Goal: Task Accomplishment & Management: Manage account settings

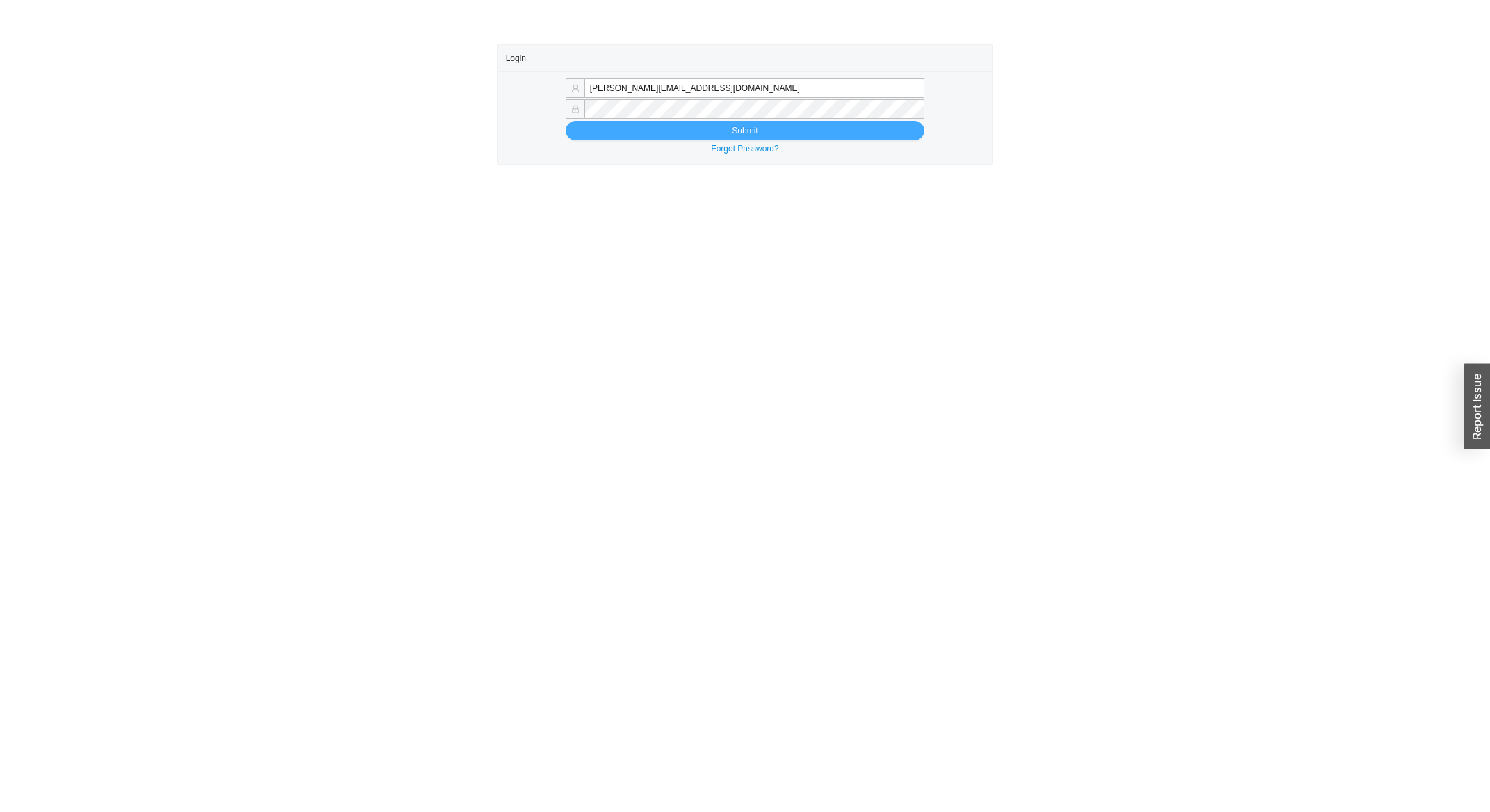
type input "miriama@homeandstone.com"
click at [658, 126] on button "Submit" at bounding box center [745, 130] width 358 height 19
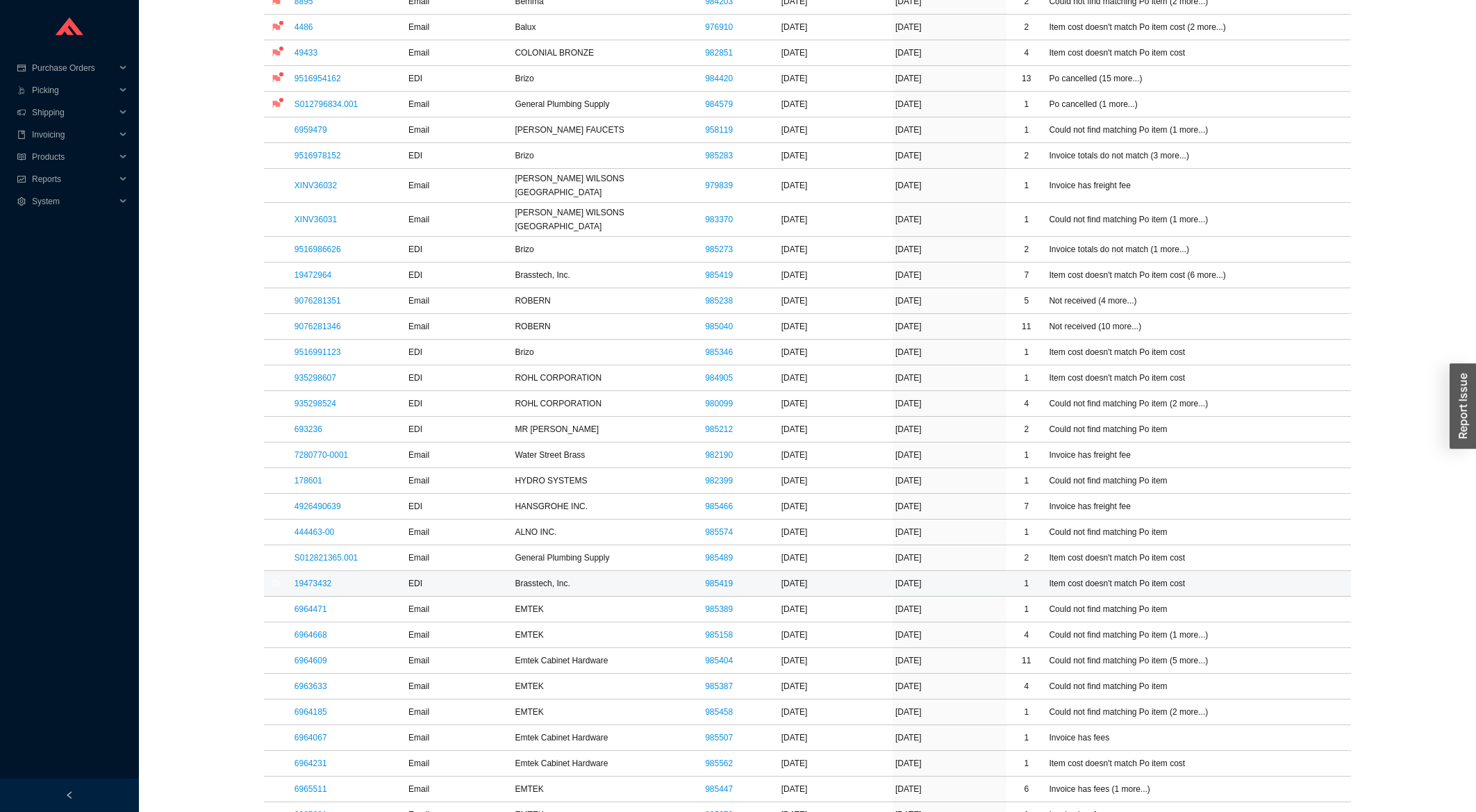
scroll to position [447, 0]
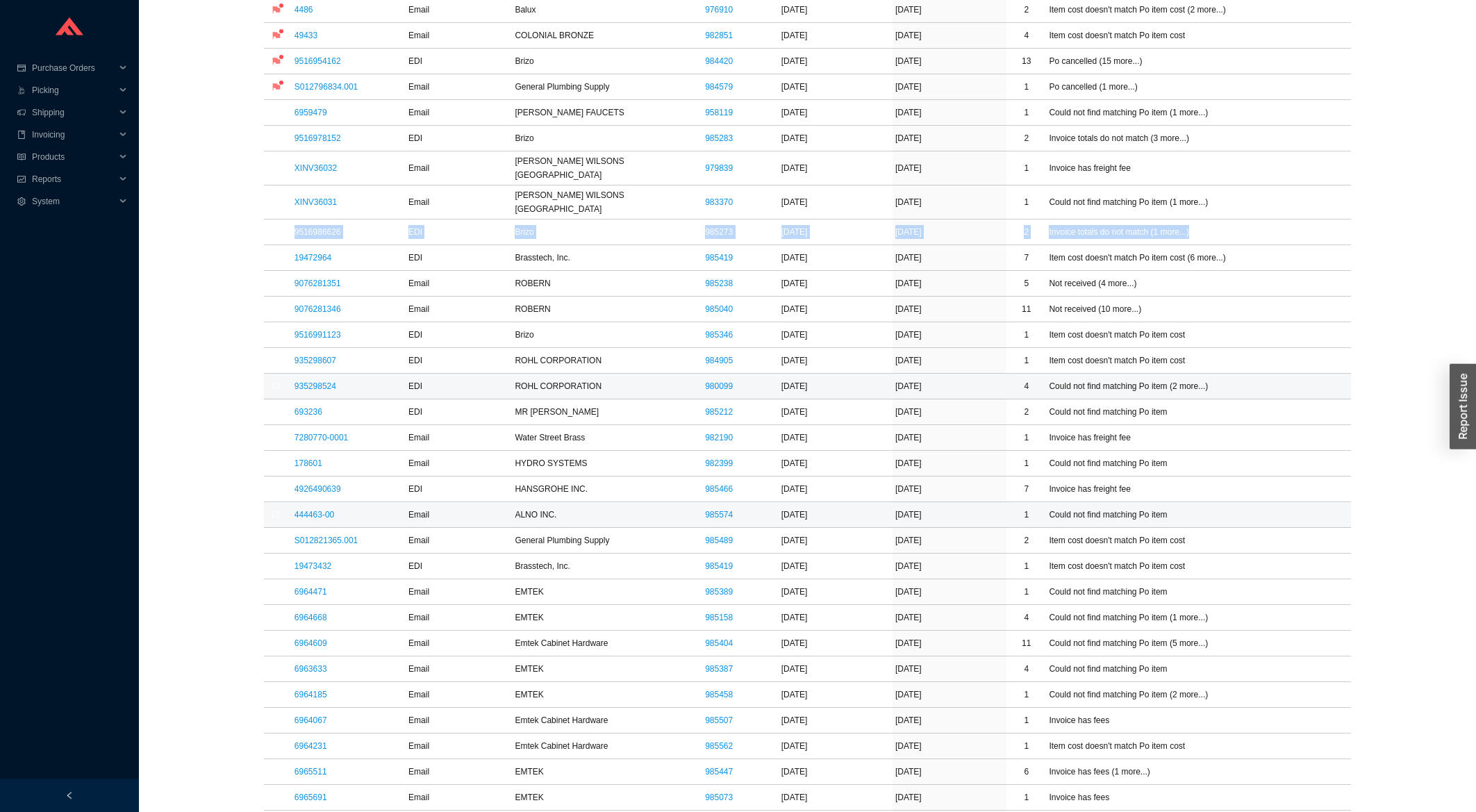
scroll to position [297, 0]
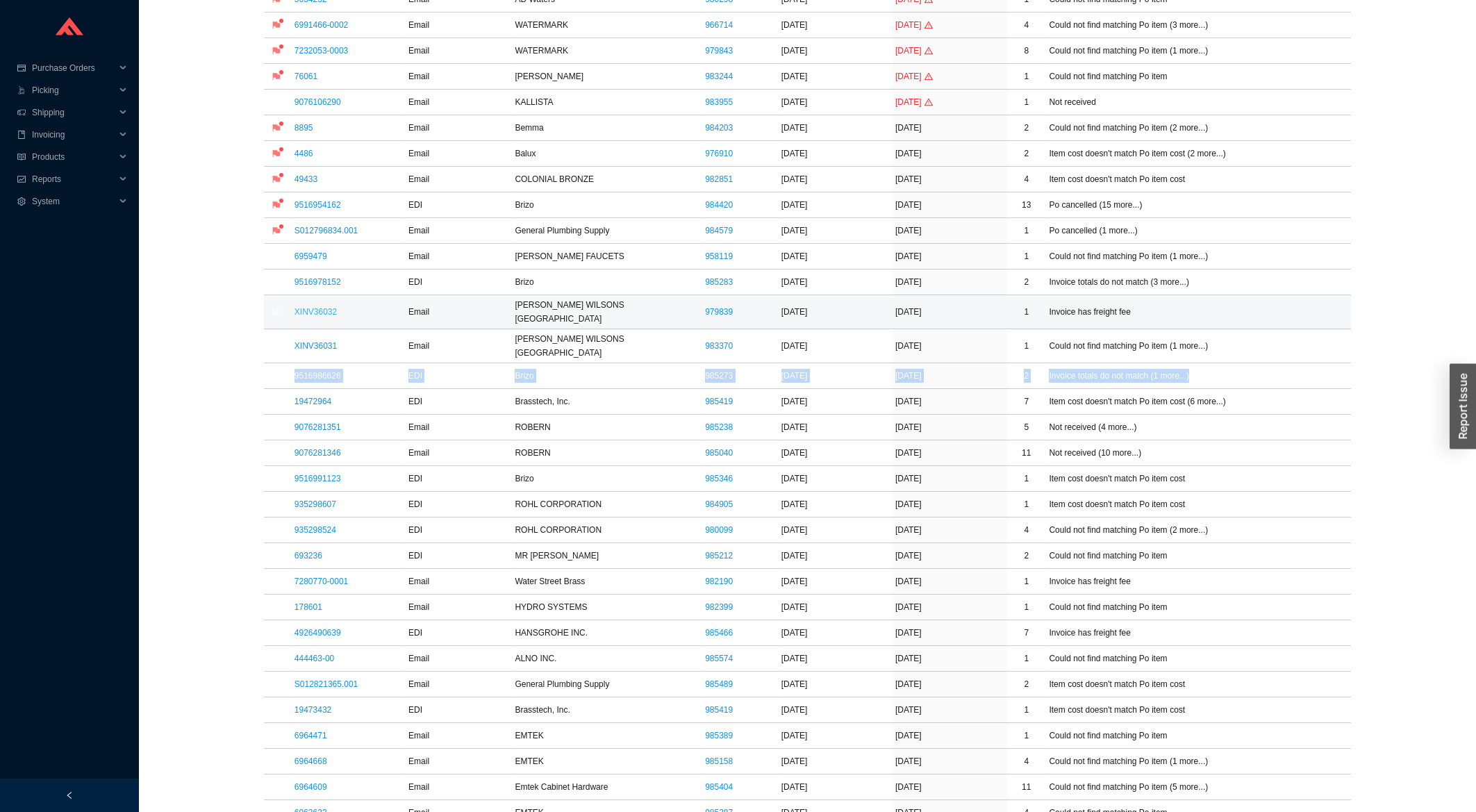
click at [304, 310] on link "XINV36032" at bounding box center [315, 312] width 42 height 10
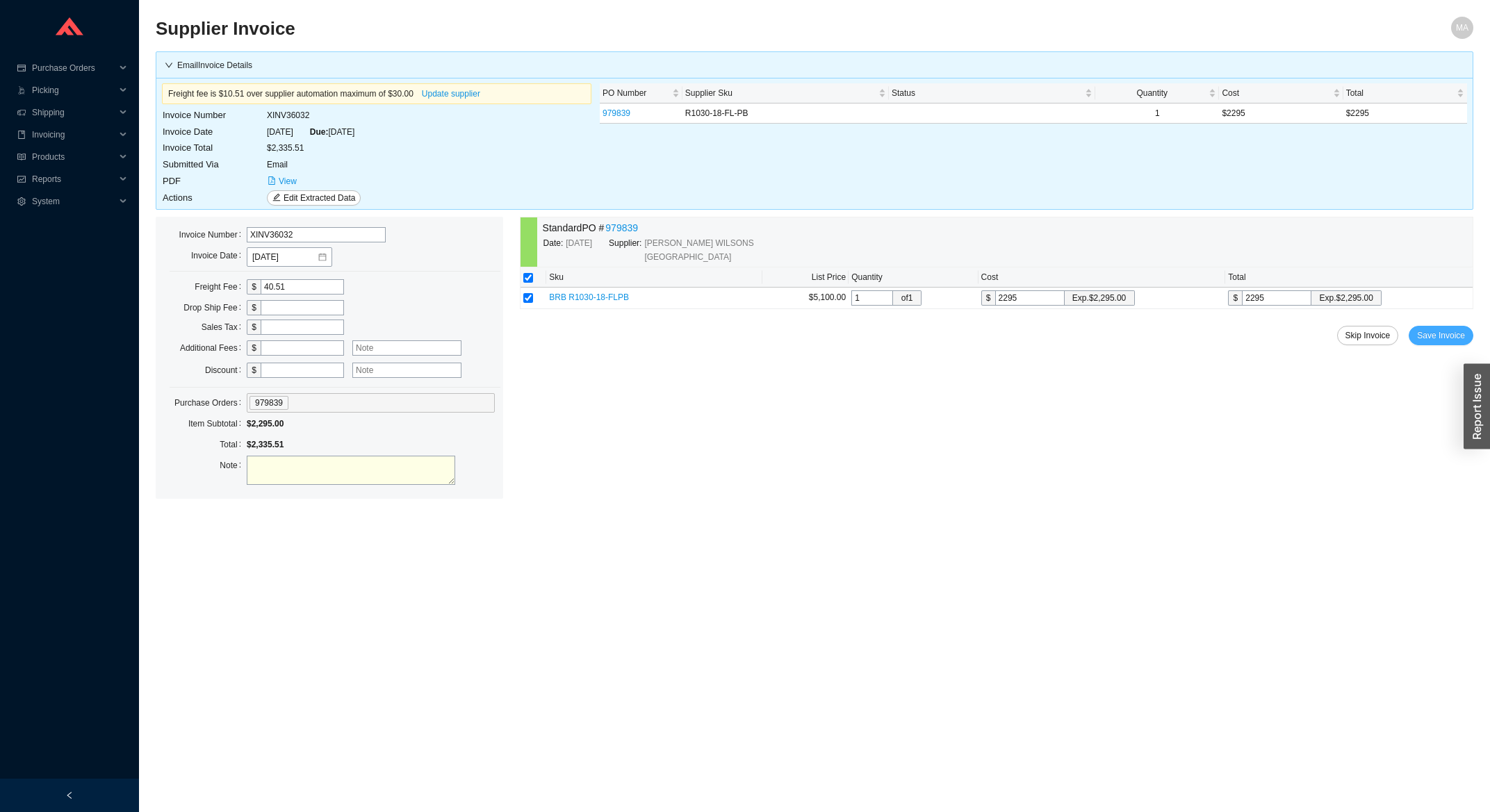
click at [1434, 338] on span "Save Invoice" at bounding box center [1441, 335] width 48 height 14
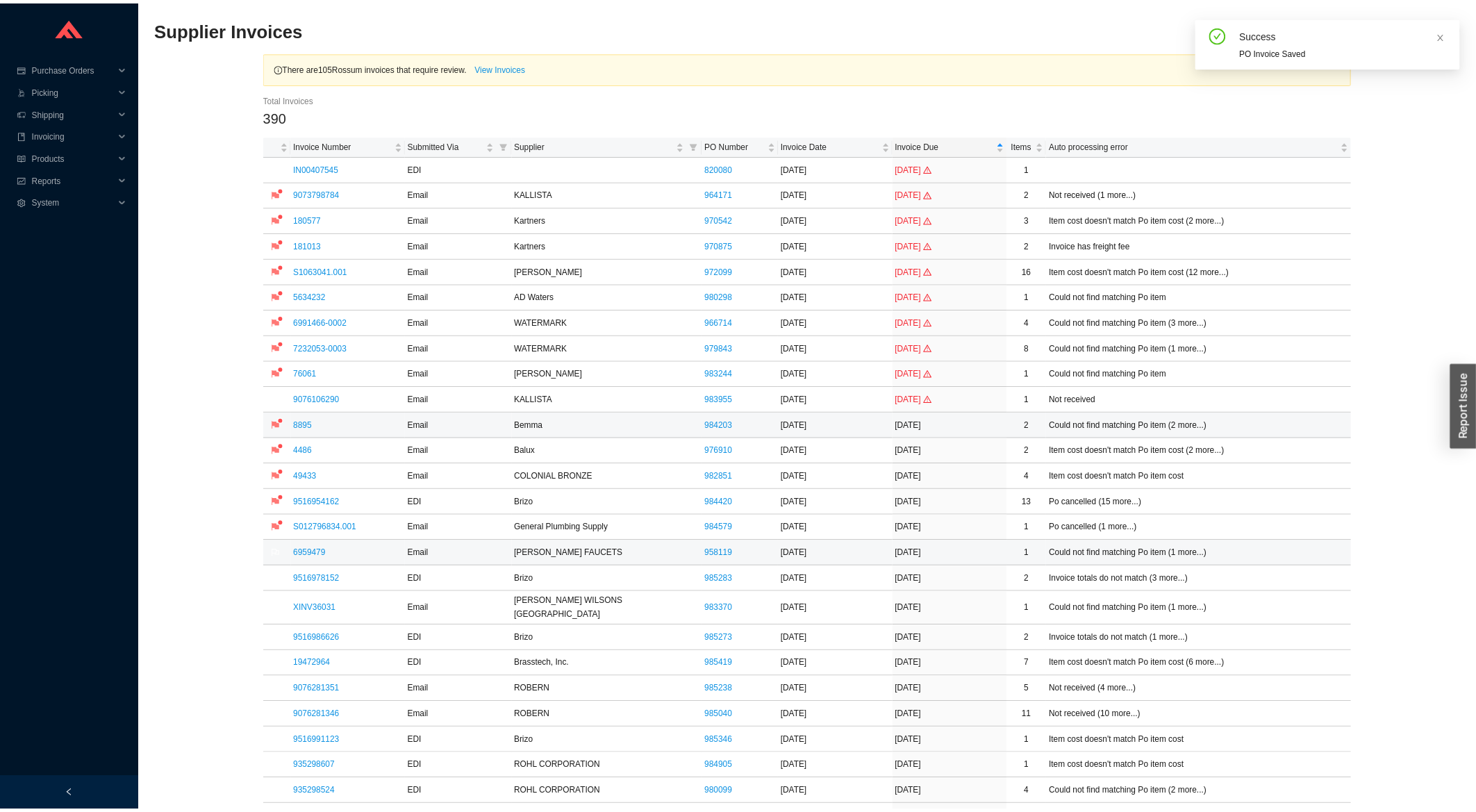
scroll to position [74, 0]
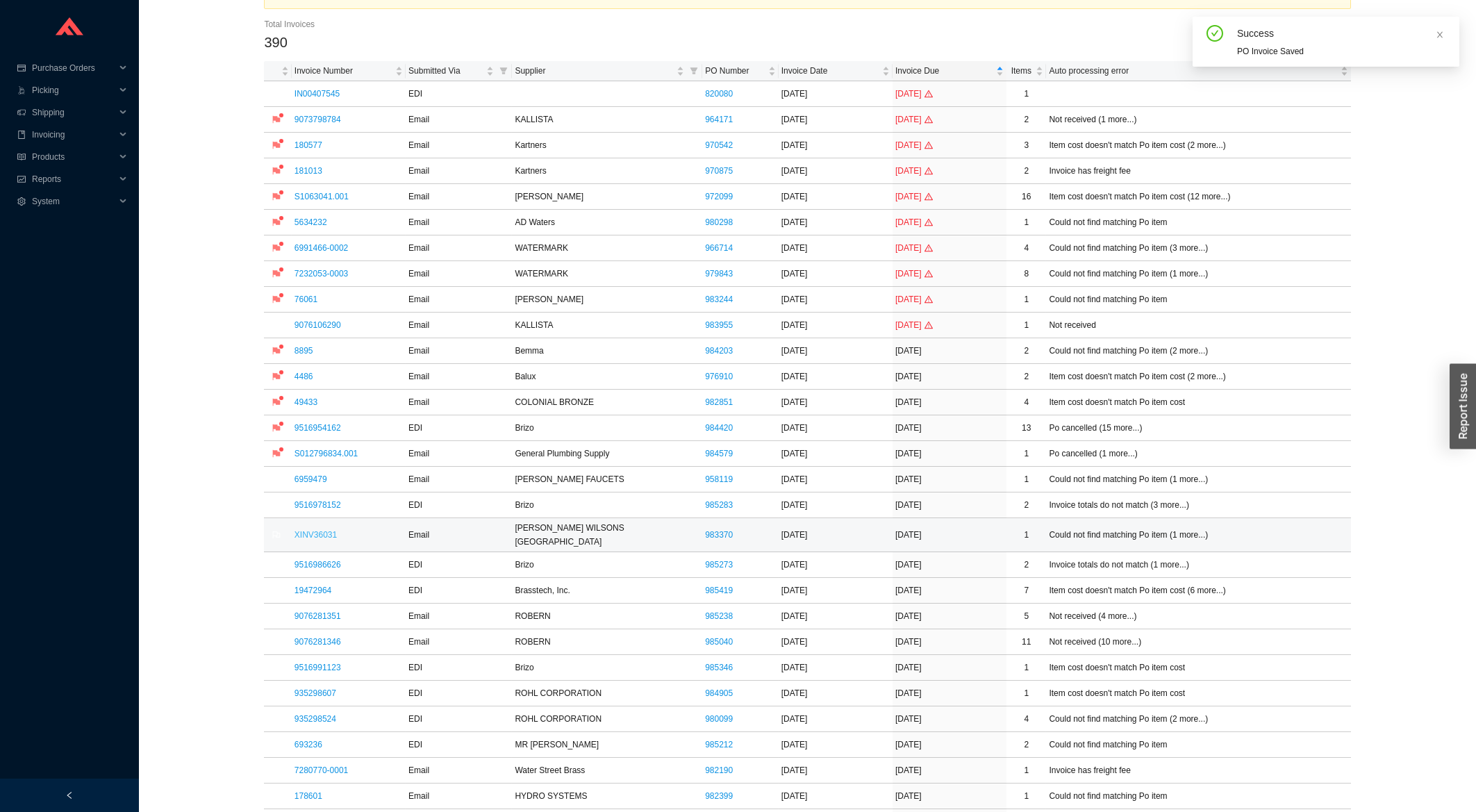
click at [299, 533] on link "XINV36031" at bounding box center [315, 534] width 42 height 10
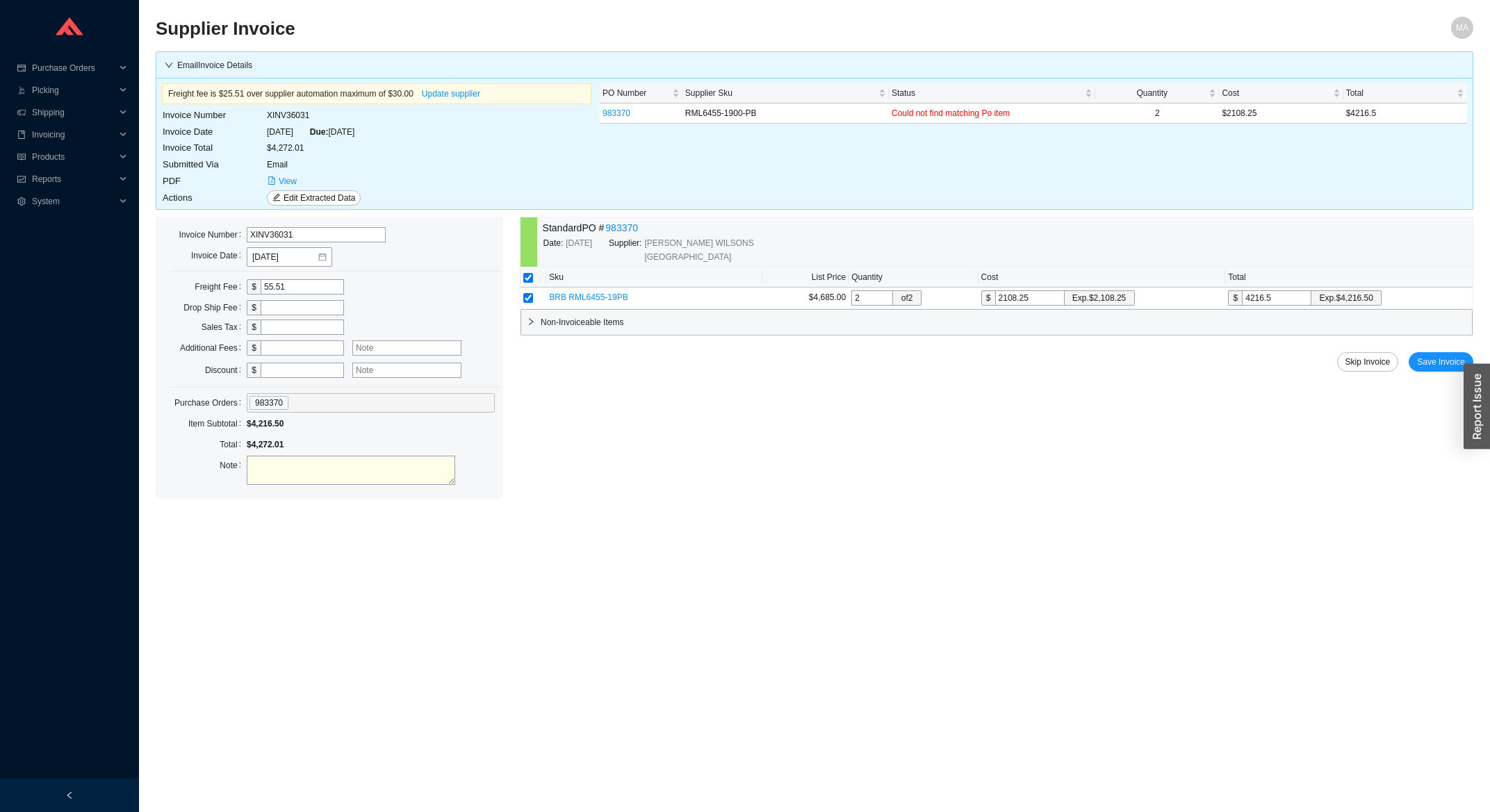
click at [1409, 363] on div "Skip Invoice Save Invoice" at bounding box center [996, 362] width 953 height 19
click at [1419, 363] on button "Save Invoice" at bounding box center [1441, 362] width 65 height 19
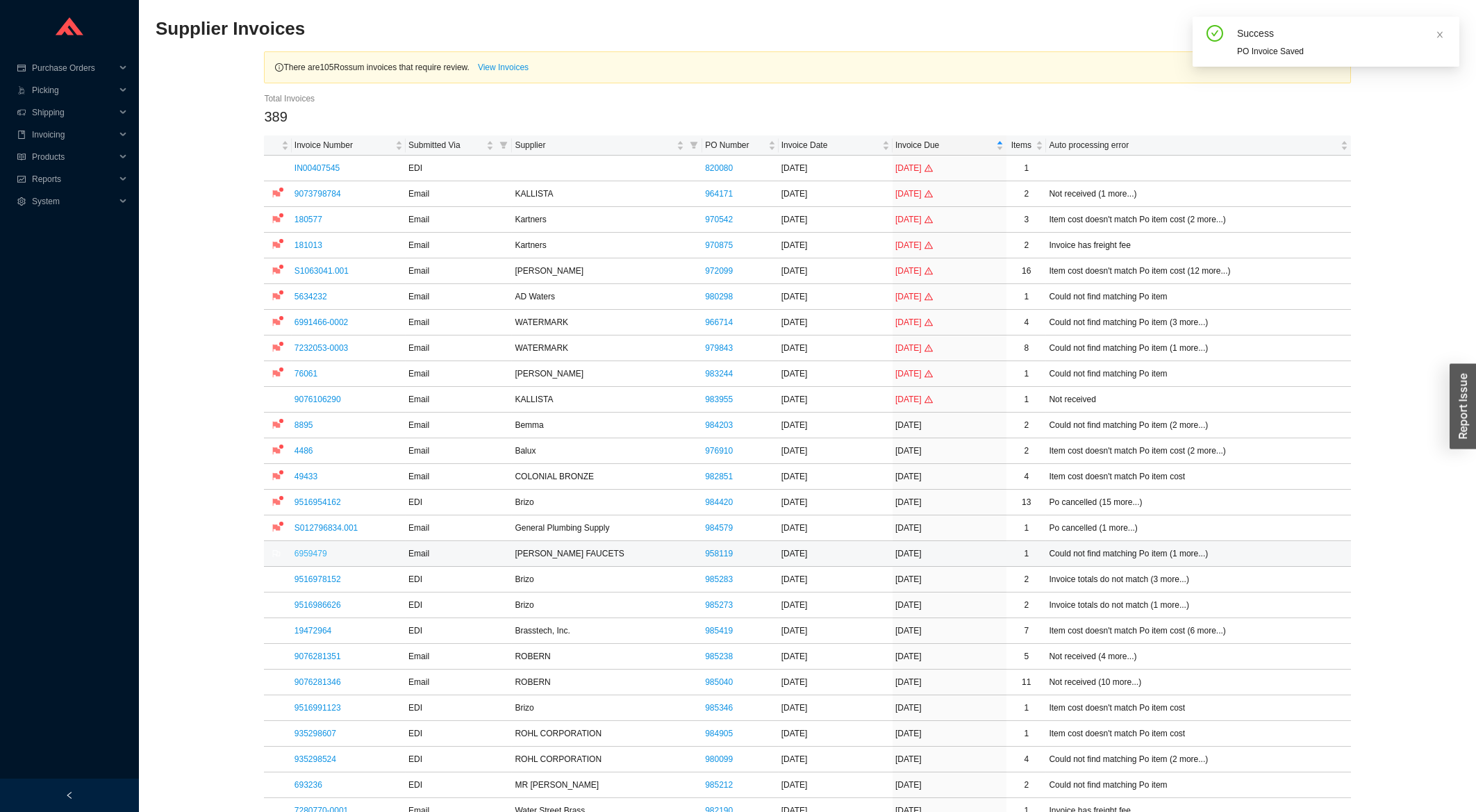
click at [313, 553] on link "6959479" at bounding box center [311, 553] width 32 height 10
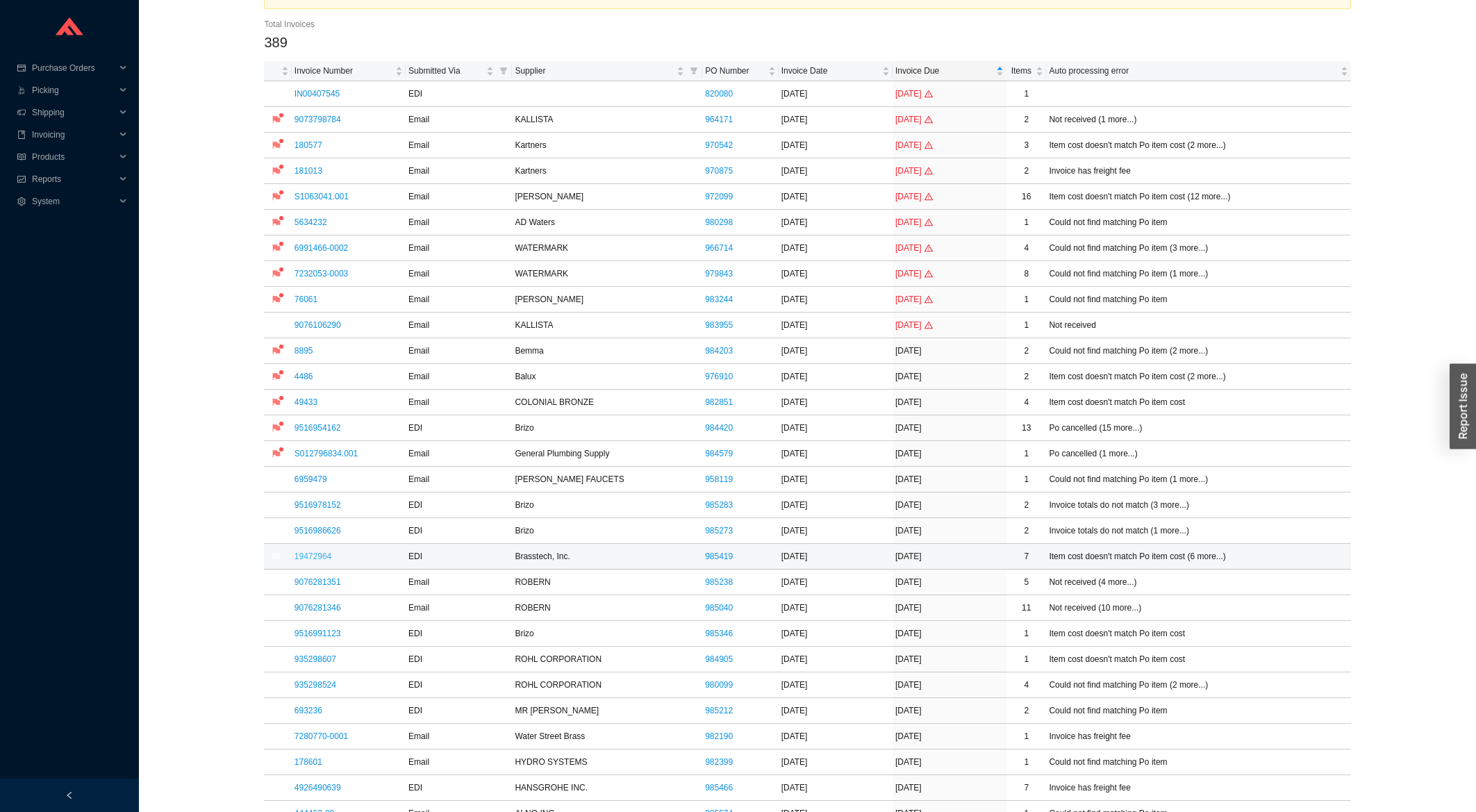
click at [308, 561] on link "19472964" at bounding box center [313, 556] width 37 height 10
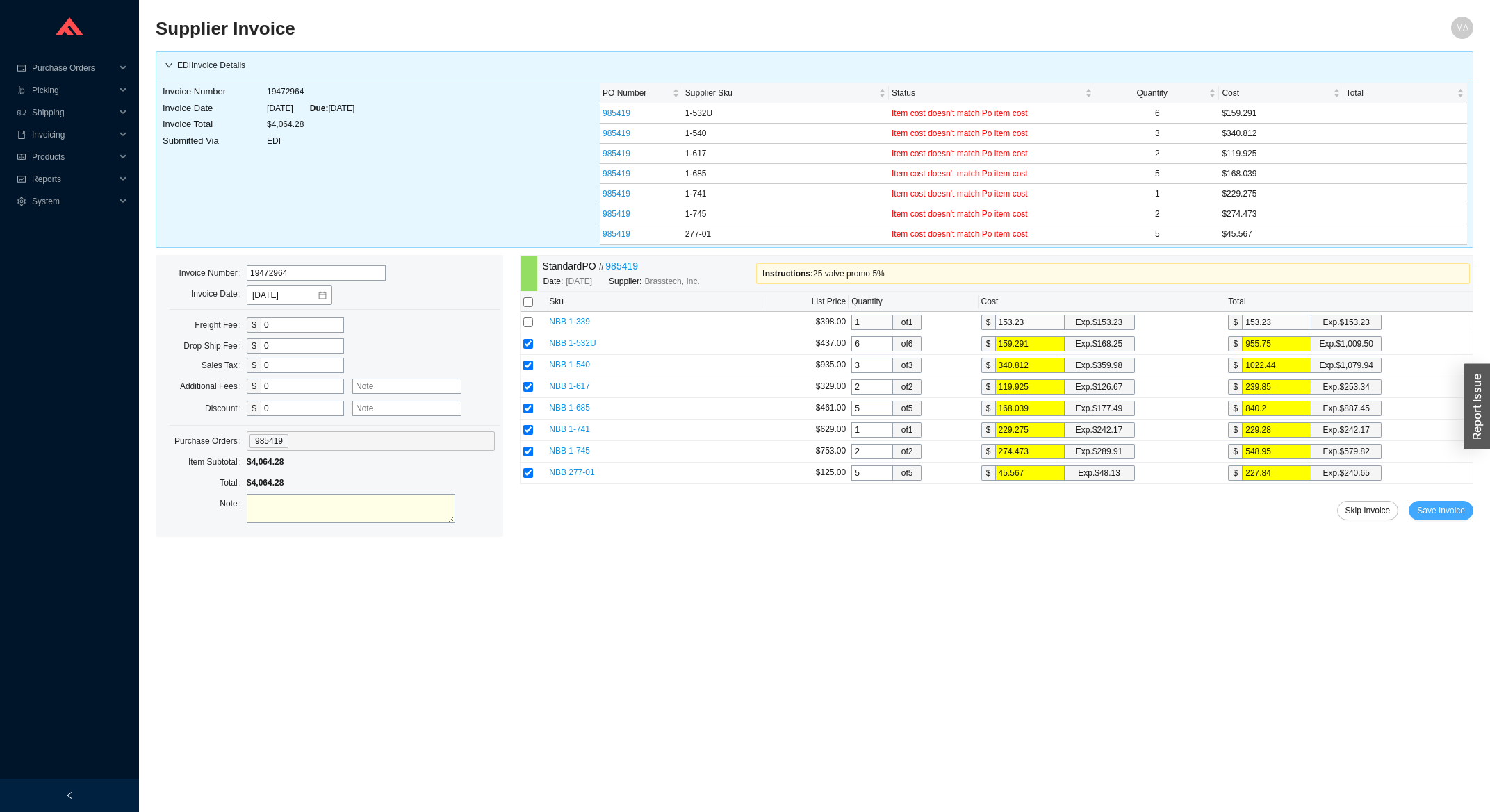
drag, startPoint x: 1431, startPoint y: 512, endPoint x: 1422, endPoint y: 519, distance: 11.4
click at [1430, 512] on span "Save Invoice" at bounding box center [1441, 510] width 48 height 14
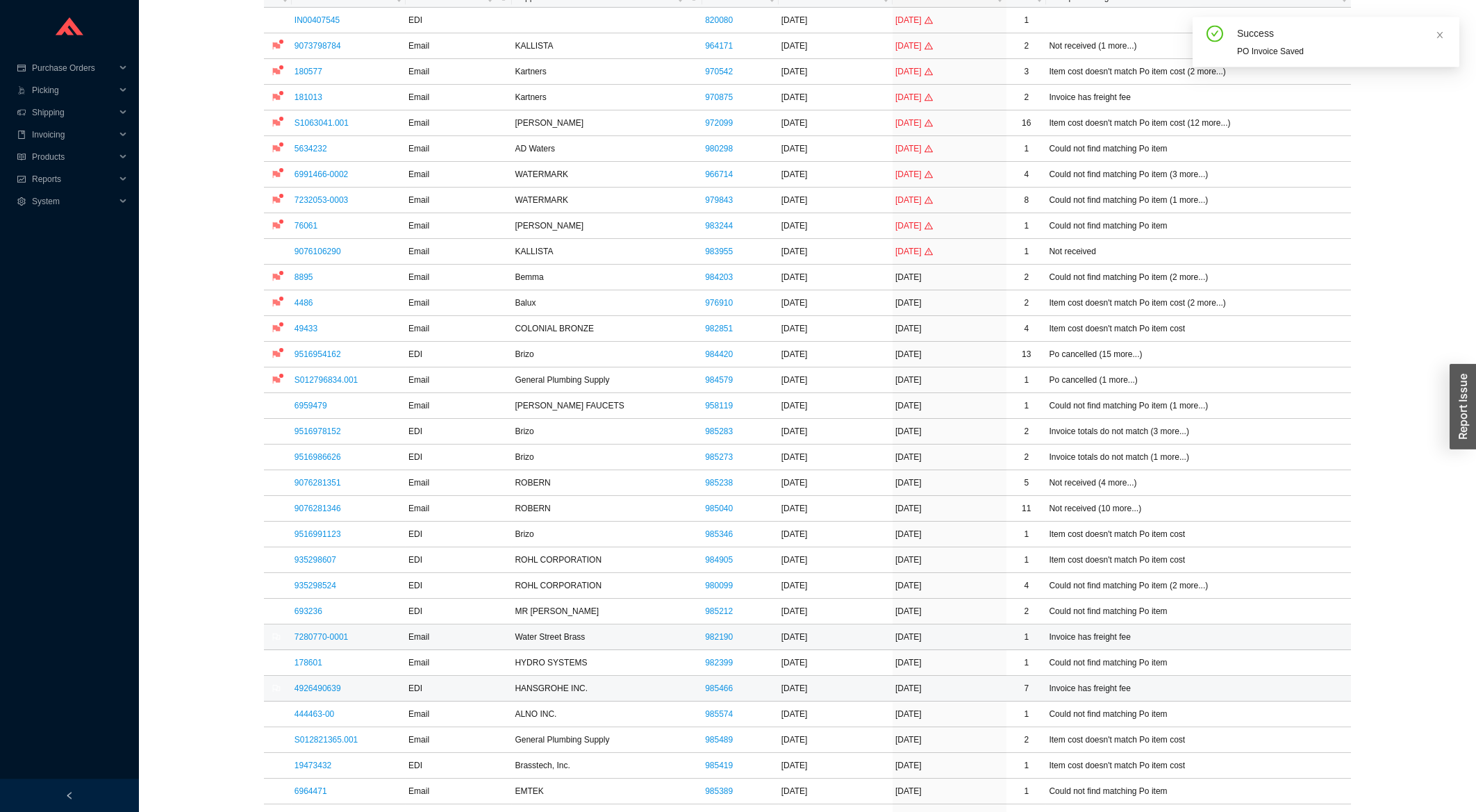
scroll to position [149, 0]
click at [303, 645] on td "7280770-0001" at bounding box center [349, 636] width 114 height 26
click at [304, 645] on td "7280770-0001" at bounding box center [349, 636] width 114 height 26
click at [306, 639] on link "7280770-0001" at bounding box center [321, 636] width 54 height 10
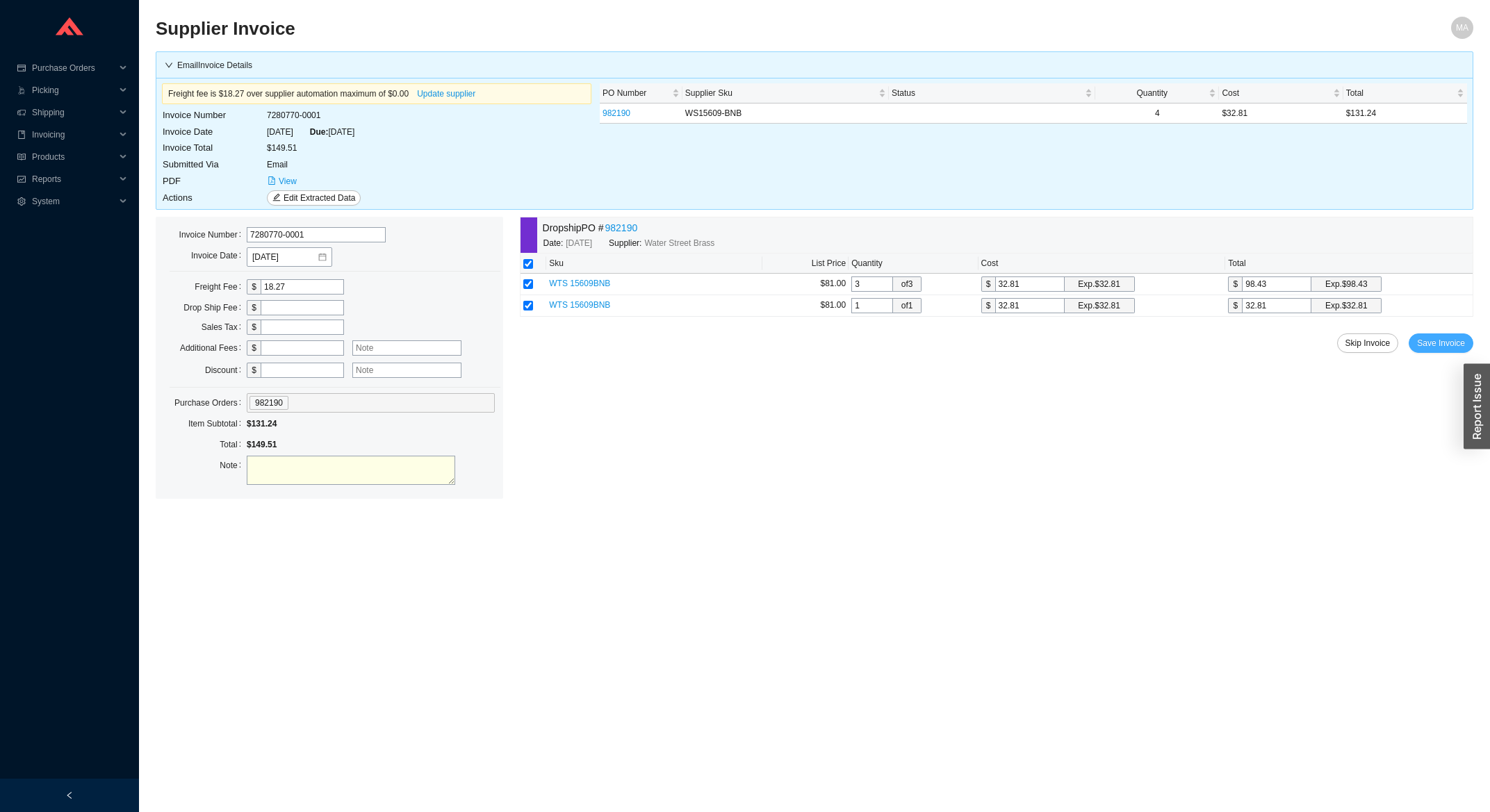
click at [1444, 337] on button "Save Invoice" at bounding box center [1441, 343] width 65 height 19
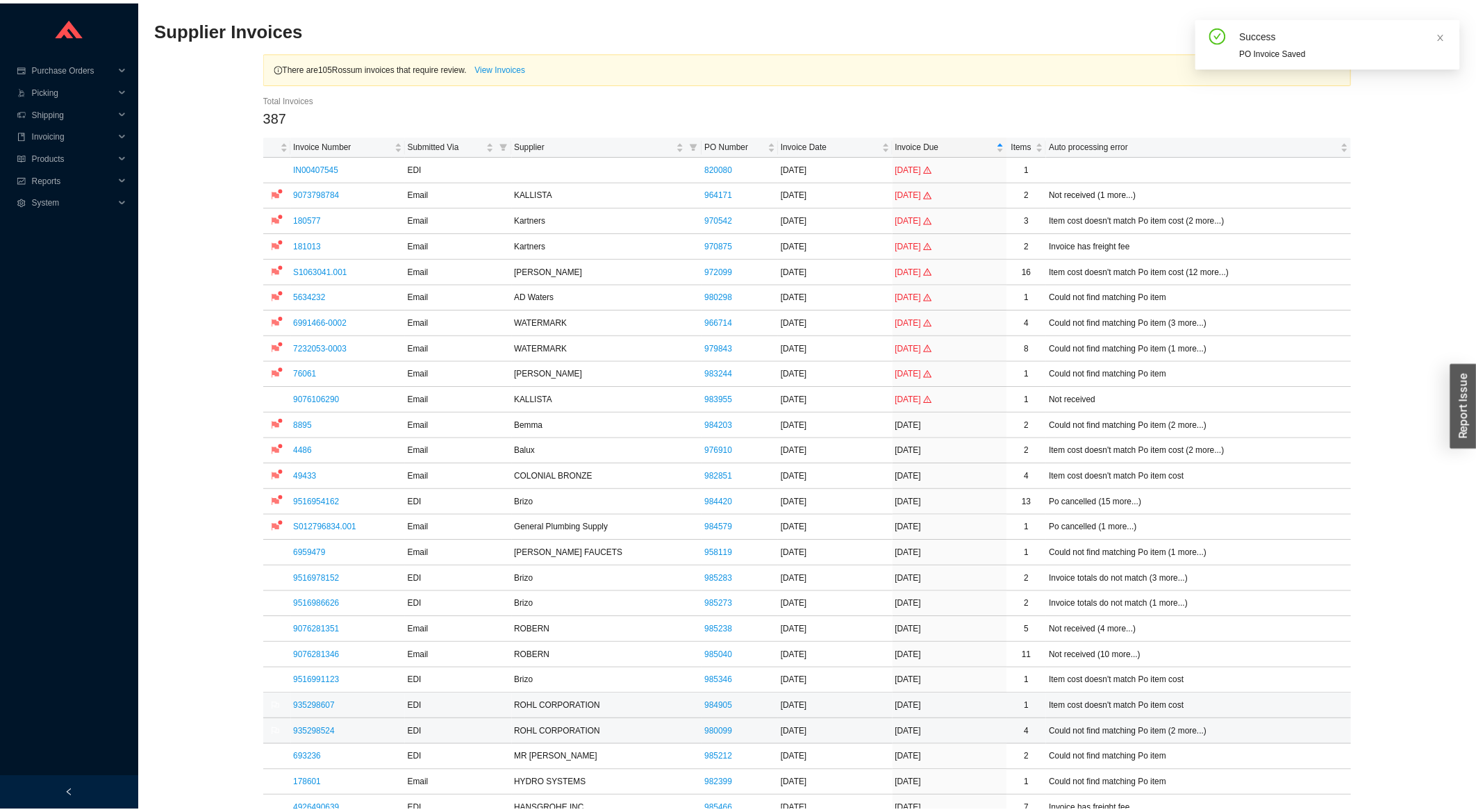
scroll to position [223, 0]
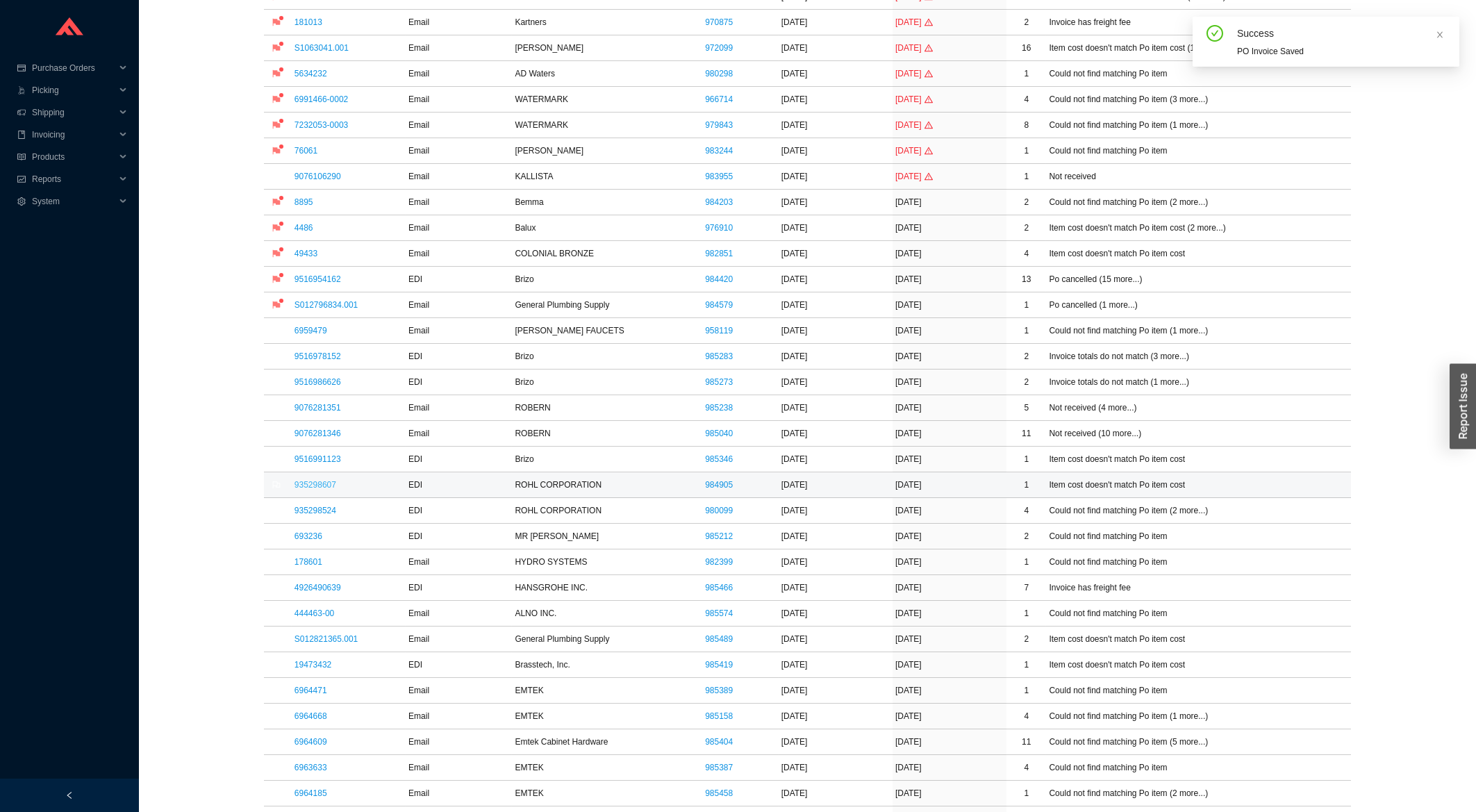
click at [312, 489] on link "935298607" at bounding box center [315, 484] width 42 height 10
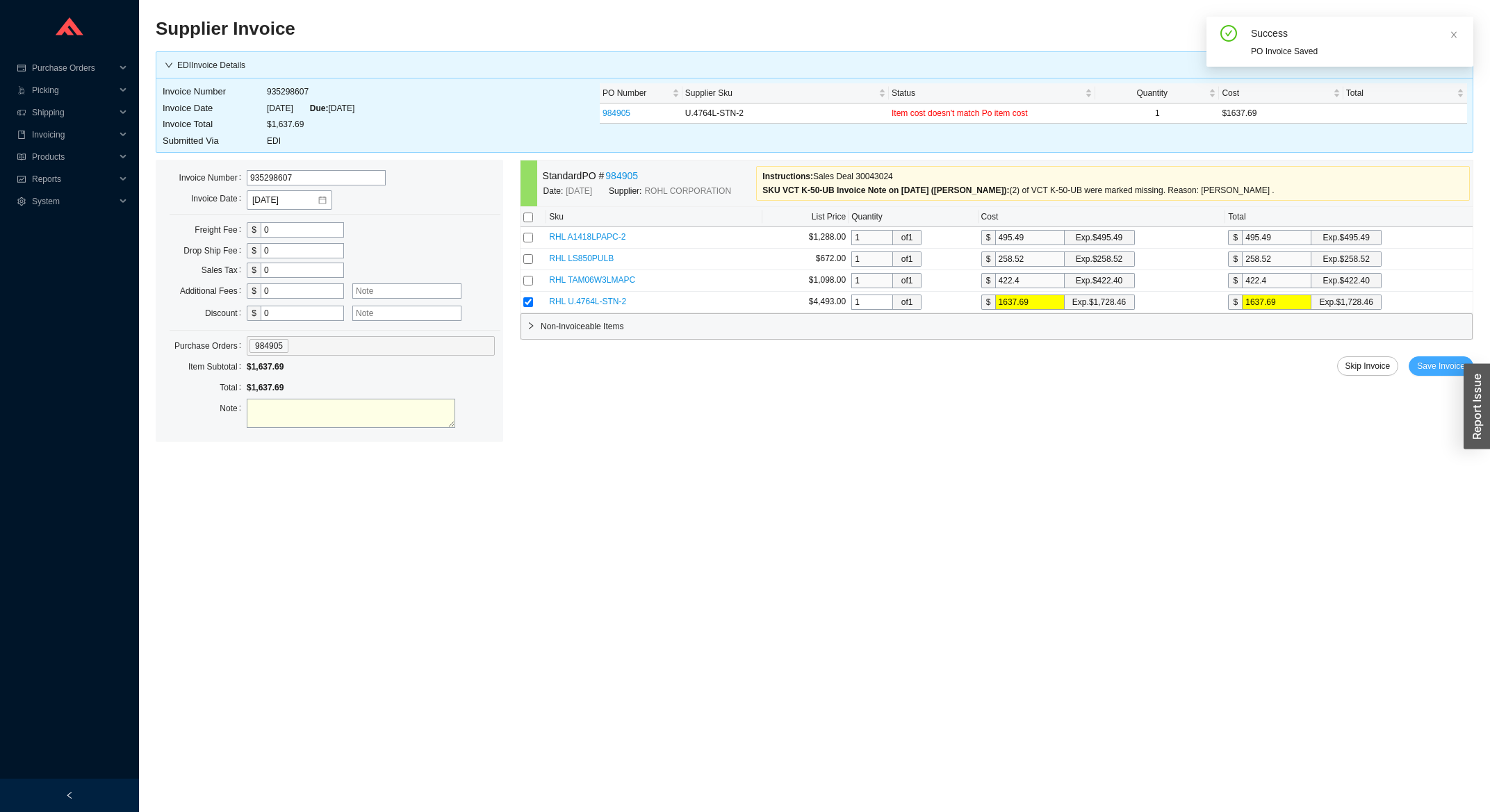
click at [1424, 375] on button "Save Invoice" at bounding box center [1441, 366] width 65 height 19
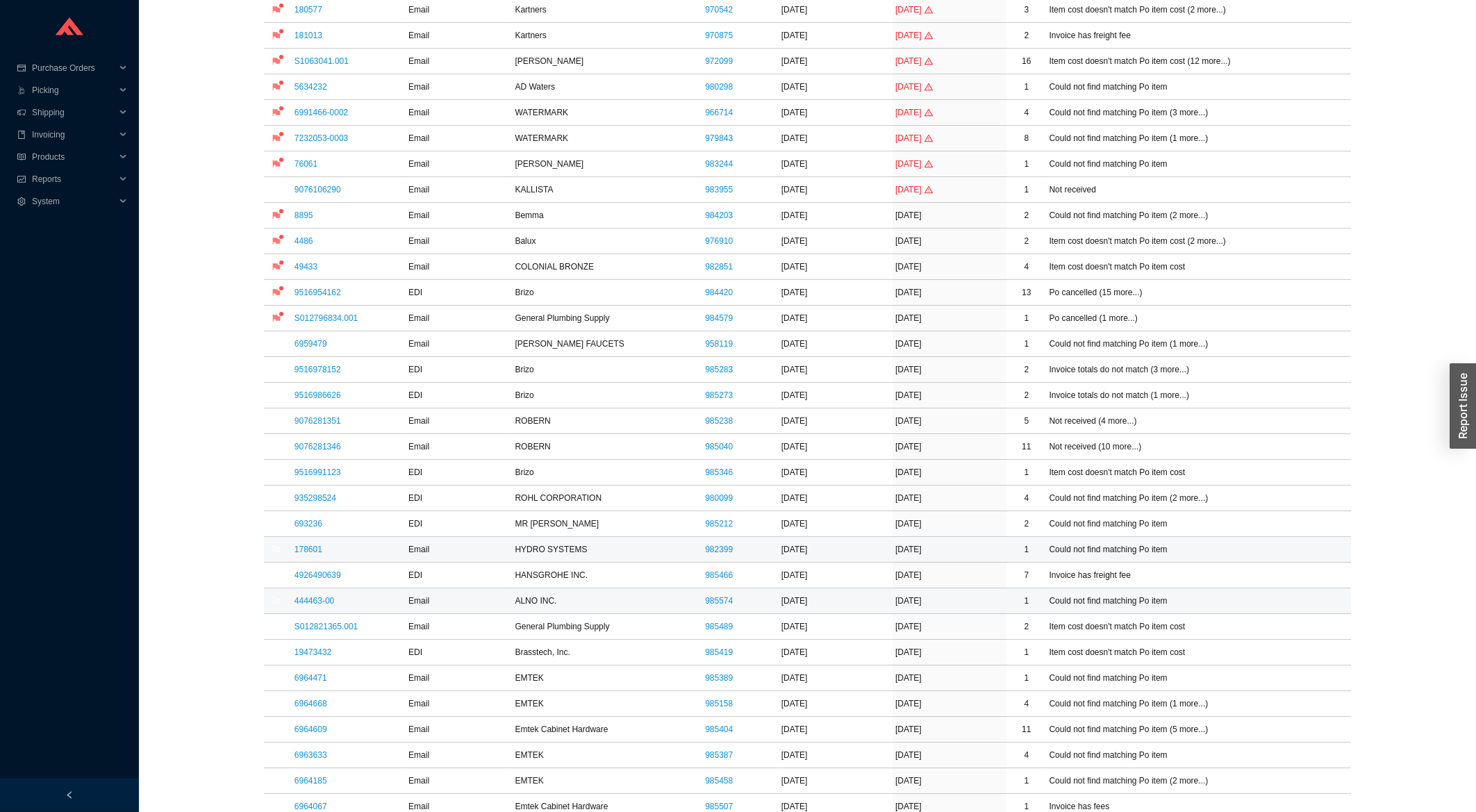
scroll to position [223, 0]
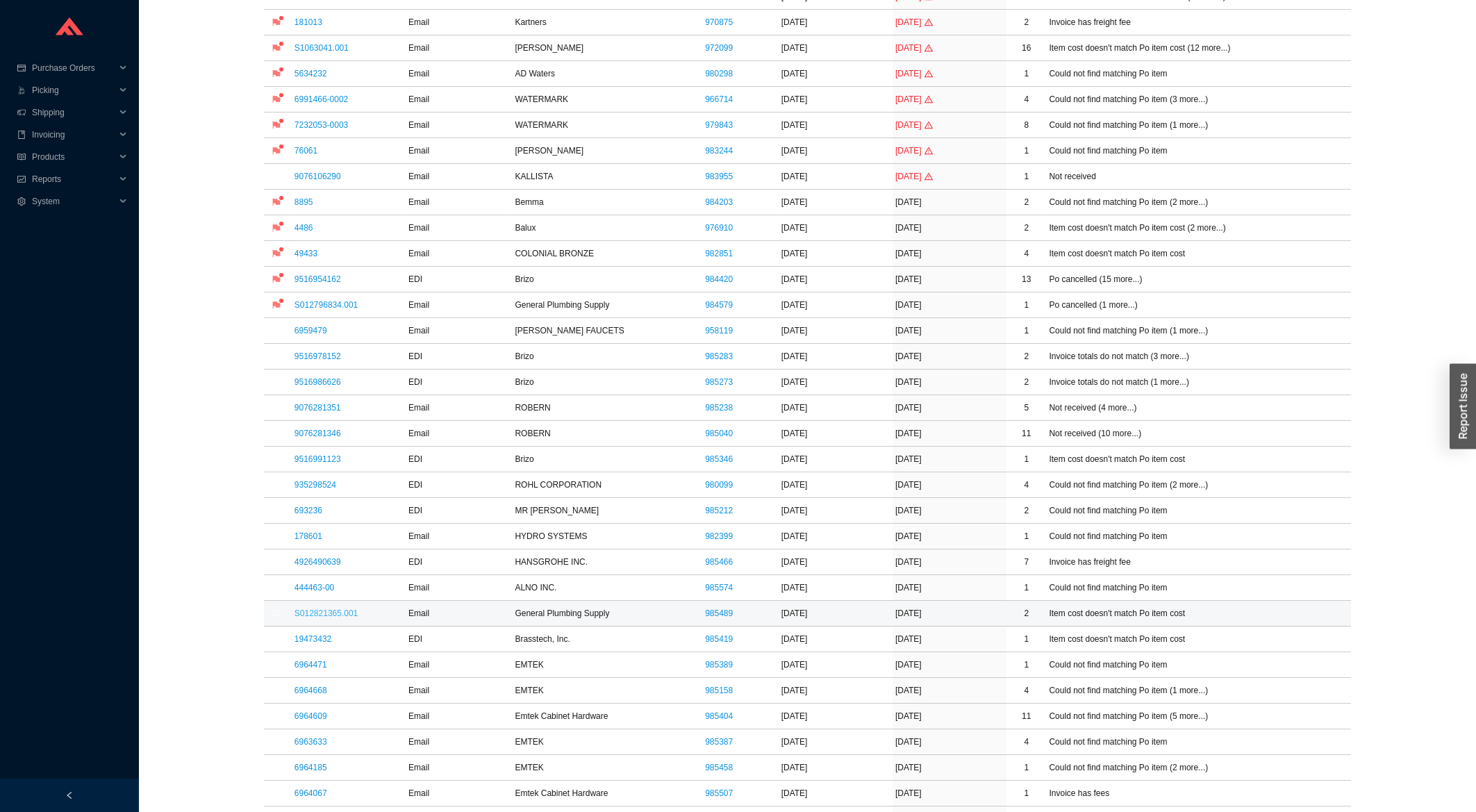
click at [309, 612] on link "S012821365.001" at bounding box center [326, 613] width 63 height 10
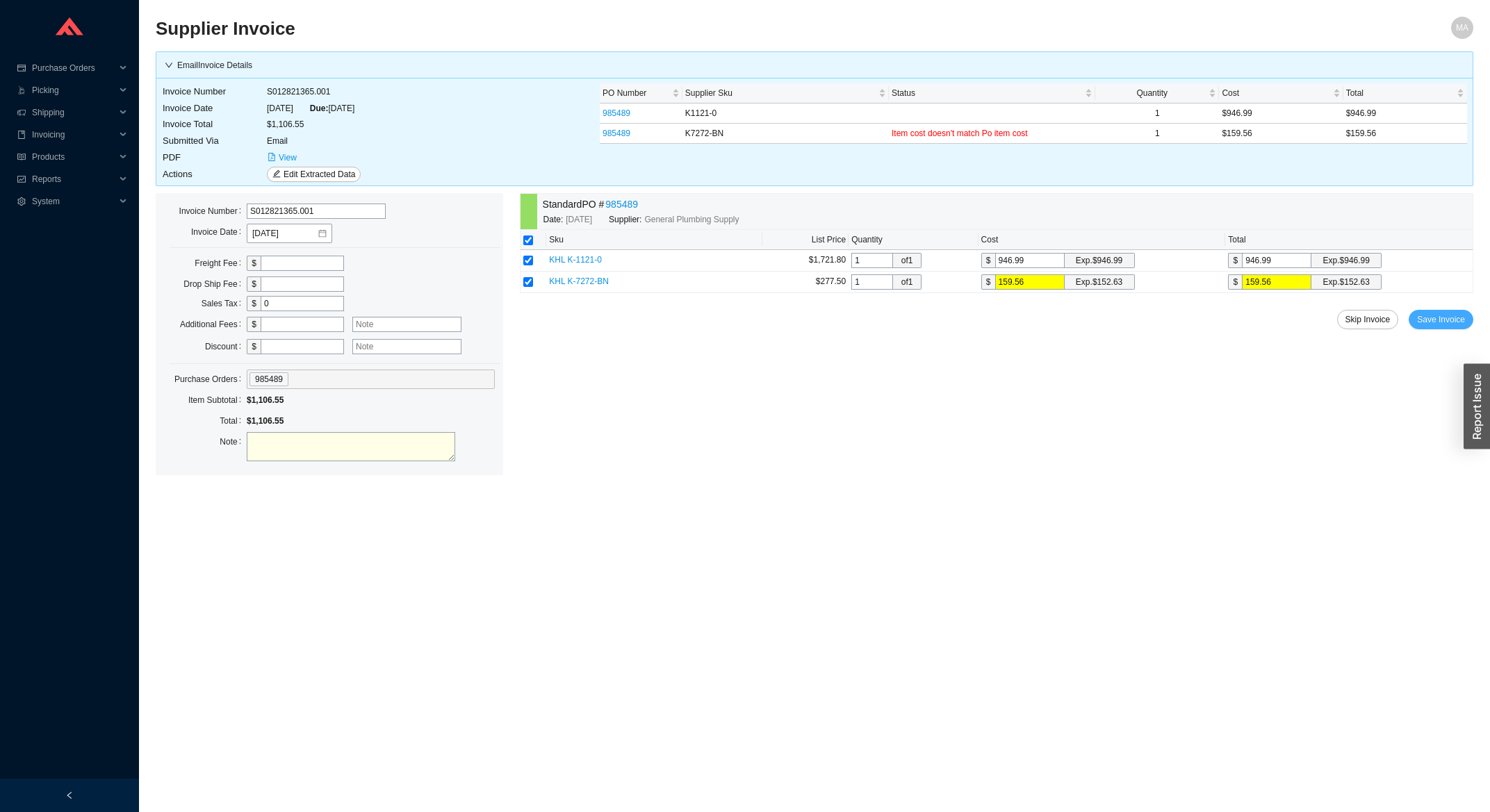
click at [1435, 318] on span "Save Invoice" at bounding box center [1441, 319] width 48 height 14
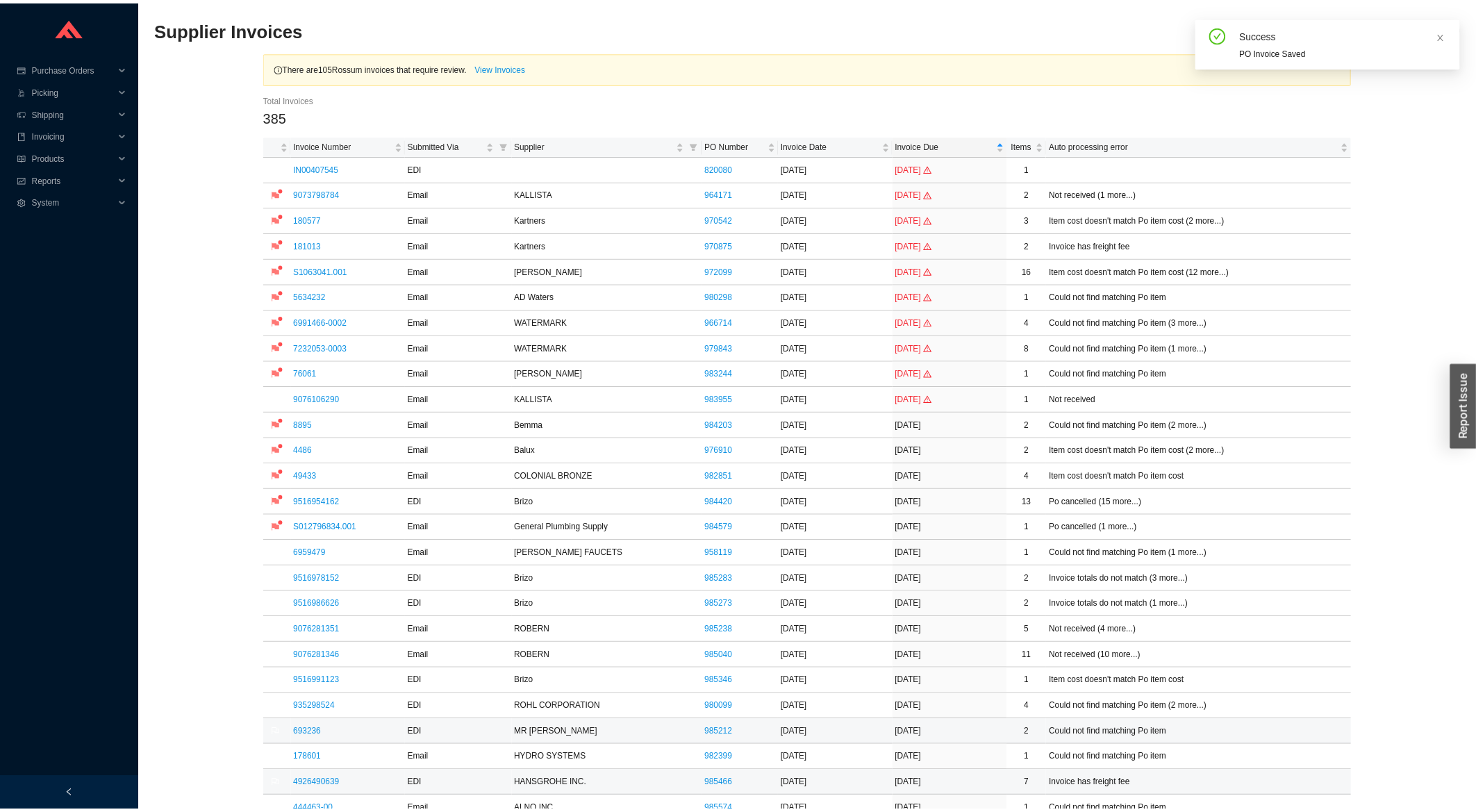
scroll to position [149, 0]
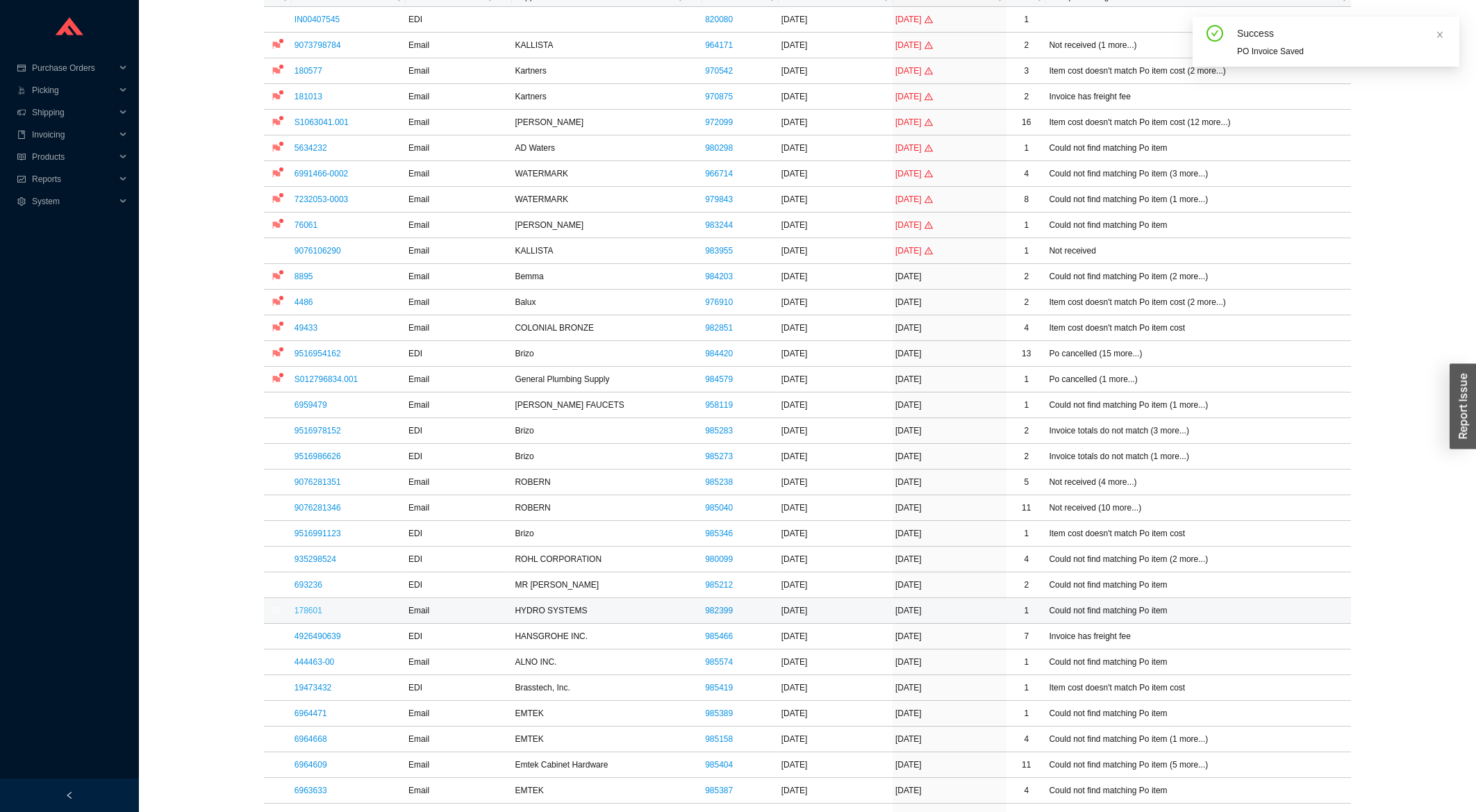
click at [311, 613] on link "178601" at bounding box center [309, 610] width 28 height 10
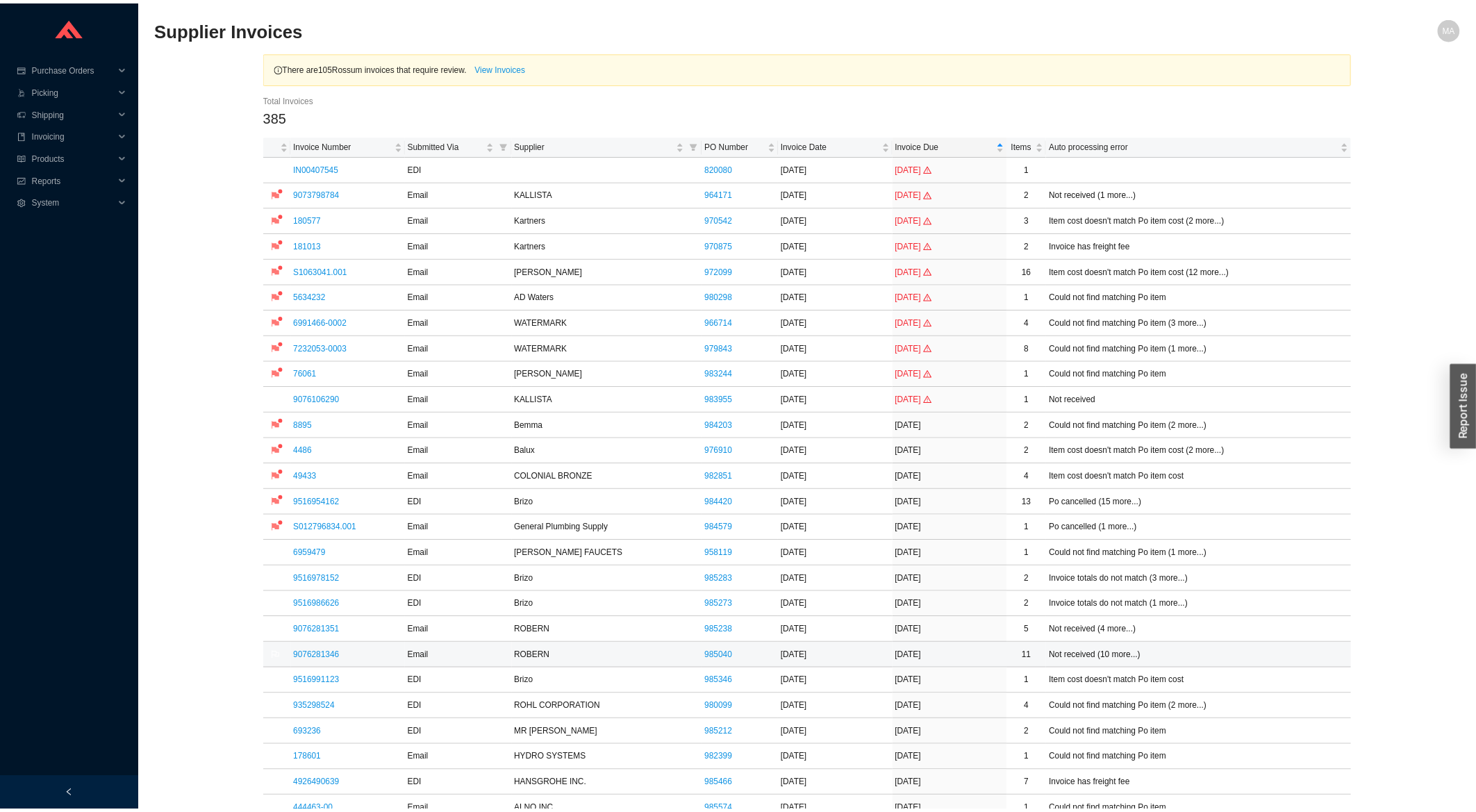
scroll to position [149, 0]
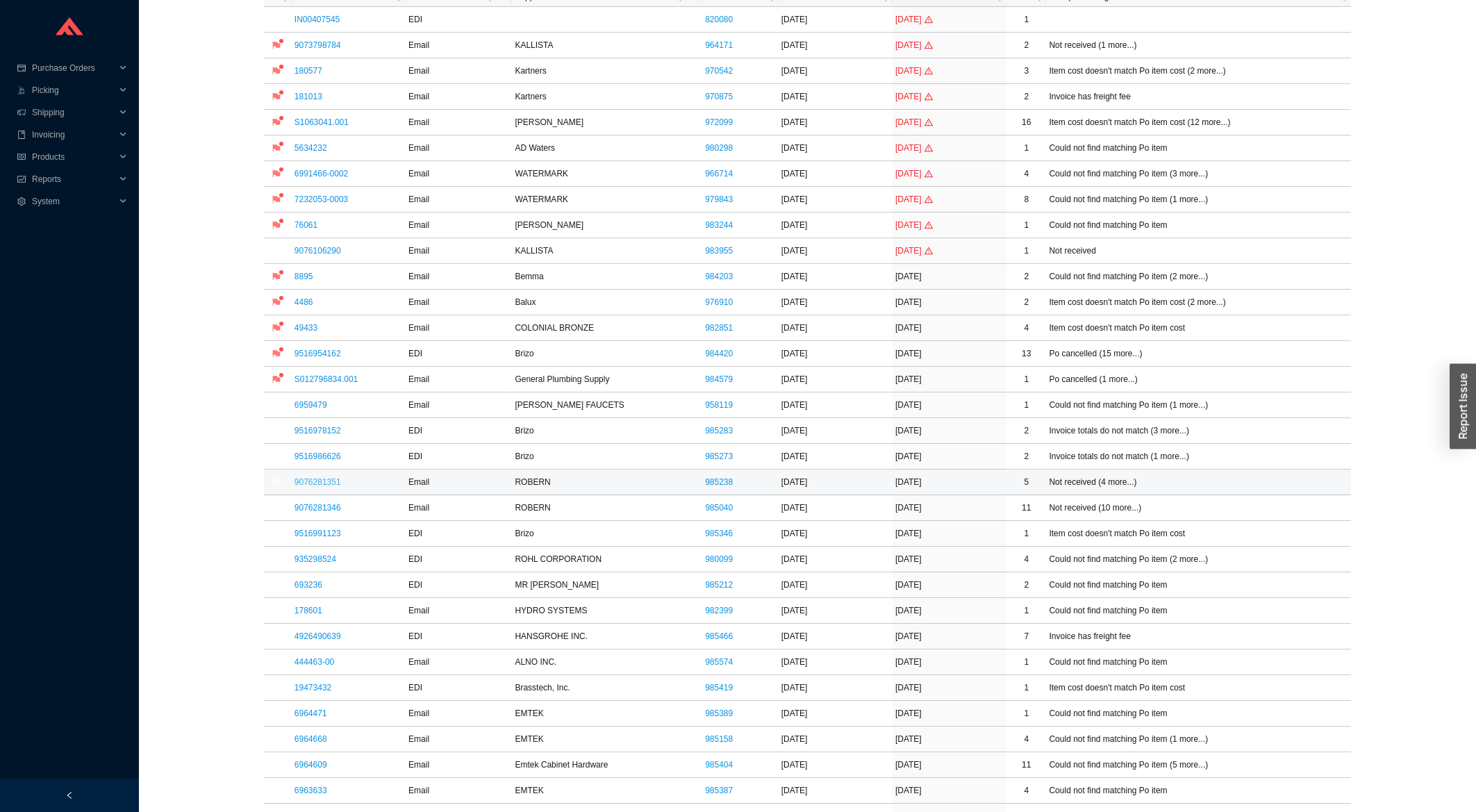
click at [335, 483] on link "9076281351" at bounding box center [318, 482] width 46 height 10
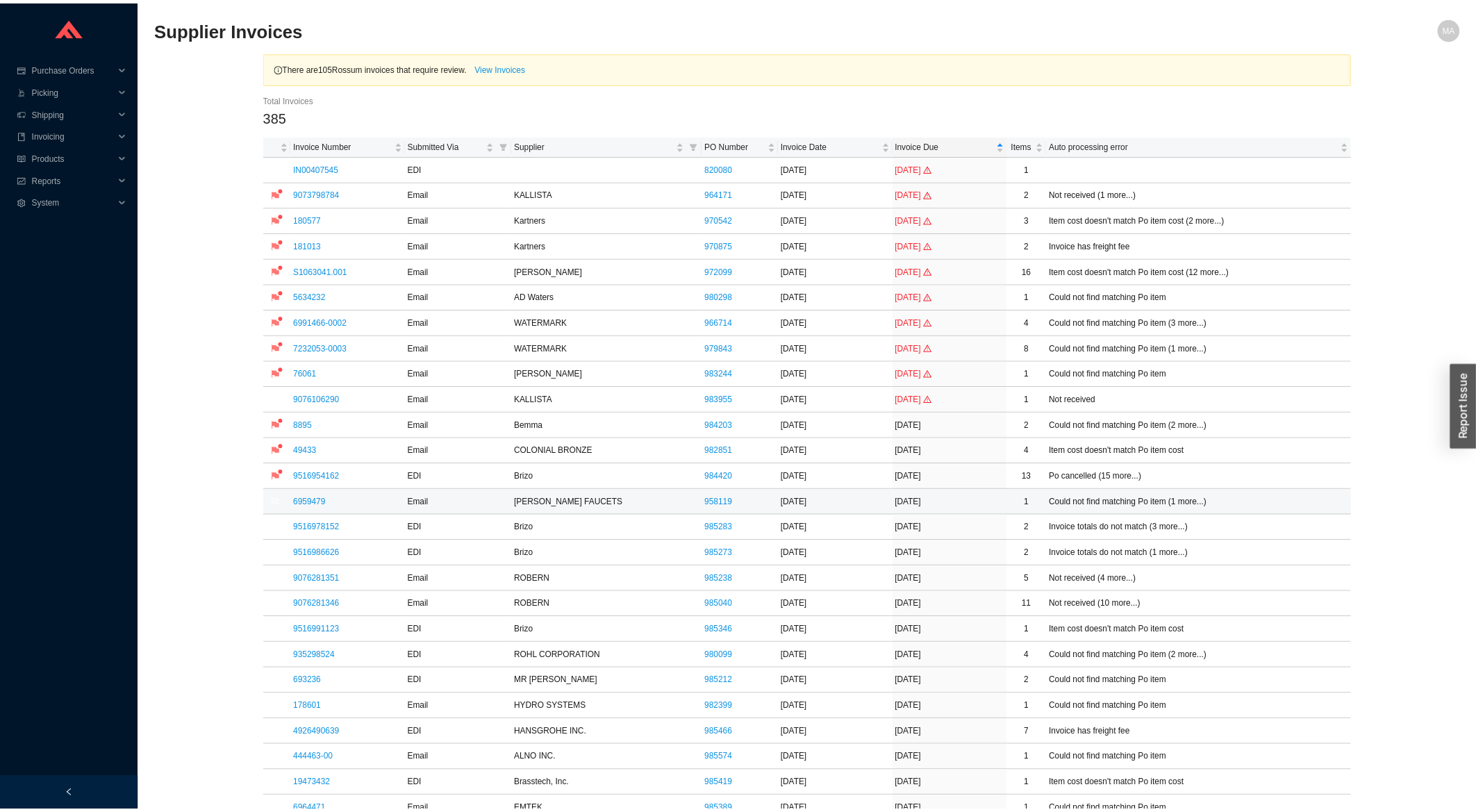
scroll to position [149, 0]
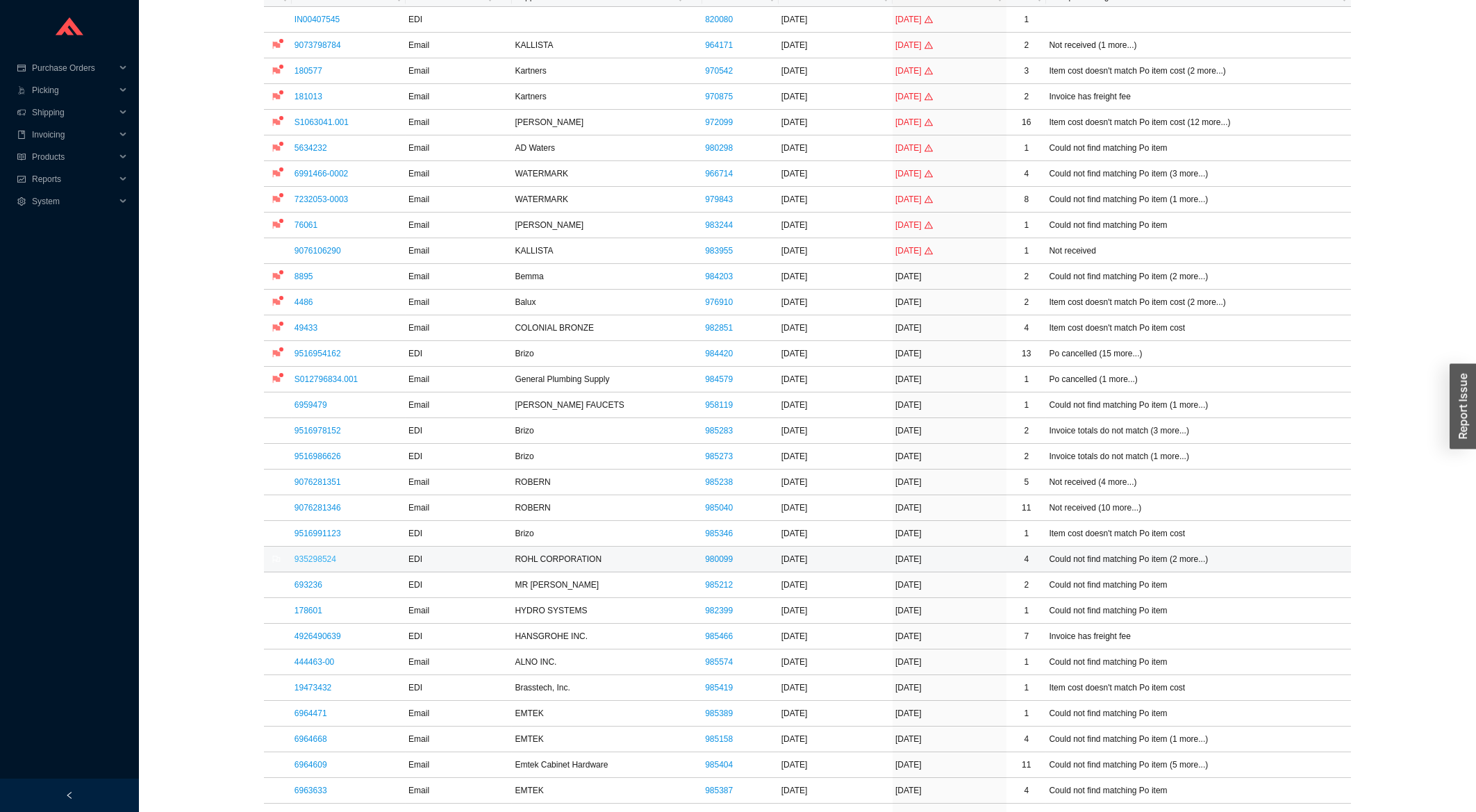
click at [330, 560] on link "935298524" at bounding box center [315, 559] width 42 height 10
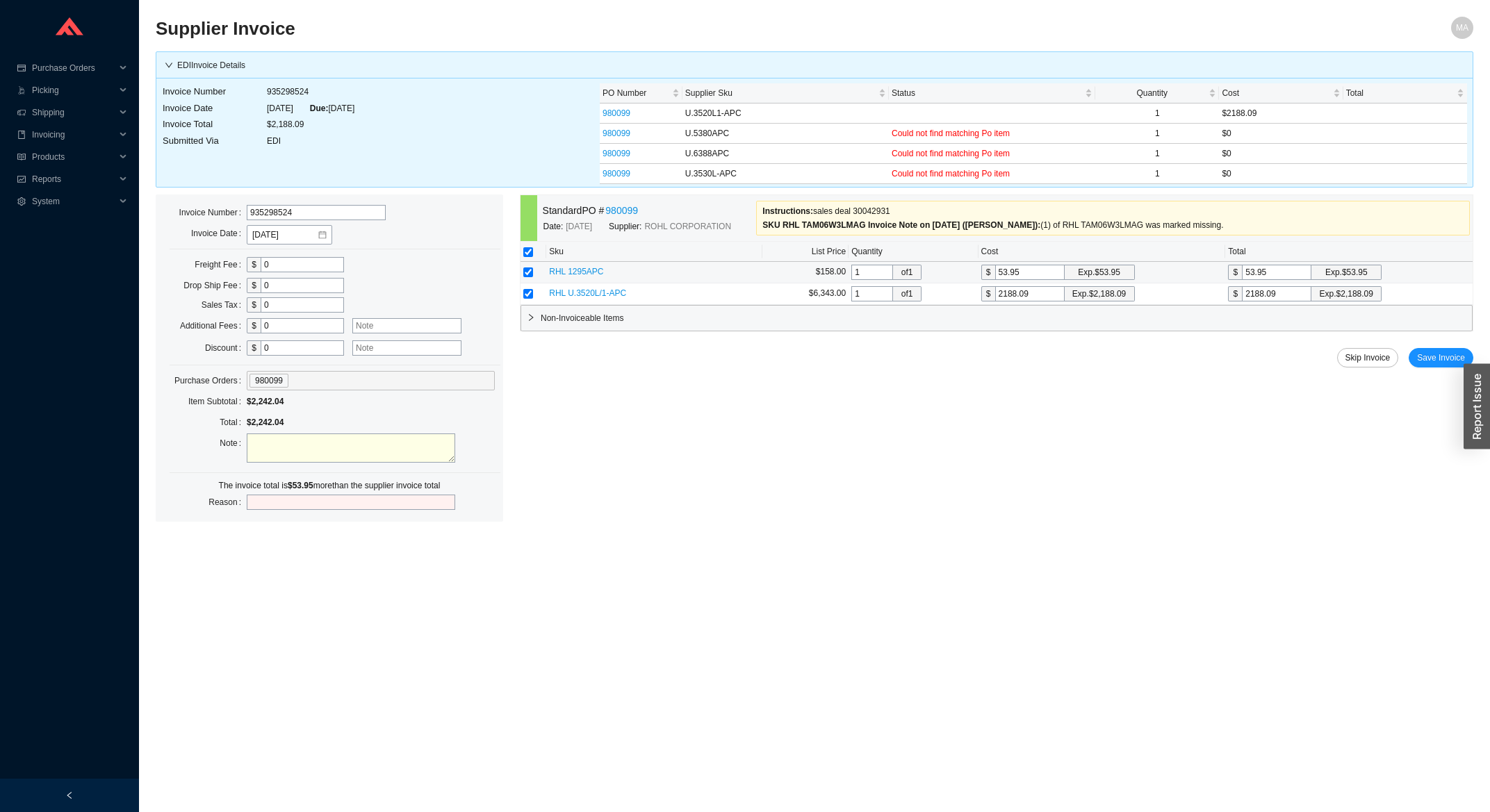
click at [530, 272] on input "checkbox" at bounding box center [528, 272] width 10 height 10
checkbox input "false"
click at [1434, 365] on span "Save Invoice" at bounding box center [1441, 357] width 48 height 14
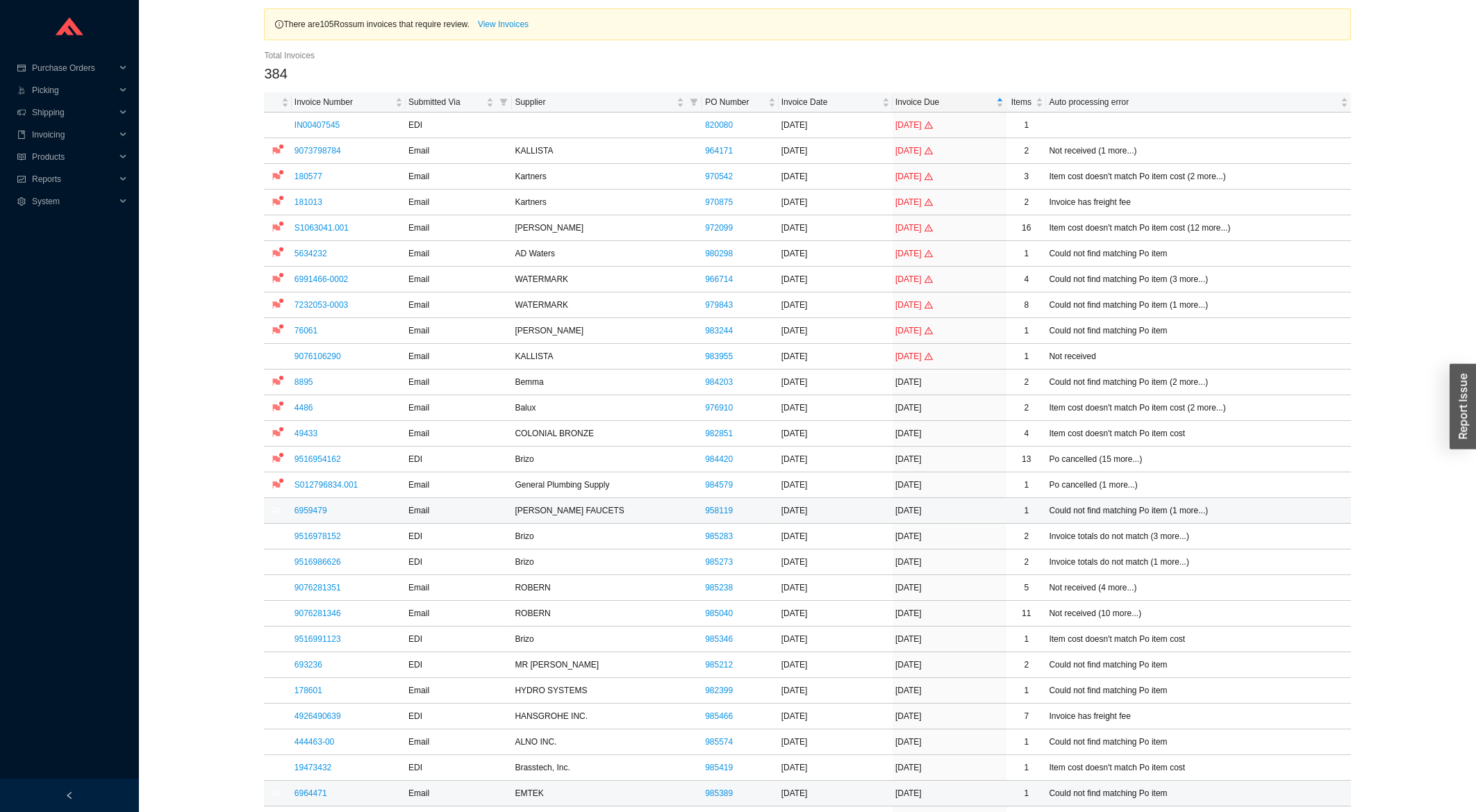
scroll to position [297, 0]
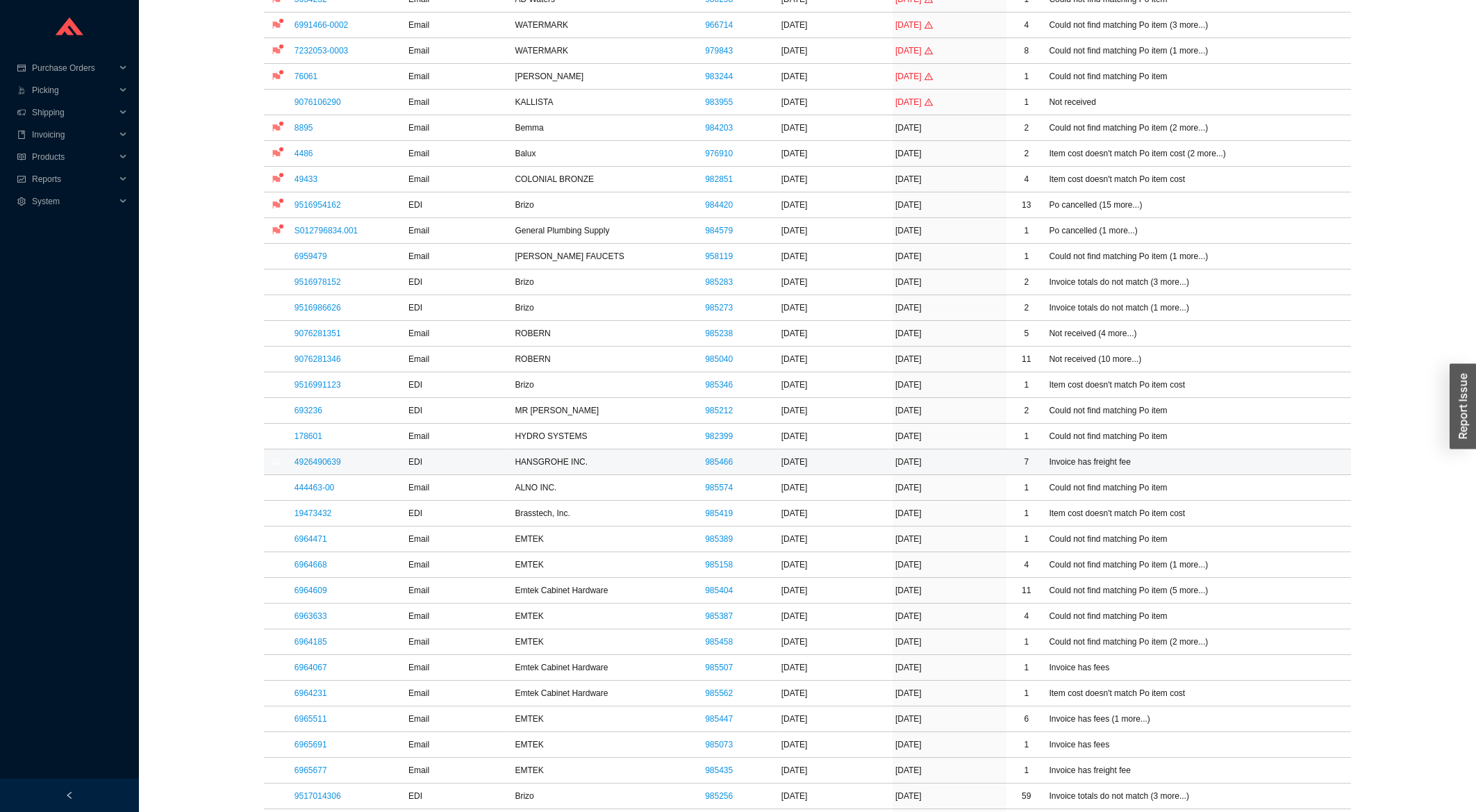
click at [314, 457] on td "4926490639" at bounding box center [349, 462] width 114 height 26
click at [315, 459] on link "4926490639" at bounding box center [318, 461] width 46 height 10
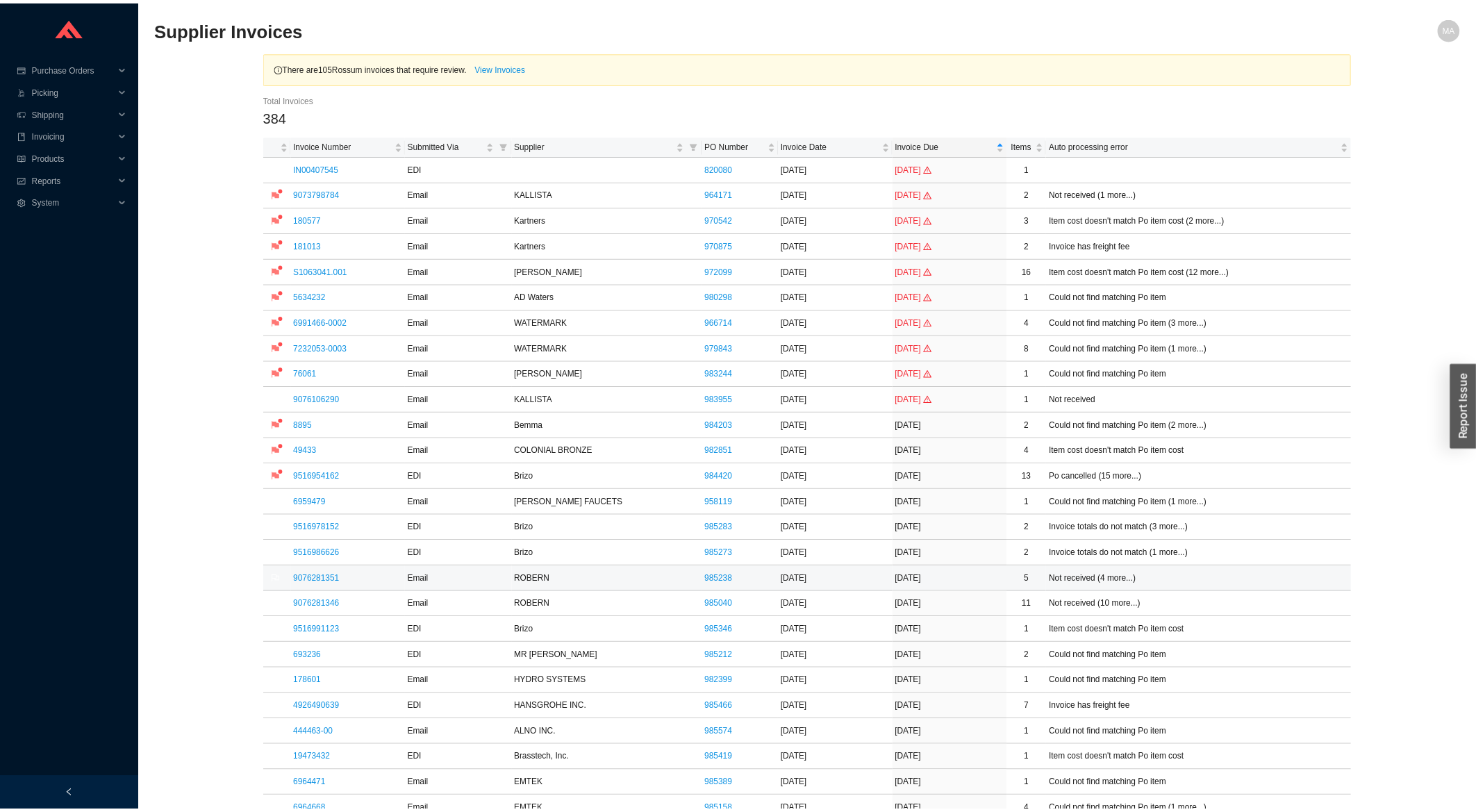
scroll to position [297, 0]
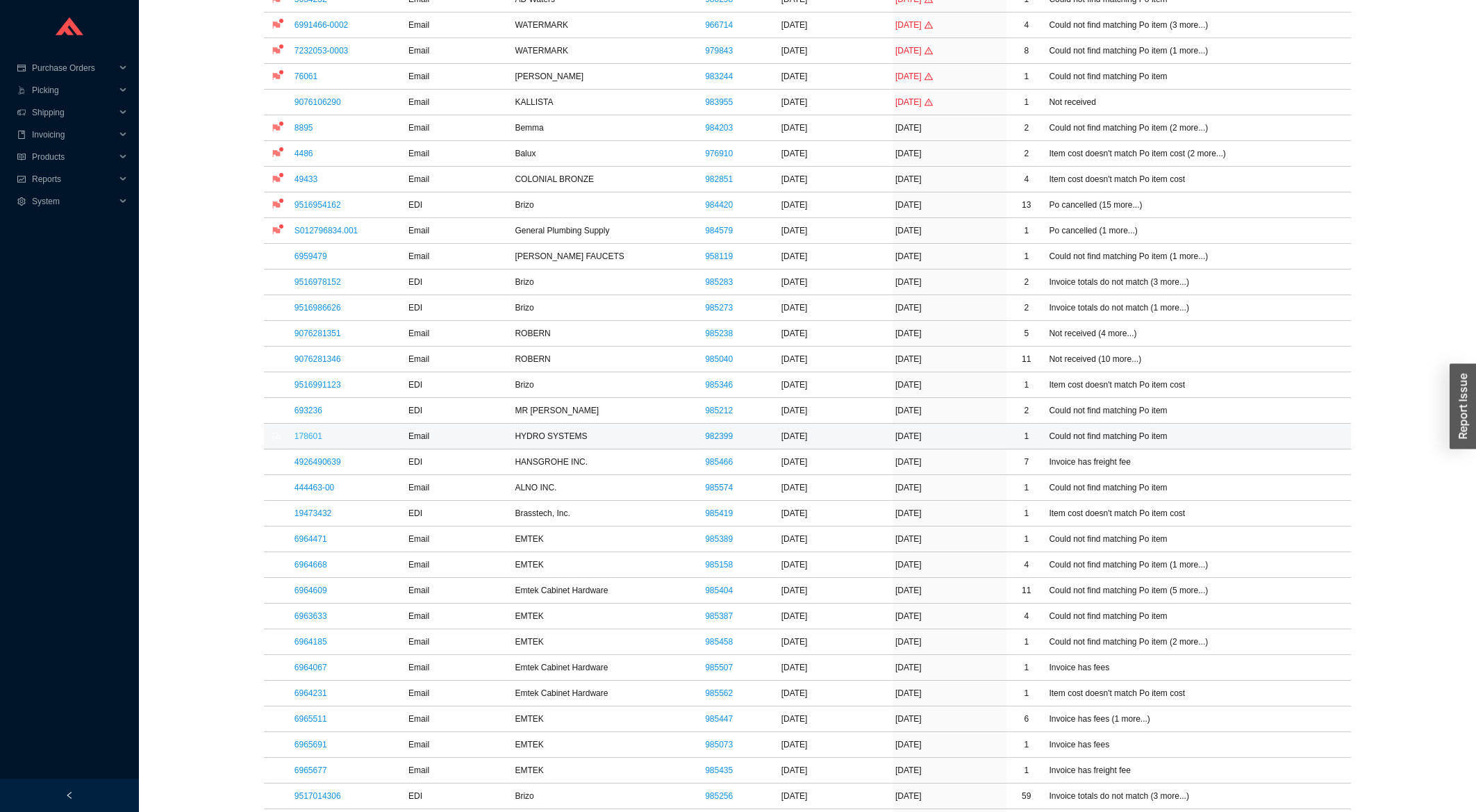
click at [318, 437] on link "178601" at bounding box center [309, 435] width 28 height 10
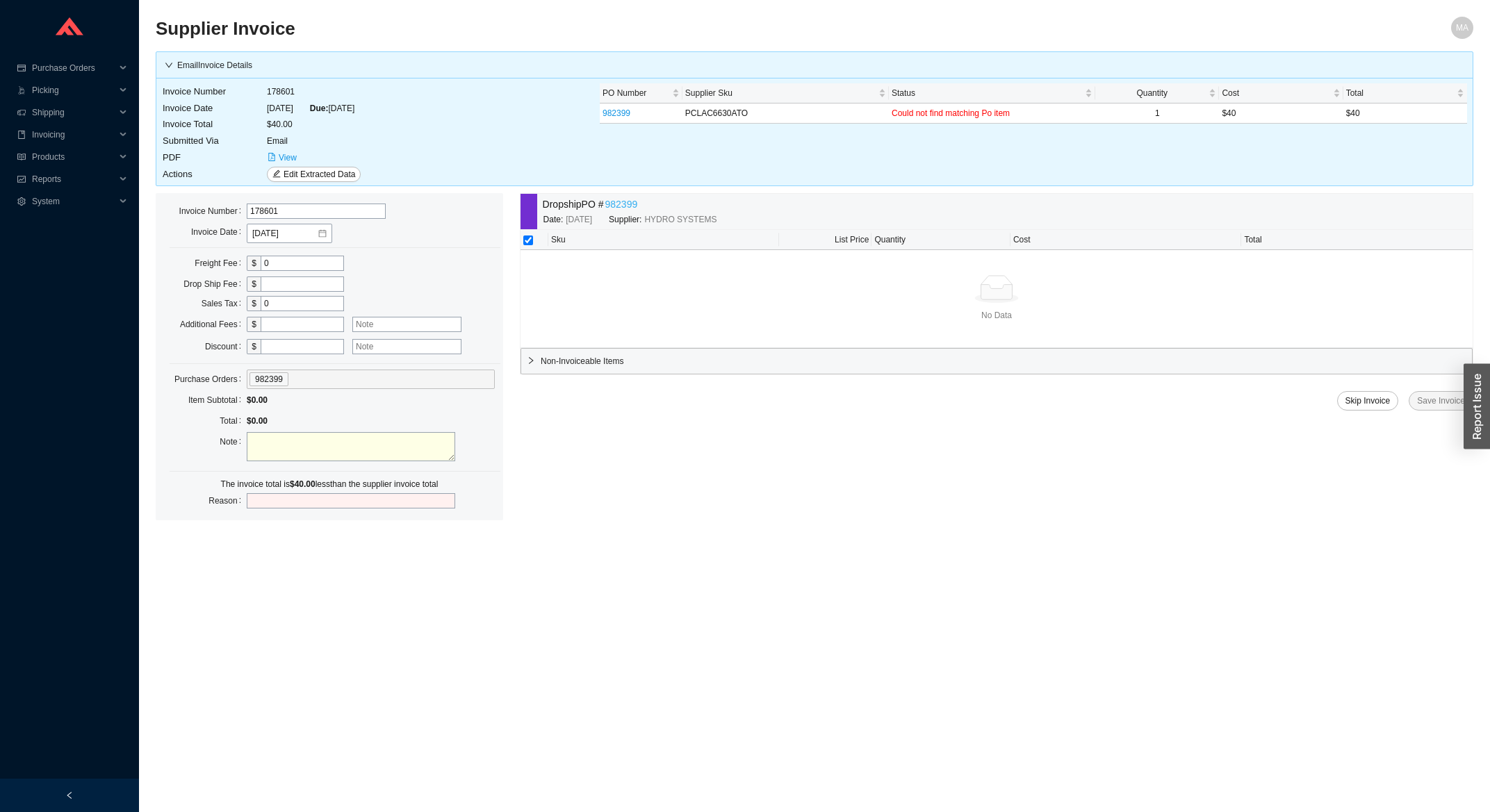
click at [617, 203] on link "982399" at bounding box center [622, 205] width 32 height 16
click at [284, 91] on td "178601" at bounding box center [313, 91] width 95 height 17
copy td "178601"
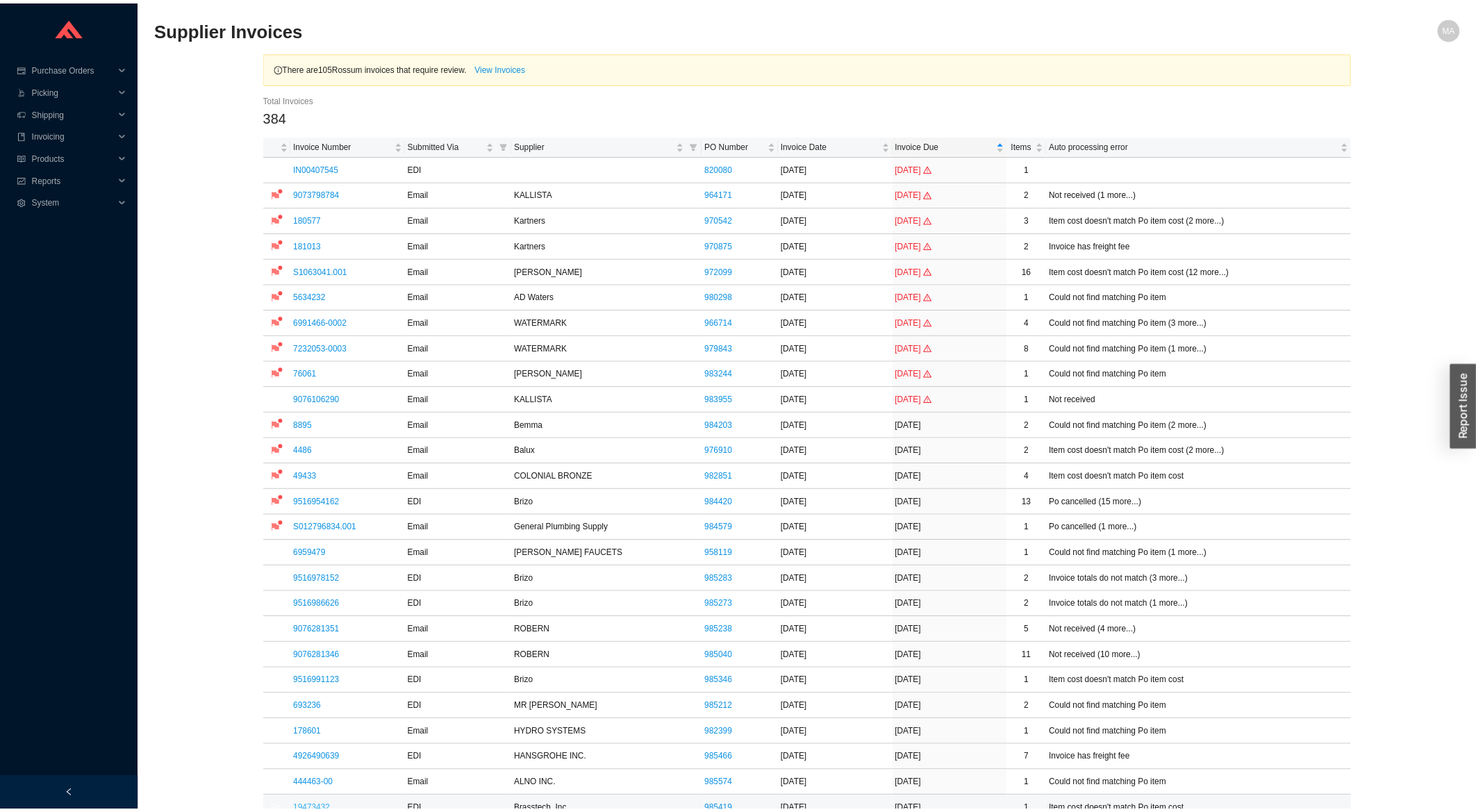
scroll to position [372, 0]
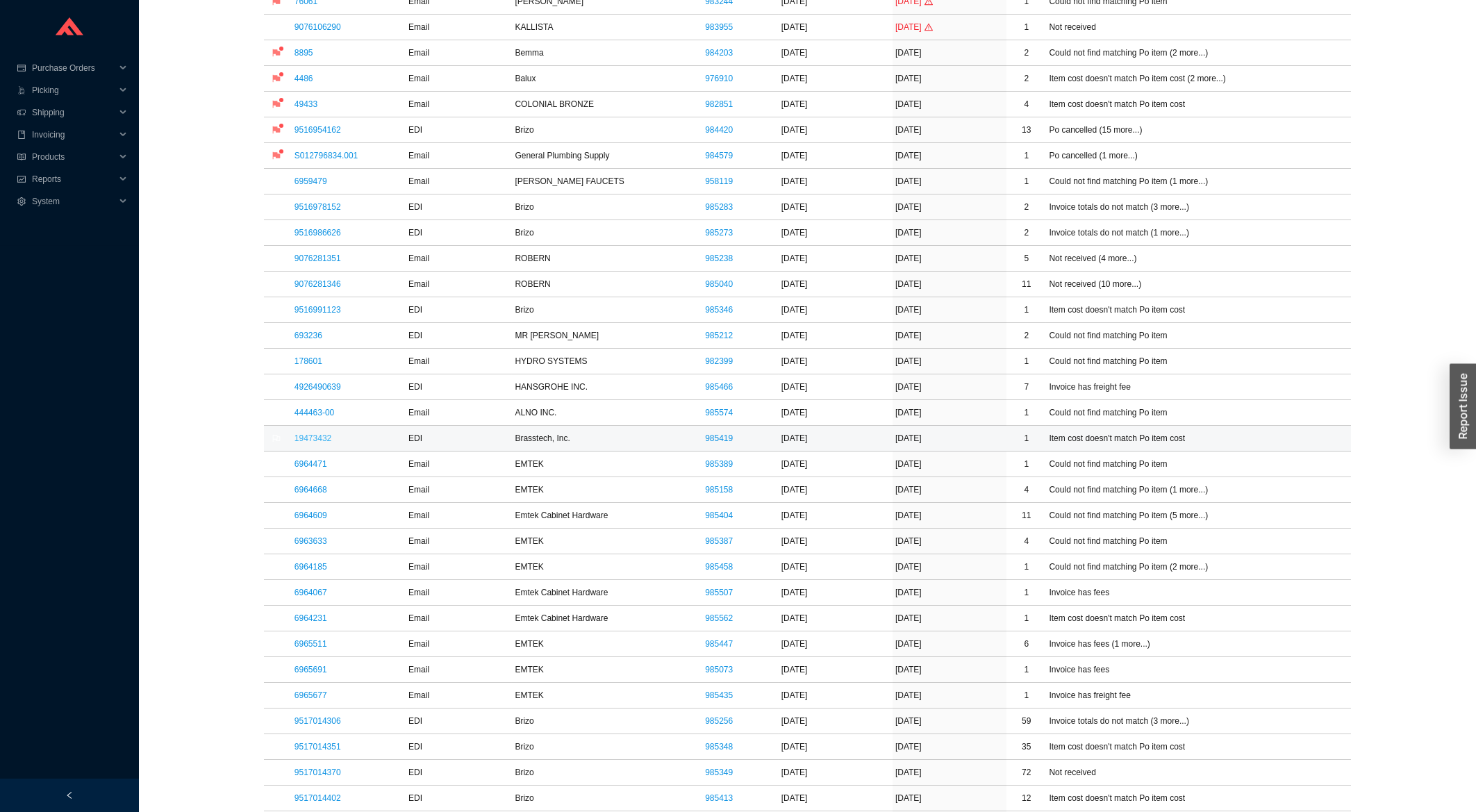
click at [308, 443] on link "19473432" at bounding box center [313, 438] width 37 height 10
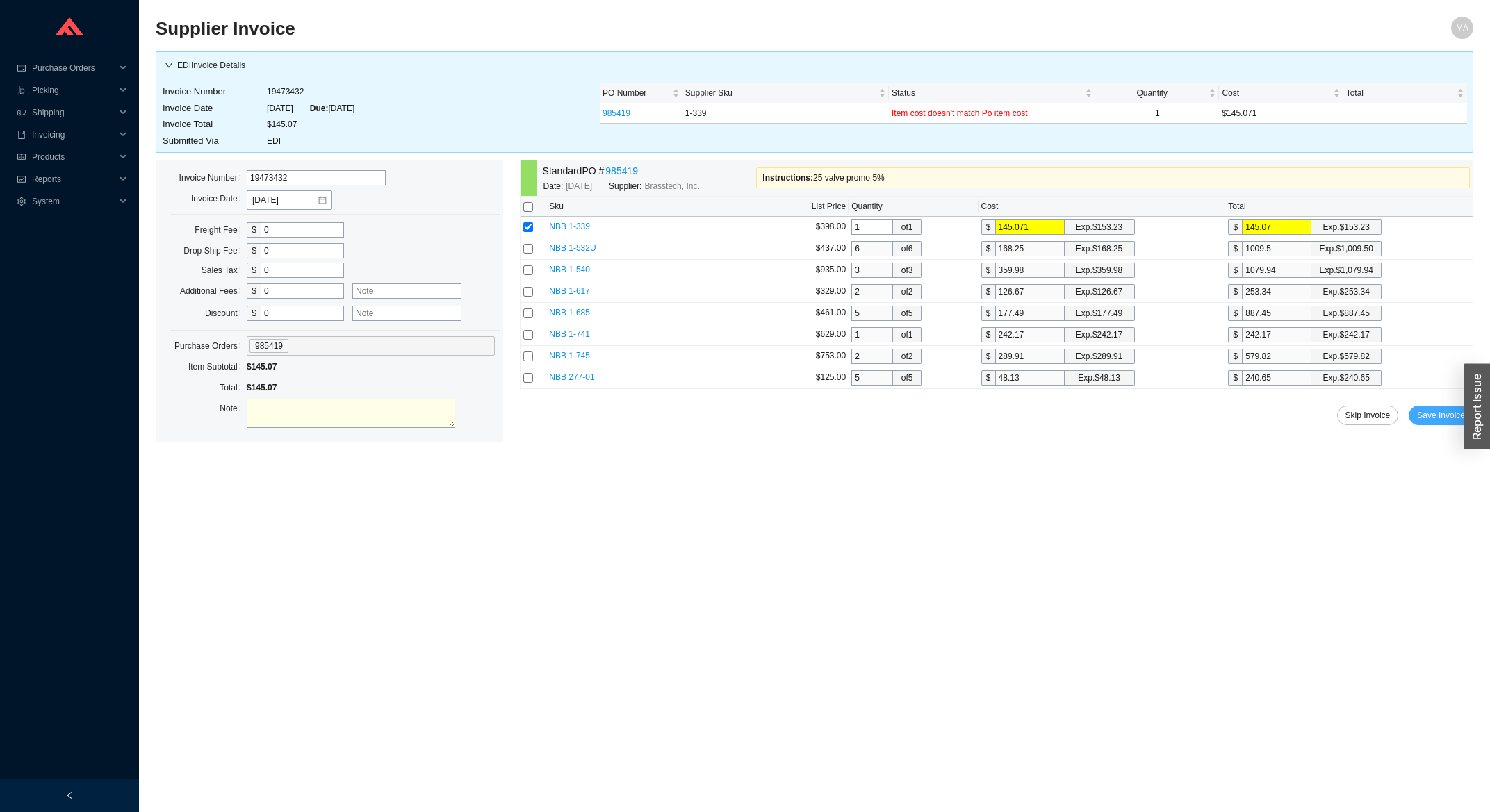
click at [1425, 422] on span "Save Invoice" at bounding box center [1441, 415] width 48 height 14
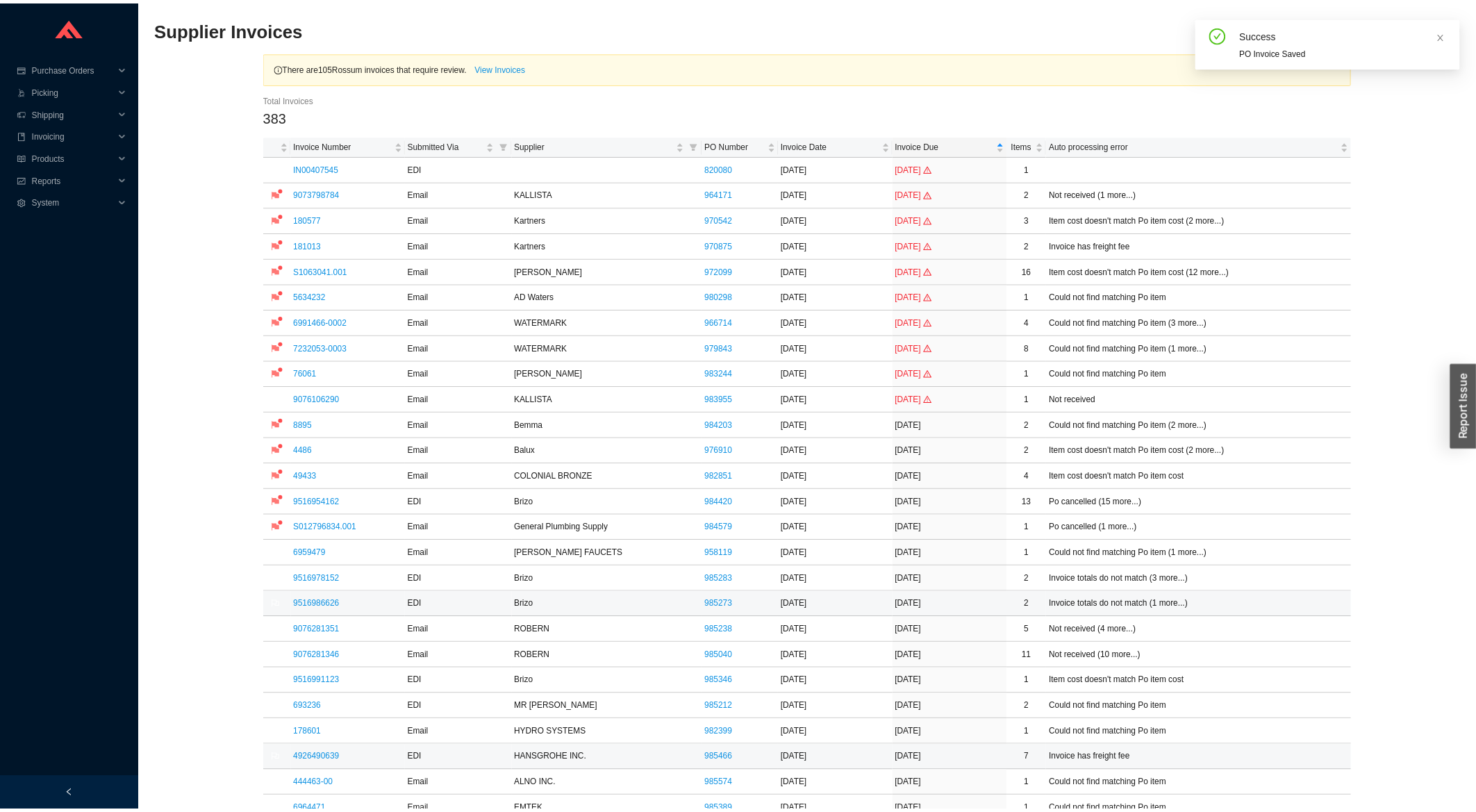
scroll to position [223, 0]
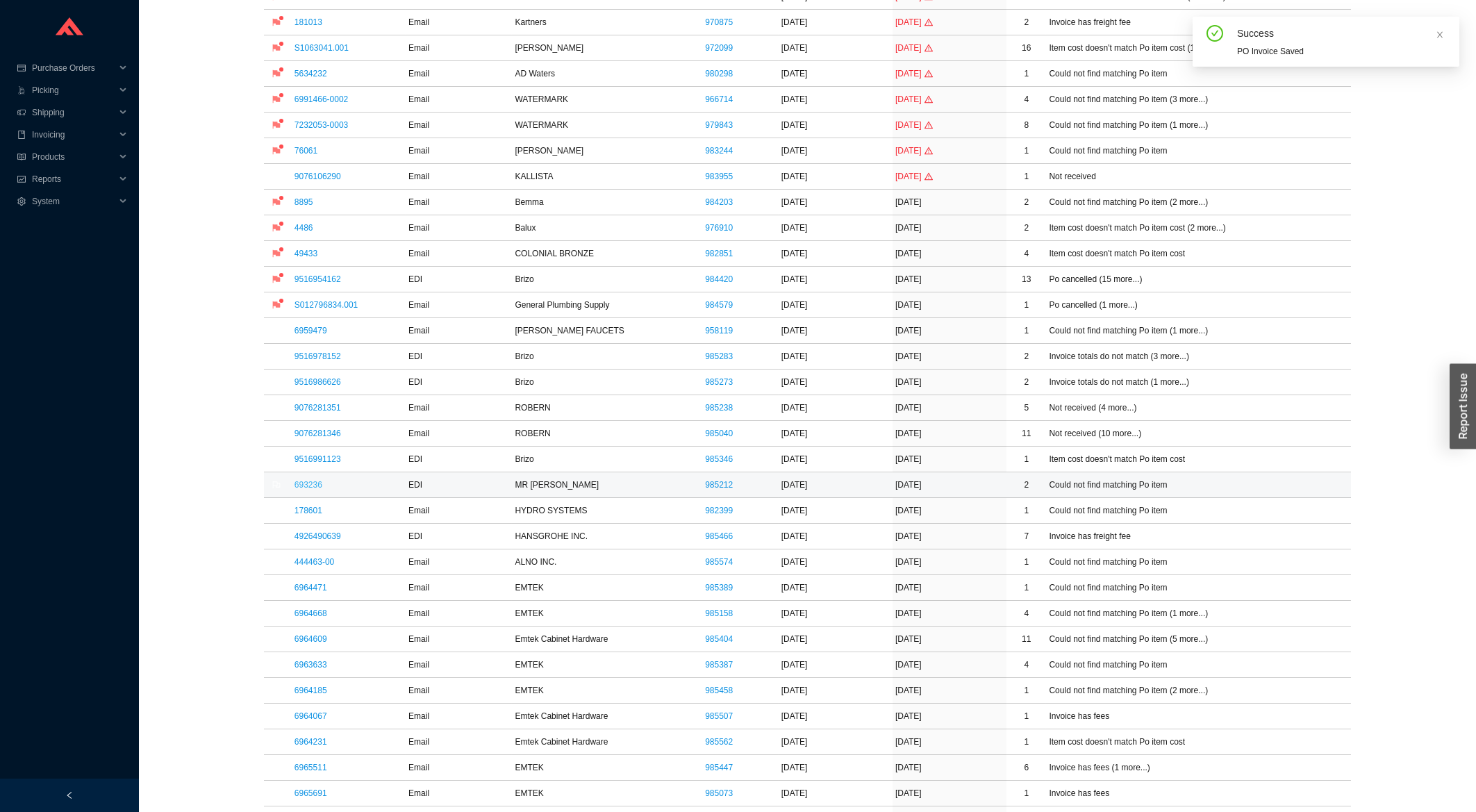
click at [314, 489] on link "693236" at bounding box center [309, 484] width 28 height 10
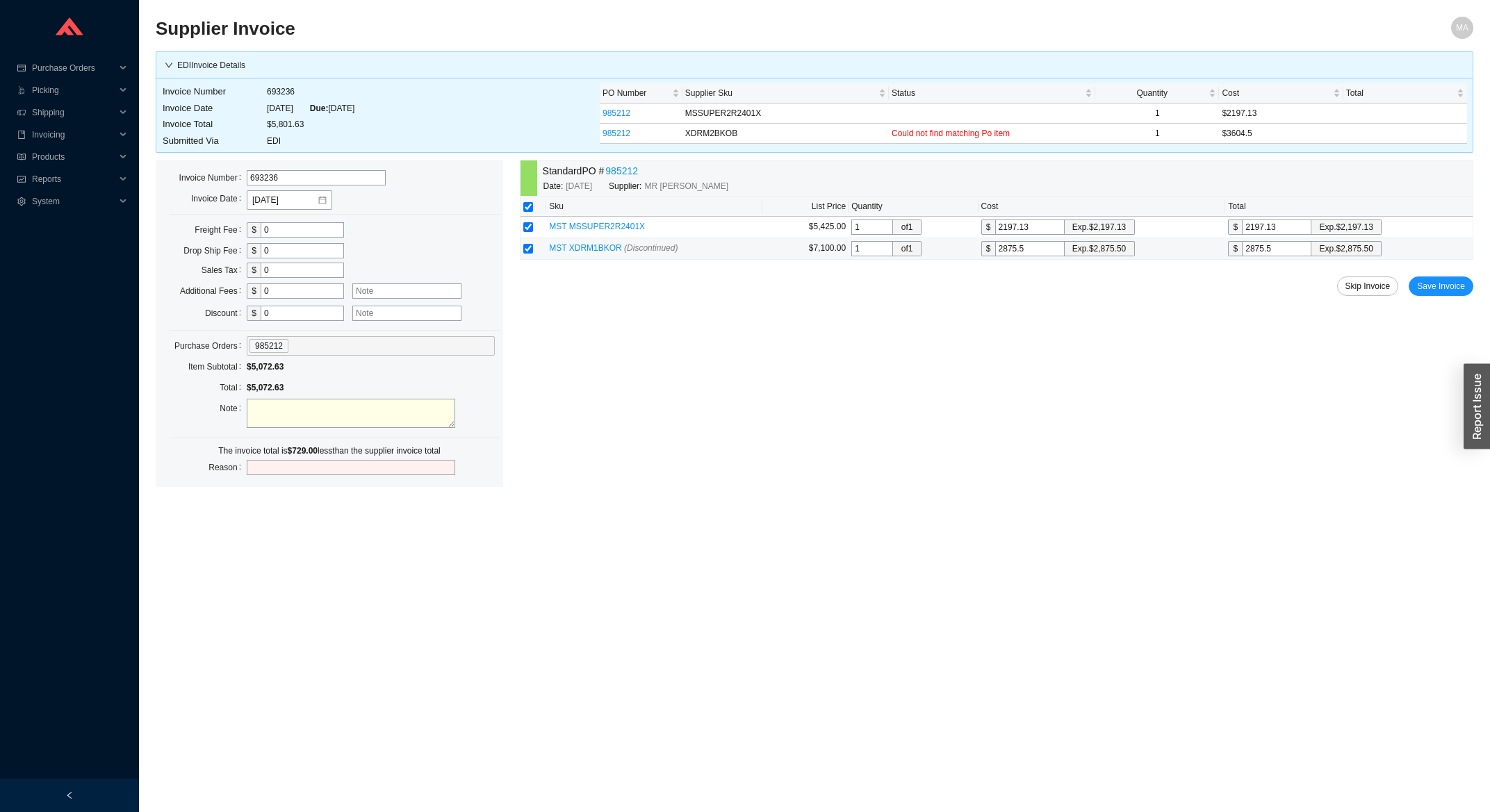
drag, startPoint x: 1046, startPoint y: 248, endPoint x: 963, endPoint y: 267, distance: 85.1
click at [995, 256] on input "2875.5" at bounding box center [1030, 248] width 69 height 15
type input "3"
type input "36"
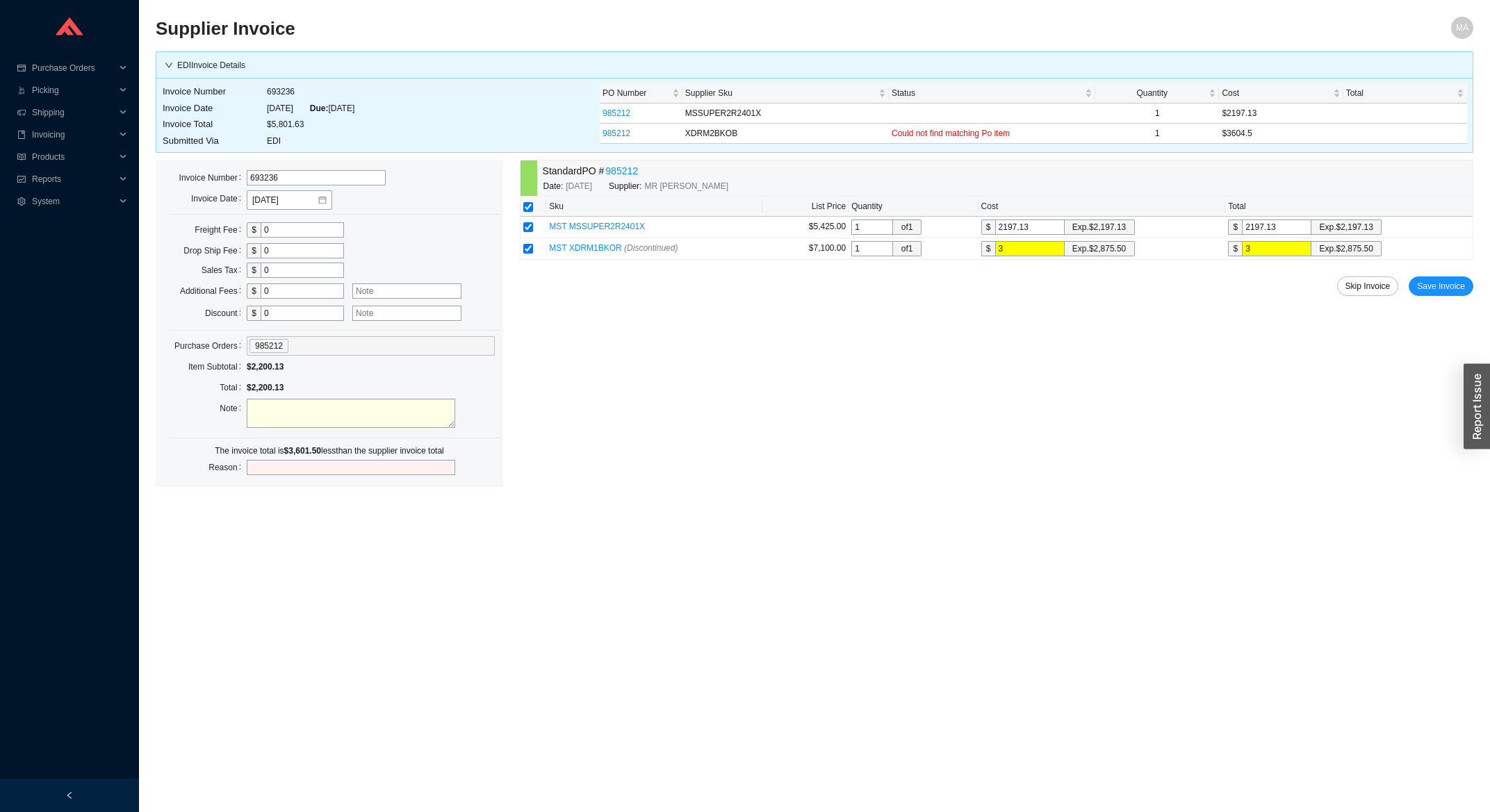
type input "36"
type input "360"
type input "3604"
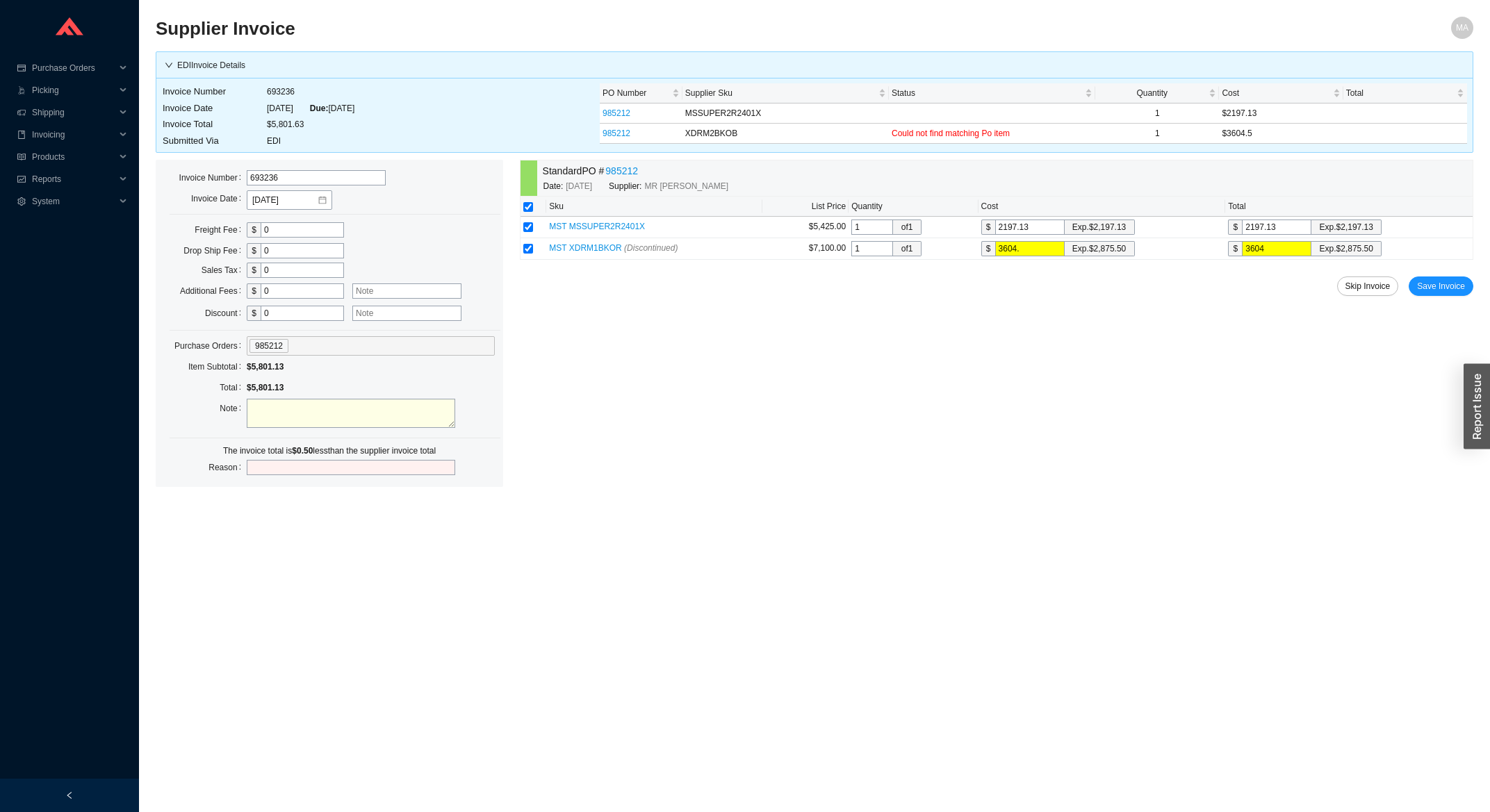
type input "3604.5"
click at [1448, 287] on span "Save Invoice" at bounding box center [1441, 286] width 48 height 14
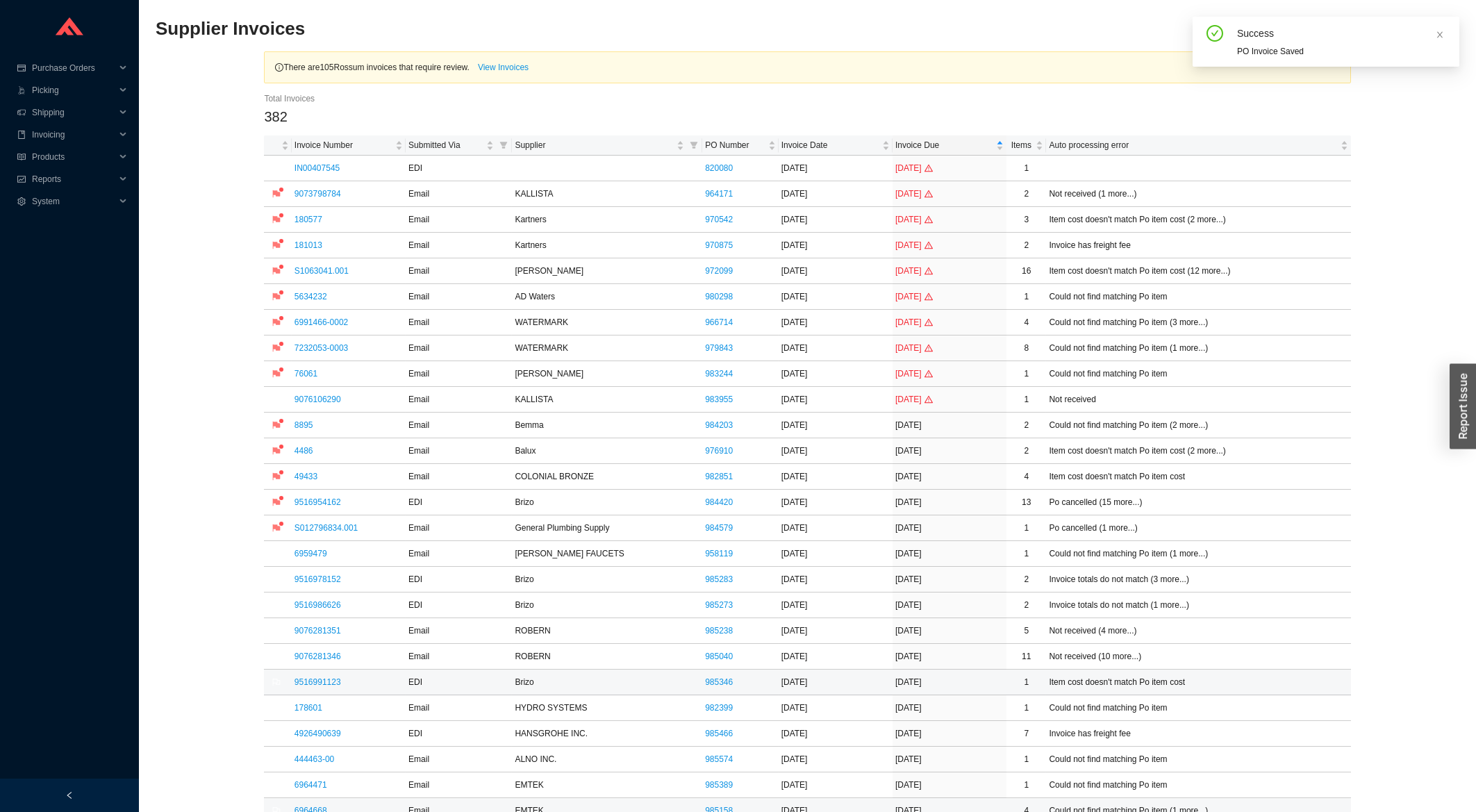
scroll to position [223, 0]
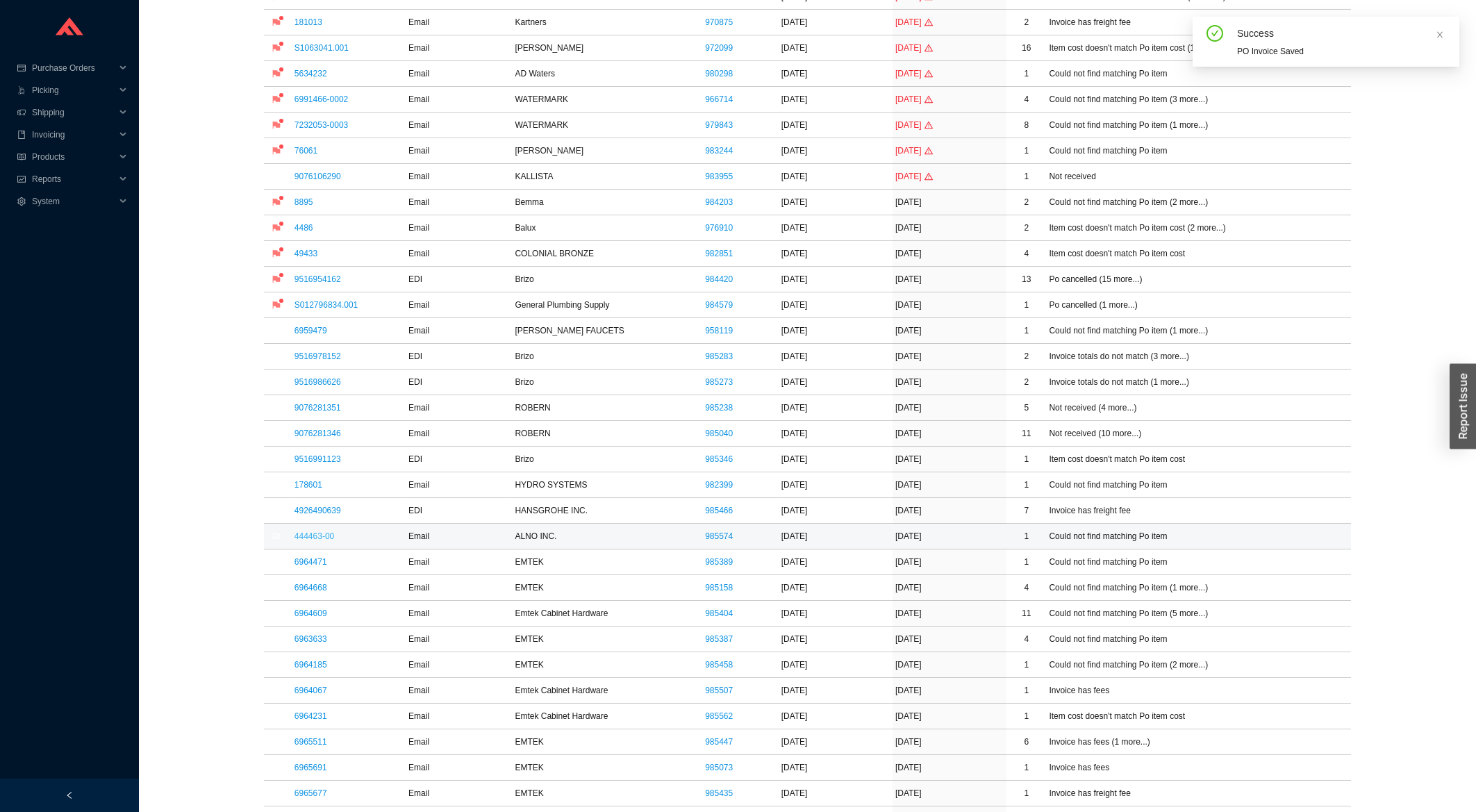
click at [319, 538] on link "444463-00" at bounding box center [315, 536] width 40 height 10
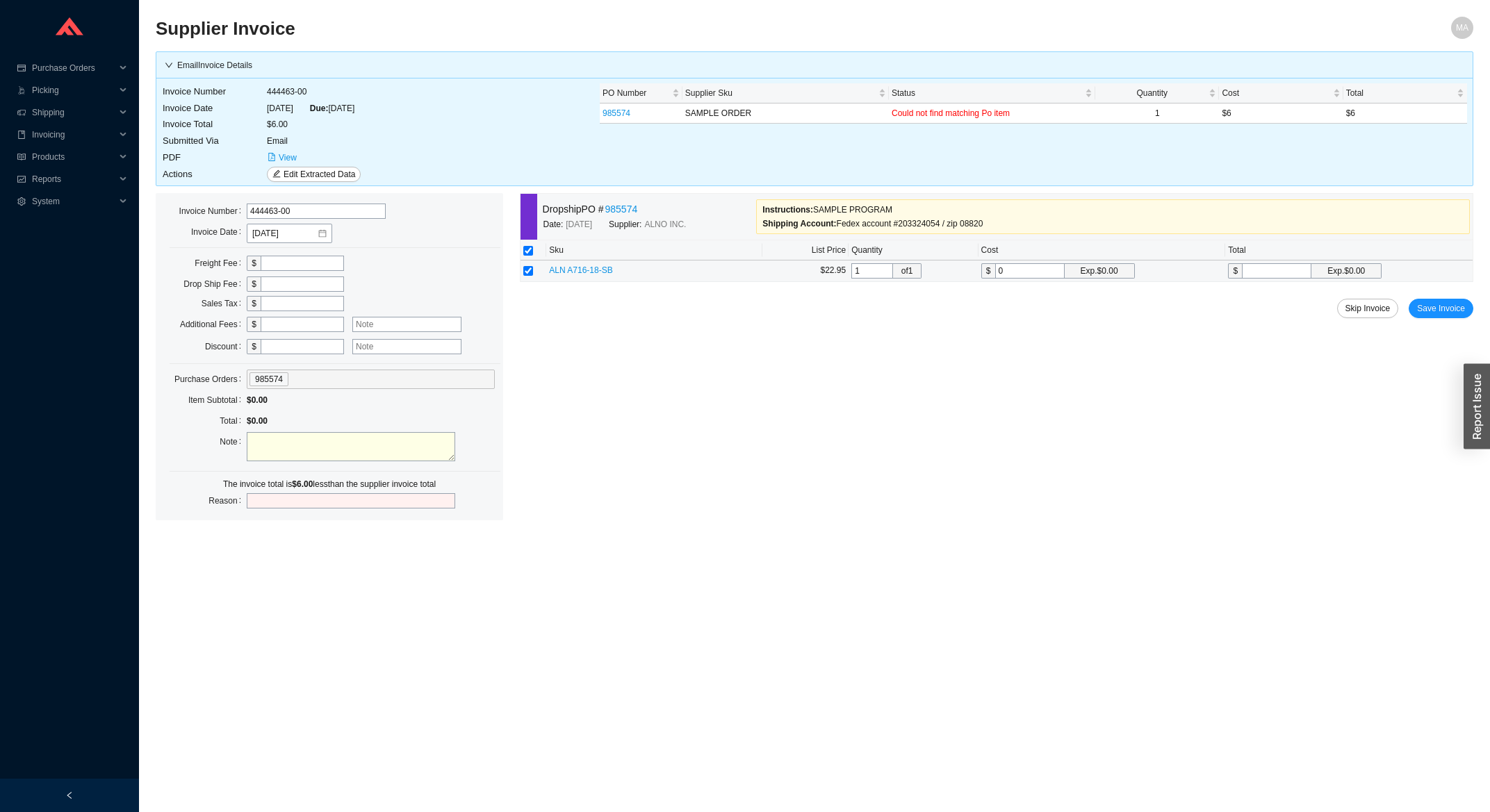
click at [1037, 273] on input "0" at bounding box center [1030, 270] width 69 height 15
type input "6"
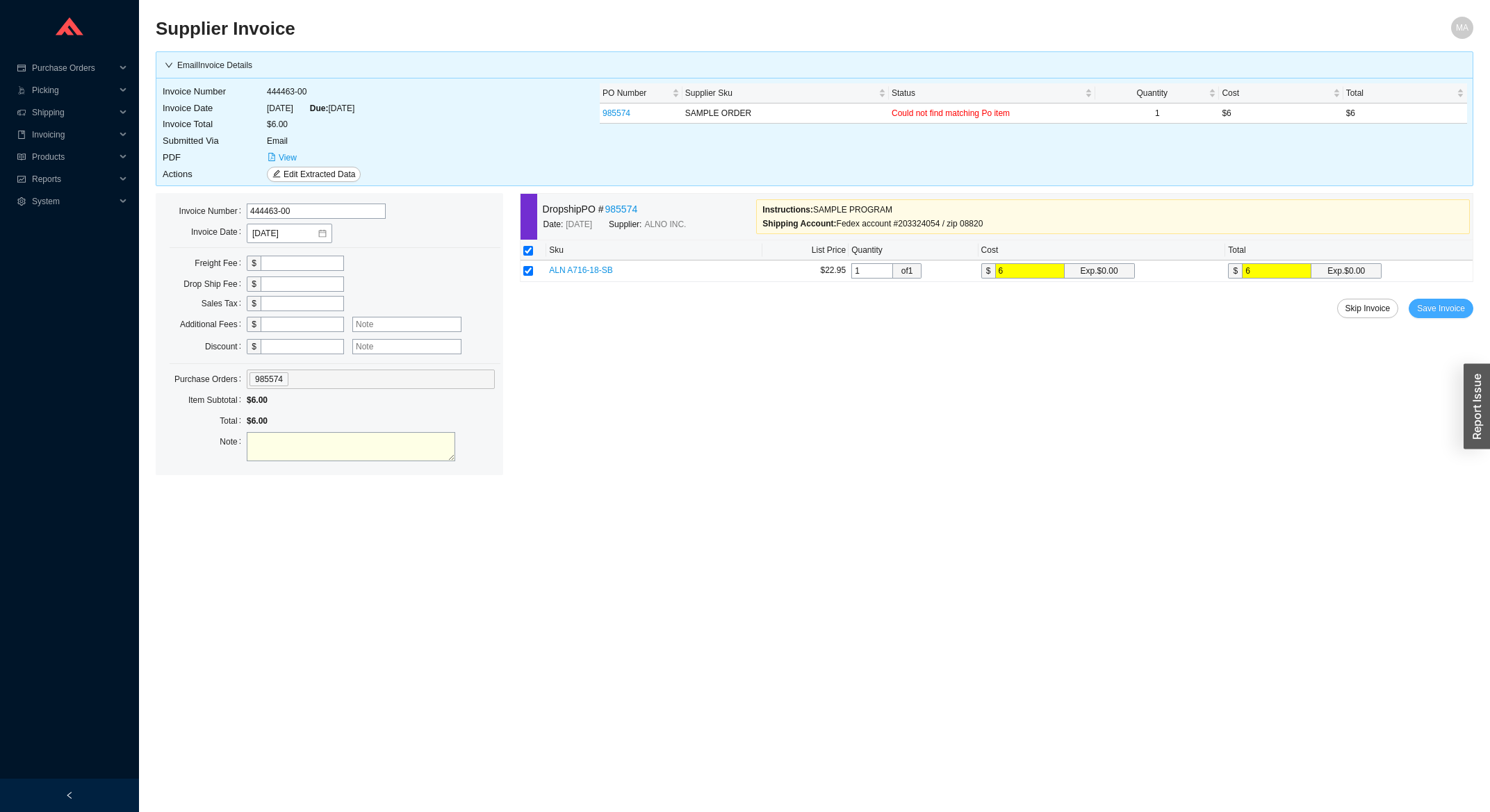
type input "6"
click at [1444, 313] on span "Save Invoice" at bounding box center [1441, 308] width 48 height 14
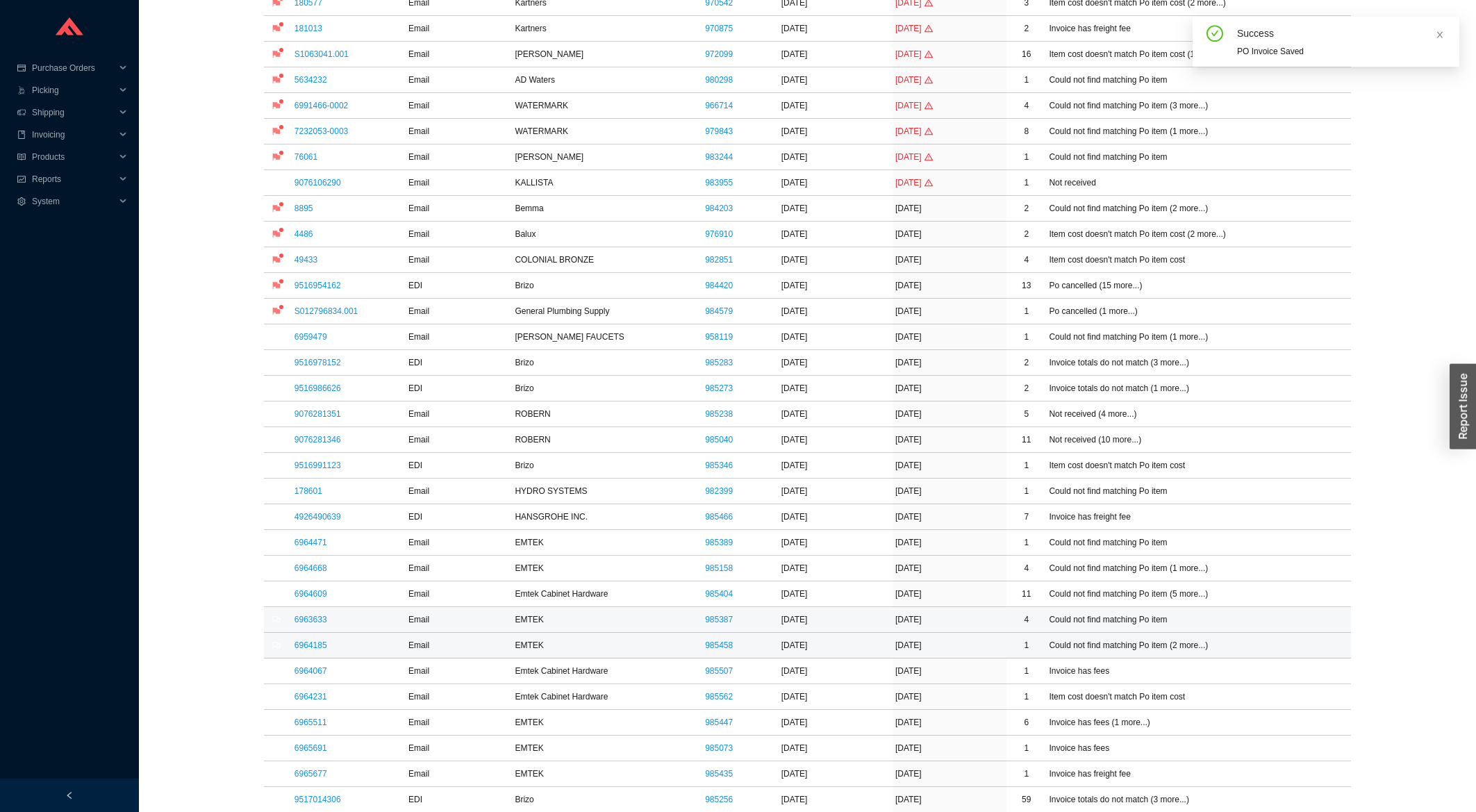
scroll to position [223, 0]
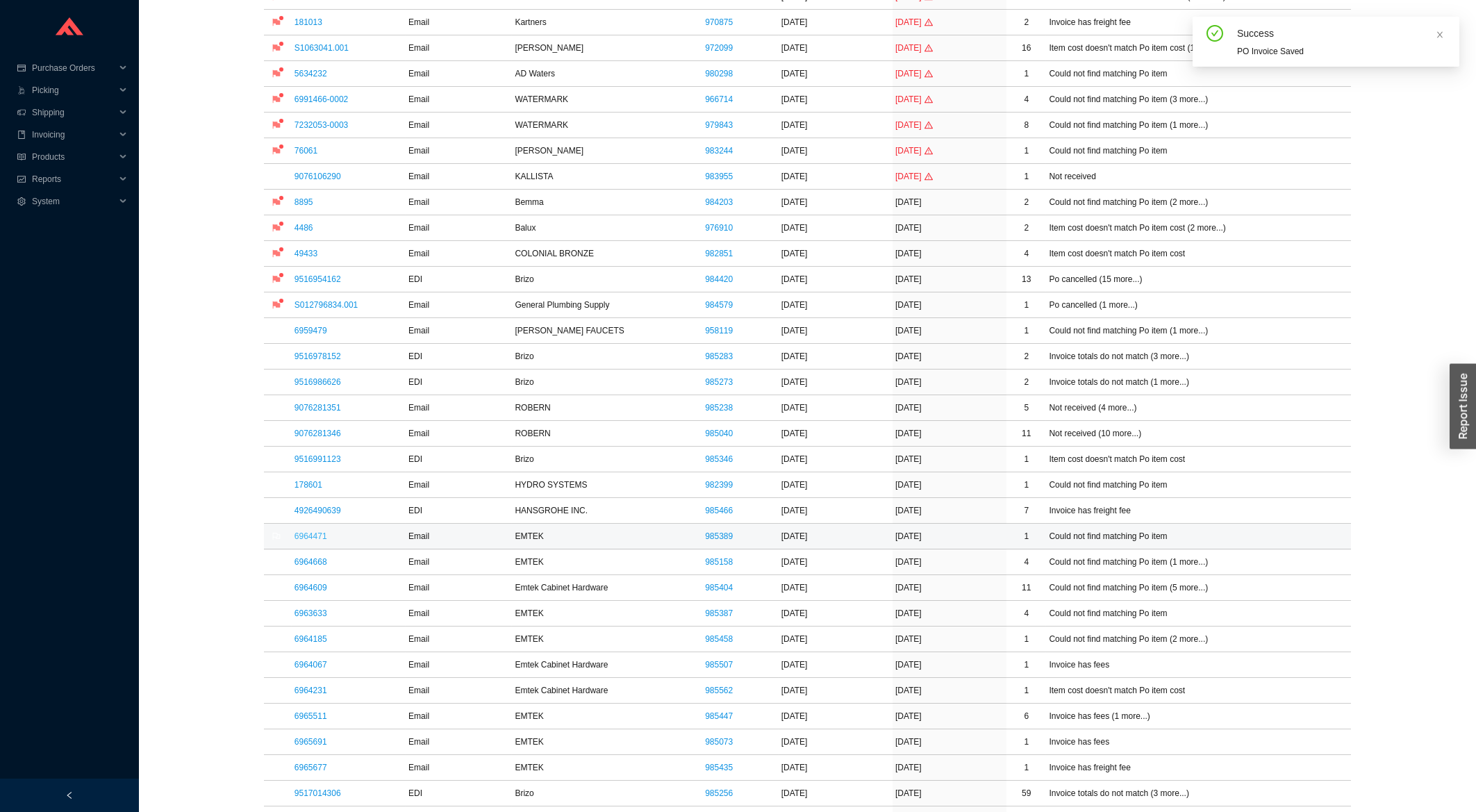
click at [320, 541] on link "6964471" at bounding box center [311, 536] width 32 height 10
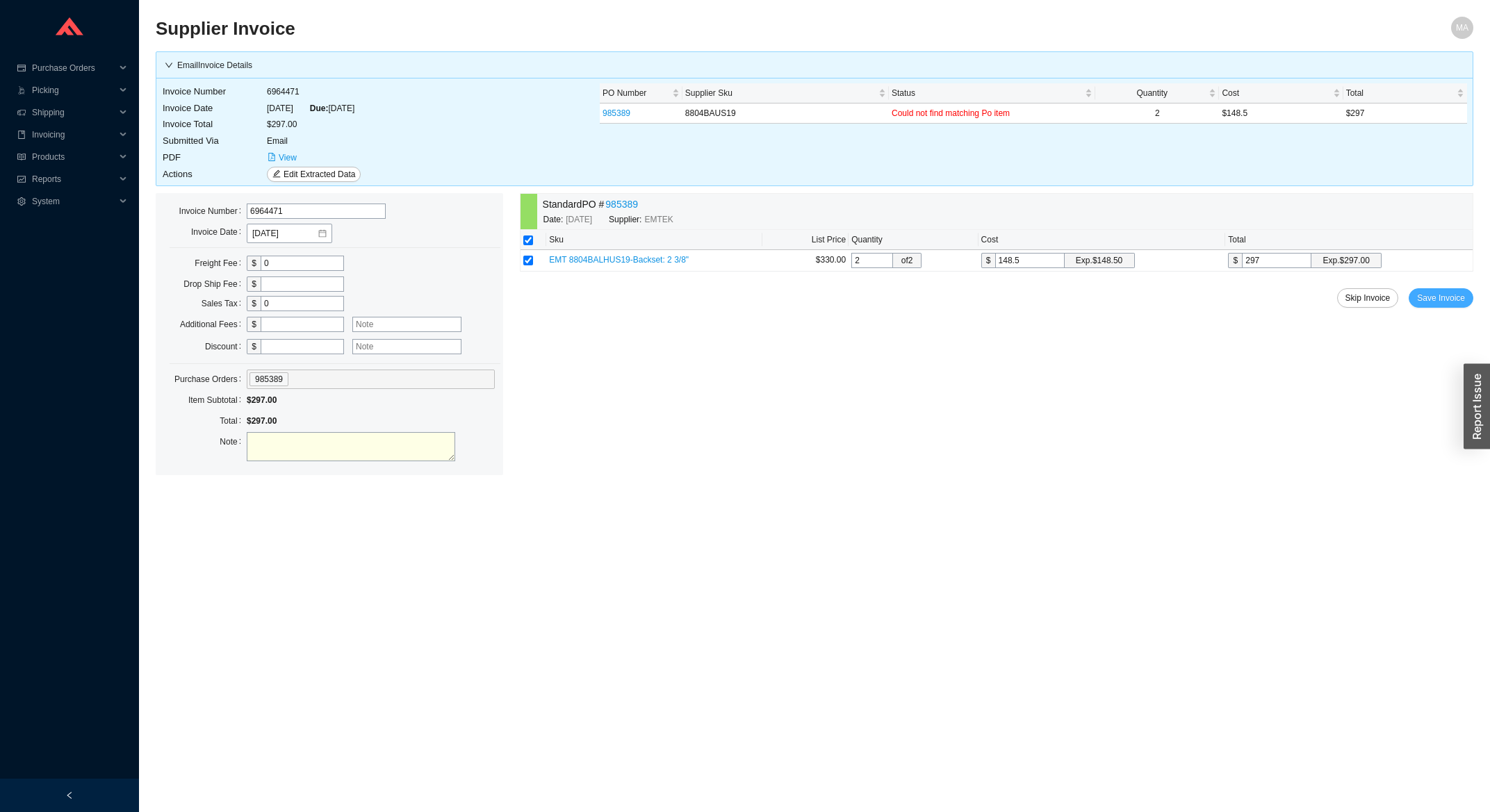
click at [1439, 293] on span "Save Invoice" at bounding box center [1441, 298] width 48 height 14
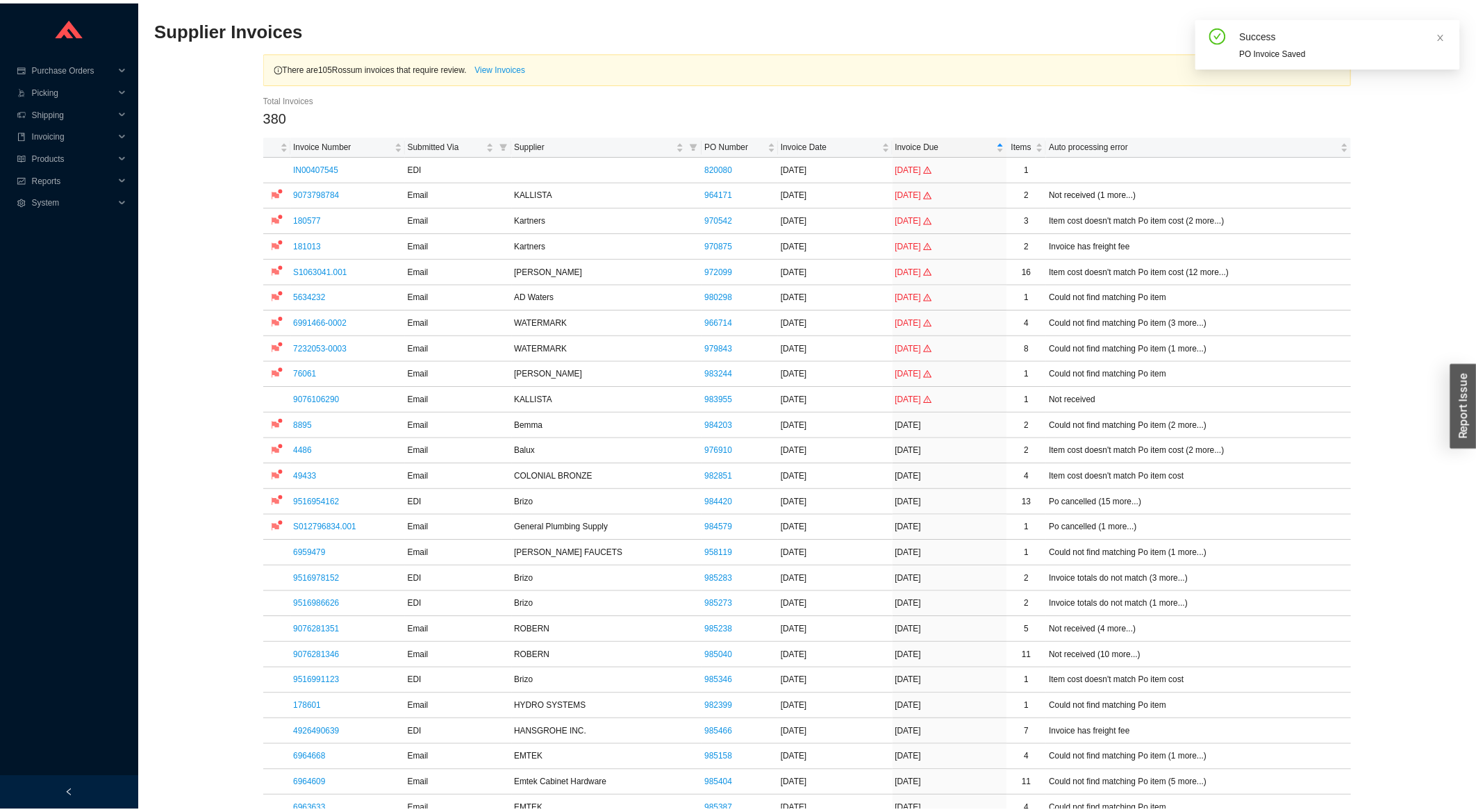
scroll to position [372, 0]
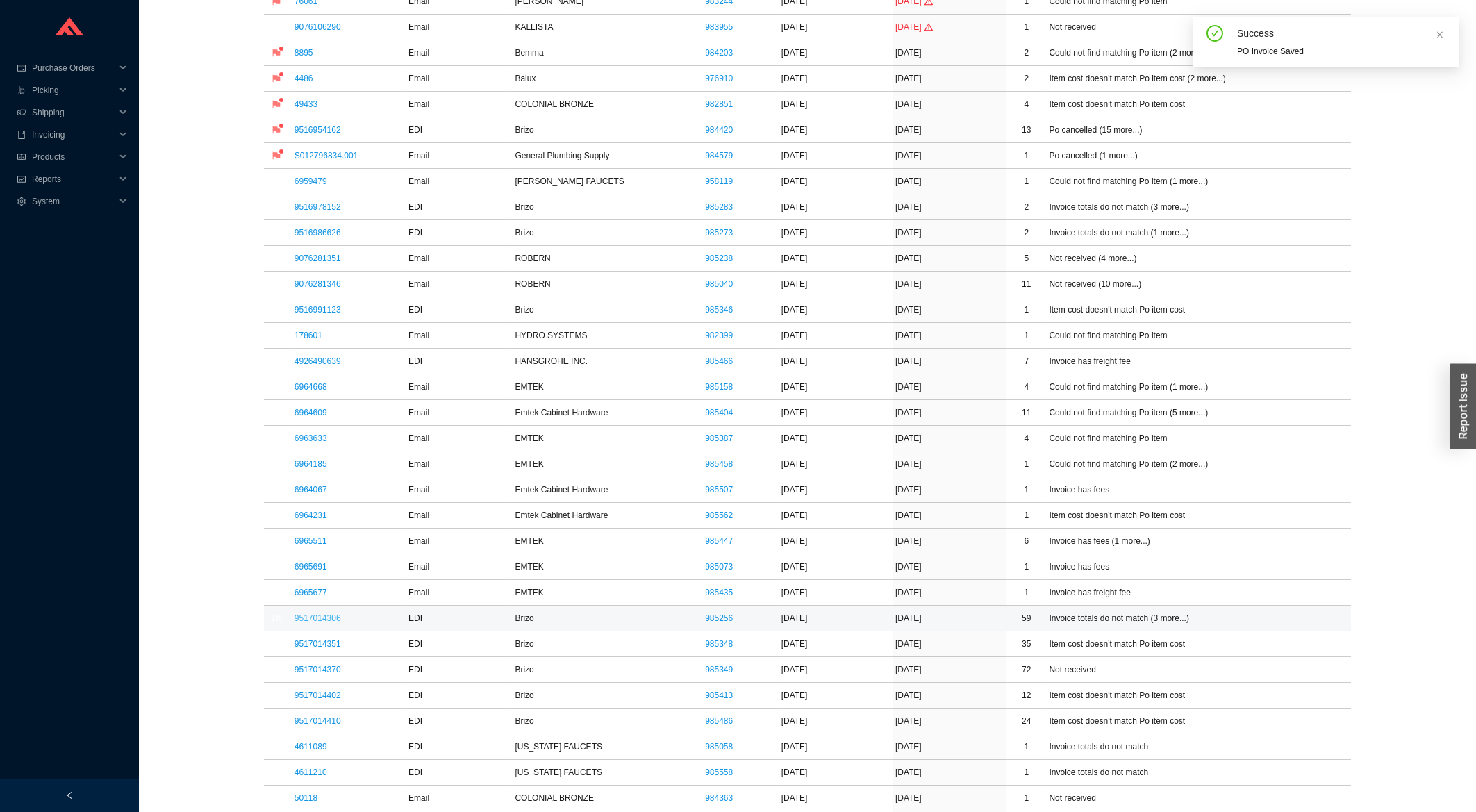
click at [323, 620] on link "9517014306" at bounding box center [318, 617] width 46 height 10
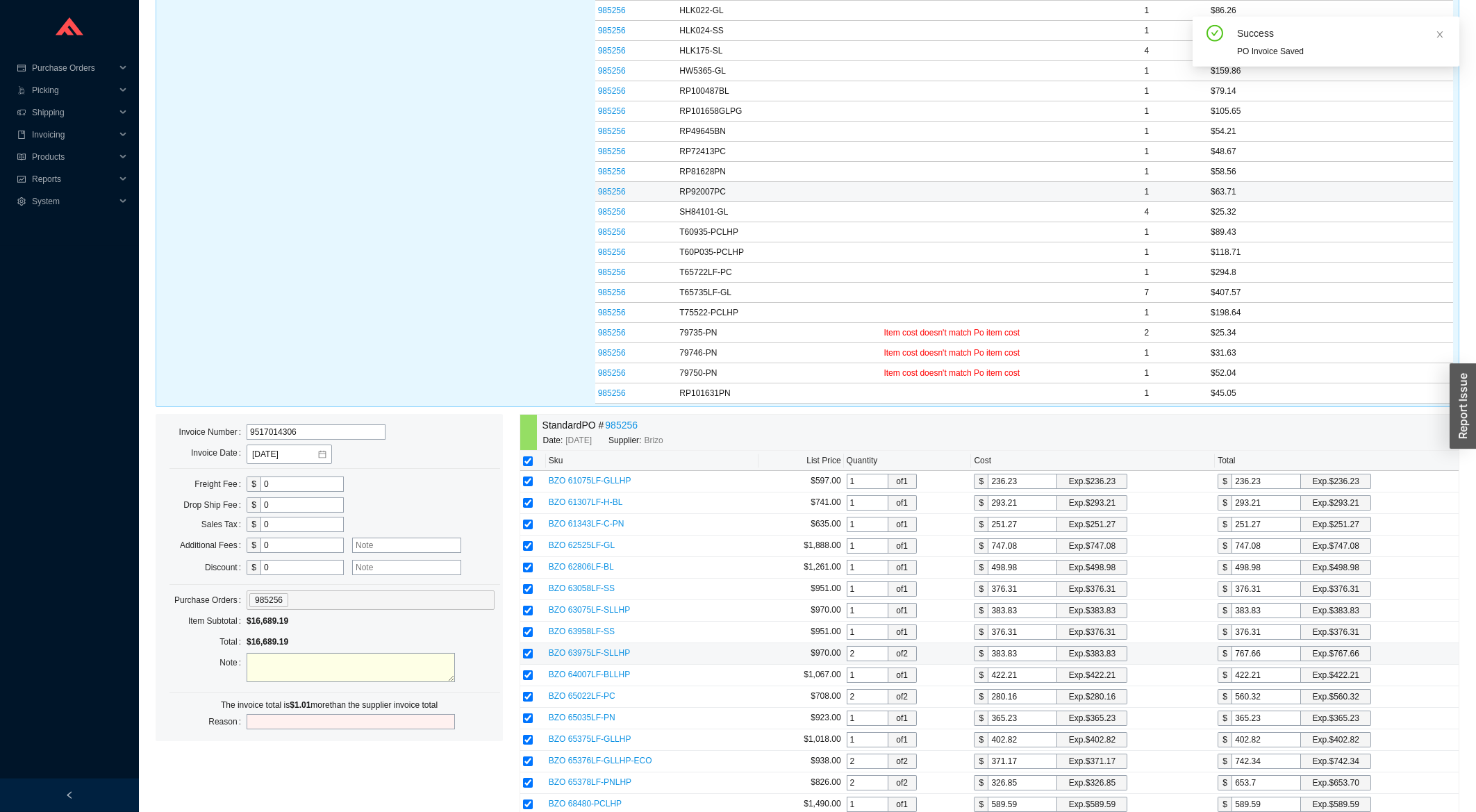
scroll to position [1117, 0]
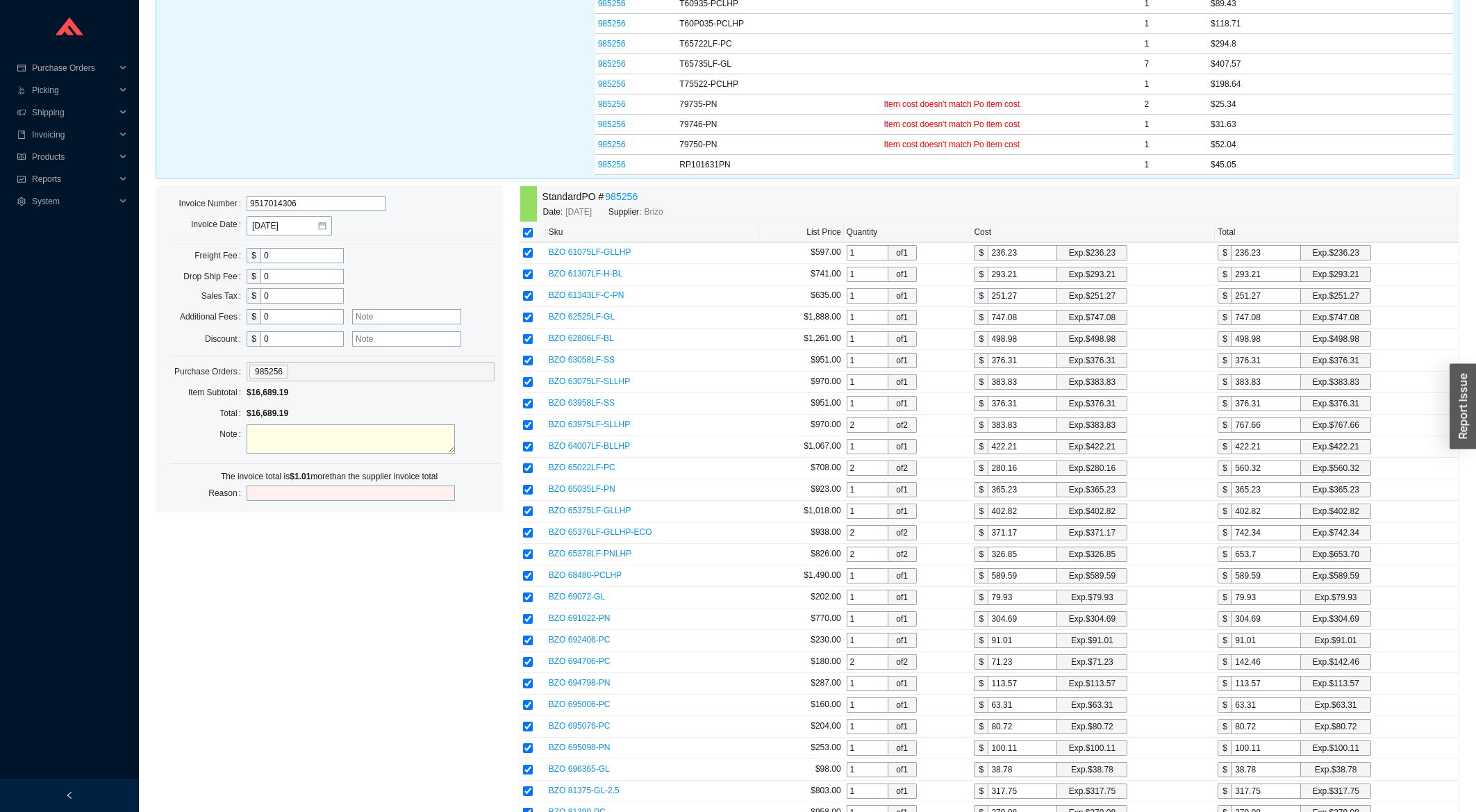
click at [276, 346] on input "0" at bounding box center [301, 339] width 83 height 15
click at [278, 346] on input "0" at bounding box center [301, 339] width 83 height 15
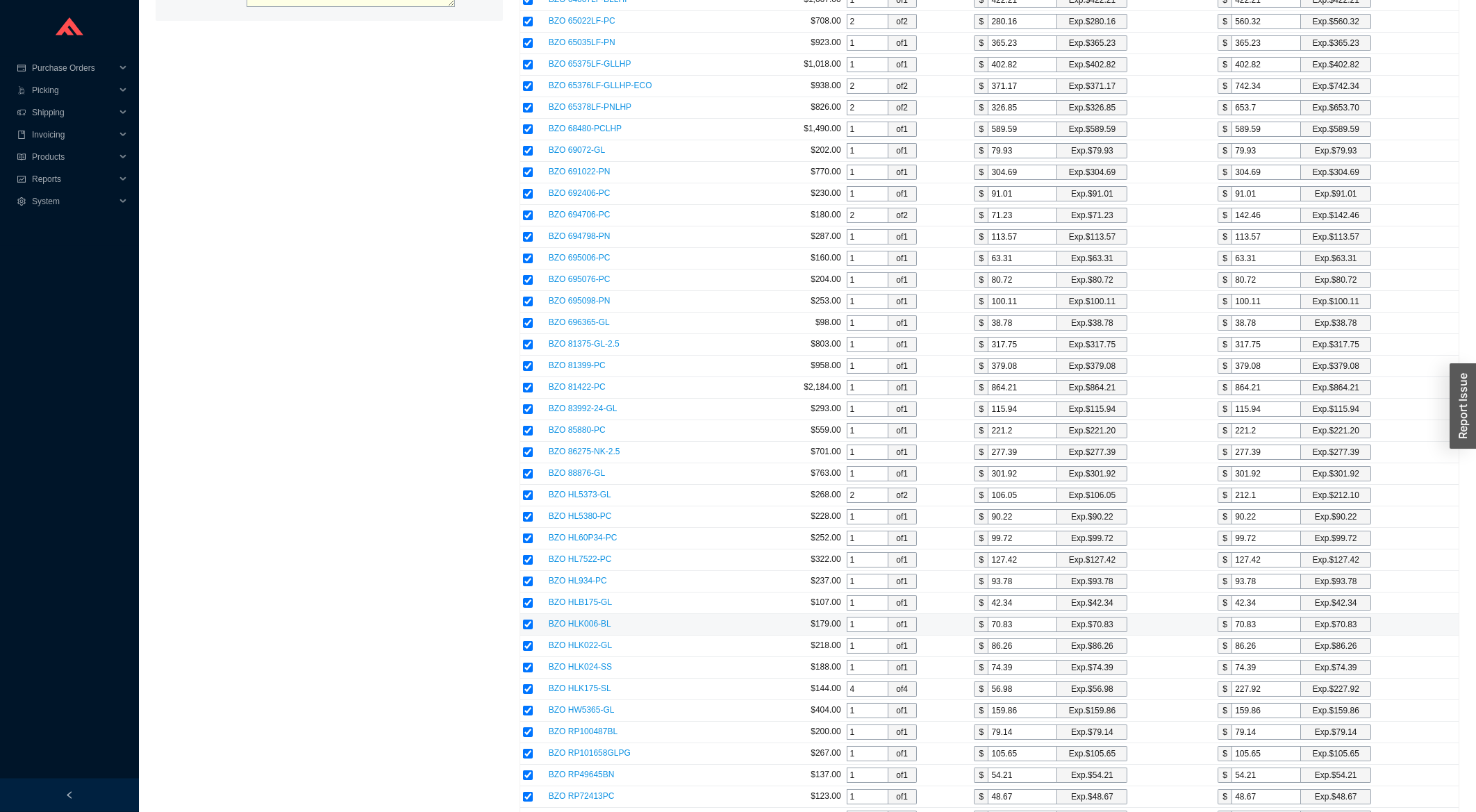
scroll to position [1936, 0]
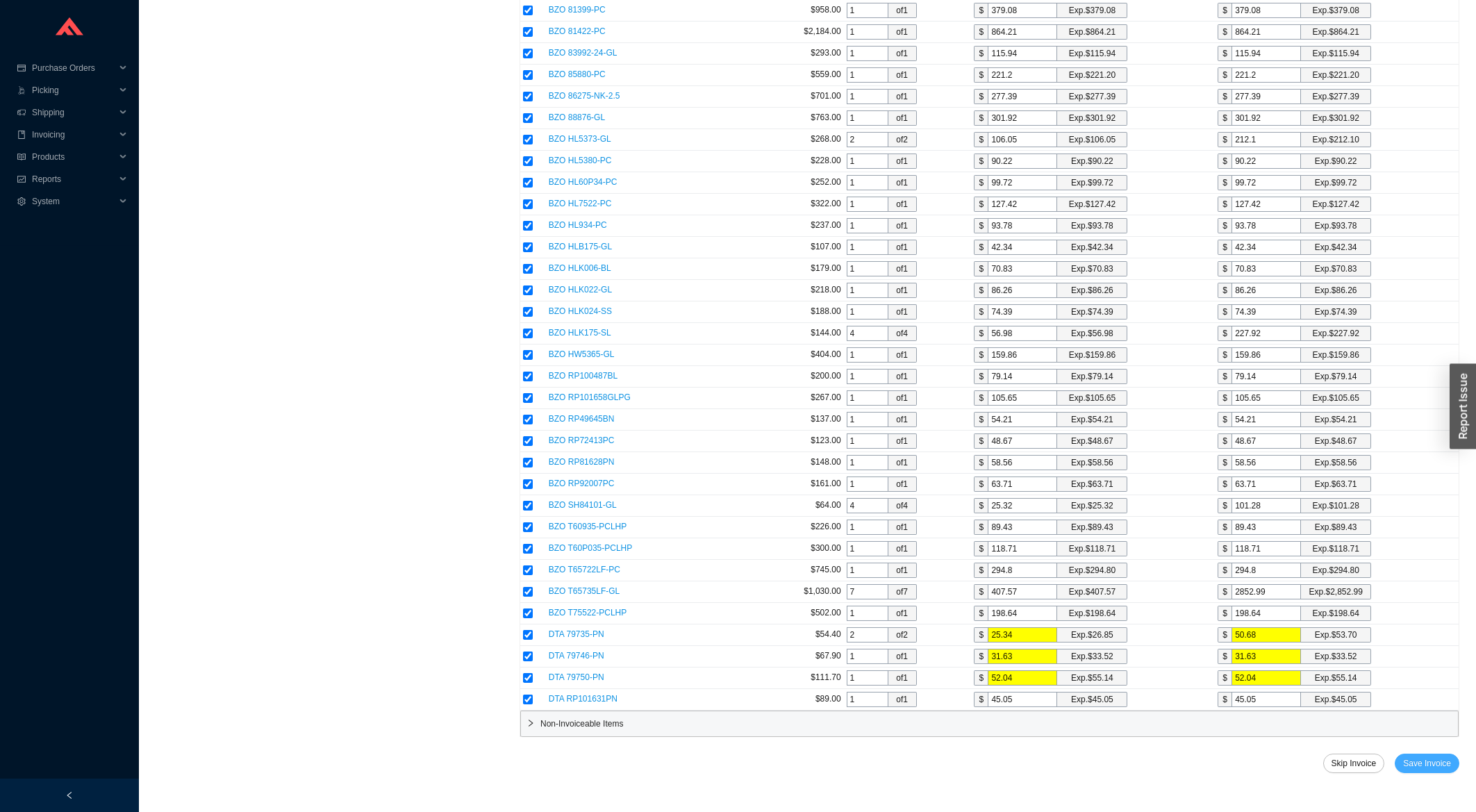
type input "1.01"
click at [1441, 769] on span "Save Invoice" at bounding box center [1427, 763] width 48 height 14
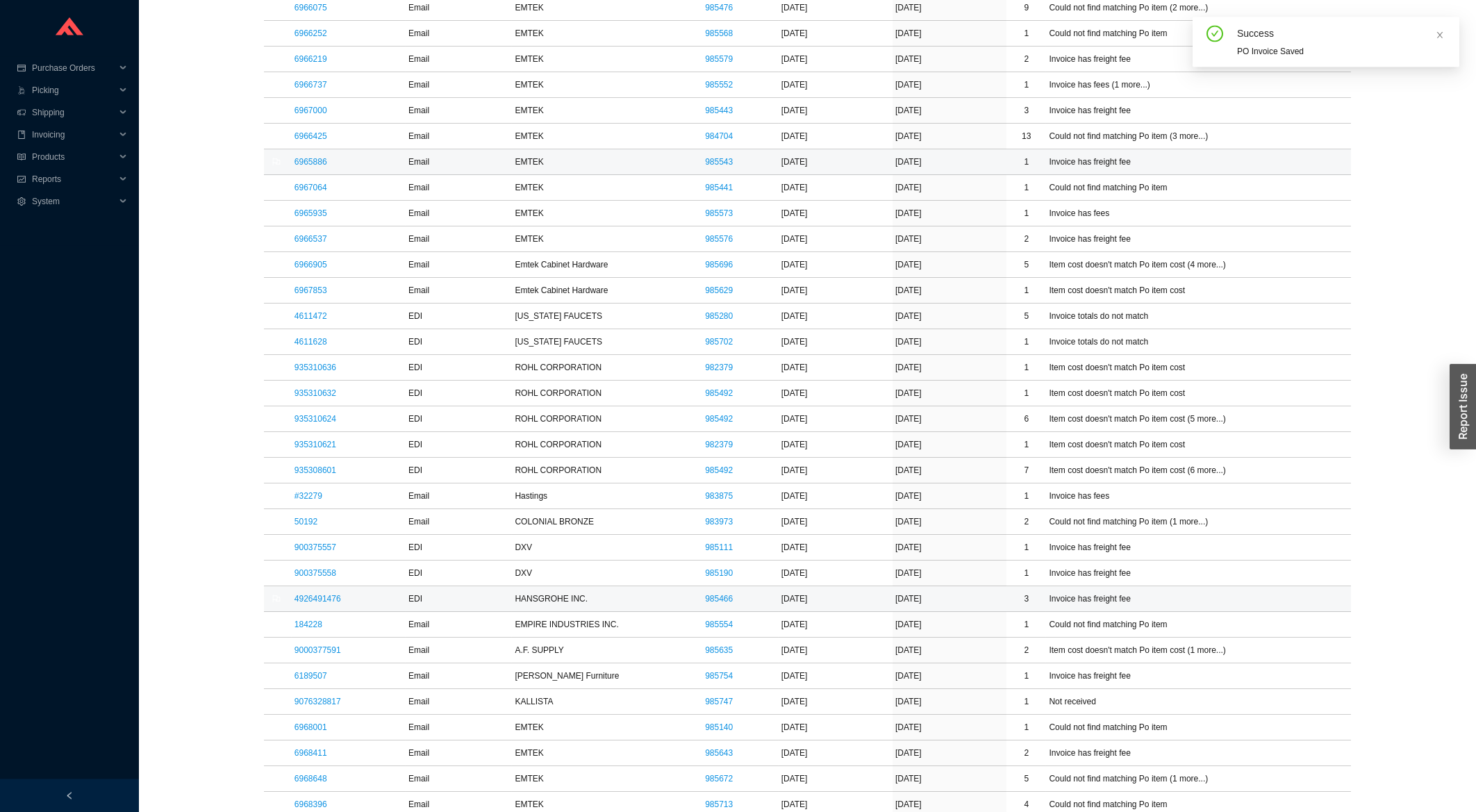
scroll to position [1712, 0]
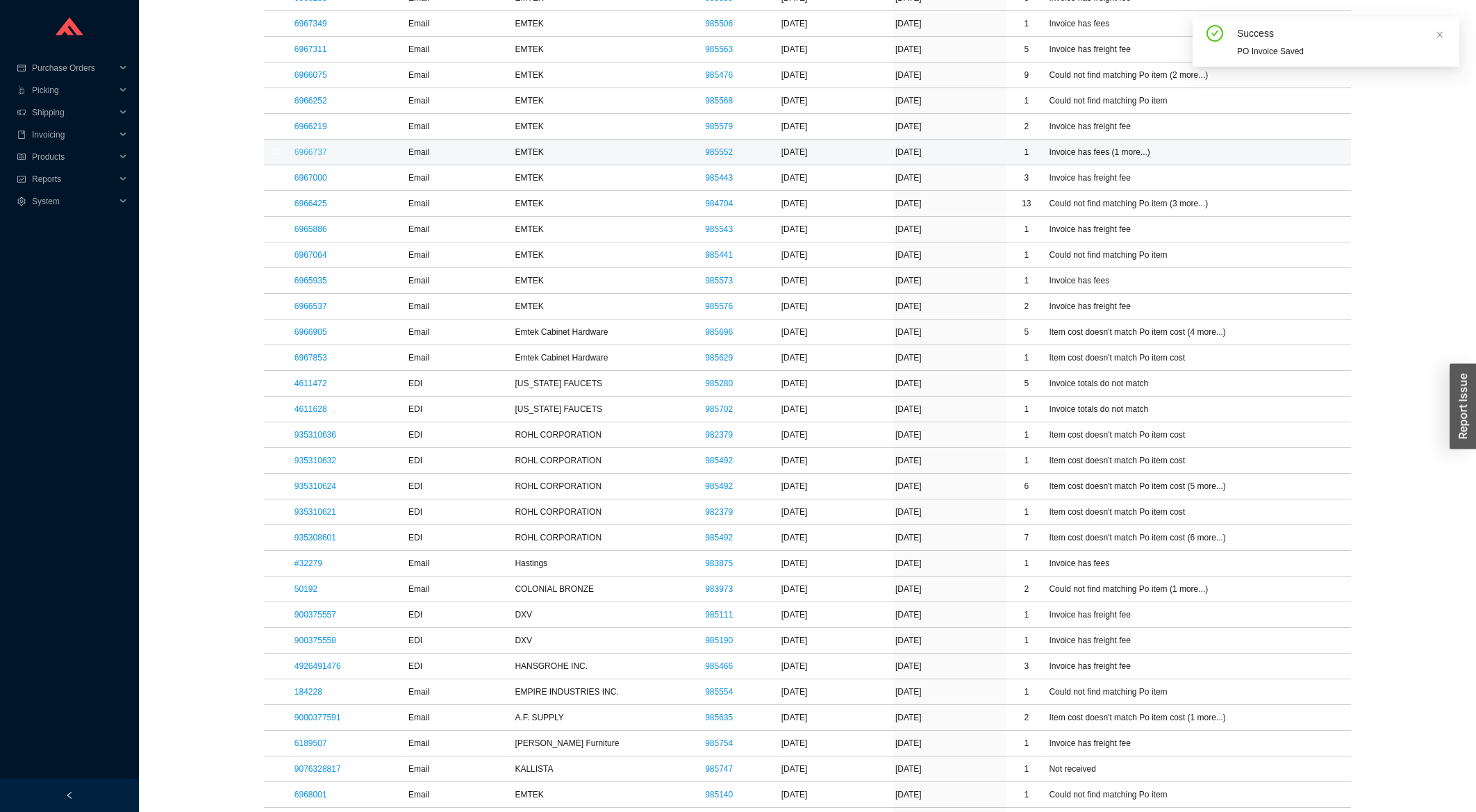
click at [307, 157] on link "6966737" at bounding box center [311, 152] width 32 height 10
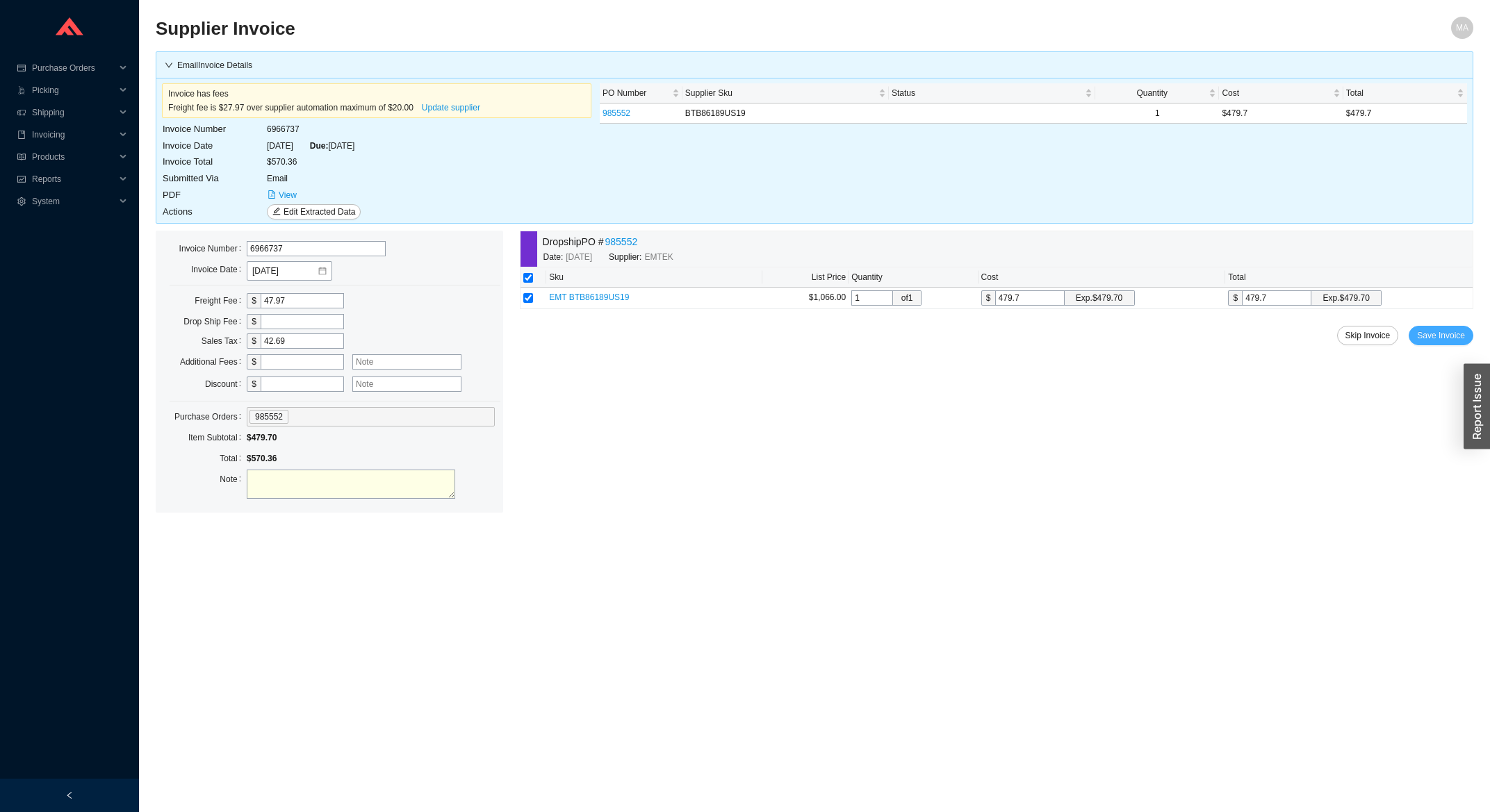
click at [1428, 345] on button "Save Invoice" at bounding box center [1441, 335] width 65 height 19
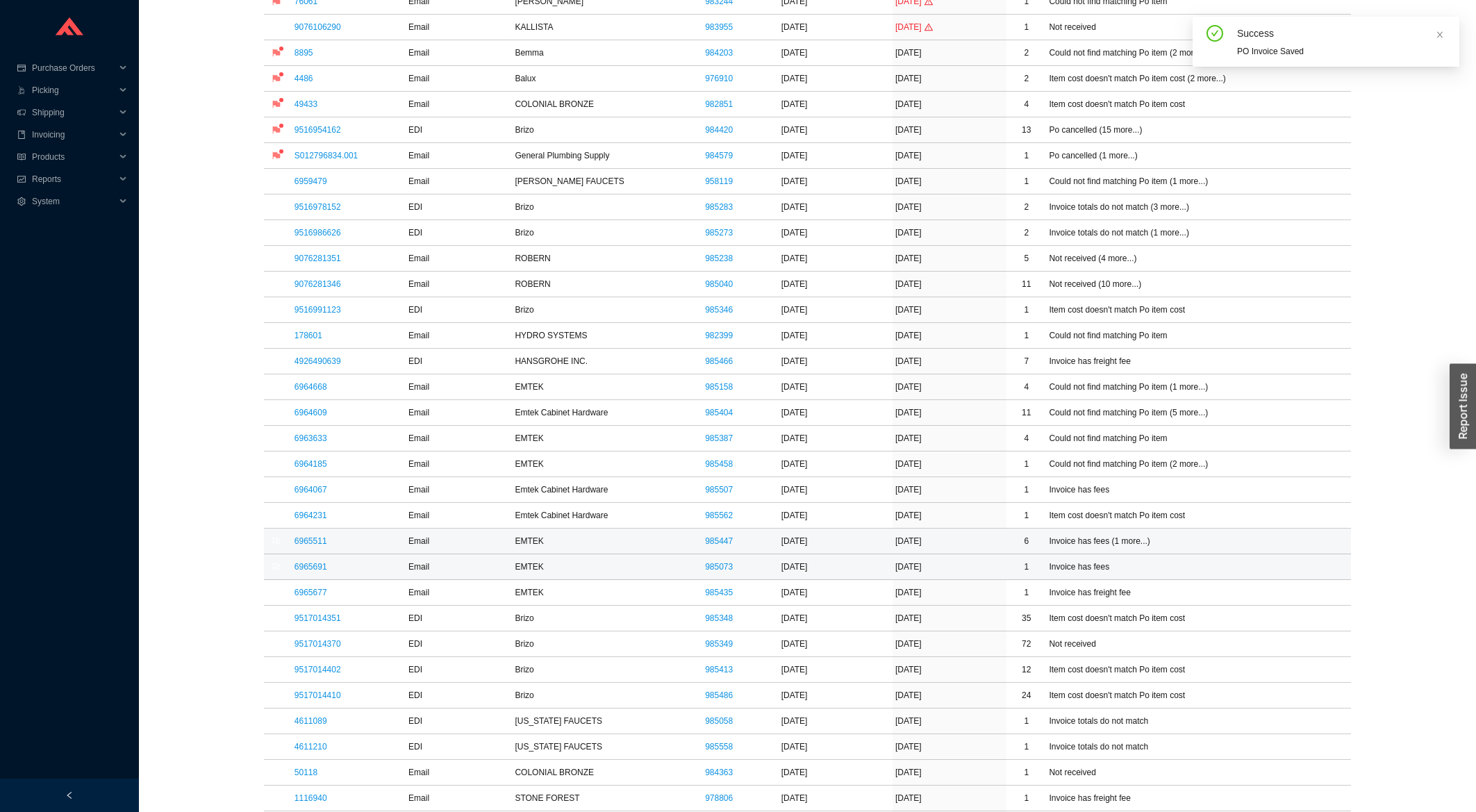
scroll to position [447, 0]
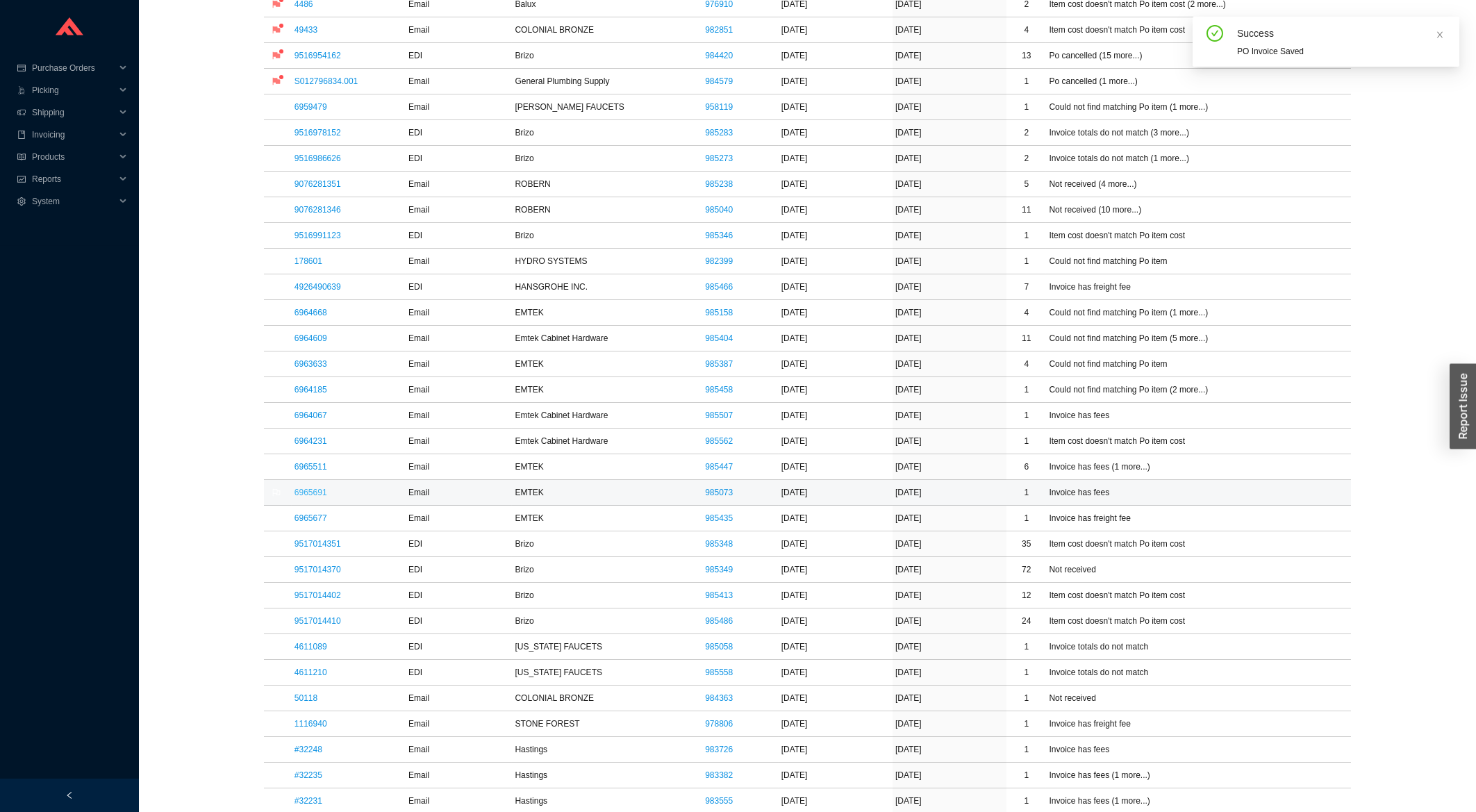
drag, startPoint x: 312, startPoint y: 499, endPoint x: 321, endPoint y: 501, distance: 9.2
click at [314, 497] on link "6965691" at bounding box center [311, 492] width 32 height 10
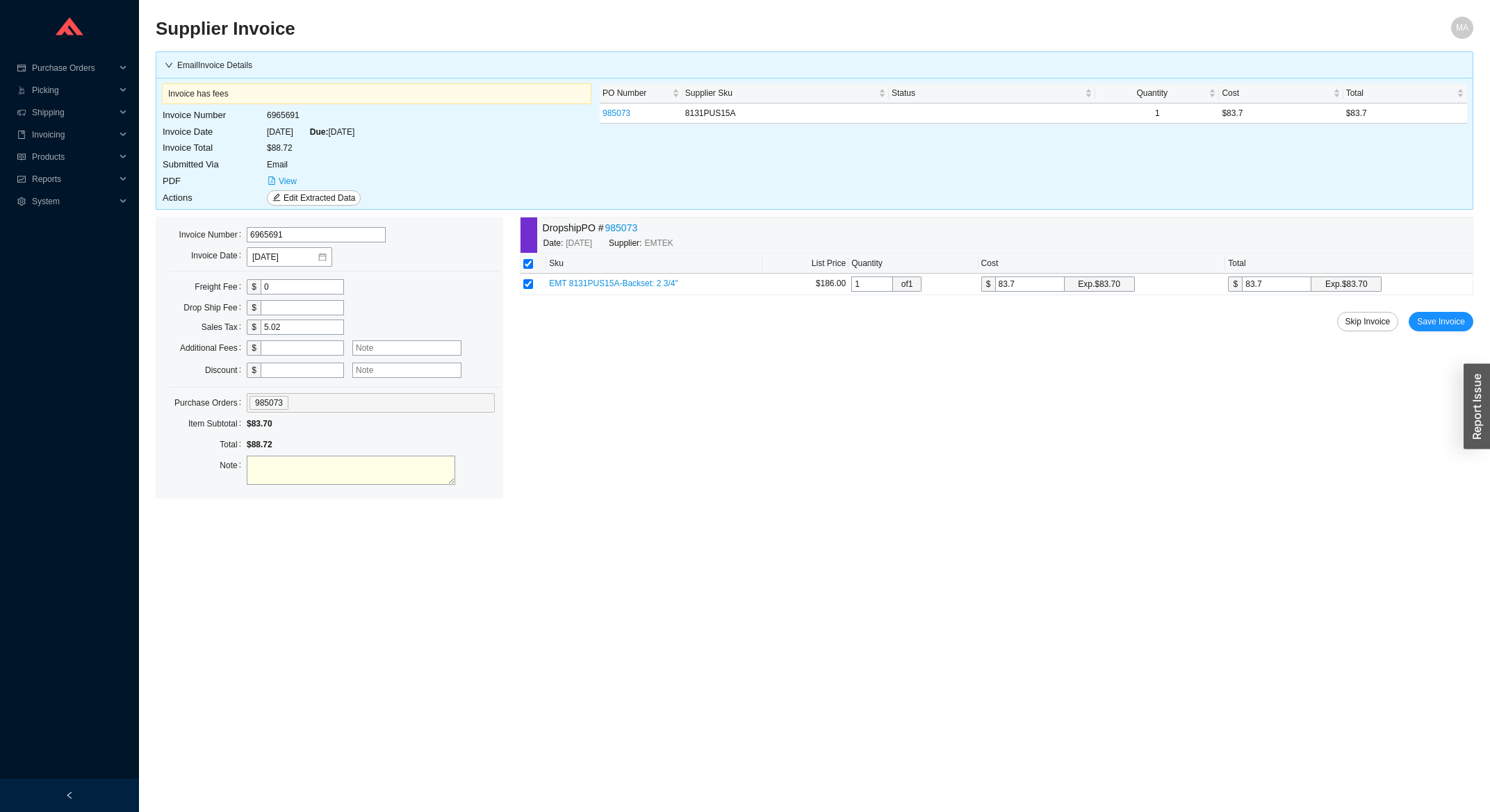
click at [1411, 326] on div "Skip Invoice Save Invoice" at bounding box center [996, 321] width 953 height 19
click at [1416, 323] on button "Save Invoice" at bounding box center [1441, 321] width 65 height 19
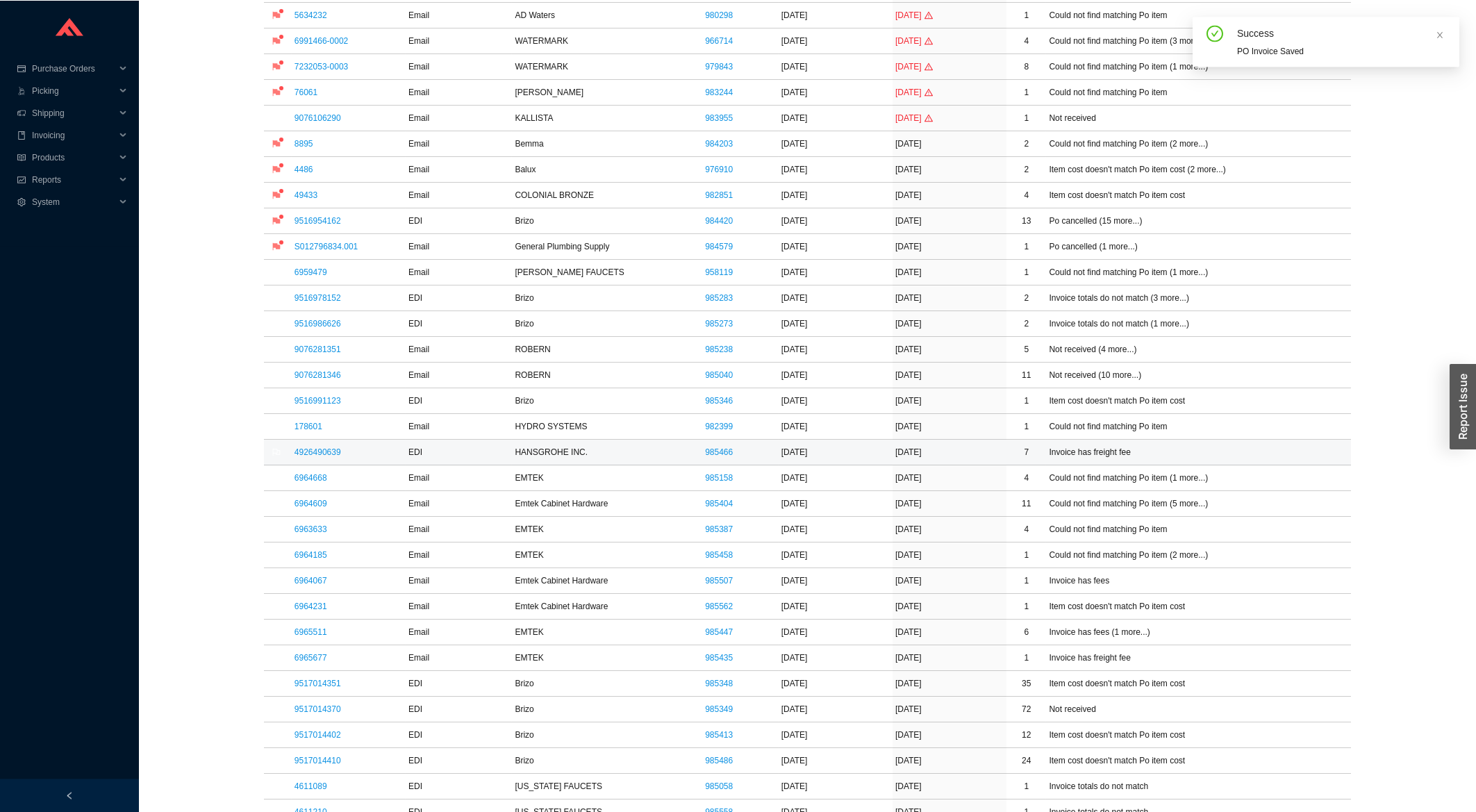
scroll to position [297, 0]
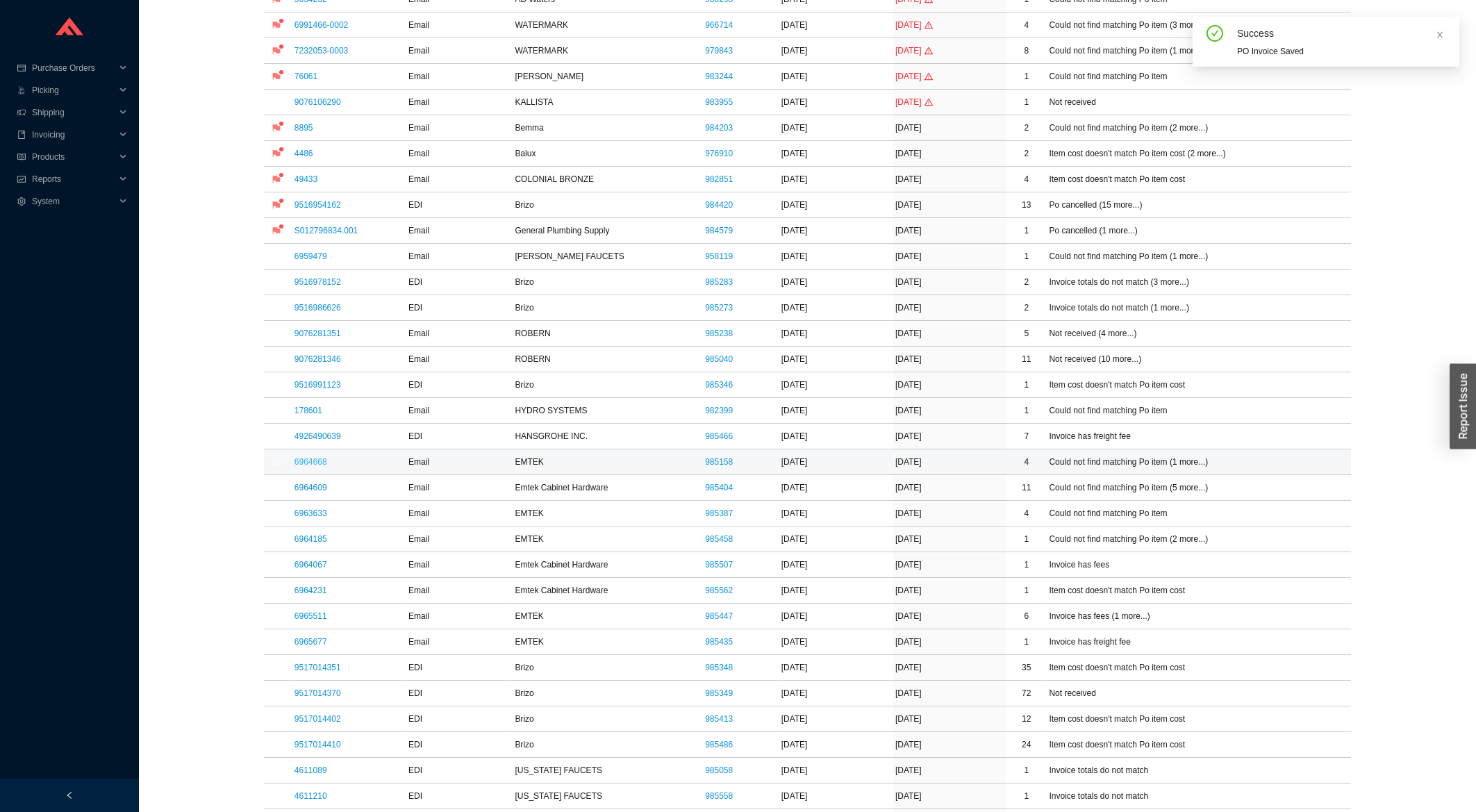
click at [319, 466] on link "6964668" at bounding box center [311, 461] width 32 height 10
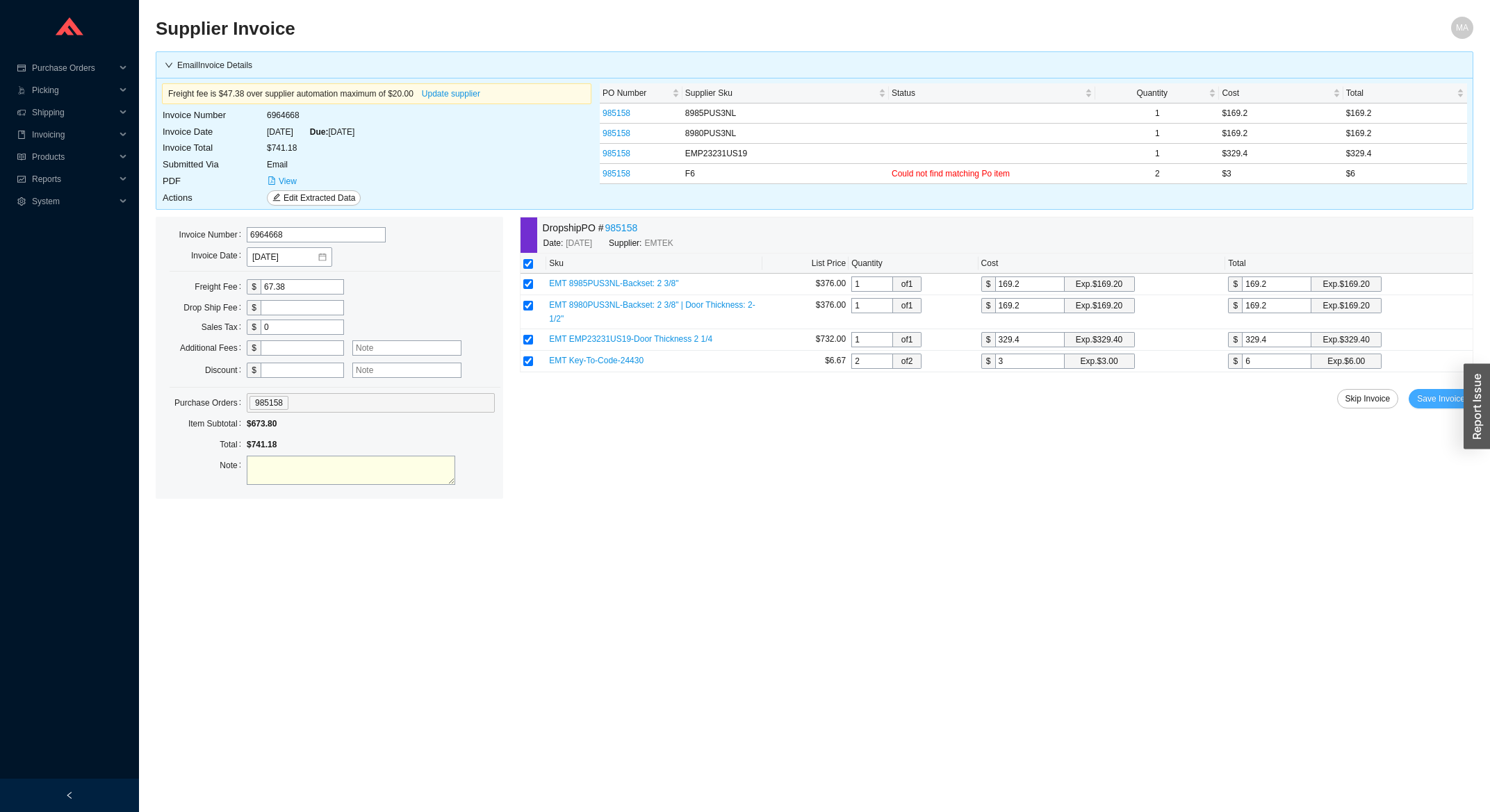
click at [1425, 405] on span "Save Invoice" at bounding box center [1441, 399] width 48 height 14
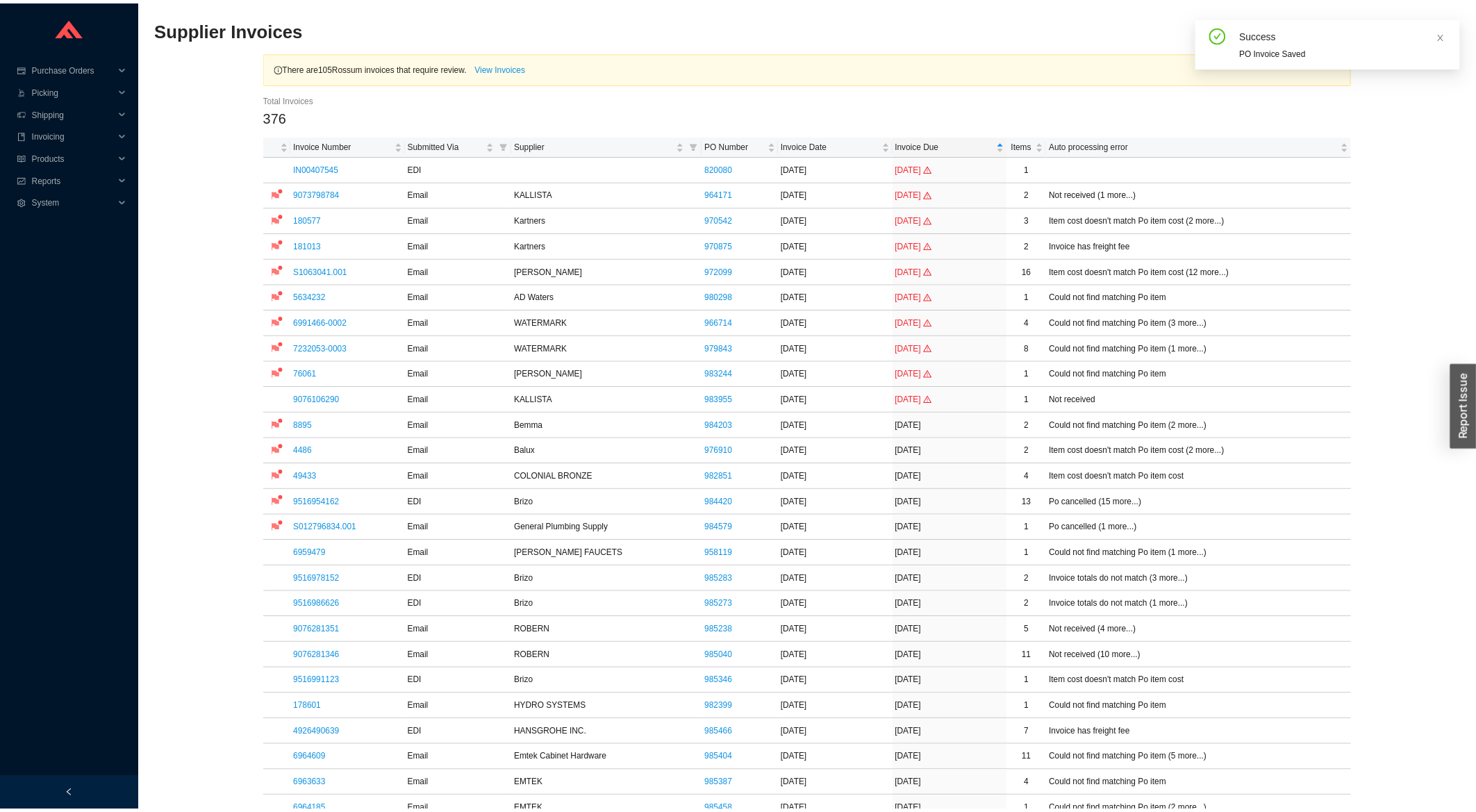
scroll to position [372, 0]
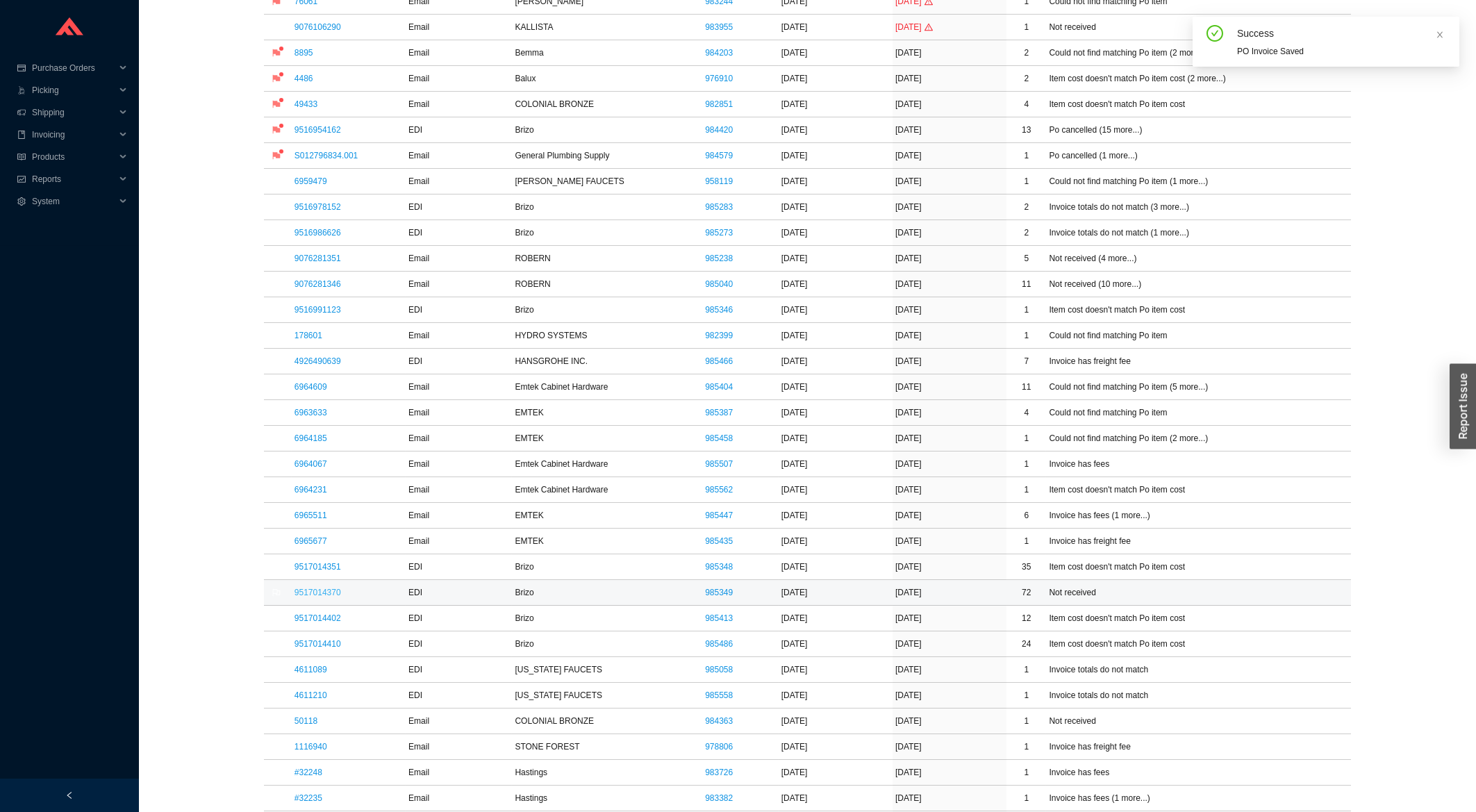
click at [308, 598] on link "9517014370" at bounding box center [318, 592] width 46 height 10
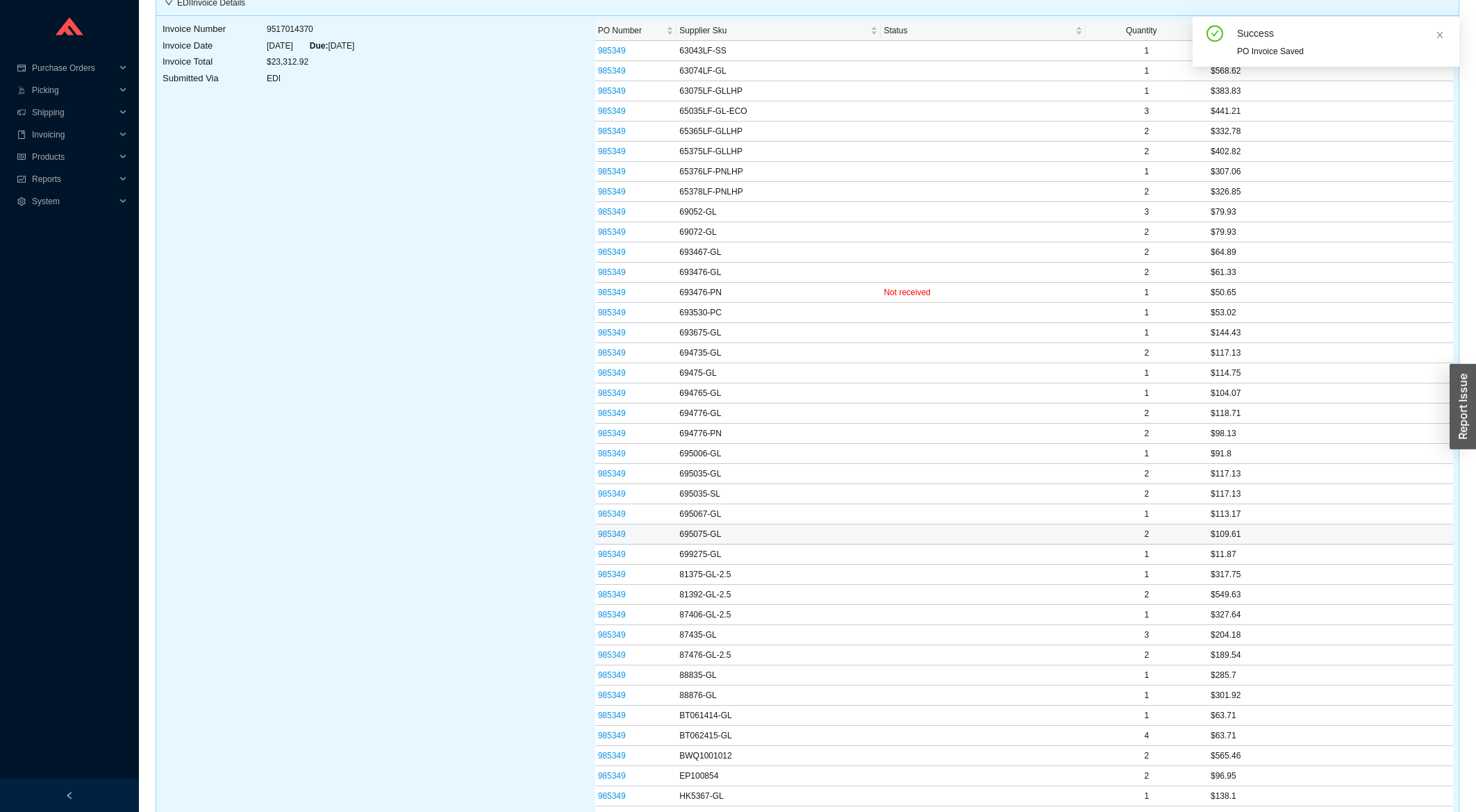
scroll to position [297, 0]
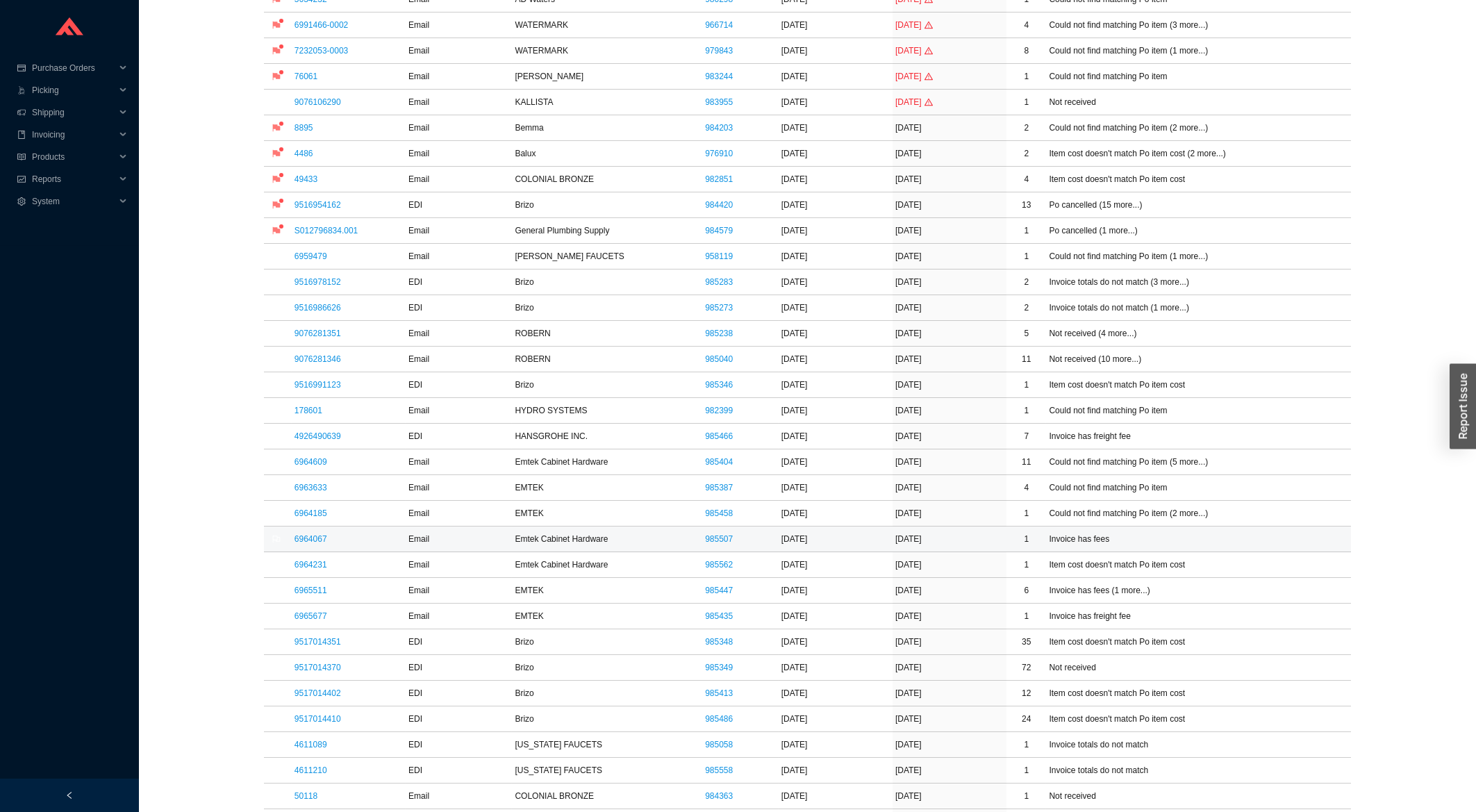
scroll to position [372, 0]
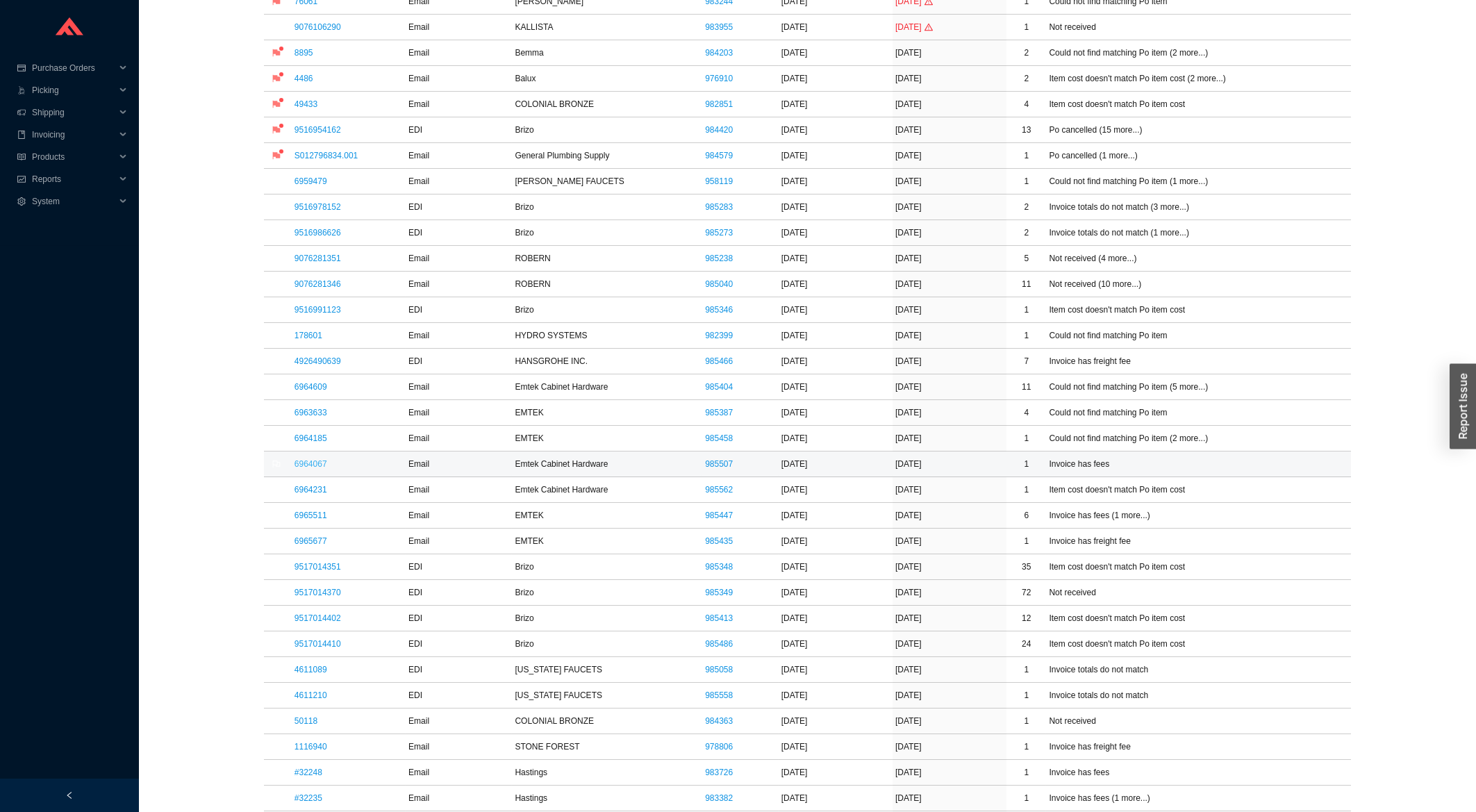
click at [320, 469] on link "6964067" at bounding box center [311, 463] width 32 height 10
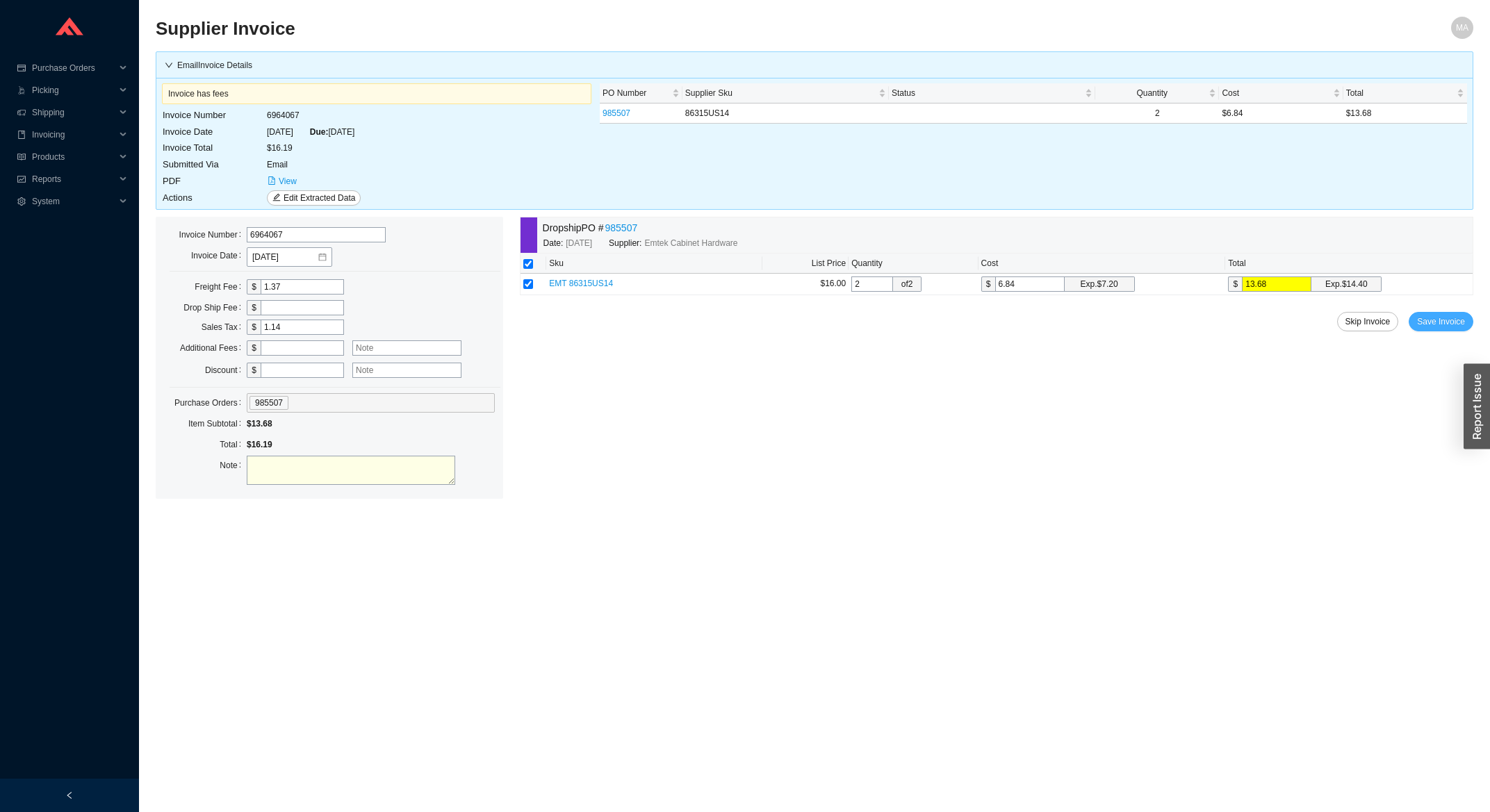
click at [1421, 321] on span "Save Invoice" at bounding box center [1441, 321] width 48 height 14
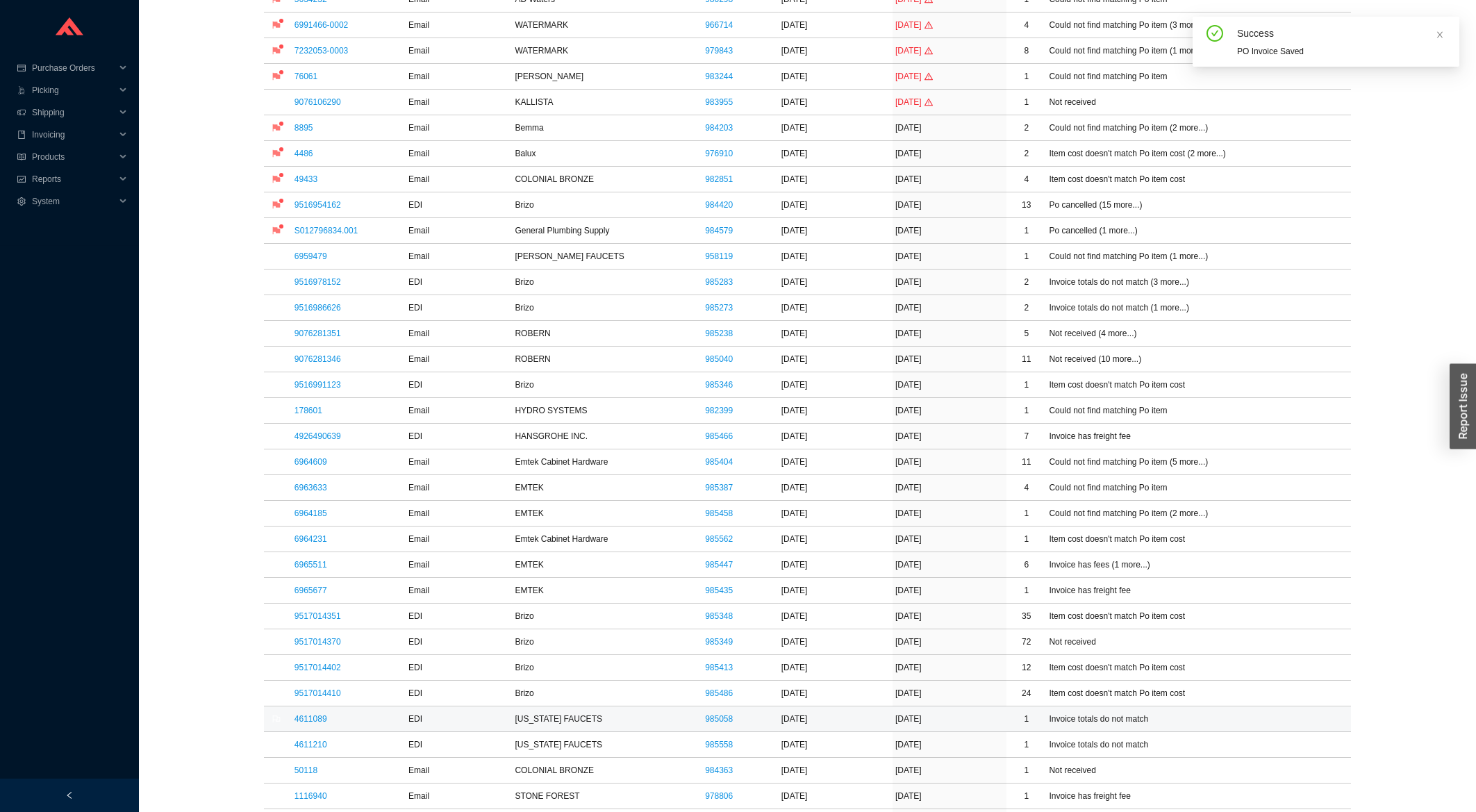
scroll to position [521, 0]
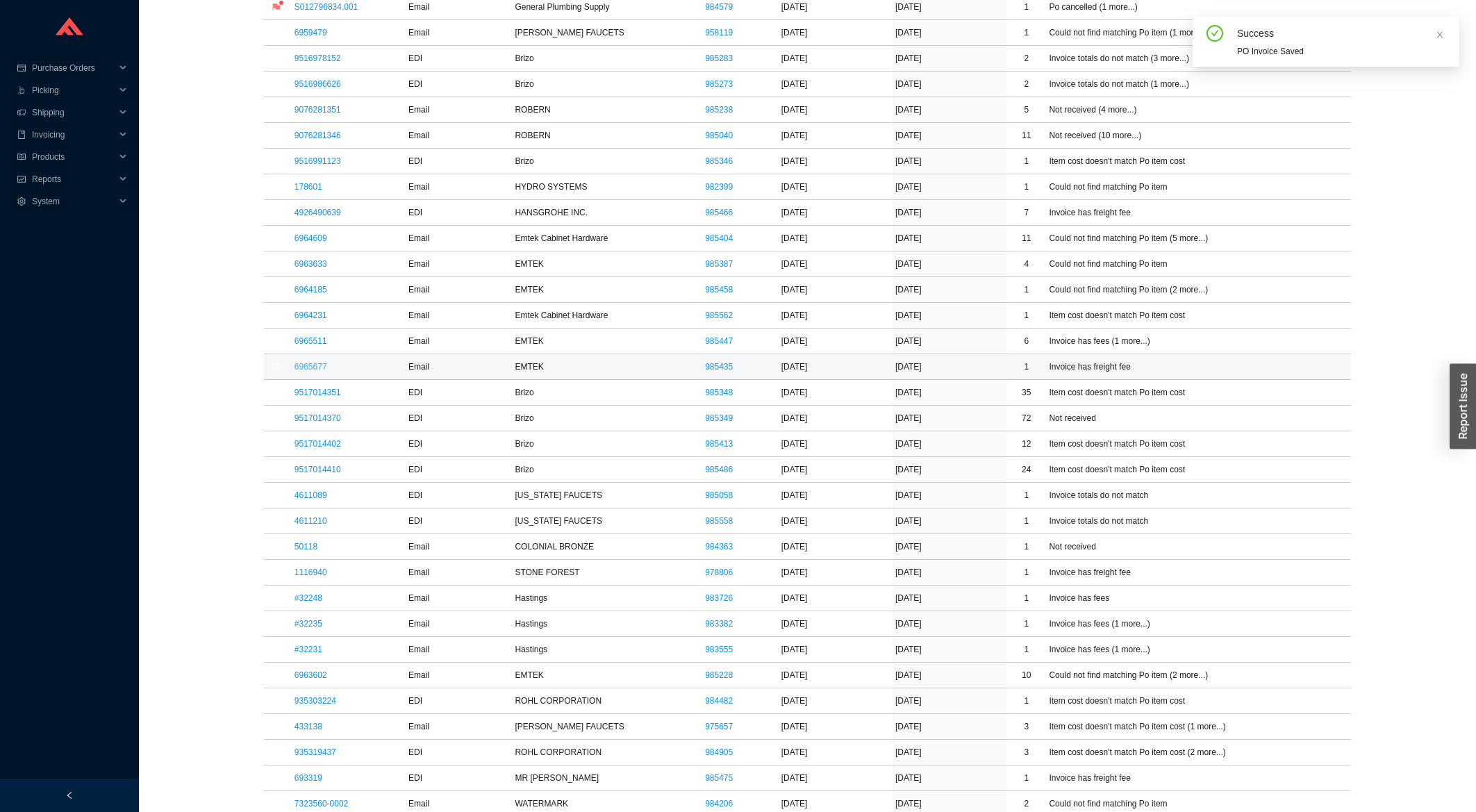
click at [317, 368] on link "6965677" at bounding box center [311, 366] width 32 height 10
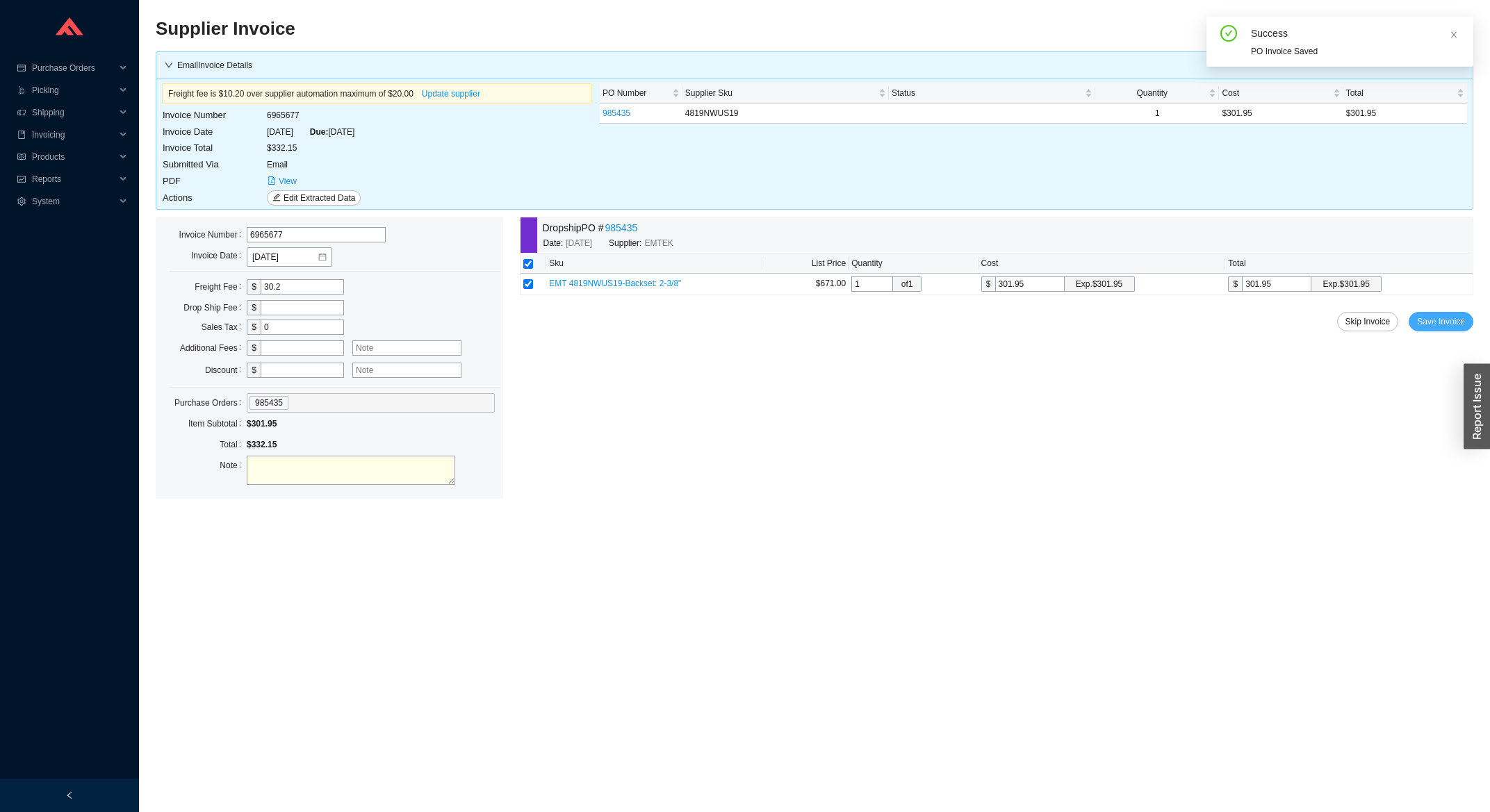
click at [1446, 318] on span "Save Invoice" at bounding box center [1441, 321] width 48 height 14
click at [1448, 323] on span "Save Invoice" at bounding box center [1441, 321] width 48 height 14
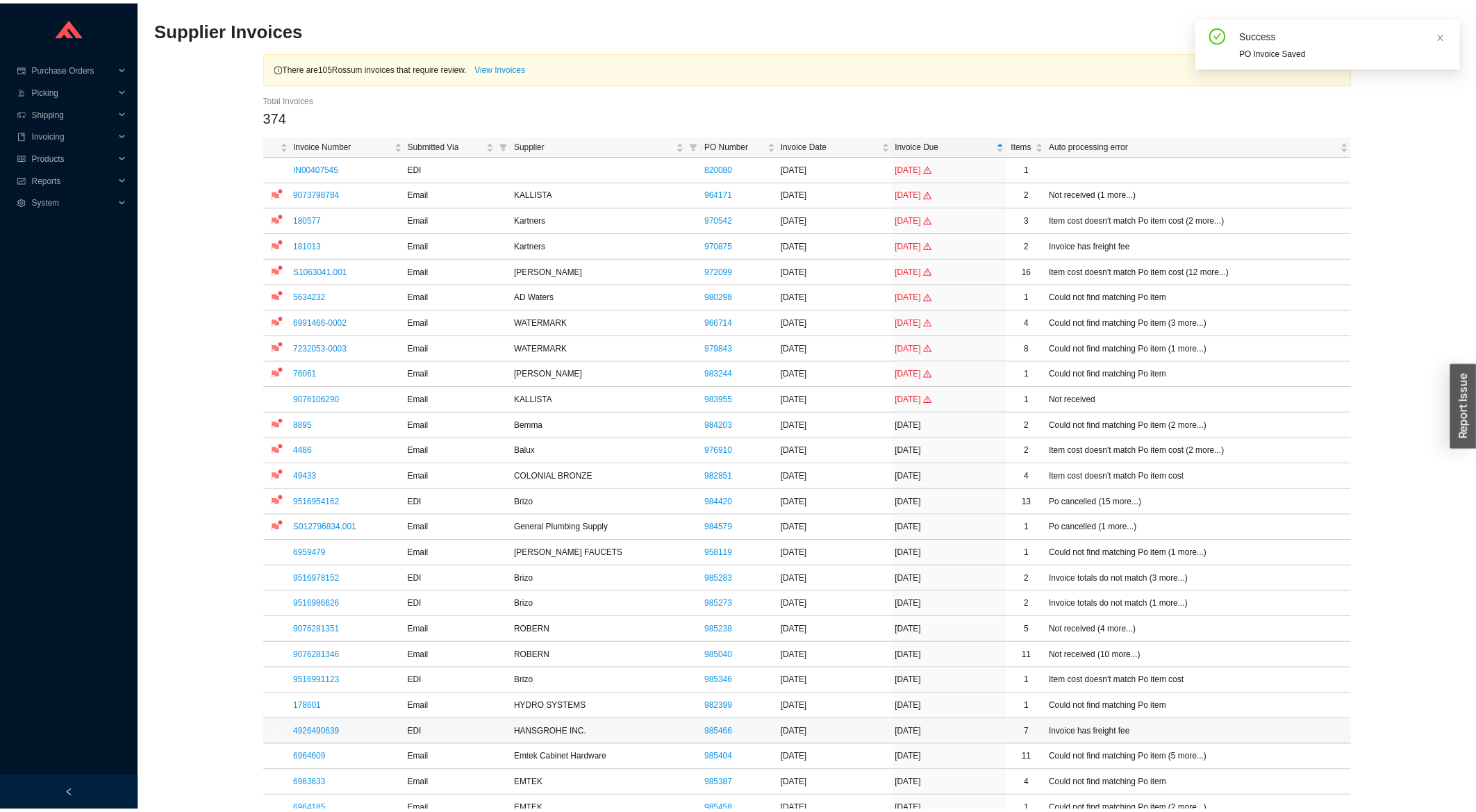
scroll to position [223, 0]
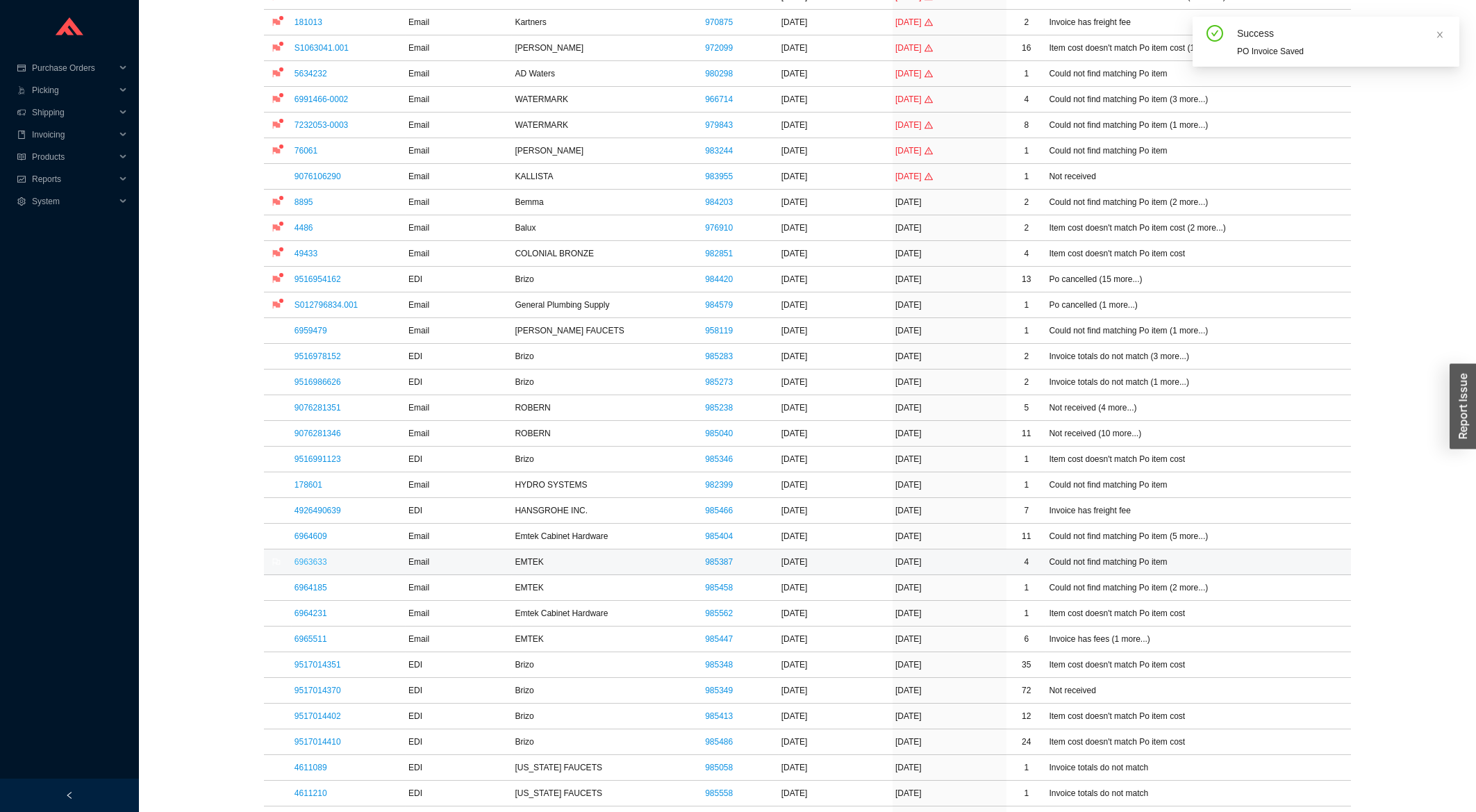
click at [307, 563] on link "6963633" at bounding box center [311, 561] width 32 height 10
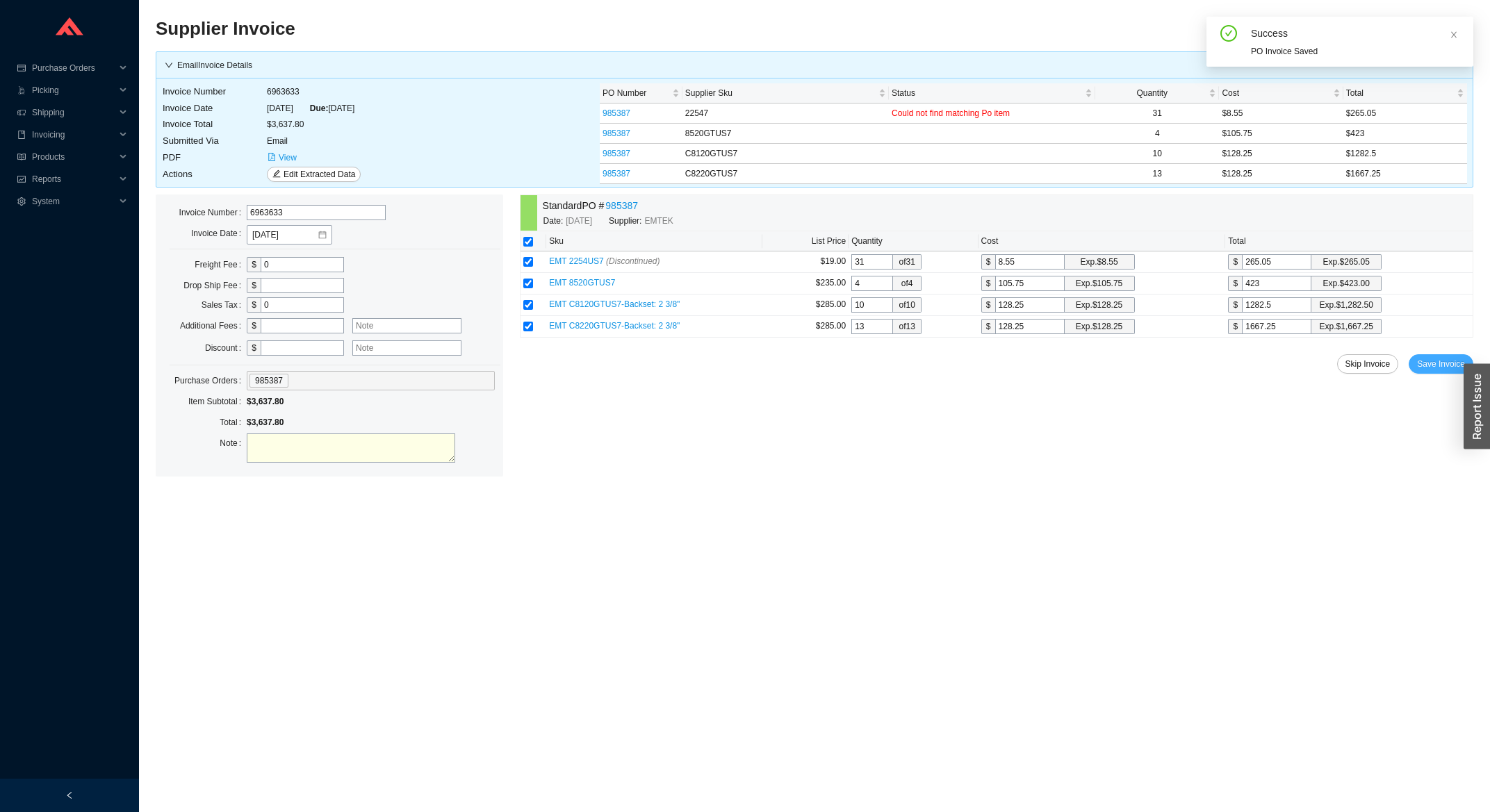
click at [1439, 367] on span "Save Invoice" at bounding box center [1441, 363] width 48 height 14
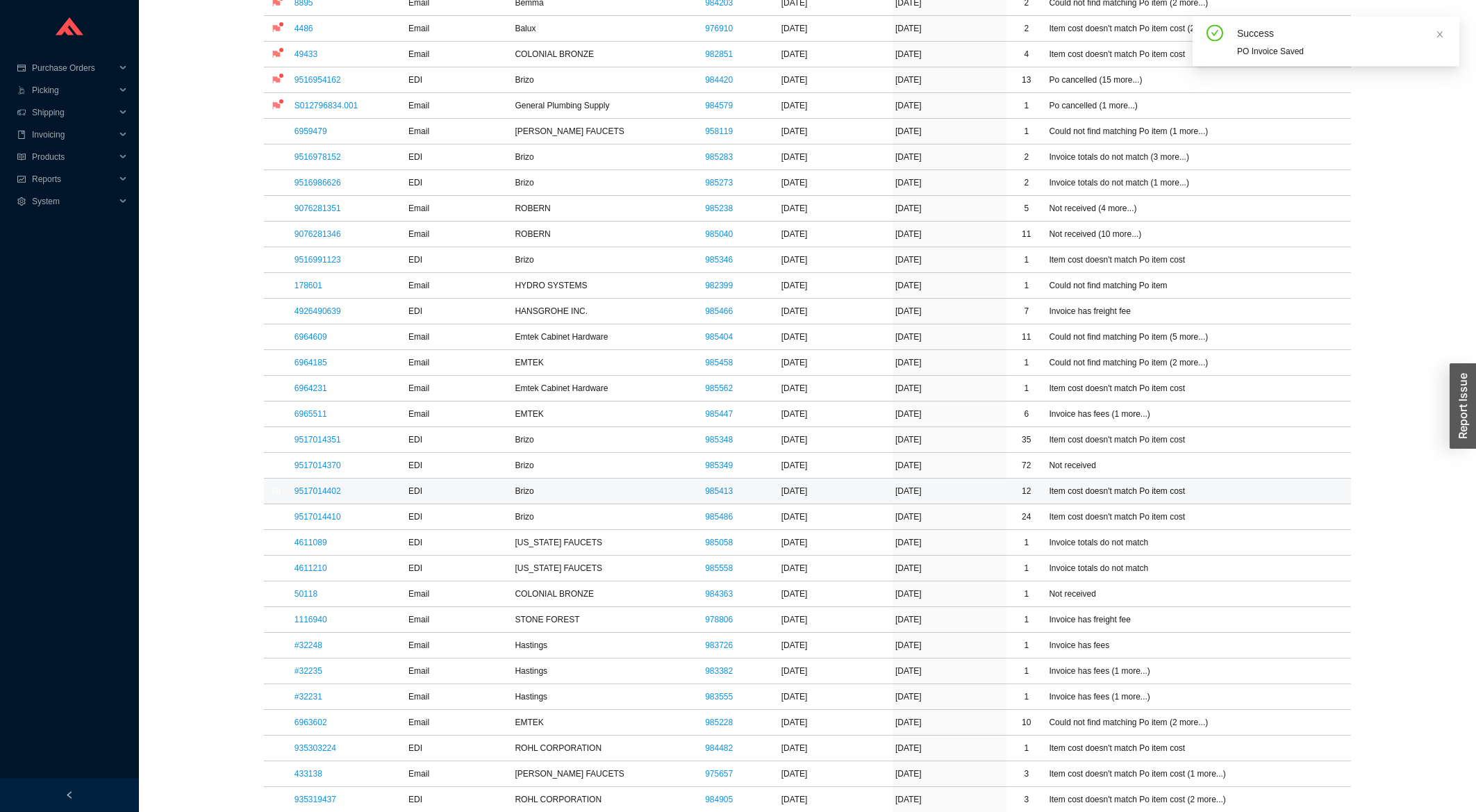
scroll to position [521, 0]
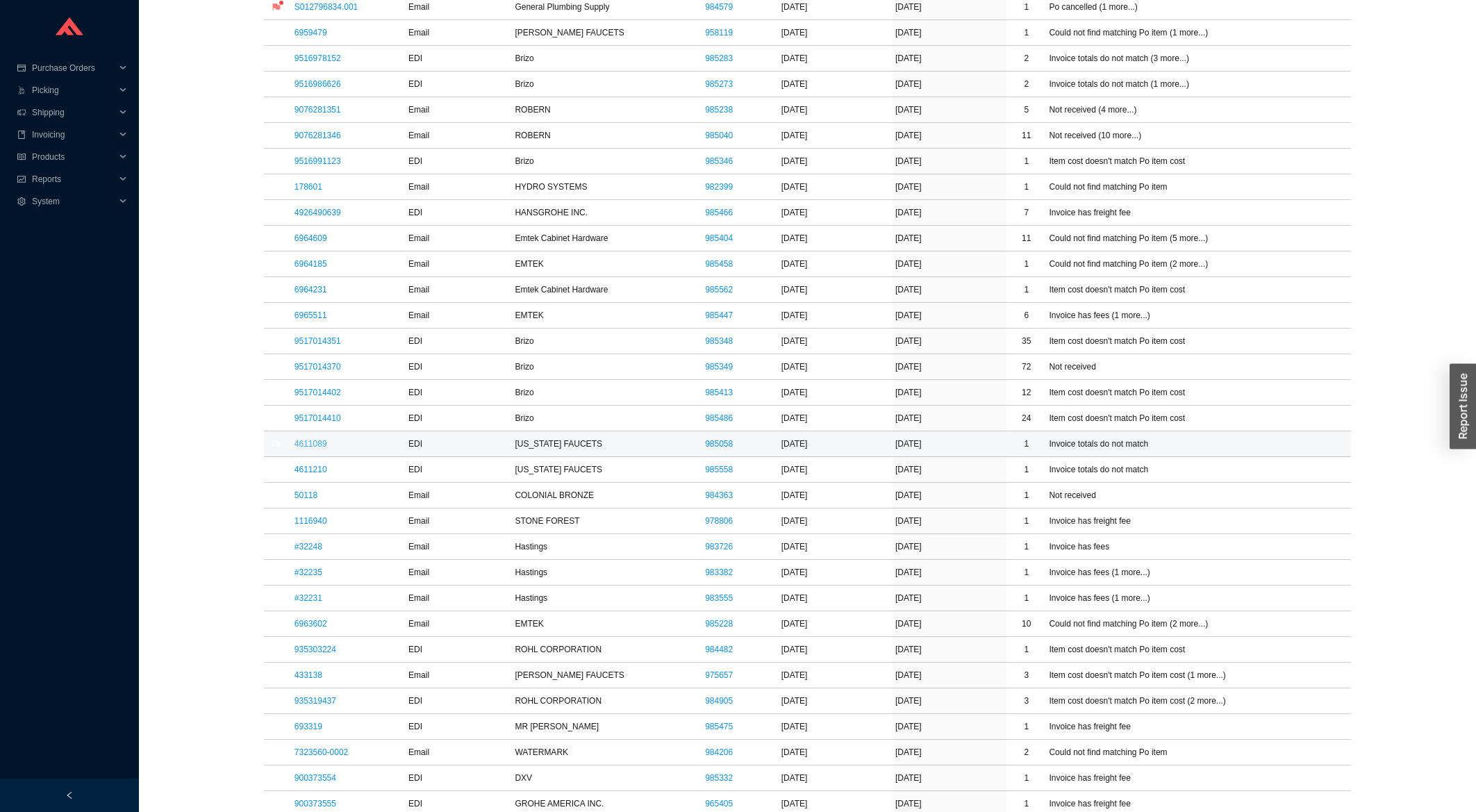
click at [313, 448] on link "4611089" at bounding box center [311, 444] width 32 height 10
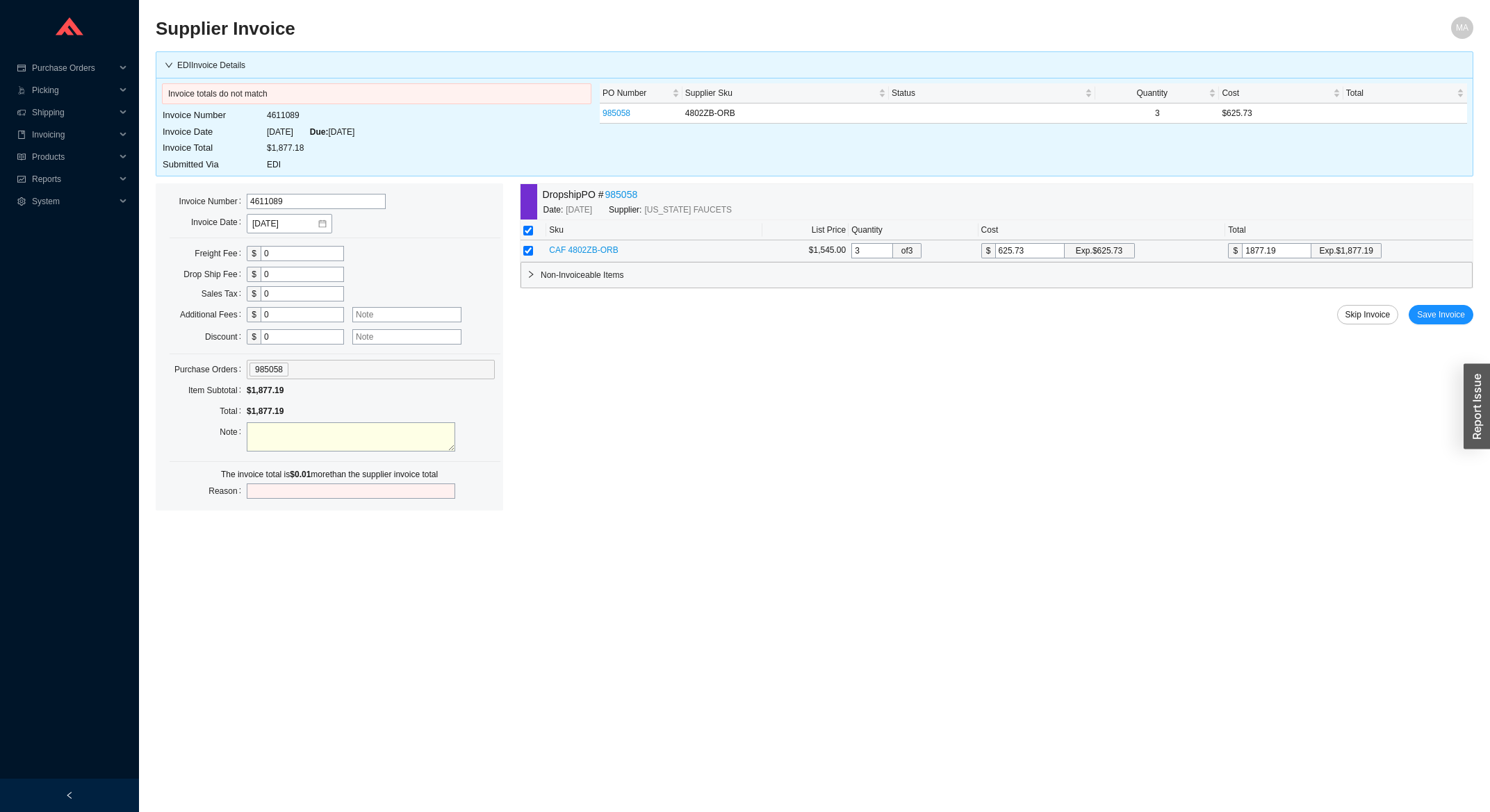
drag, startPoint x: 1279, startPoint y: 253, endPoint x: 1270, endPoint y: 255, distance: 9.2
click at [1270, 255] on input "1877.19" at bounding box center [1276, 251] width 69 height 15
type input "625.7267"
type input "1877.18"
click at [1444, 321] on span "Save Invoice" at bounding box center [1441, 315] width 48 height 14
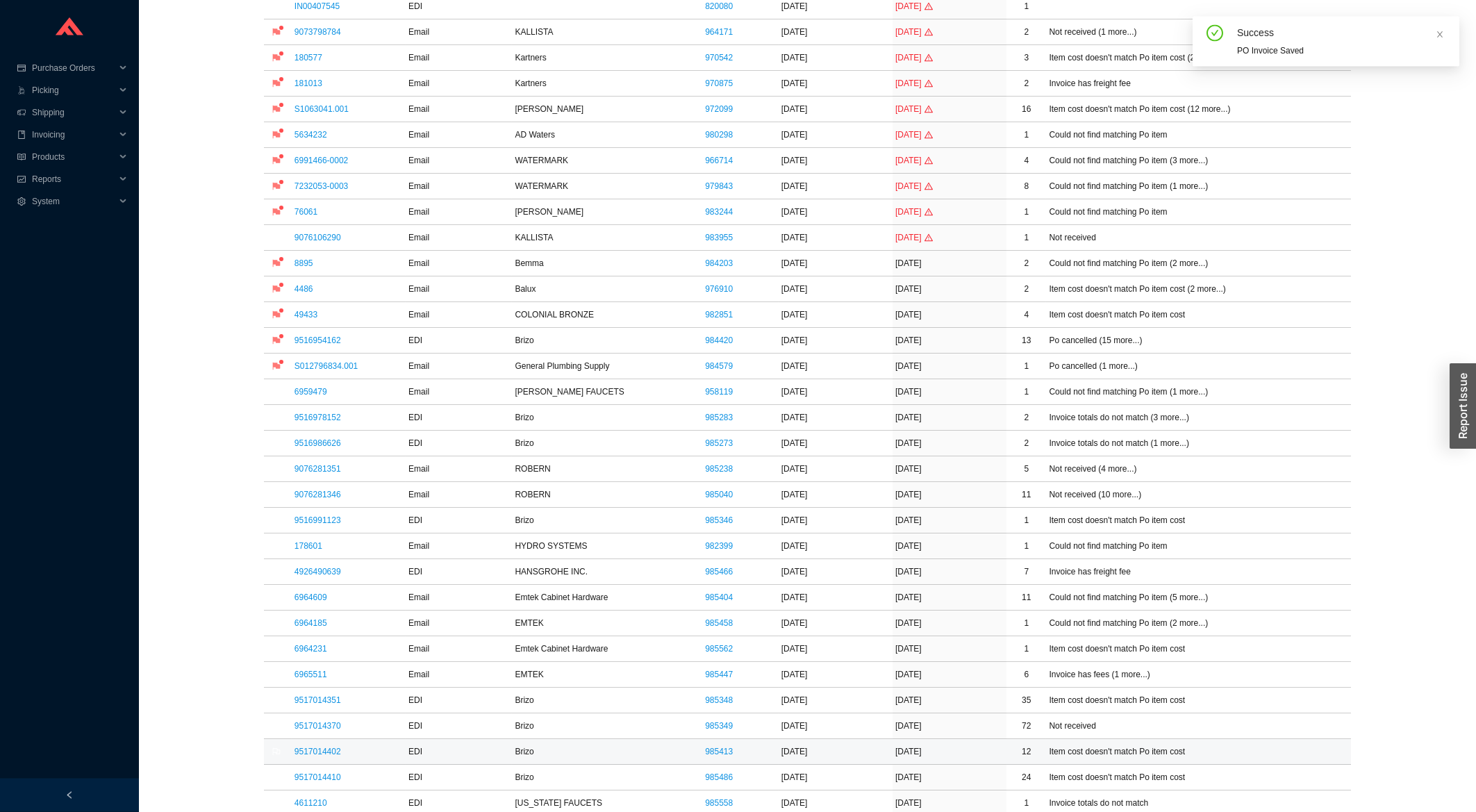
scroll to position [223, 0]
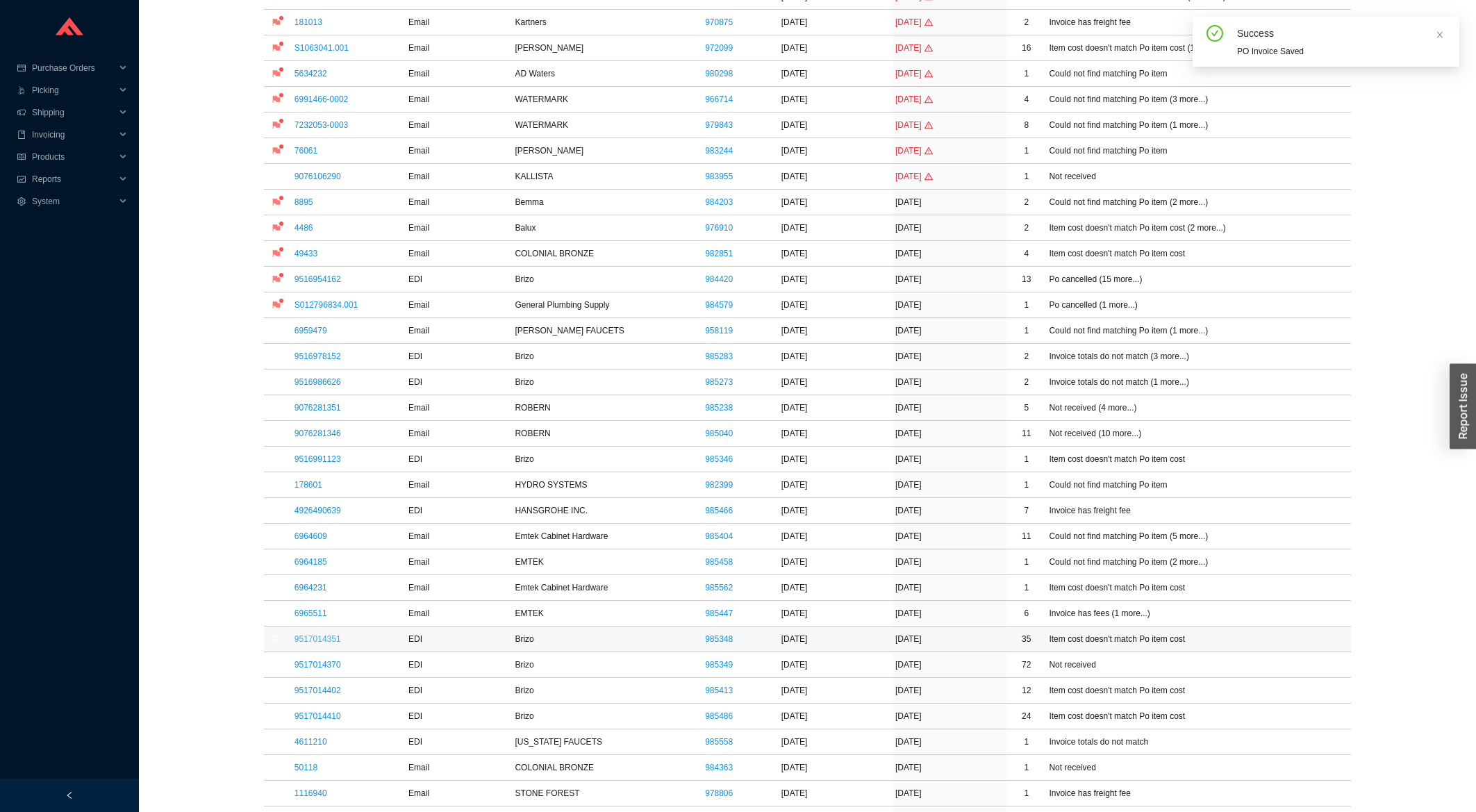
click at [310, 640] on link "9517014351" at bounding box center [318, 639] width 46 height 10
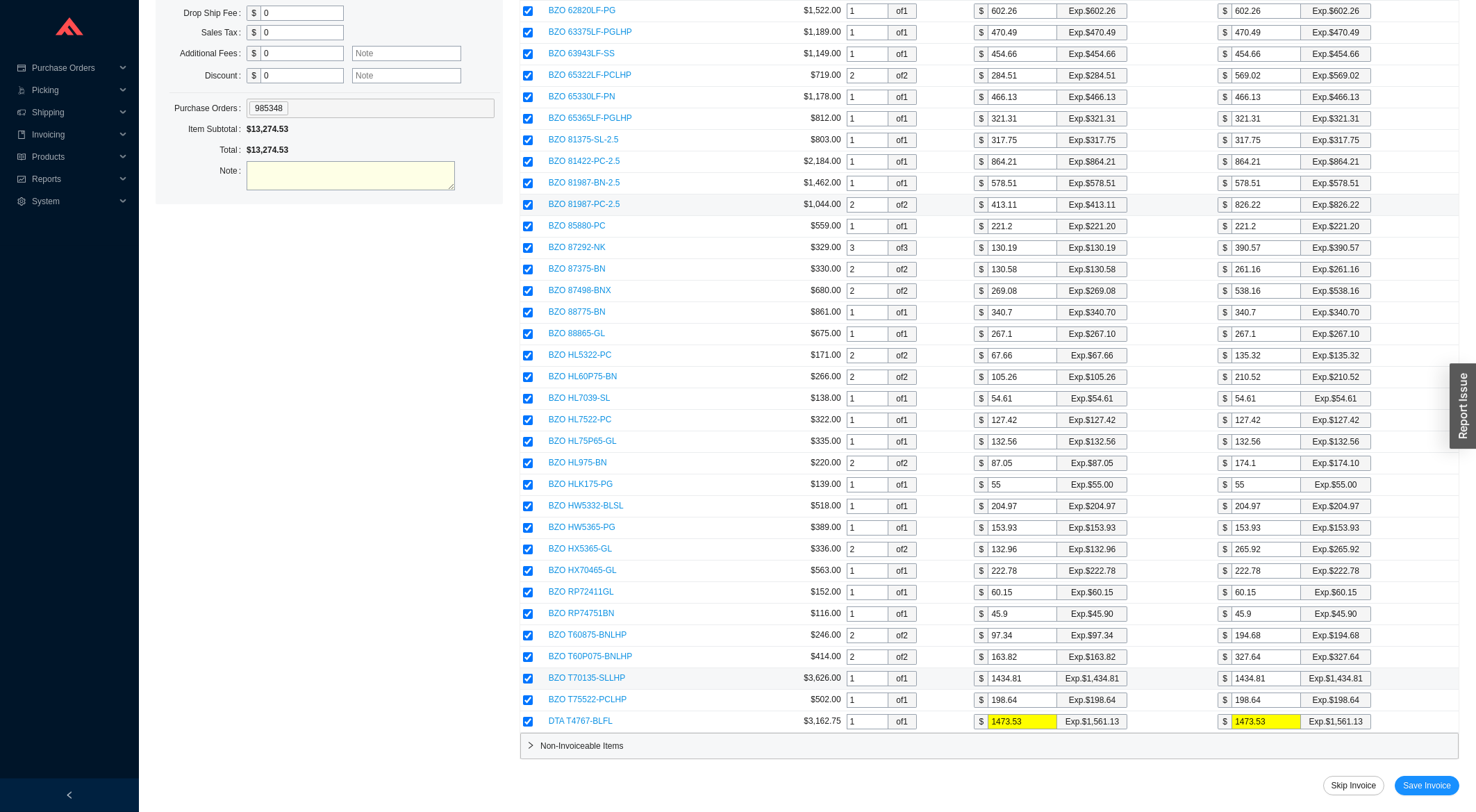
scroll to position [931, 0]
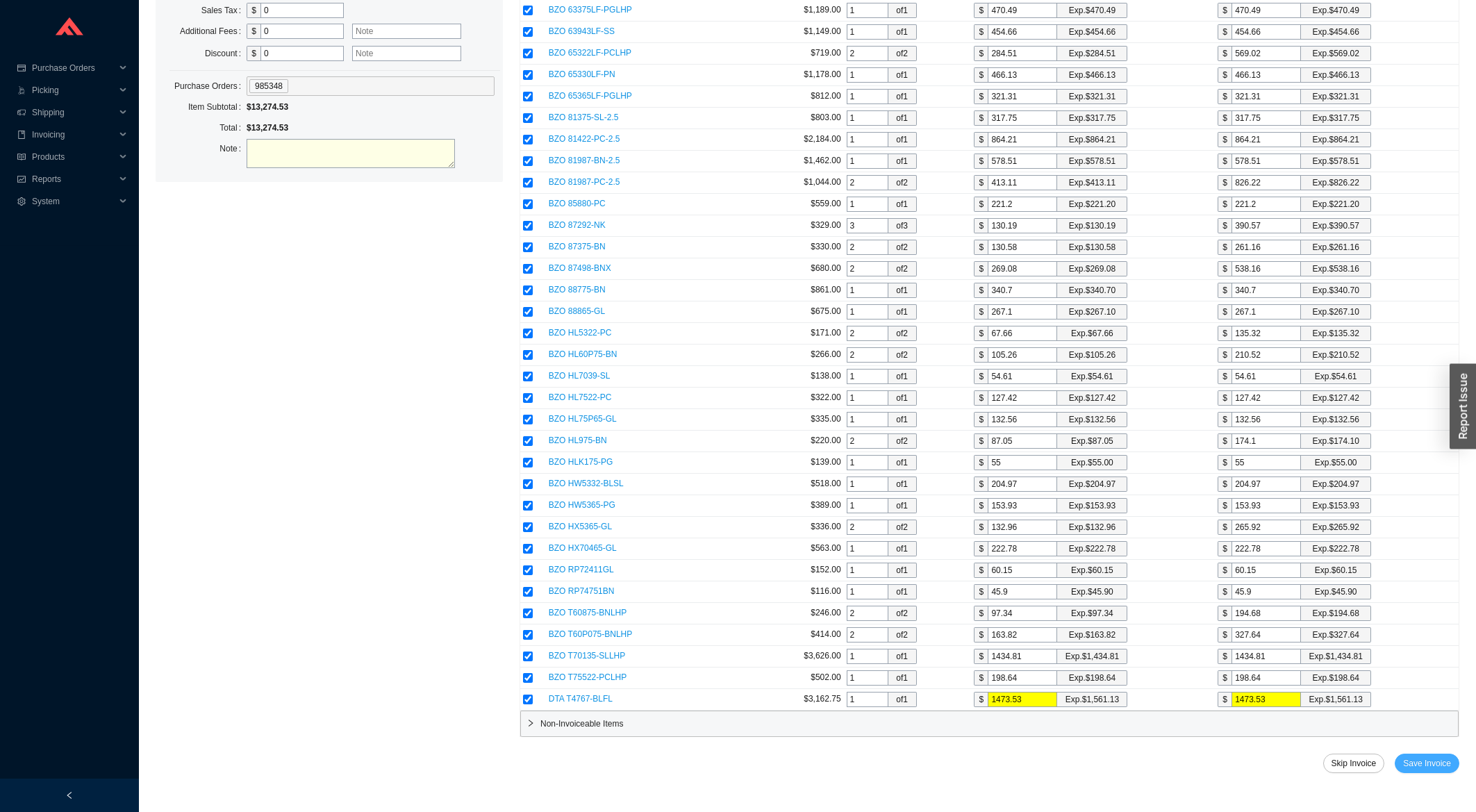
click at [1423, 755] on button "Save Invoice" at bounding box center [1427, 763] width 65 height 19
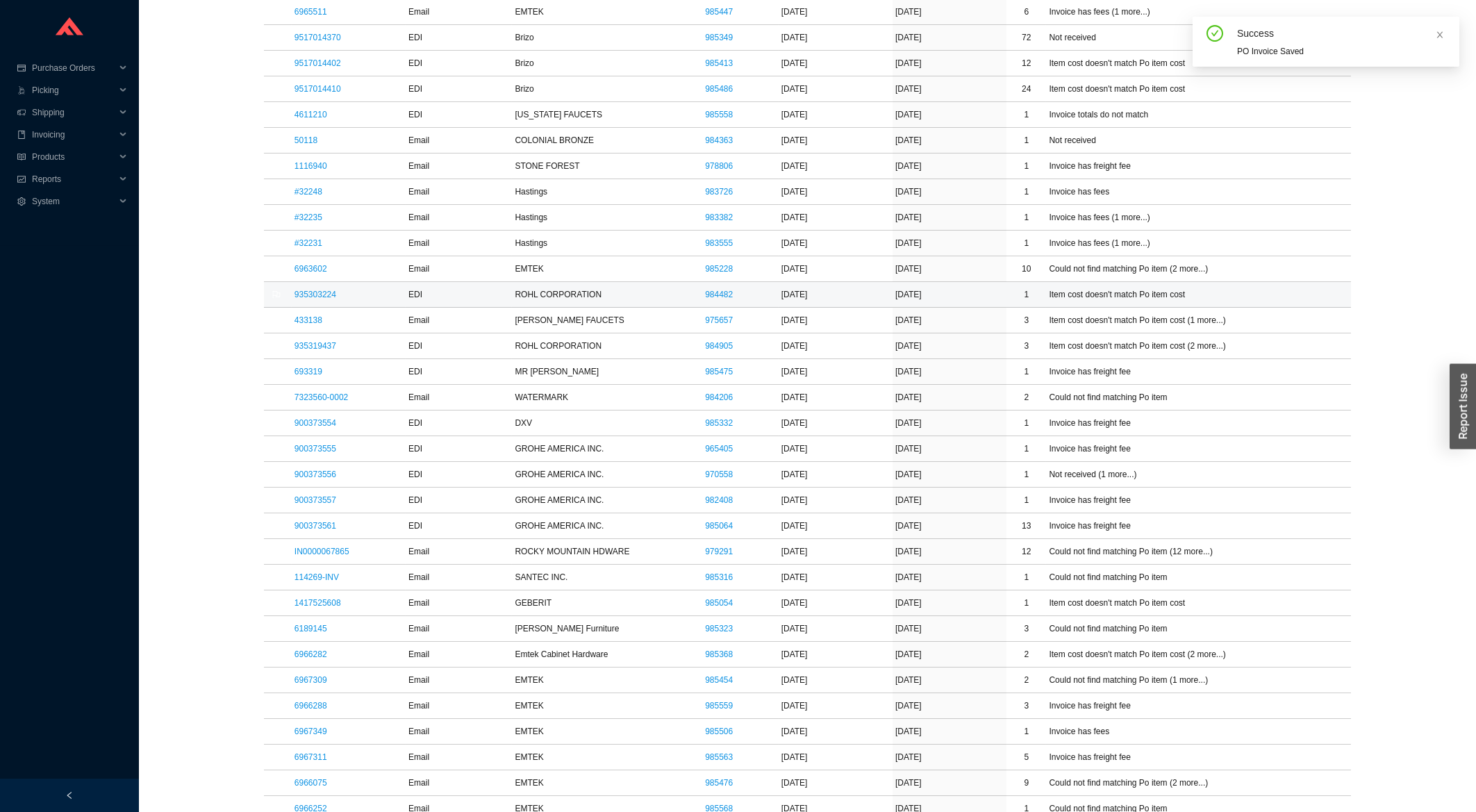
scroll to position [782, 0]
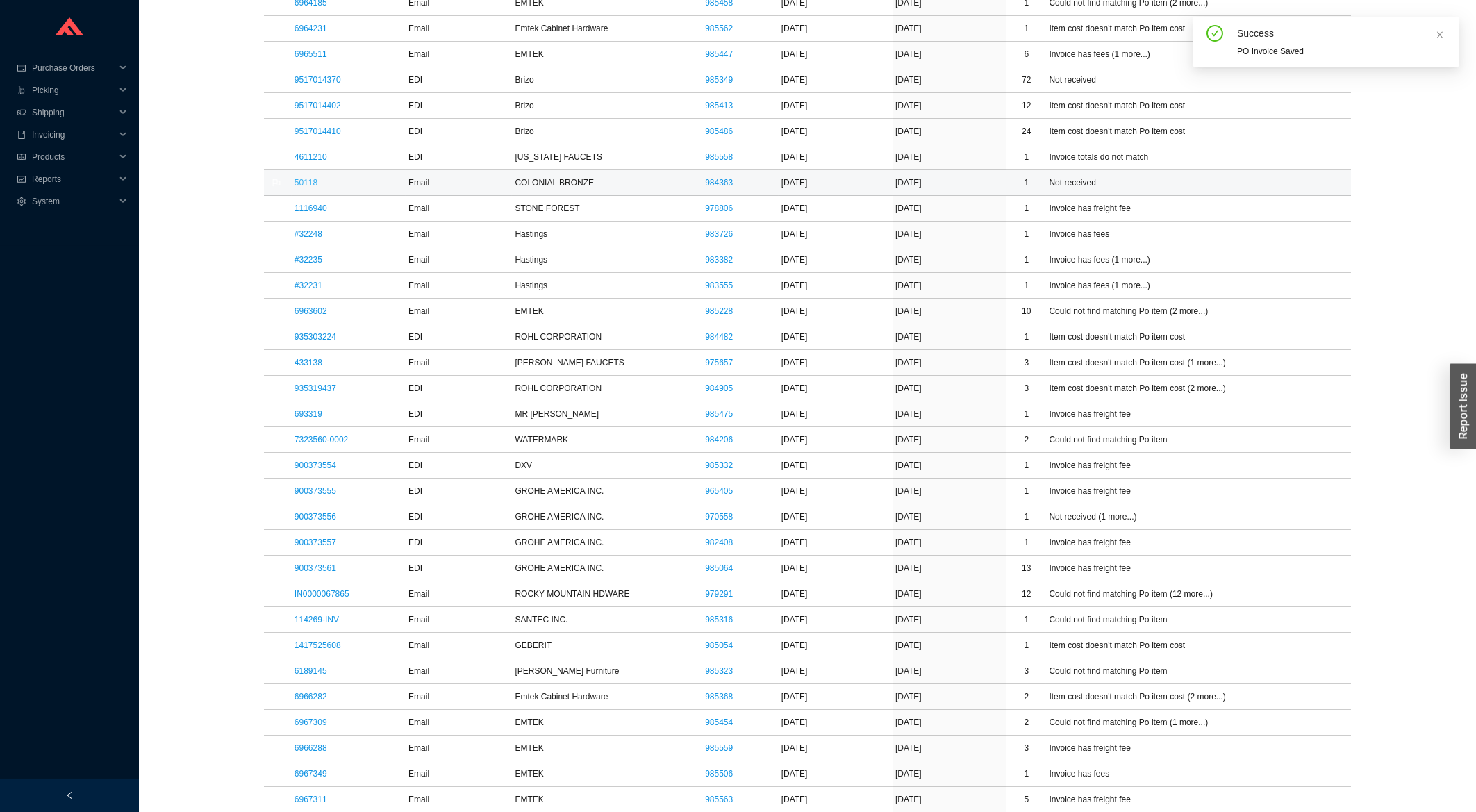
click at [303, 186] on link "50118" at bounding box center [306, 182] width 23 height 10
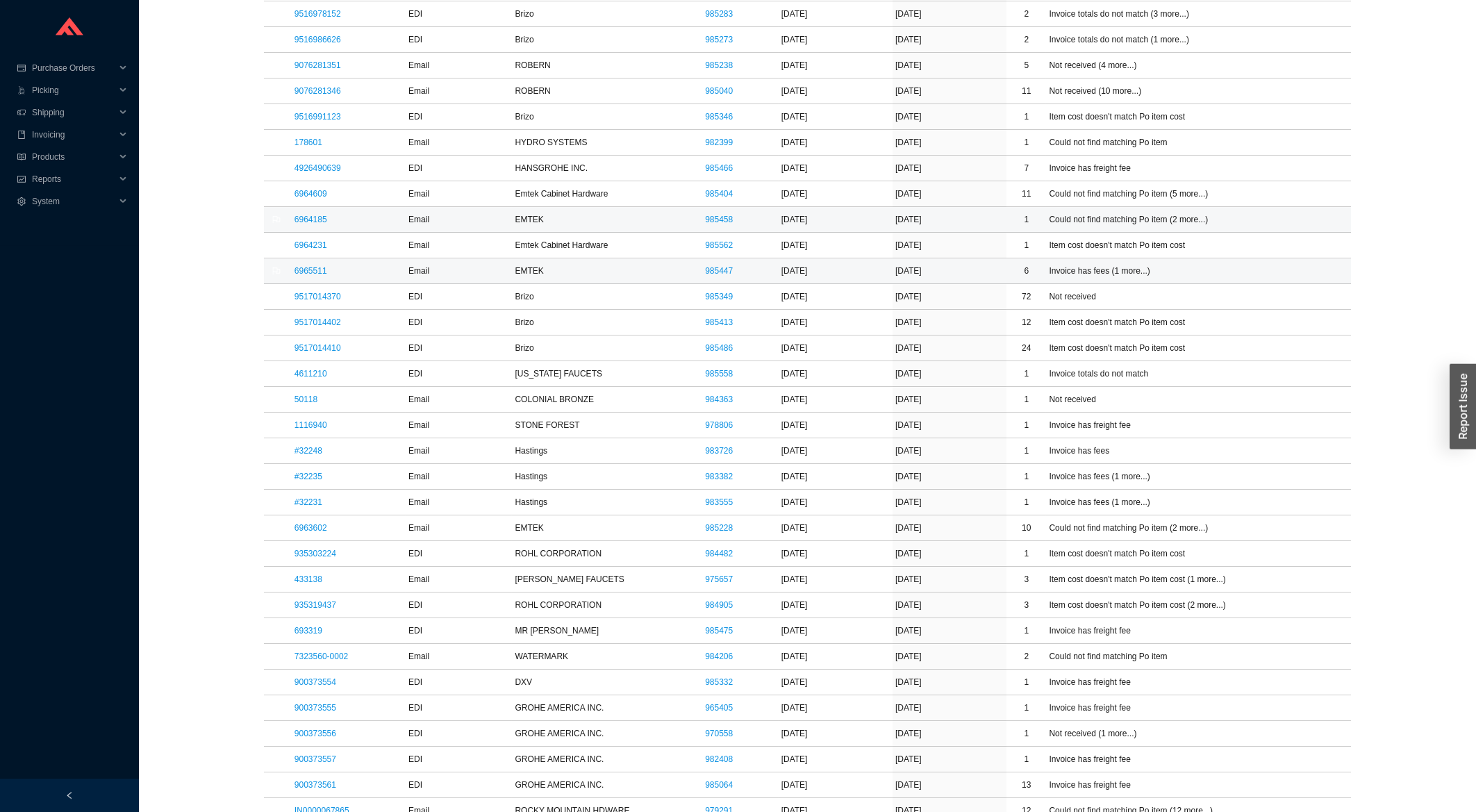
scroll to position [559, 0]
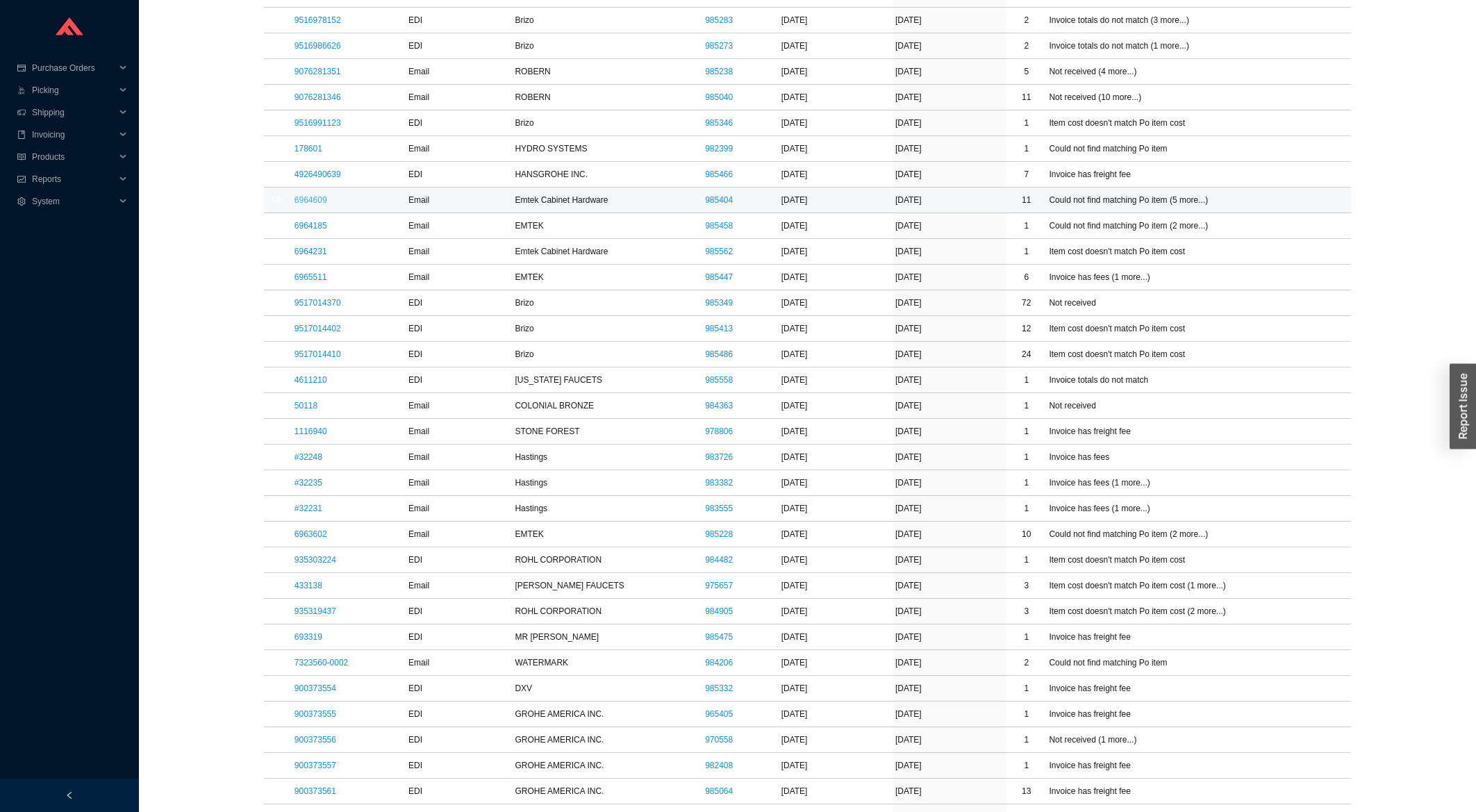
click at [307, 200] on link "6964609" at bounding box center [311, 200] width 32 height 10
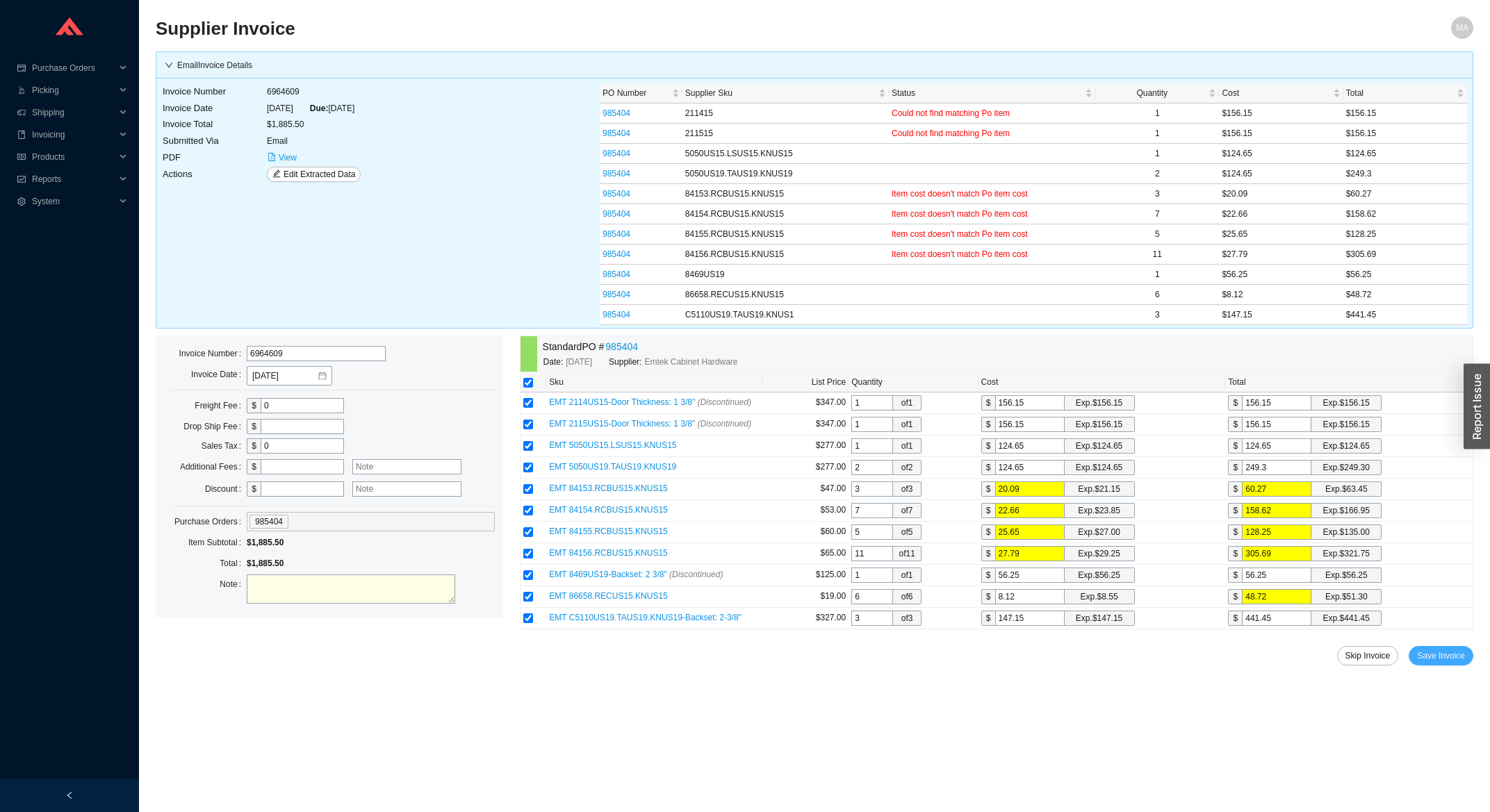
click at [1445, 657] on span "Save Invoice" at bounding box center [1441, 655] width 48 height 14
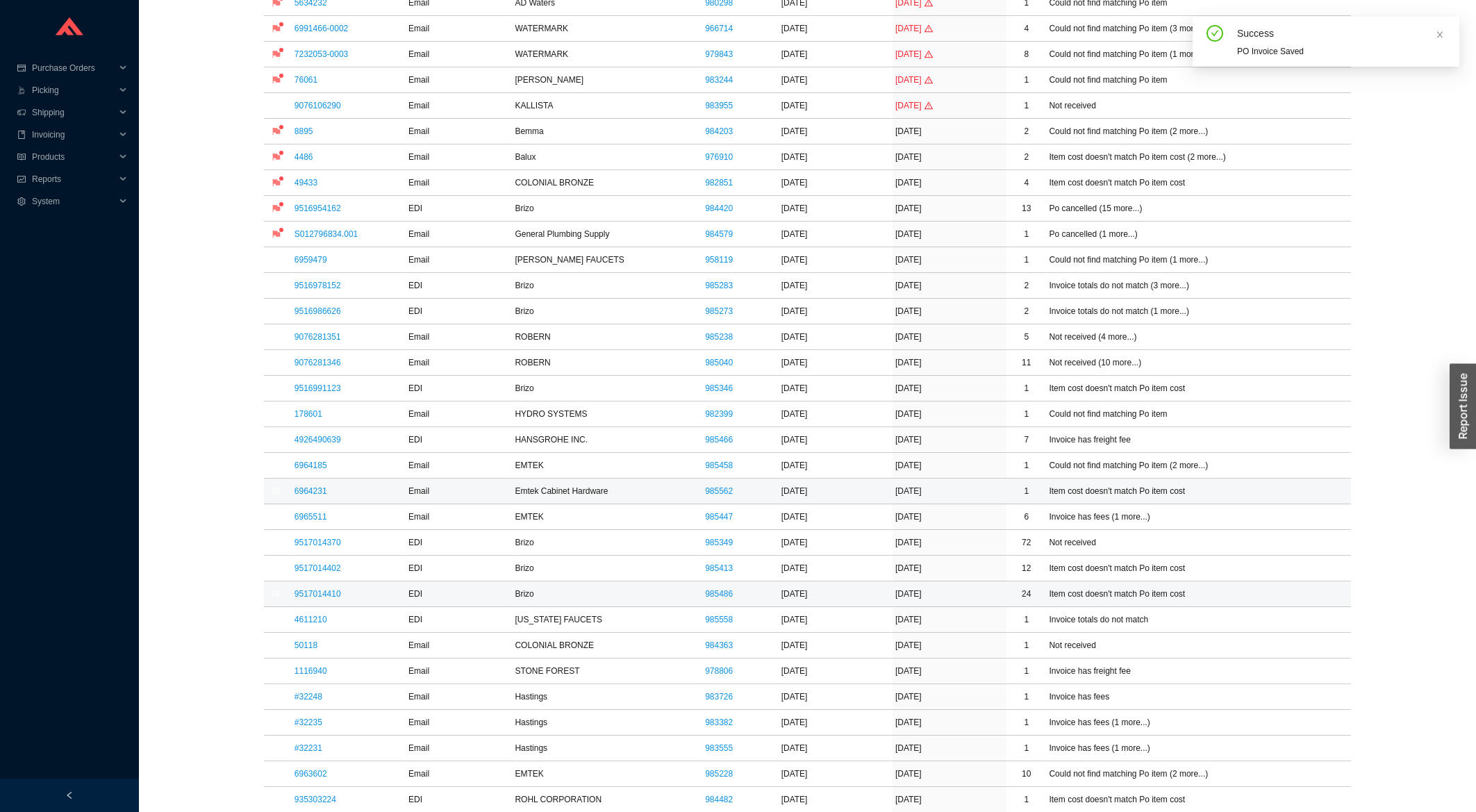
scroll to position [297, 0]
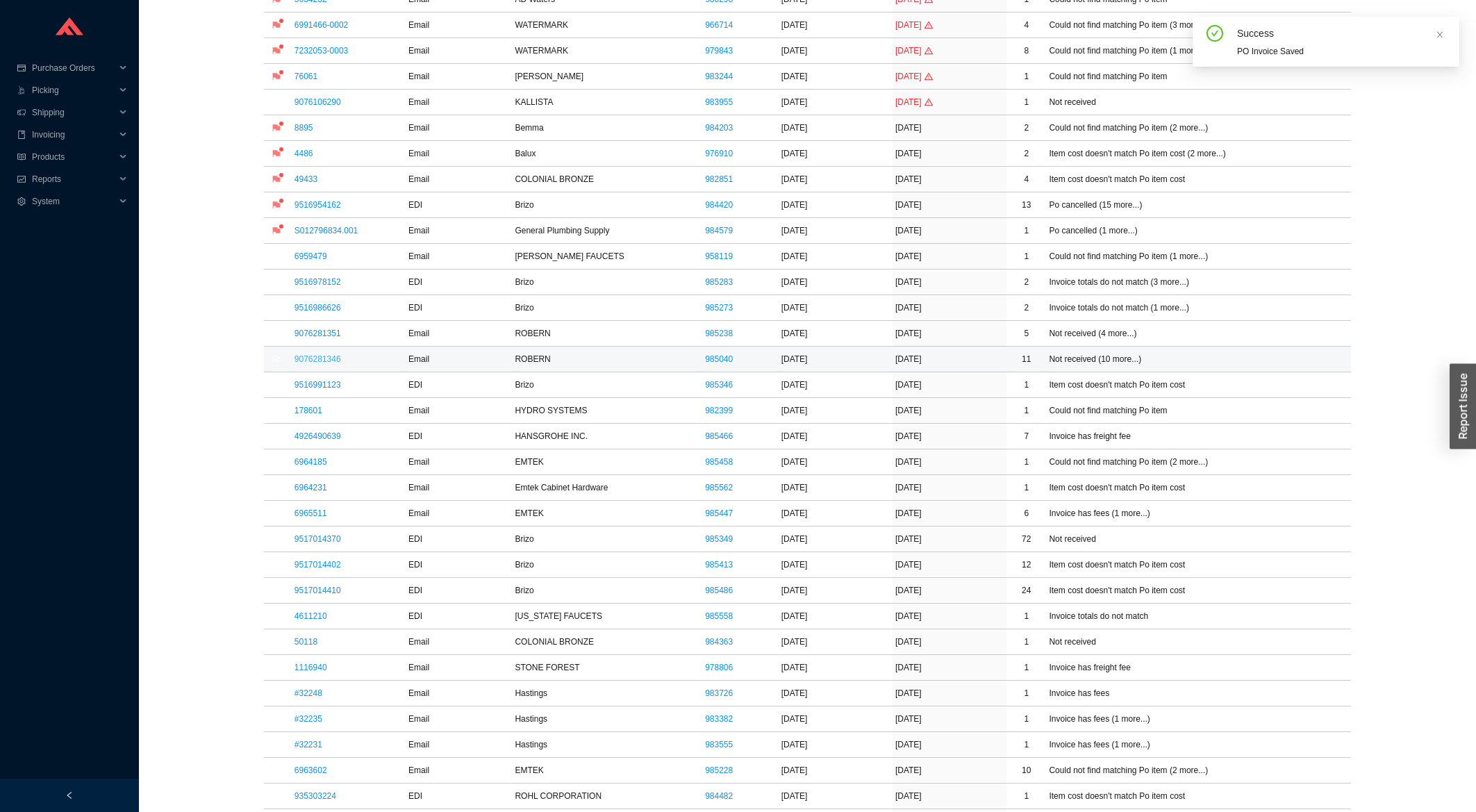
click at [320, 362] on link "9076281346" at bounding box center [318, 359] width 46 height 10
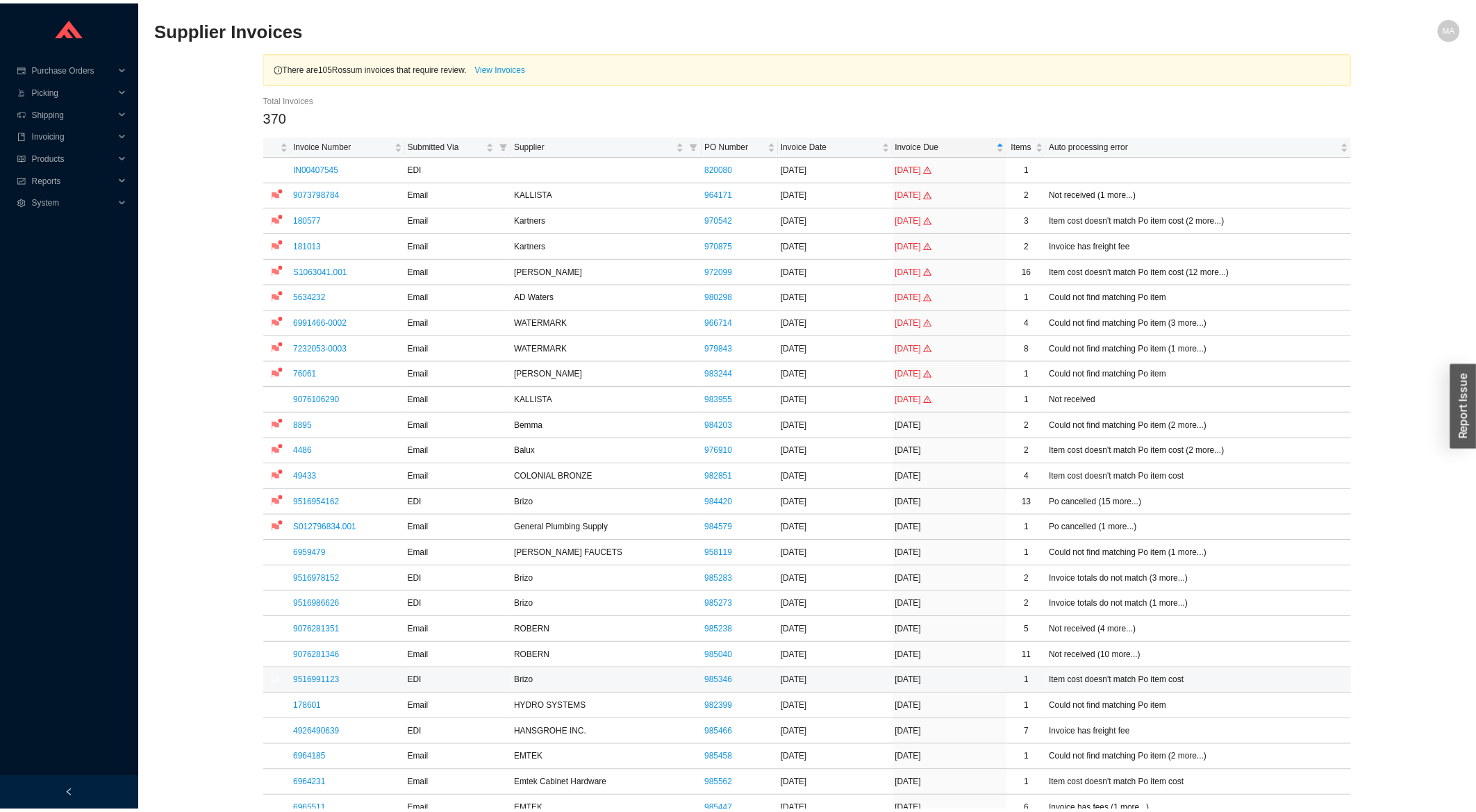
scroll to position [297, 0]
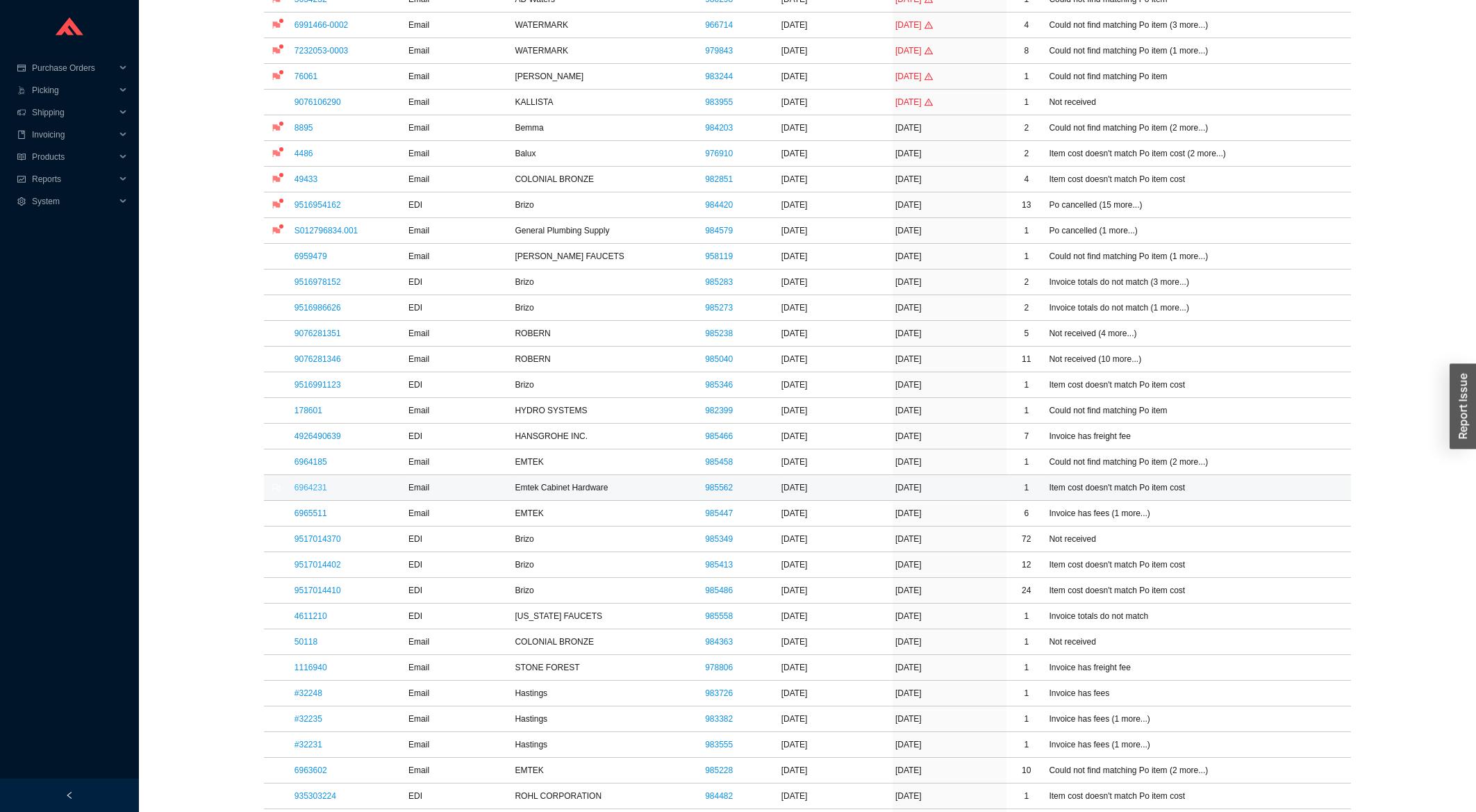
click at [318, 485] on link "6964231" at bounding box center [311, 487] width 32 height 10
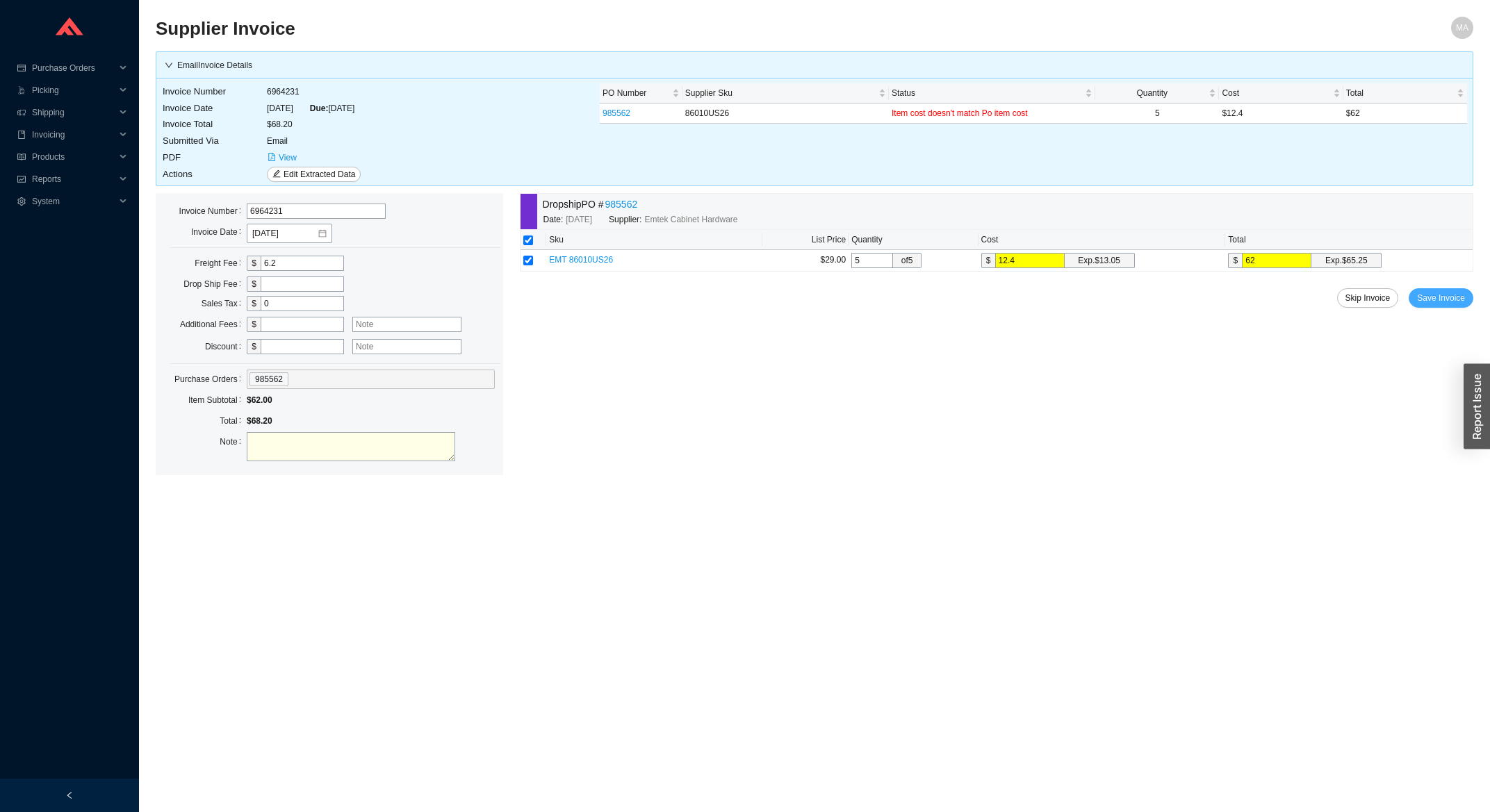
click at [1451, 303] on span "Save Invoice" at bounding box center [1441, 298] width 48 height 14
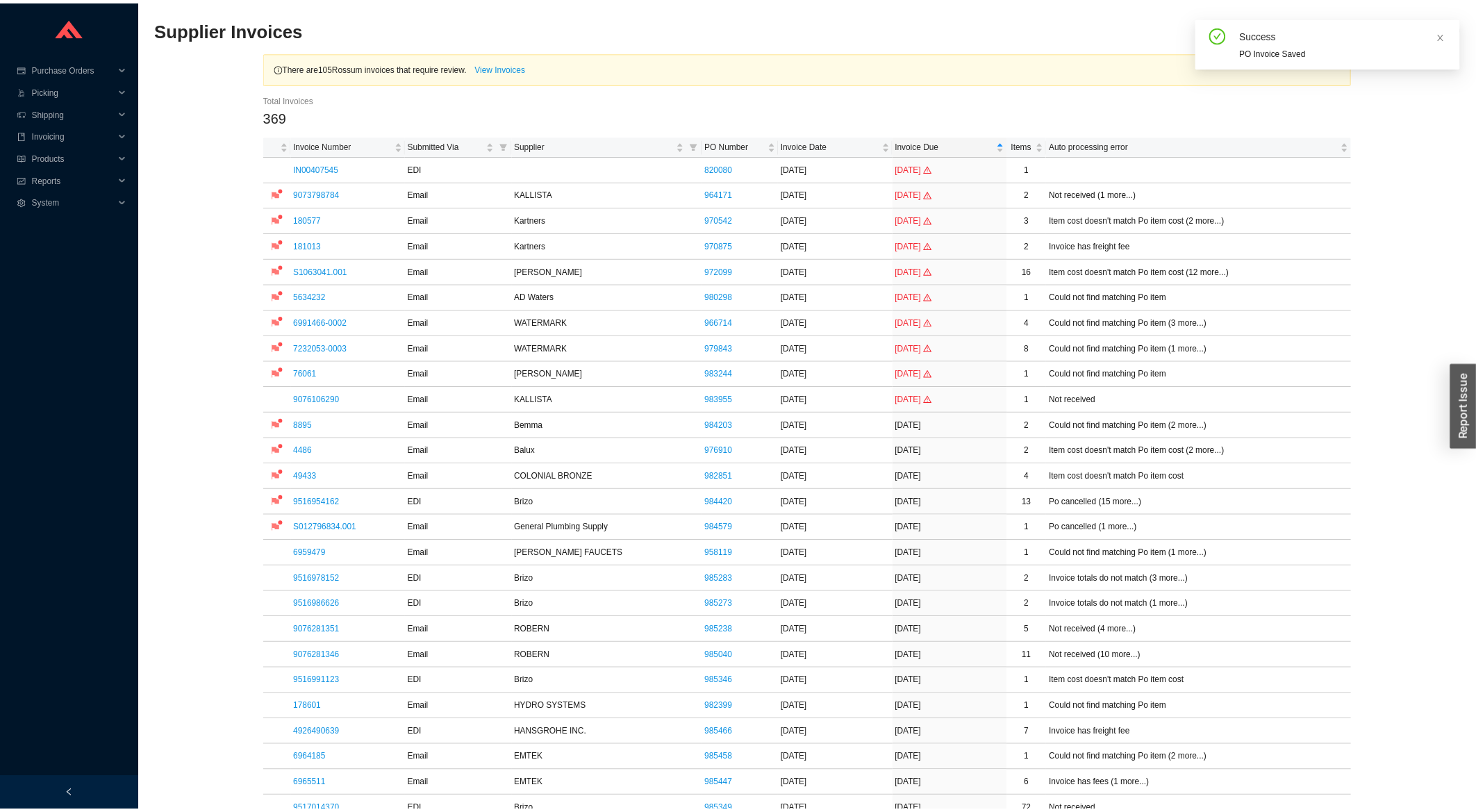
scroll to position [297, 0]
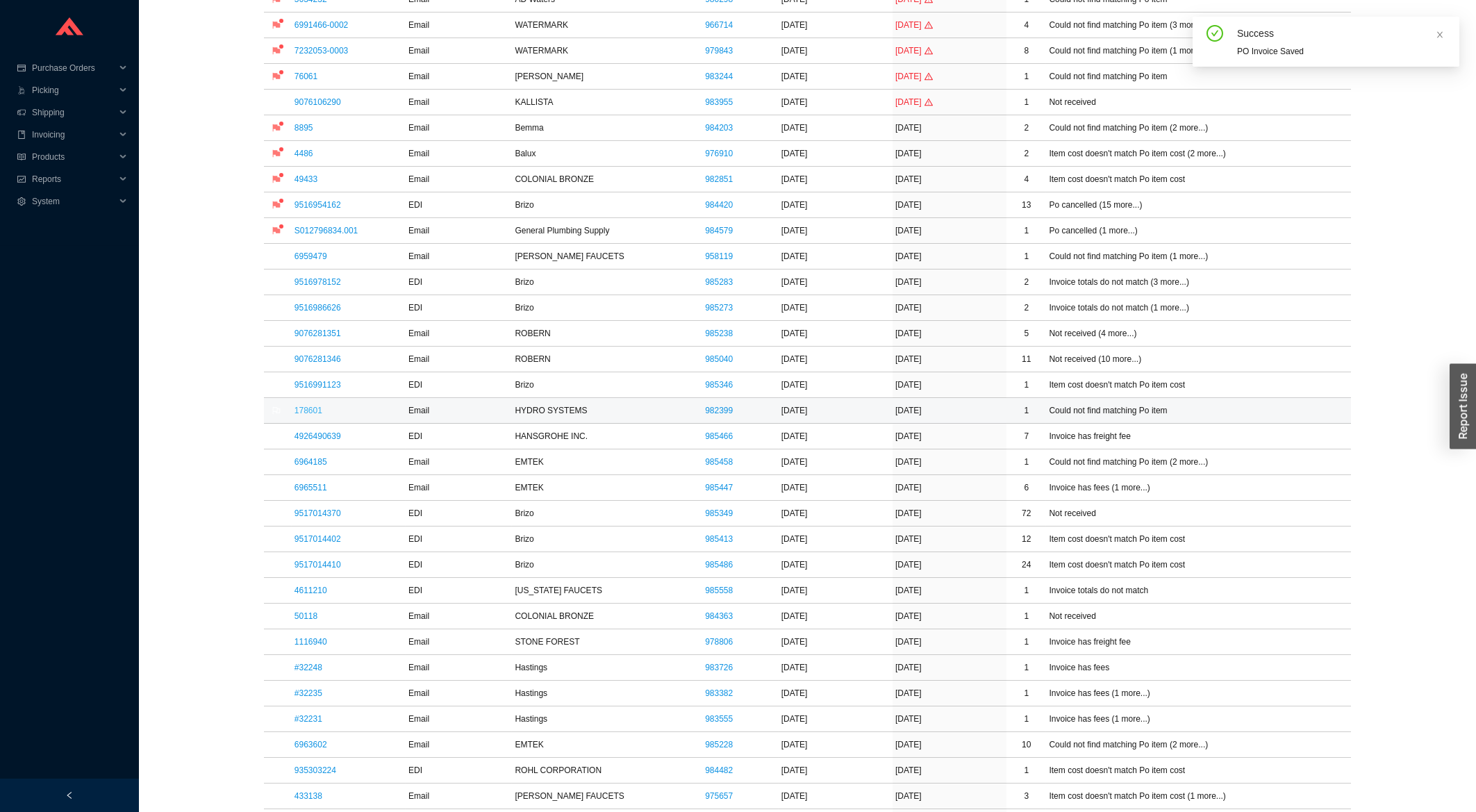
click at [300, 416] on link "178601" at bounding box center [309, 410] width 28 height 10
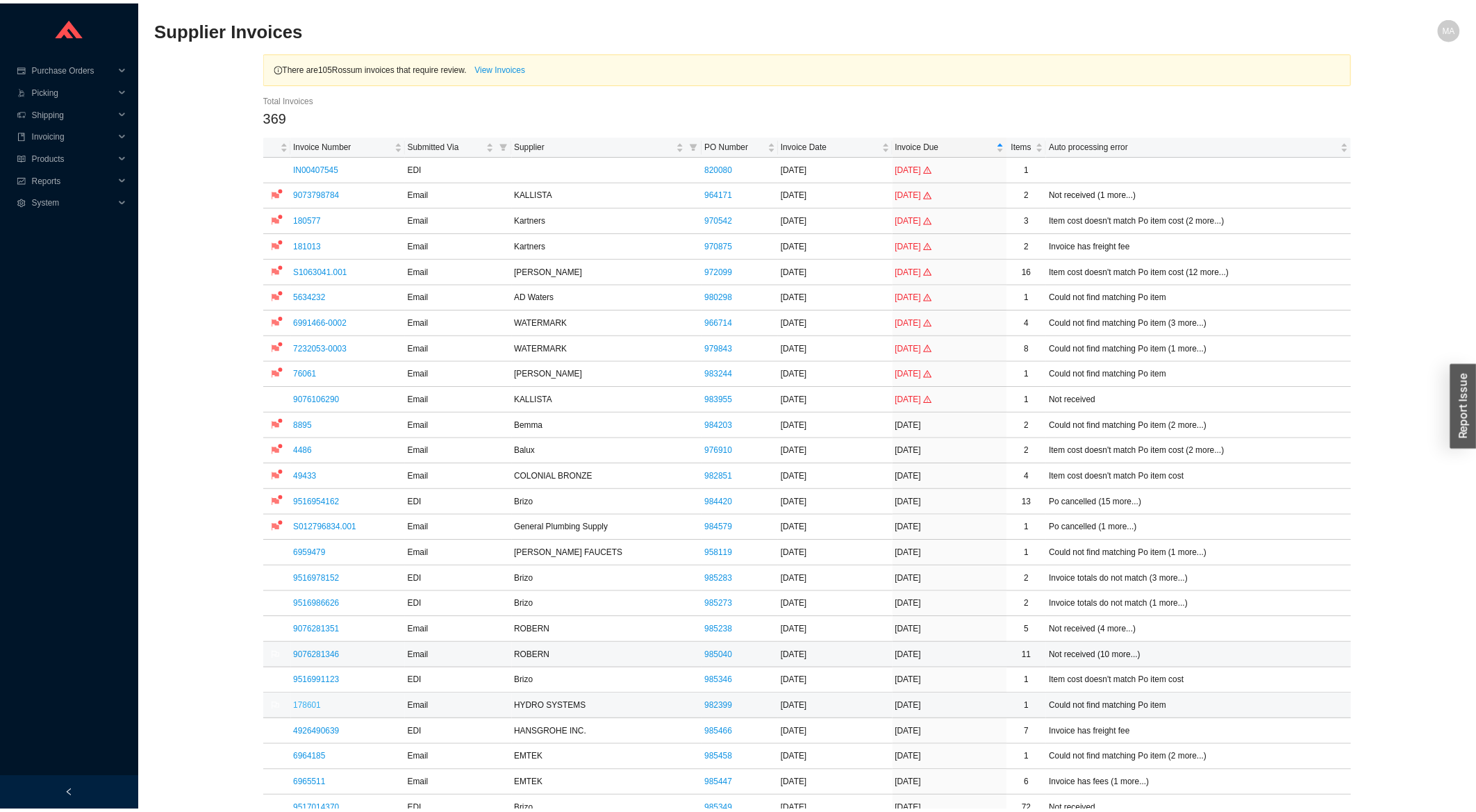
scroll to position [297, 0]
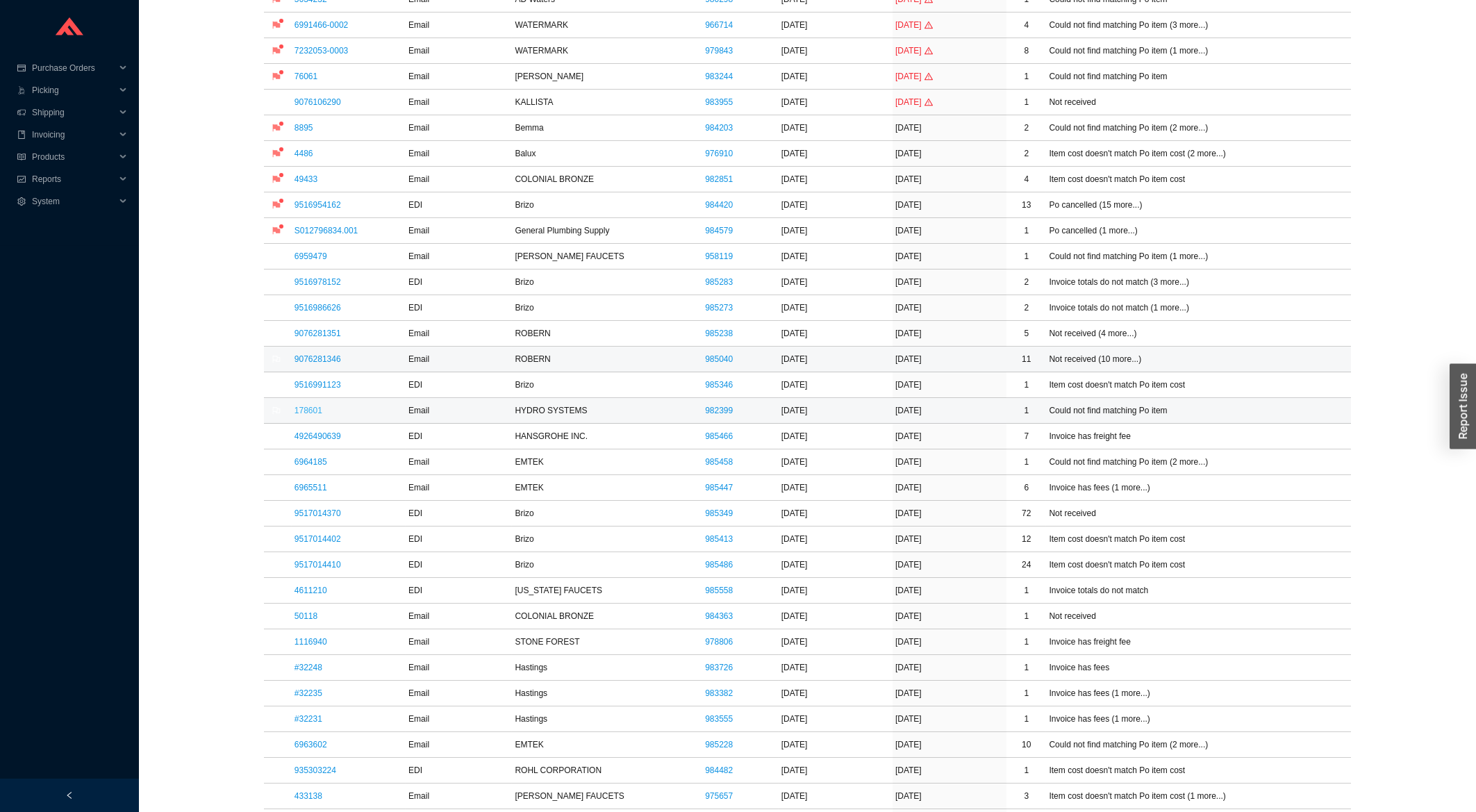
click at [301, 363] on link "9076281346" at bounding box center [318, 359] width 46 height 10
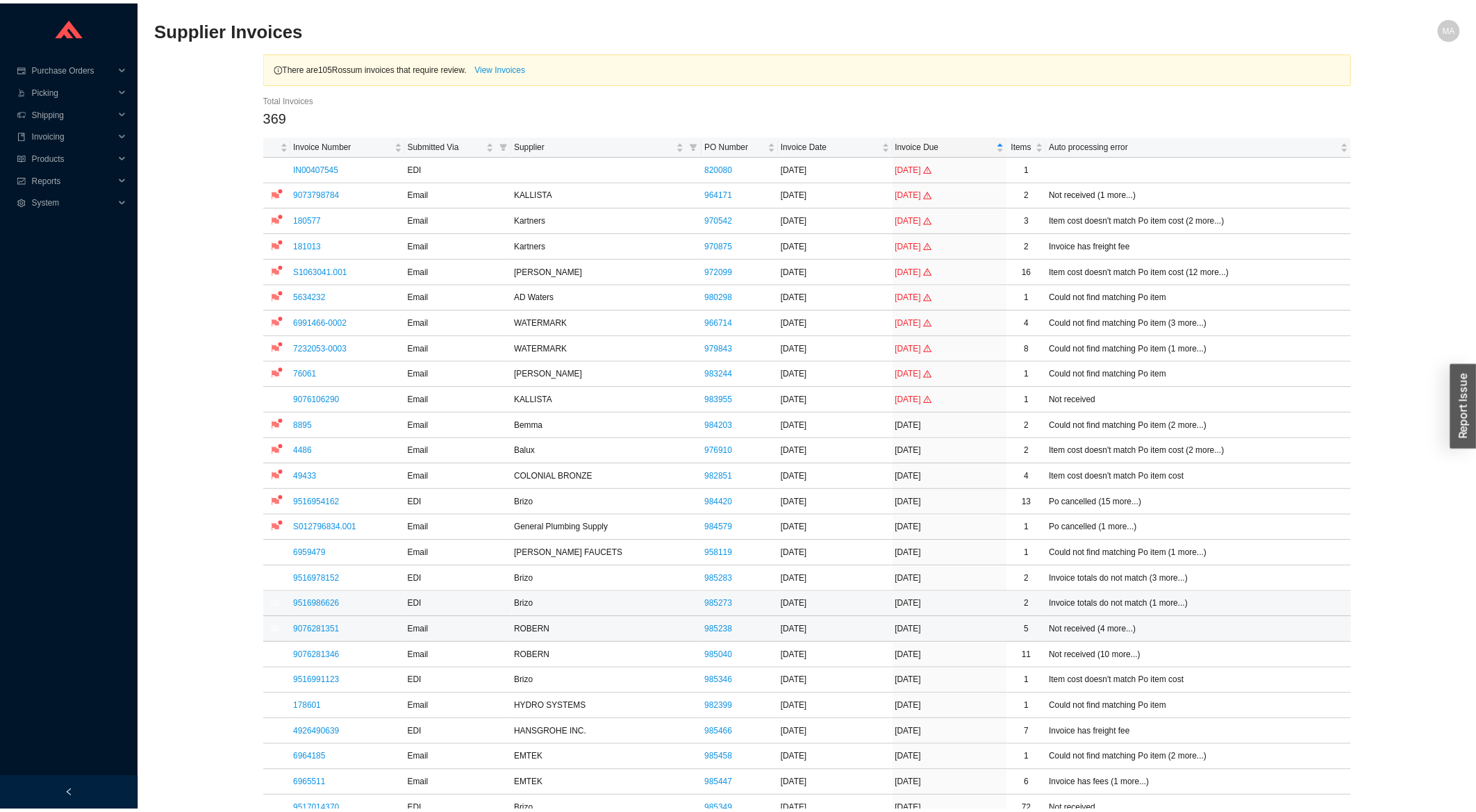
scroll to position [297, 0]
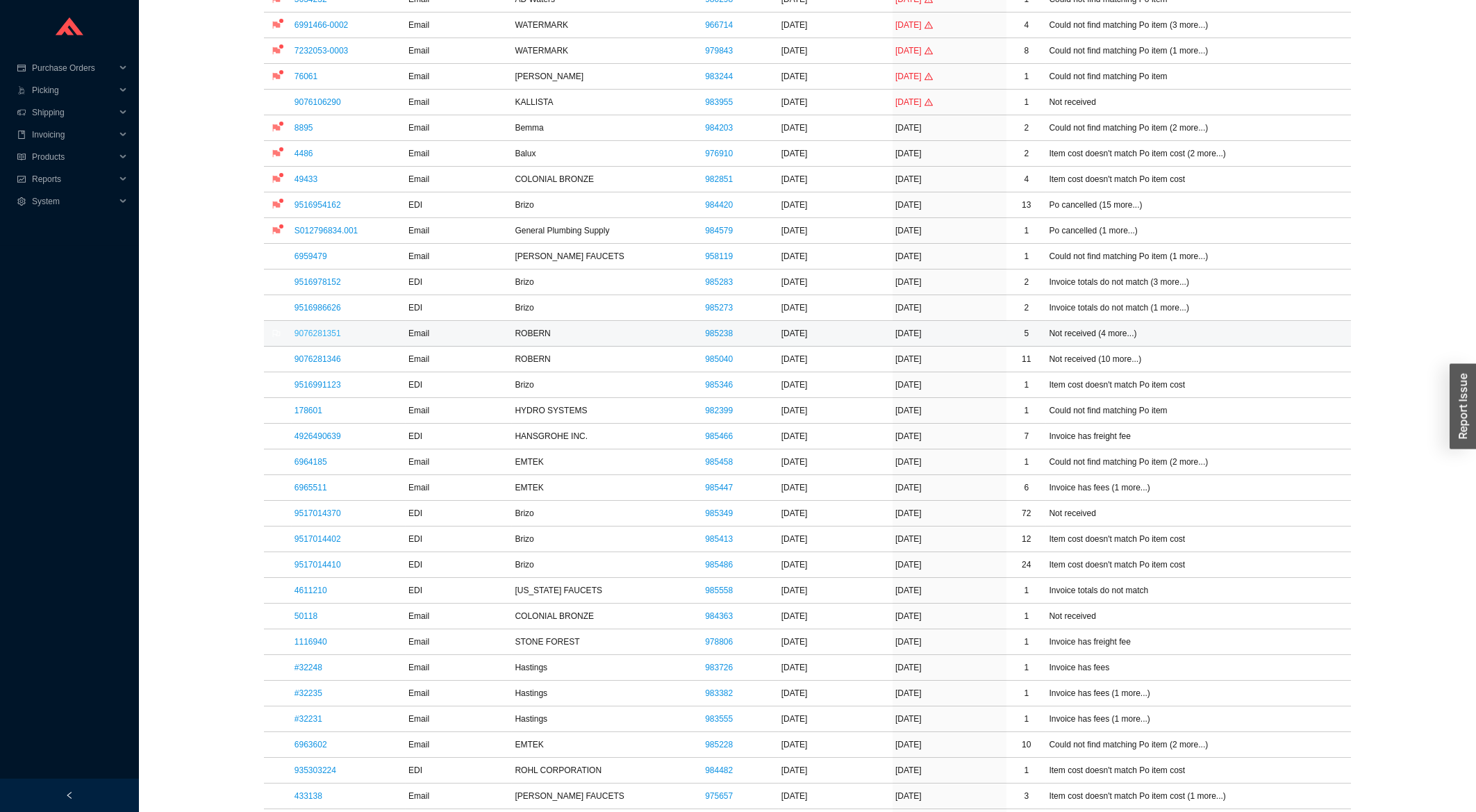
click at [311, 336] on link "9076281351" at bounding box center [318, 333] width 46 height 10
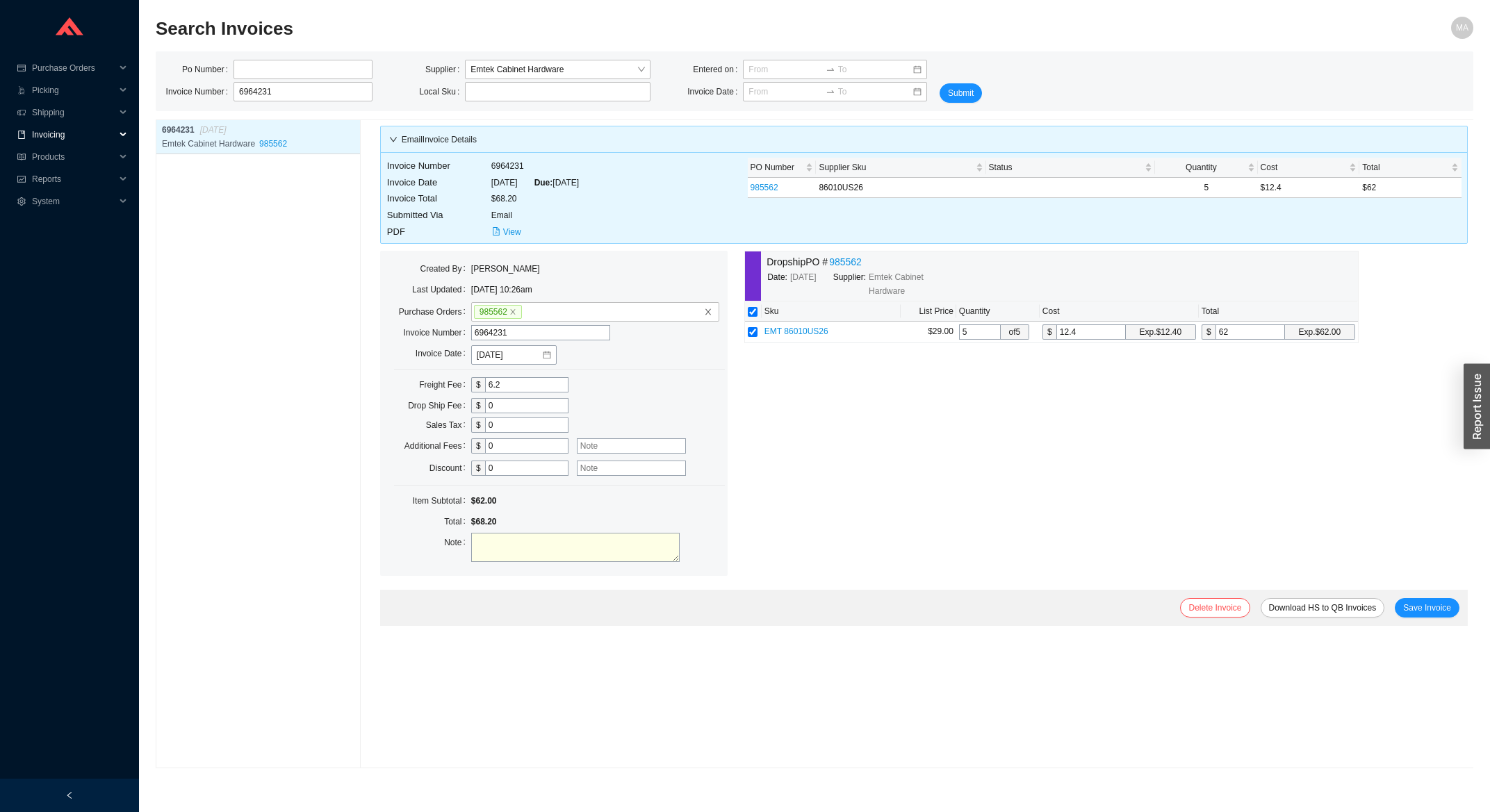
click at [84, 139] on span "Invoicing" at bounding box center [73, 135] width 83 height 22
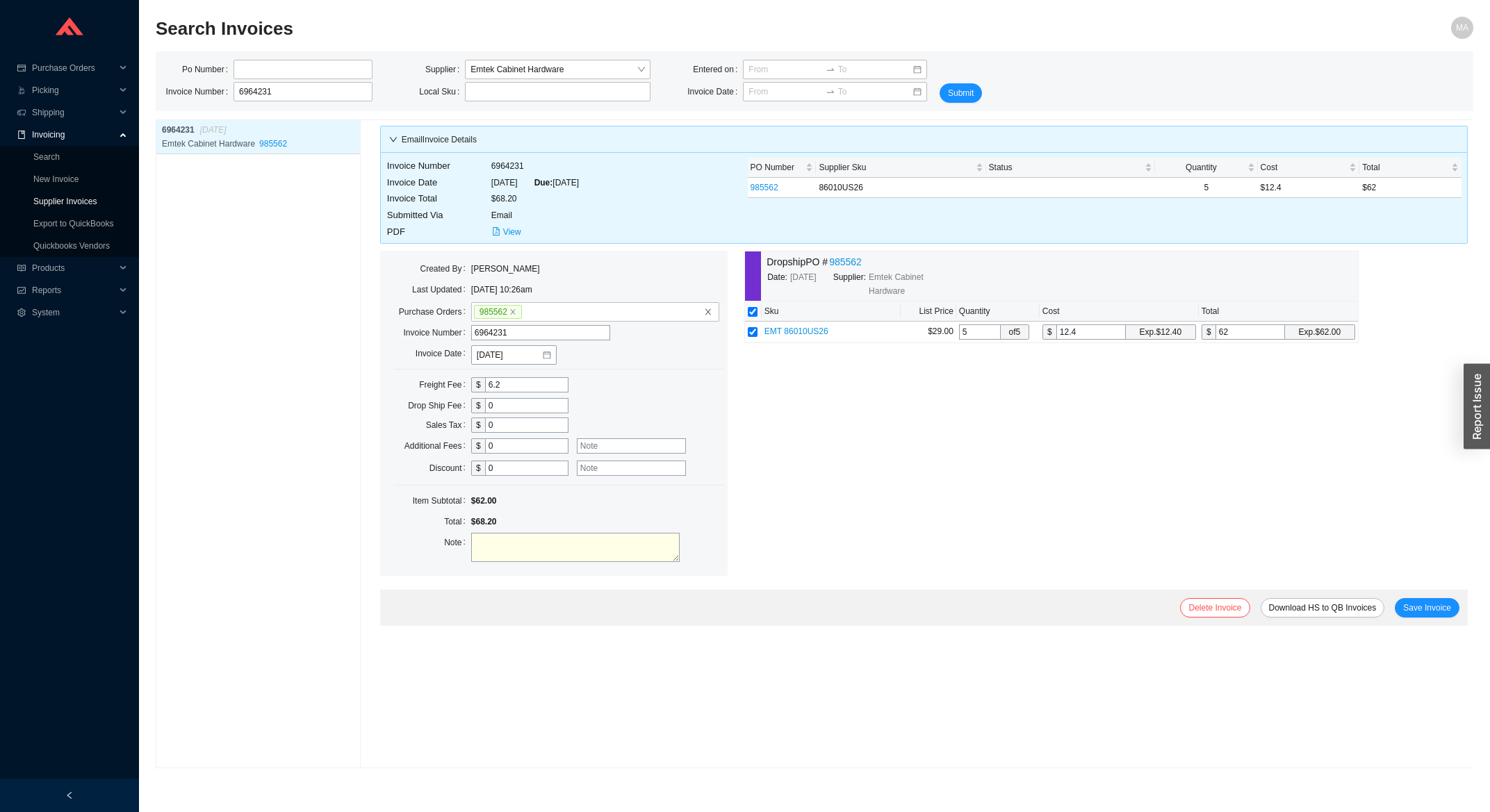
click at [78, 198] on link "Supplier Invoices" at bounding box center [65, 201] width 63 height 10
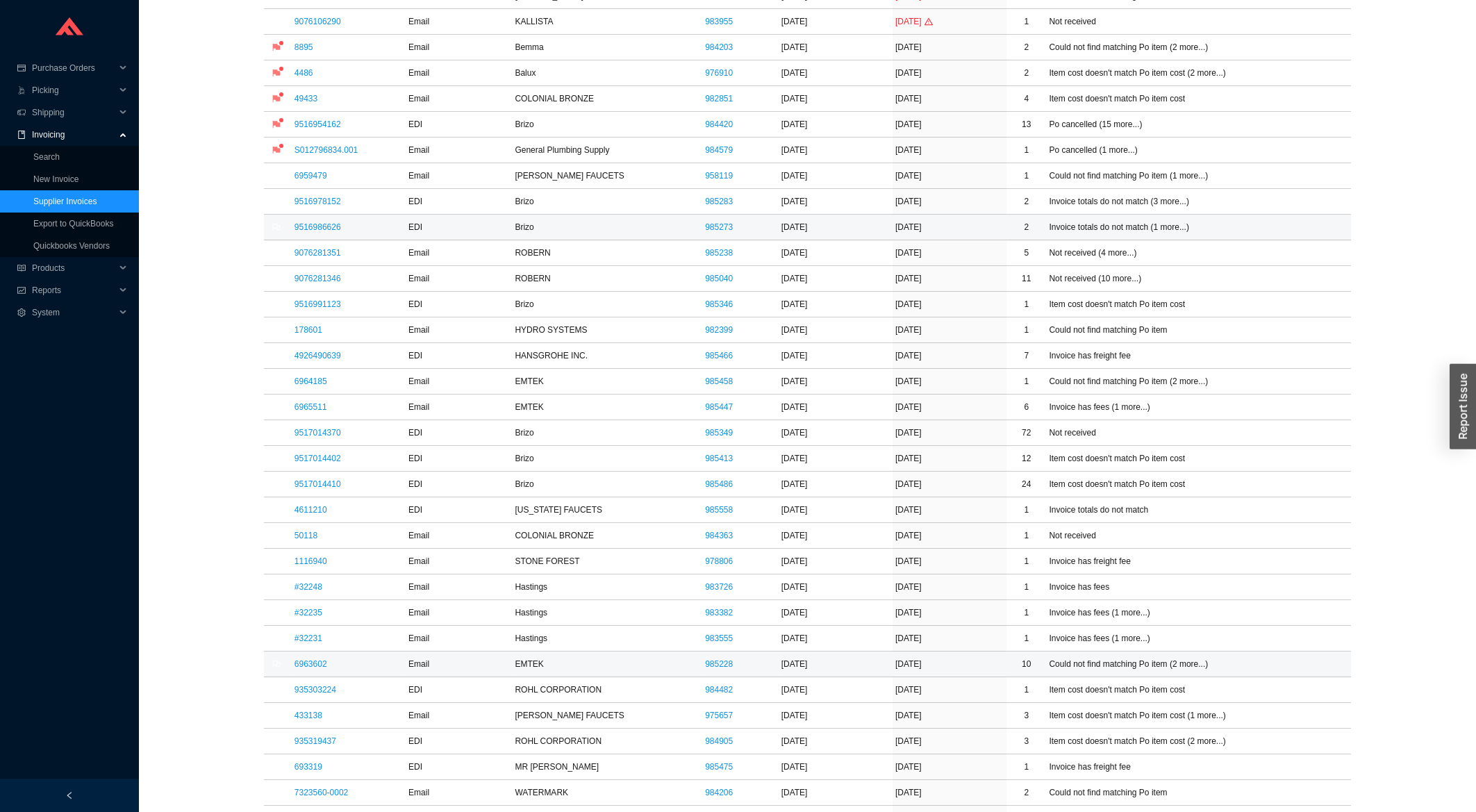
scroll to position [447, 0]
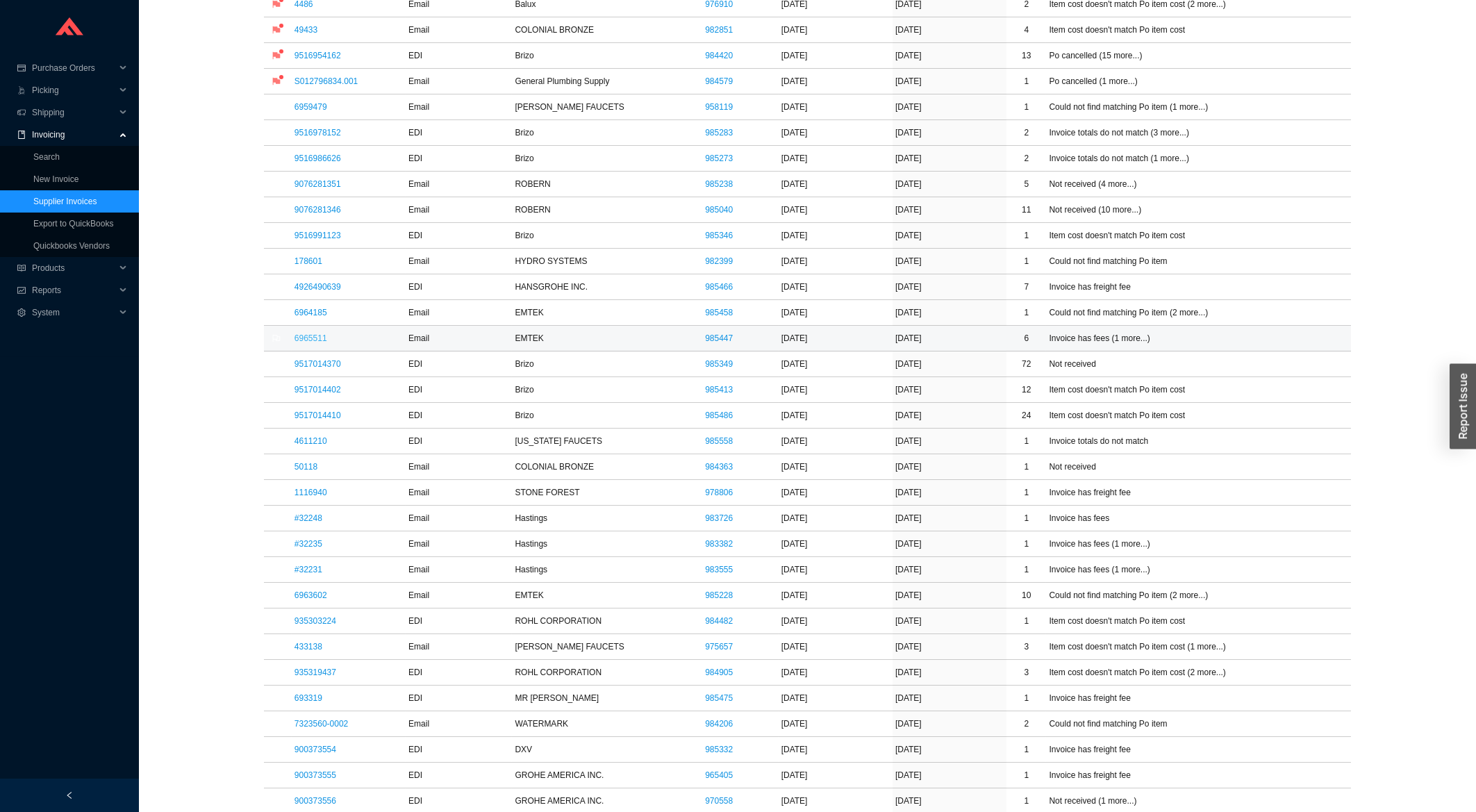
click at [318, 337] on link "6965511" at bounding box center [311, 337] width 32 height 10
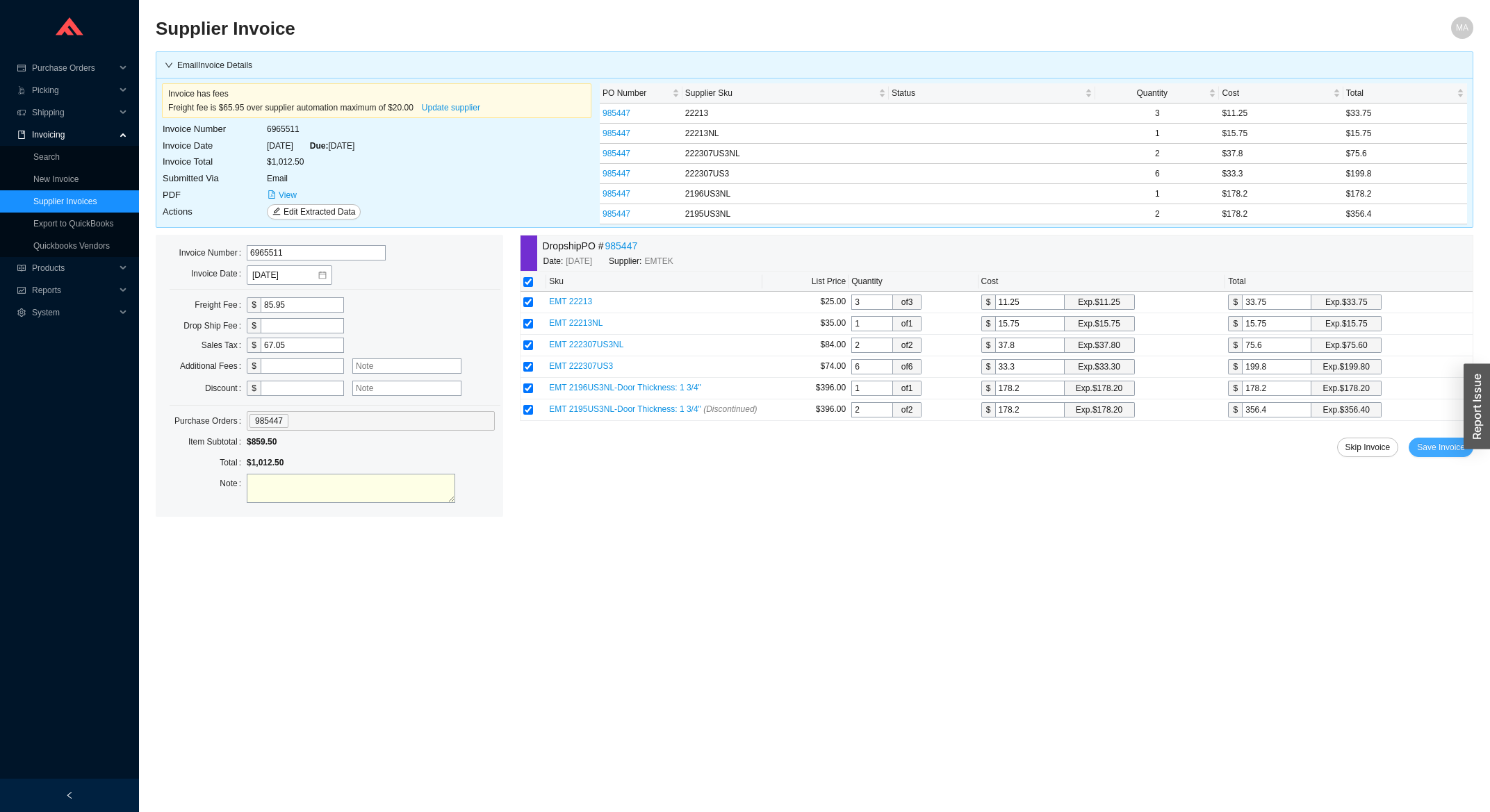
click at [1437, 453] on span "Save Invoice" at bounding box center [1441, 447] width 48 height 14
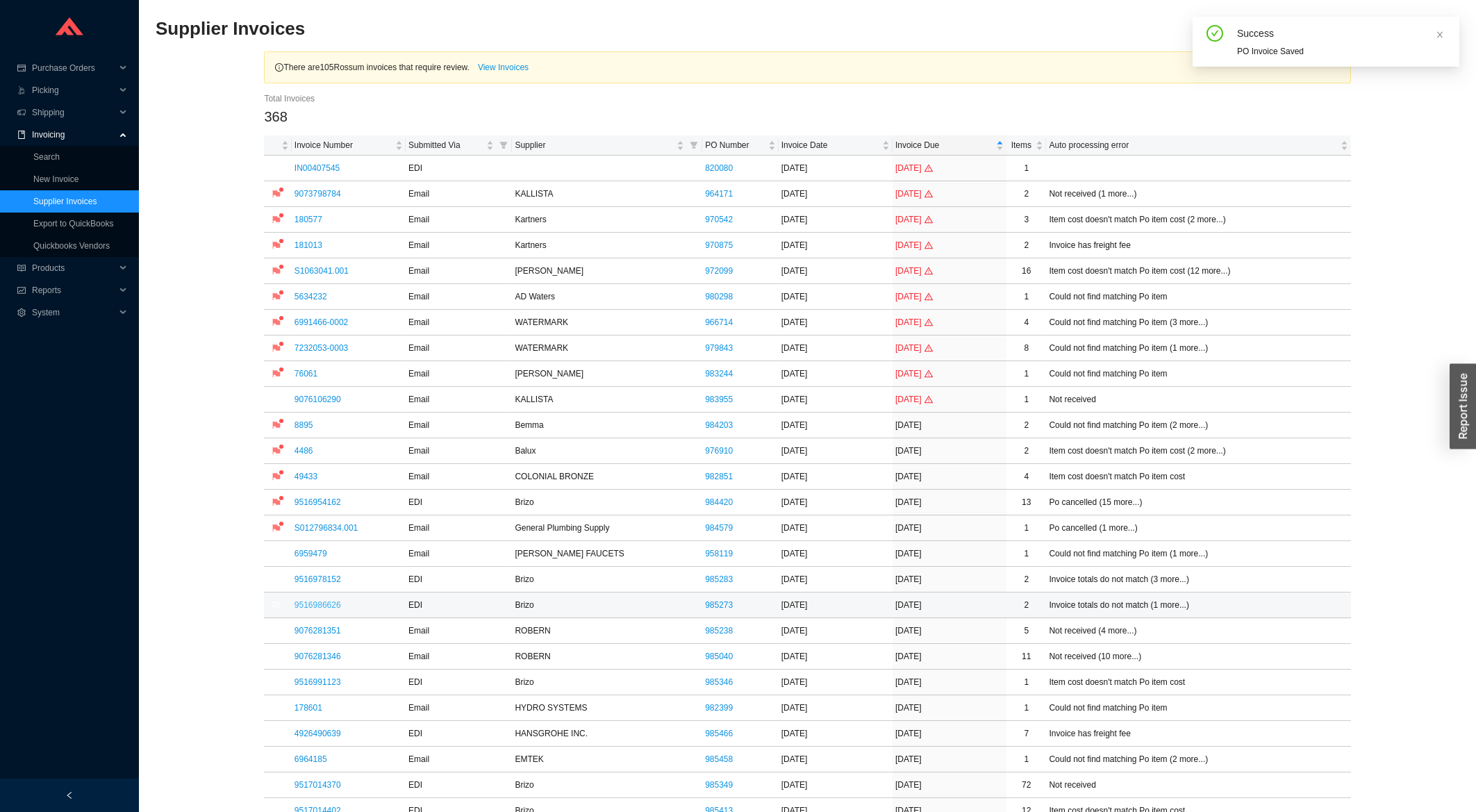
click at [328, 610] on link "9516986626" at bounding box center [318, 604] width 46 height 10
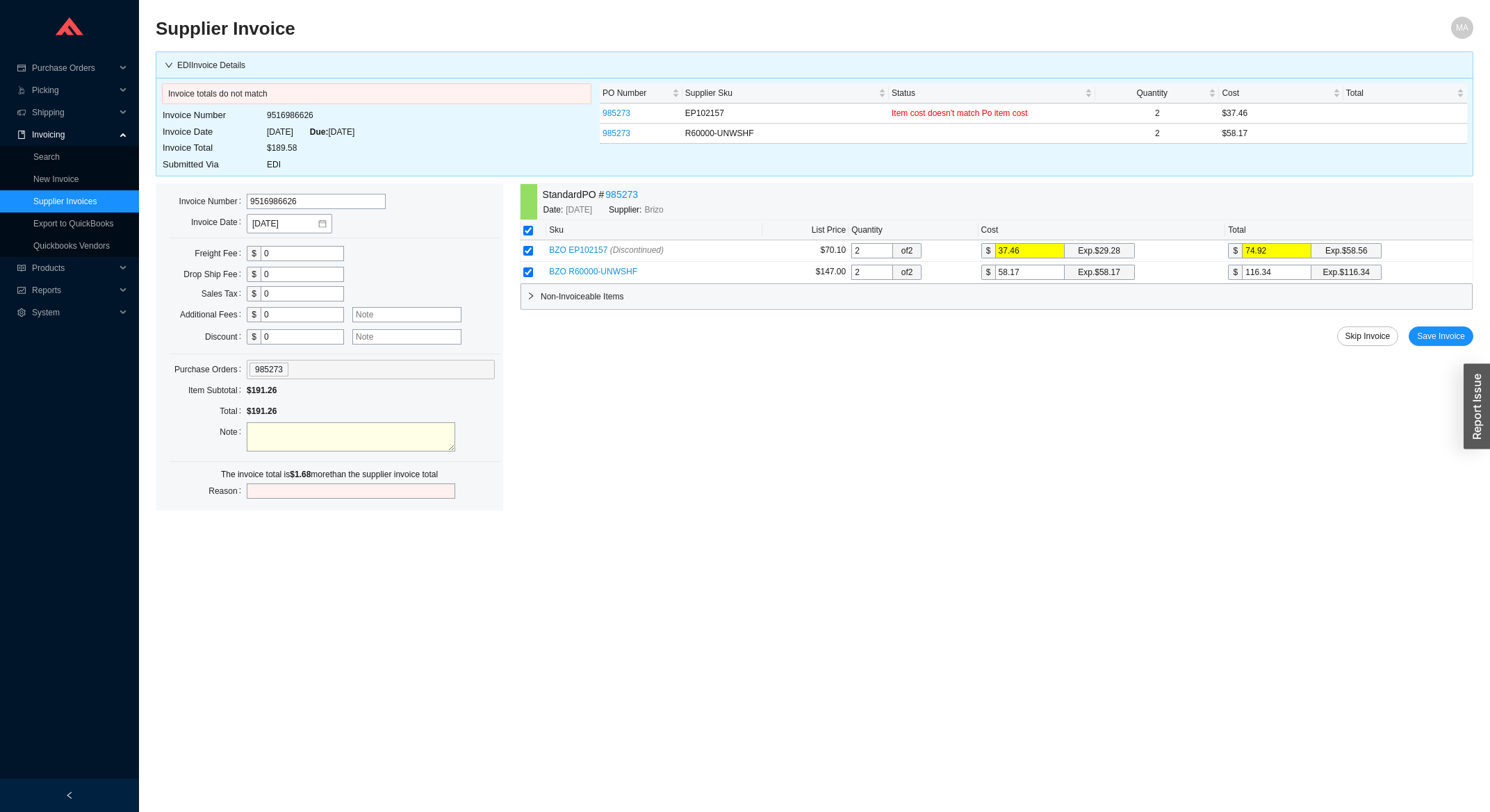
click at [286, 342] on input "0" at bounding box center [302, 337] width 83 height 15
click at [286, 341] on input "0" at bounding box center [302, 337] width 83 height 15
type input "1.68"
click at [1448, 332] on span "Save Invoice" at bounding box center [1441, 336] width 48 height 14
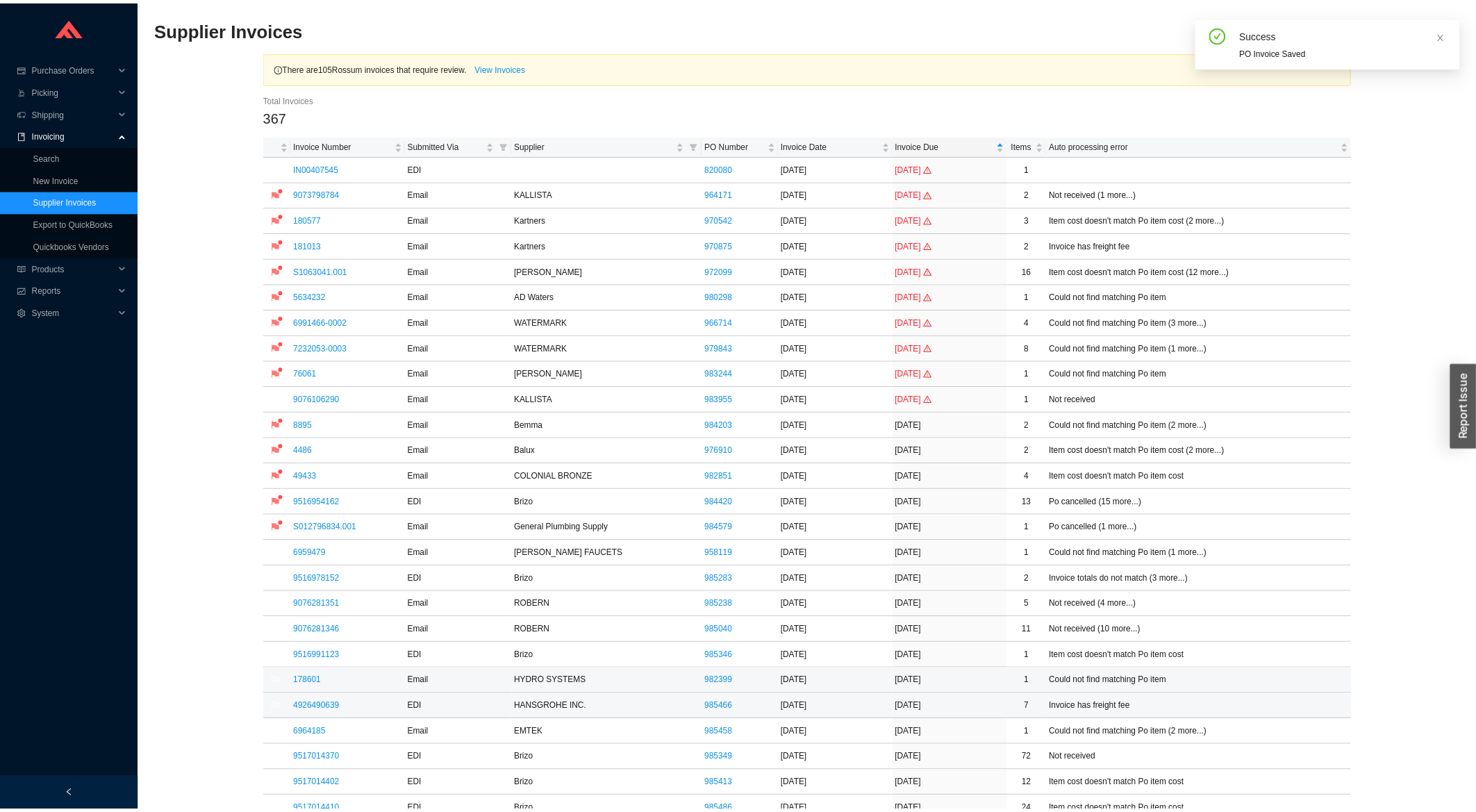
scroll to position [372, 0]
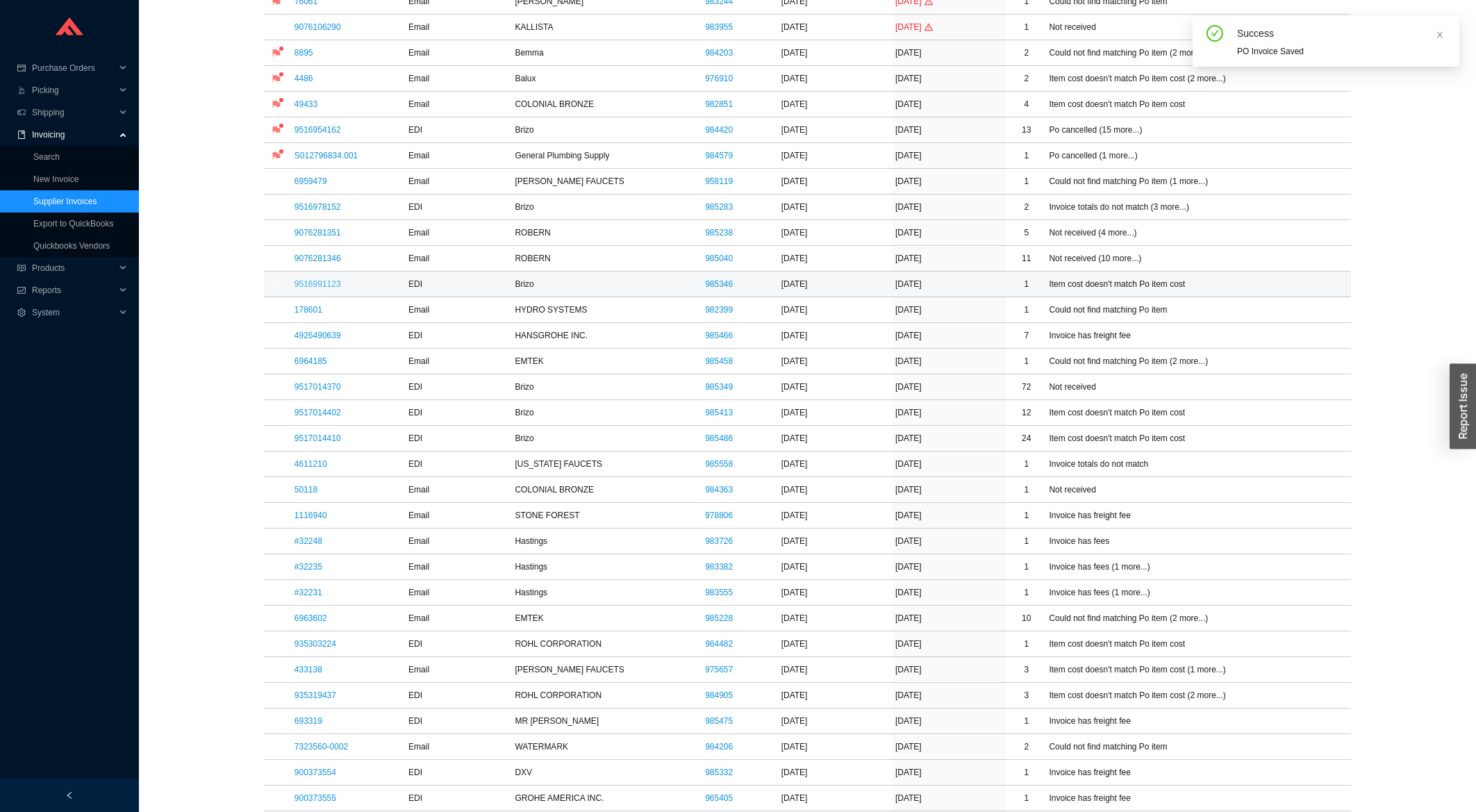
click at [315, 289] on link "9516991123" at bounding box center [318, 284] width 46 height 10
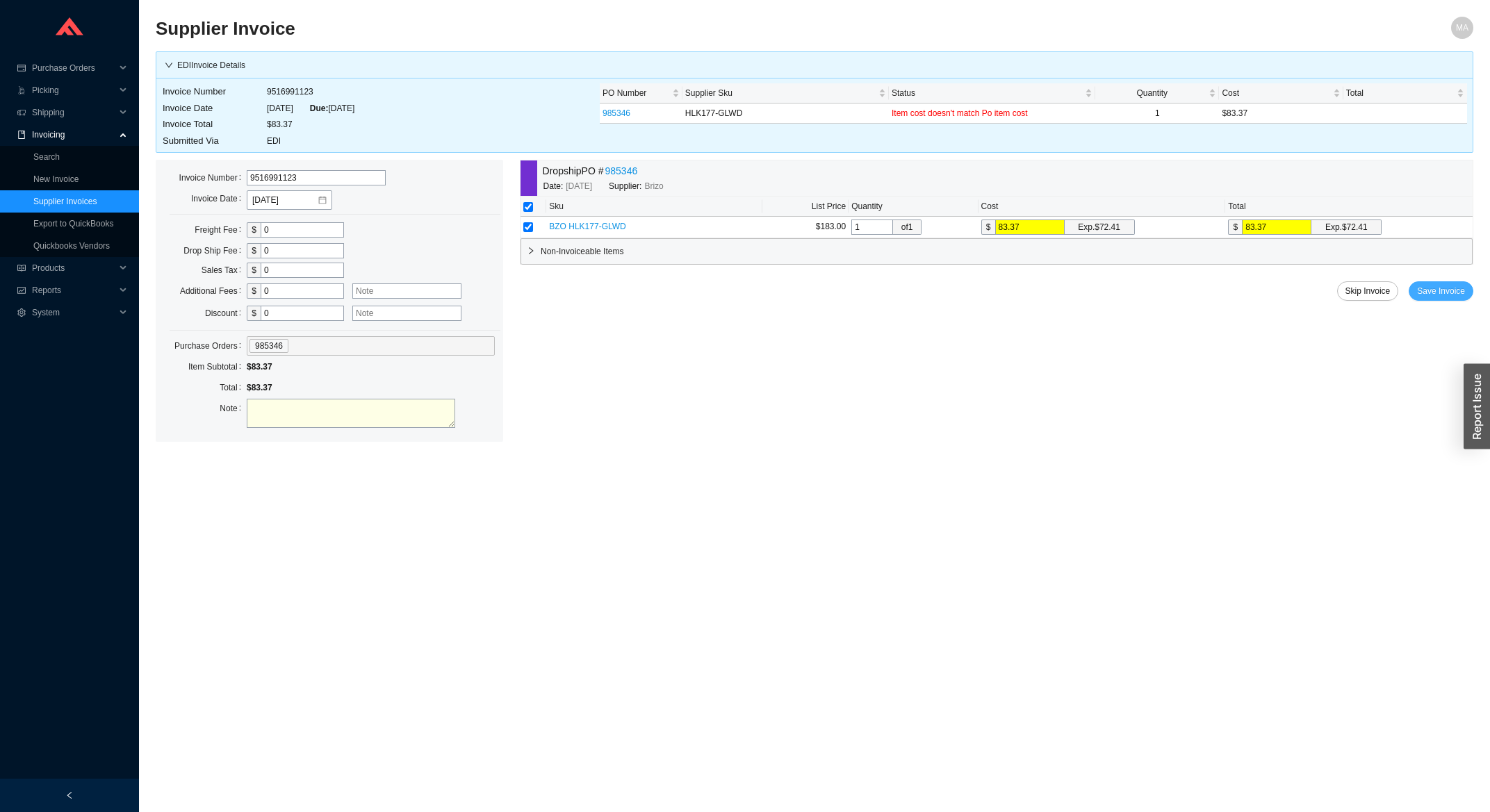
click at [1433, 287] on span "Save Invoice" at bounding box center [1441, 291] width 48 height 14
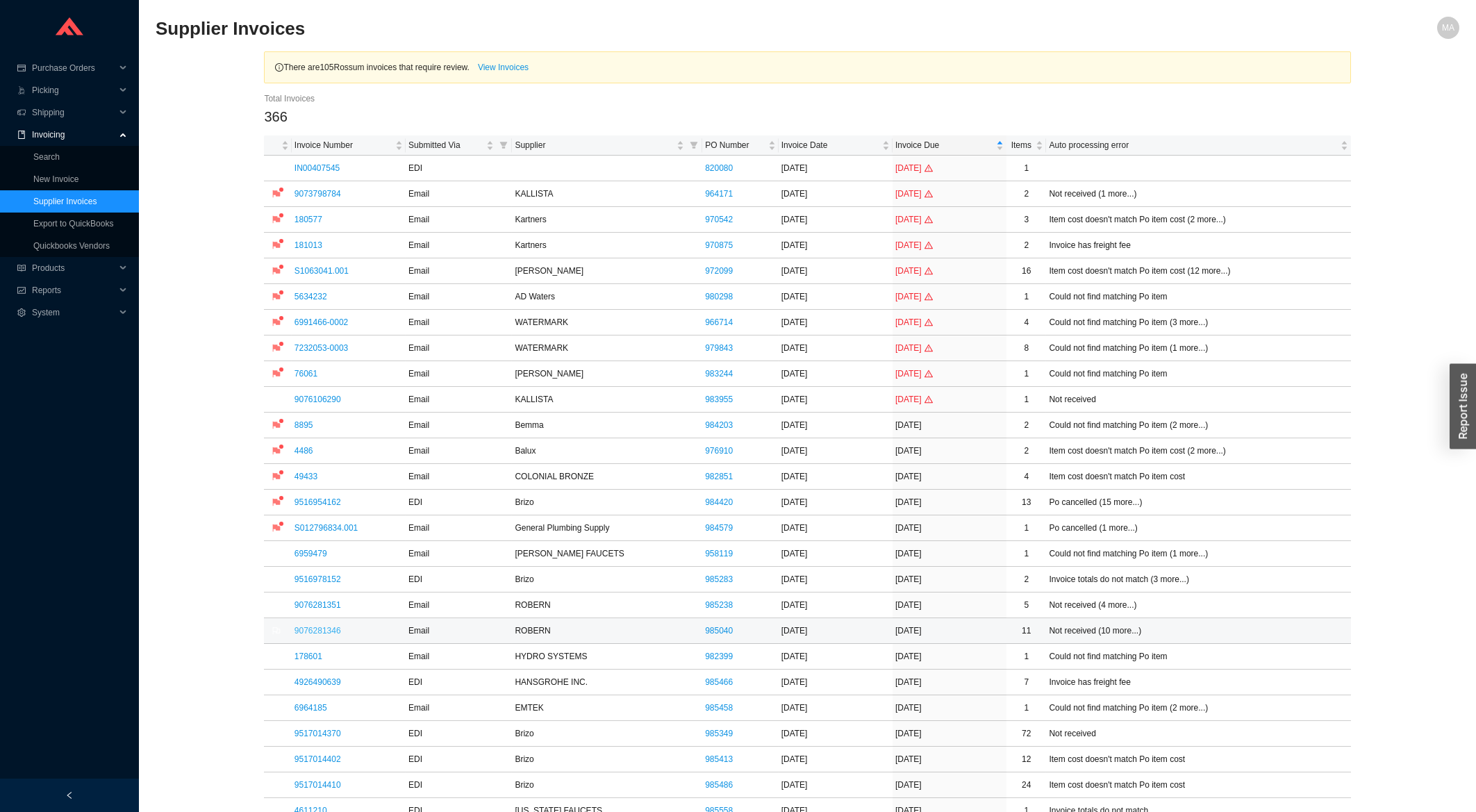
click at [315, 634] on link "9076281346" at bounding box center [318, 630] width 46 height 10
click at [318, 556] on link "6959479" at bounding box center [311, 553] width 32 height 10
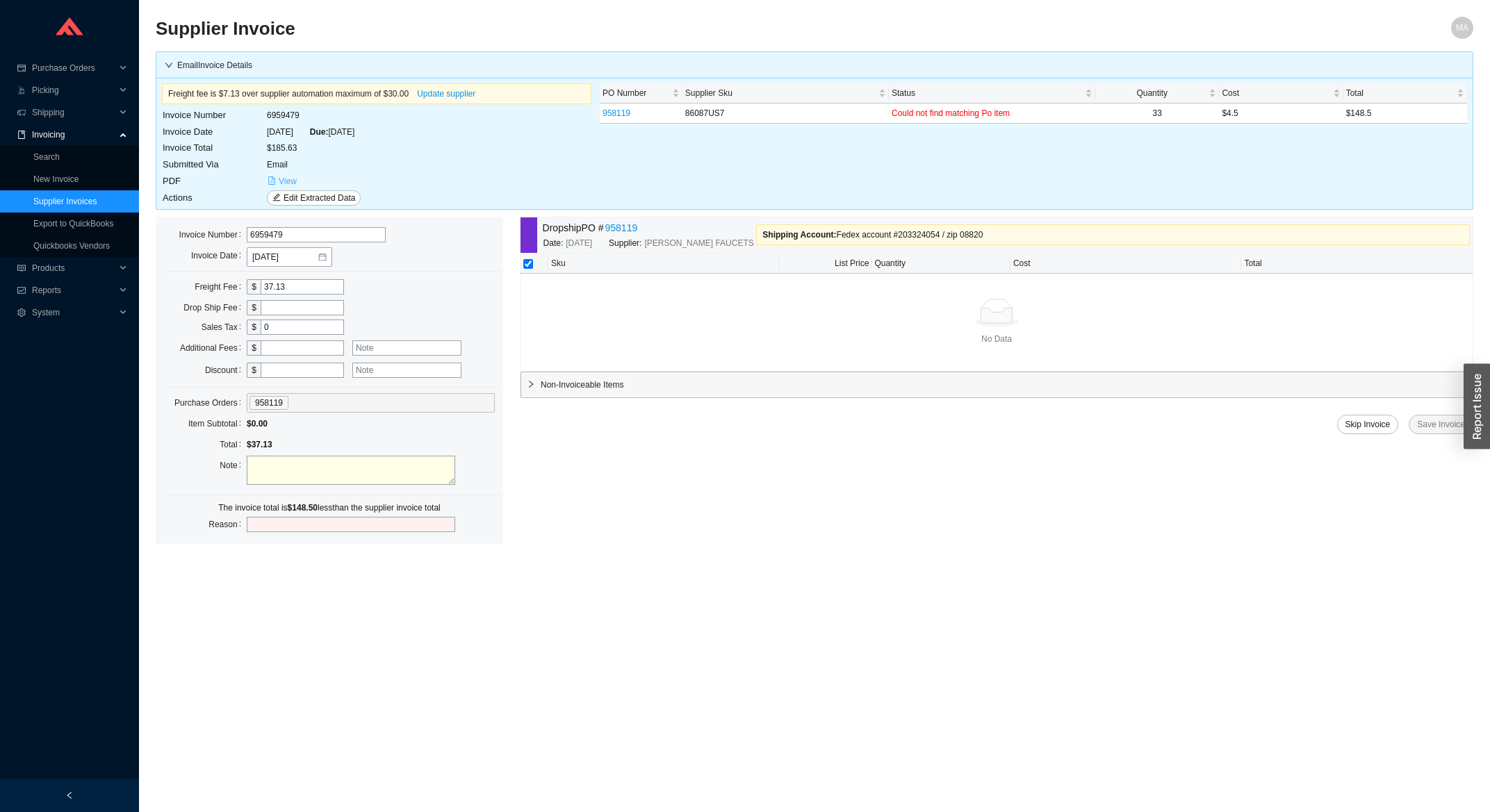
click at [286, 184] on span "View" at bounding box center [288, 181] width 18 height 14
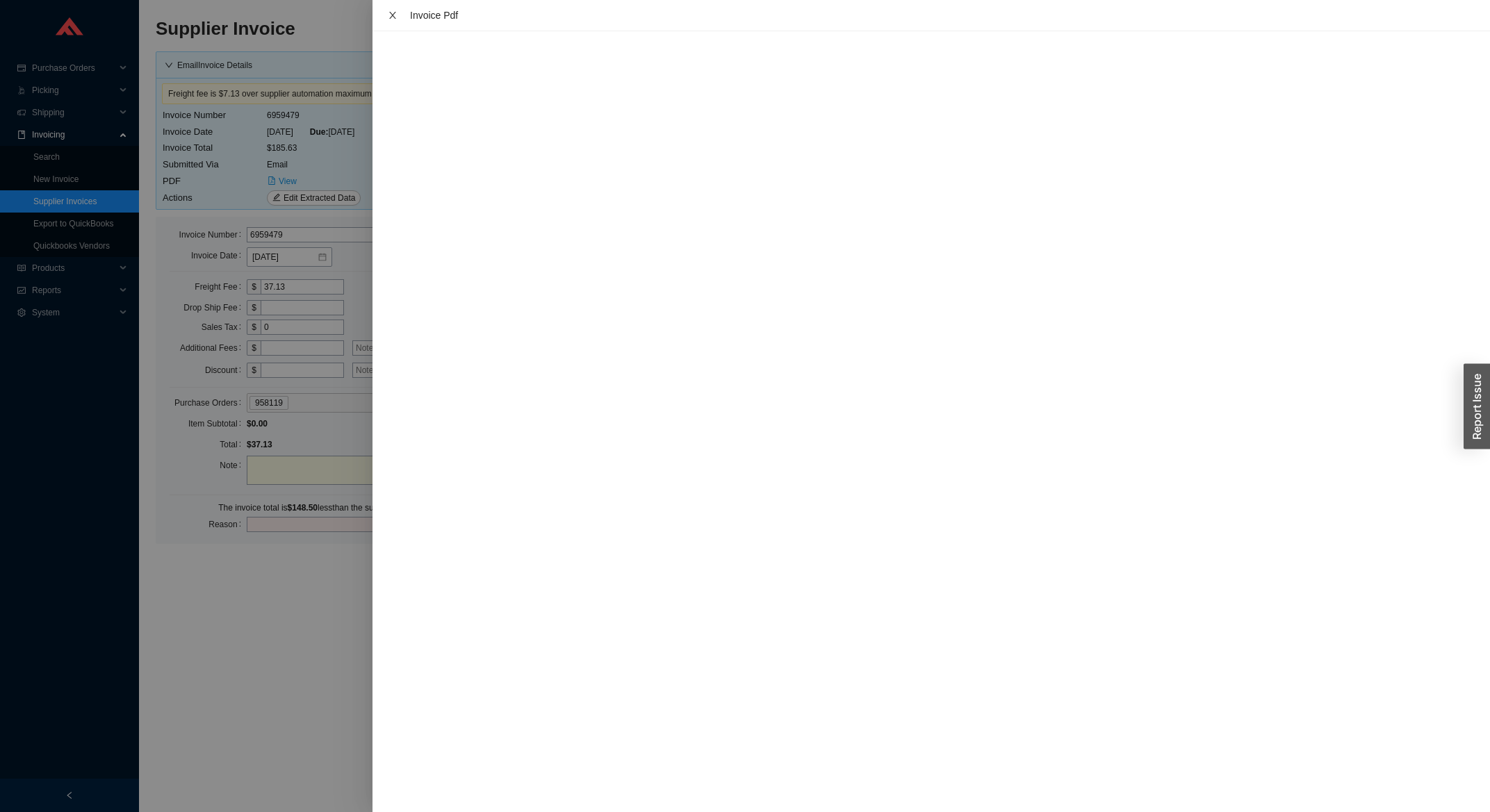
click at [388, 19] on icon "close" at bounding box center [392, 15] width 10 height 10
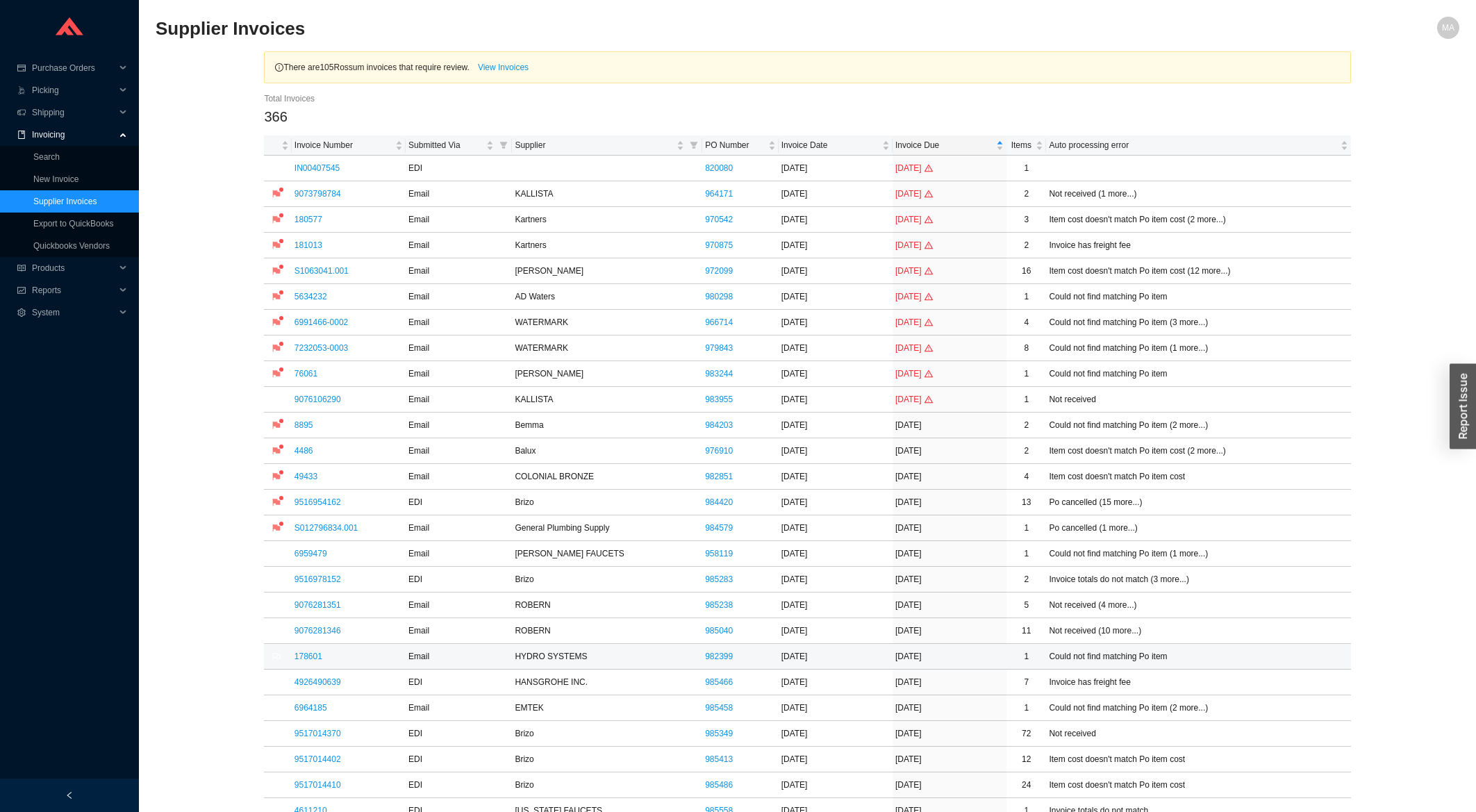
scroll to position [149, 0]
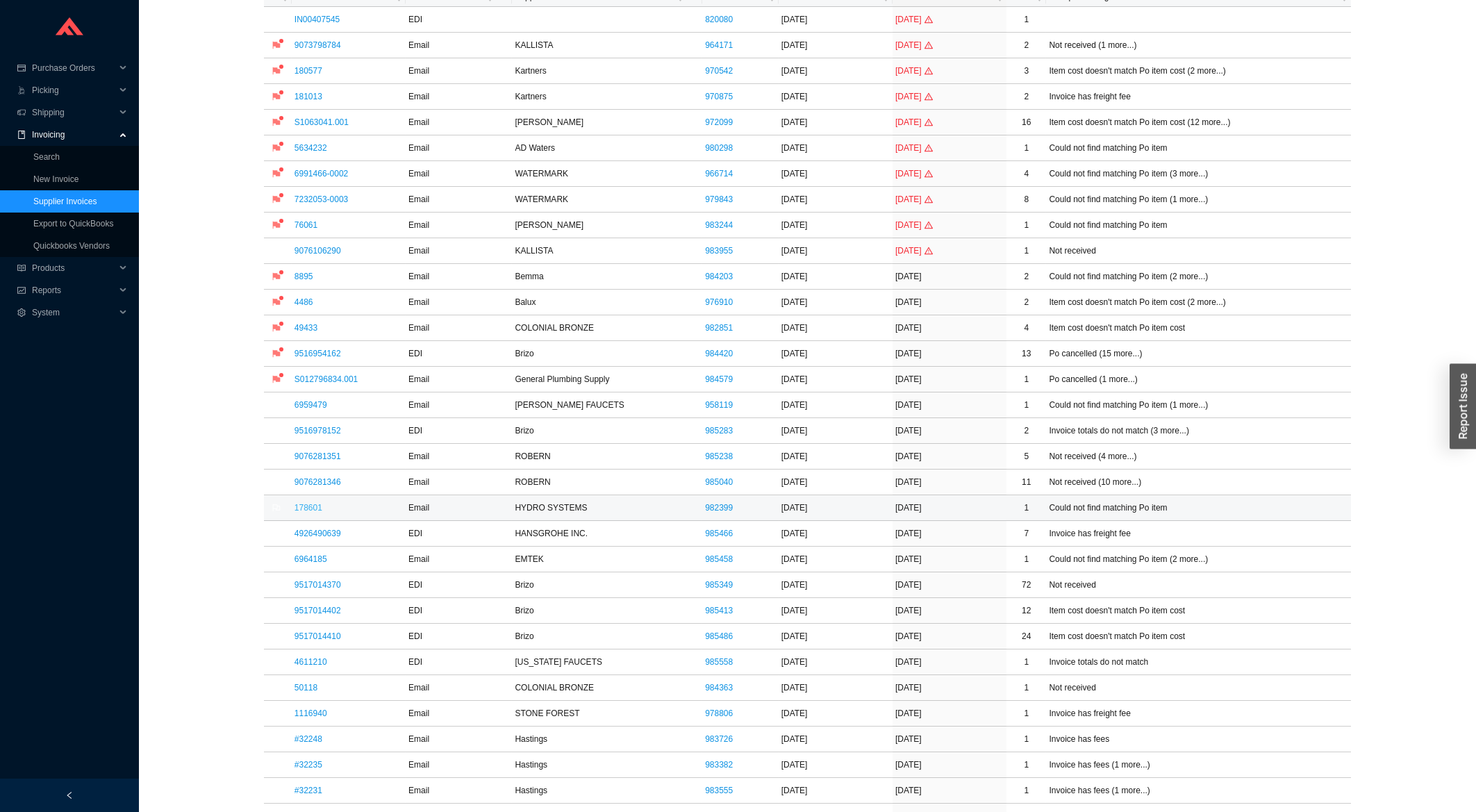
click at [307, 511] on link "178601" at bounding box center [309, 507] width 28 height 10
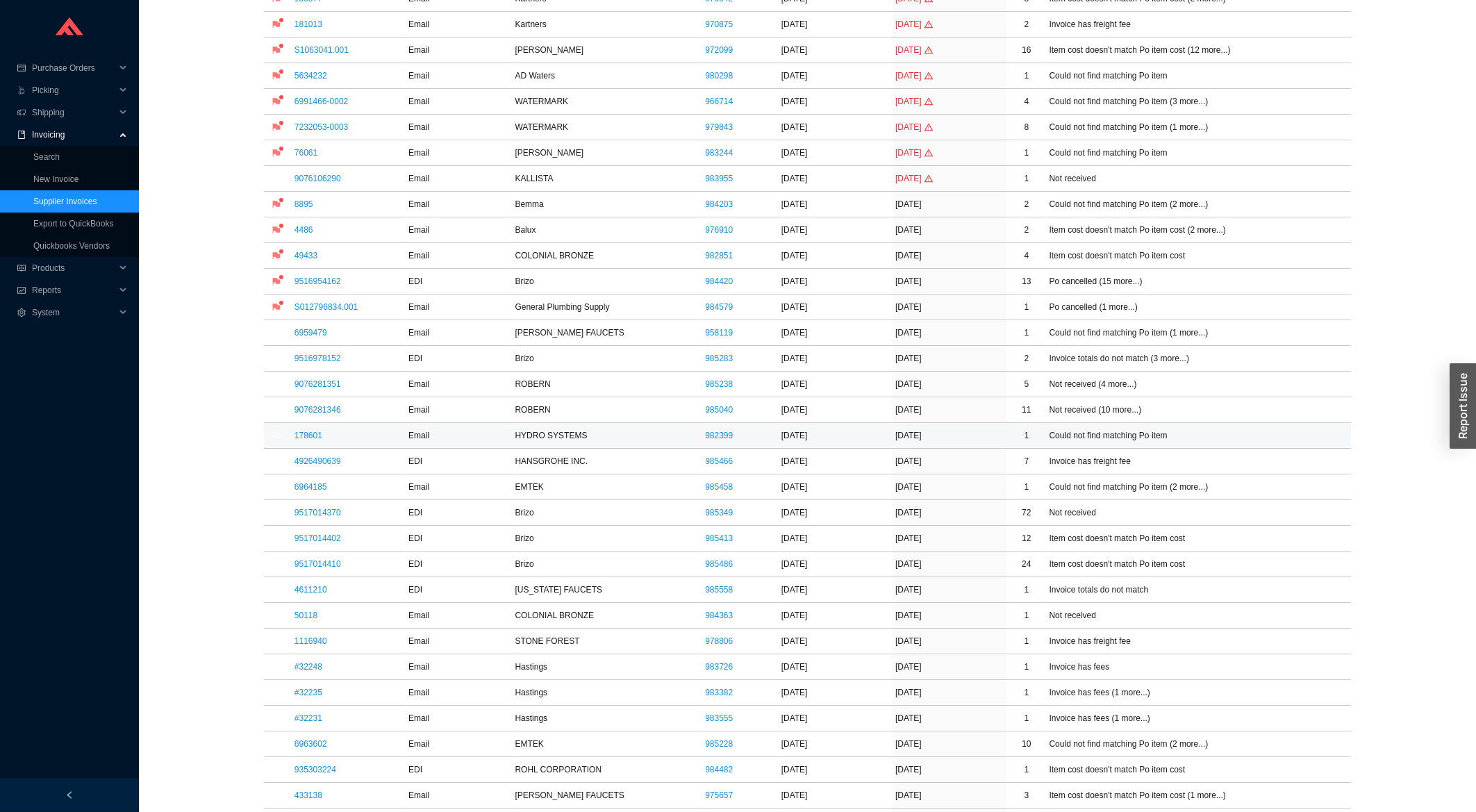
scroll to position [223, 0]
click at [313, 430] on link "178601" at bounding box center [309, 433] width 28 height 10
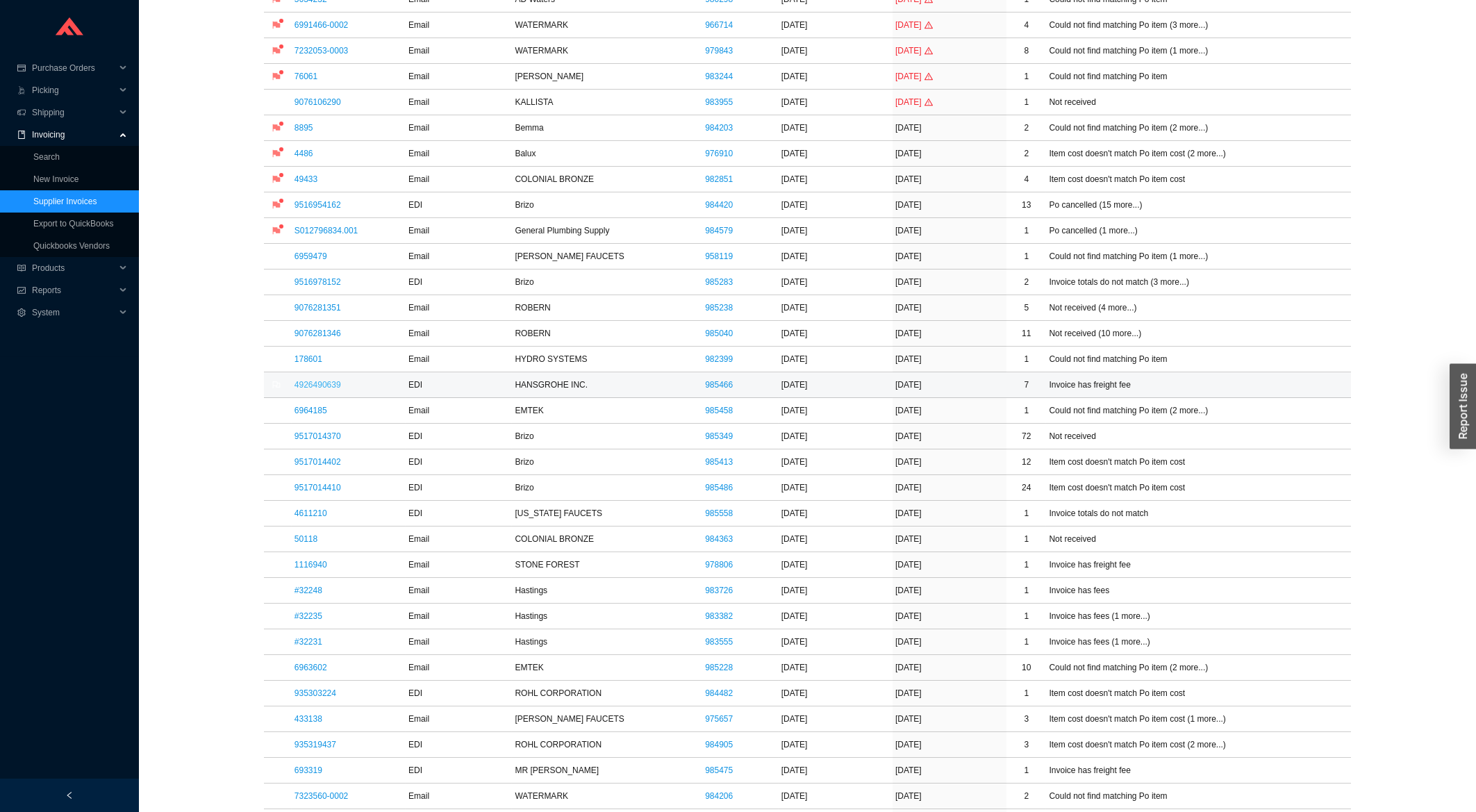
click at [314, 388] on link "4926490639" at bounding box center [318, 385] width 46 height 10
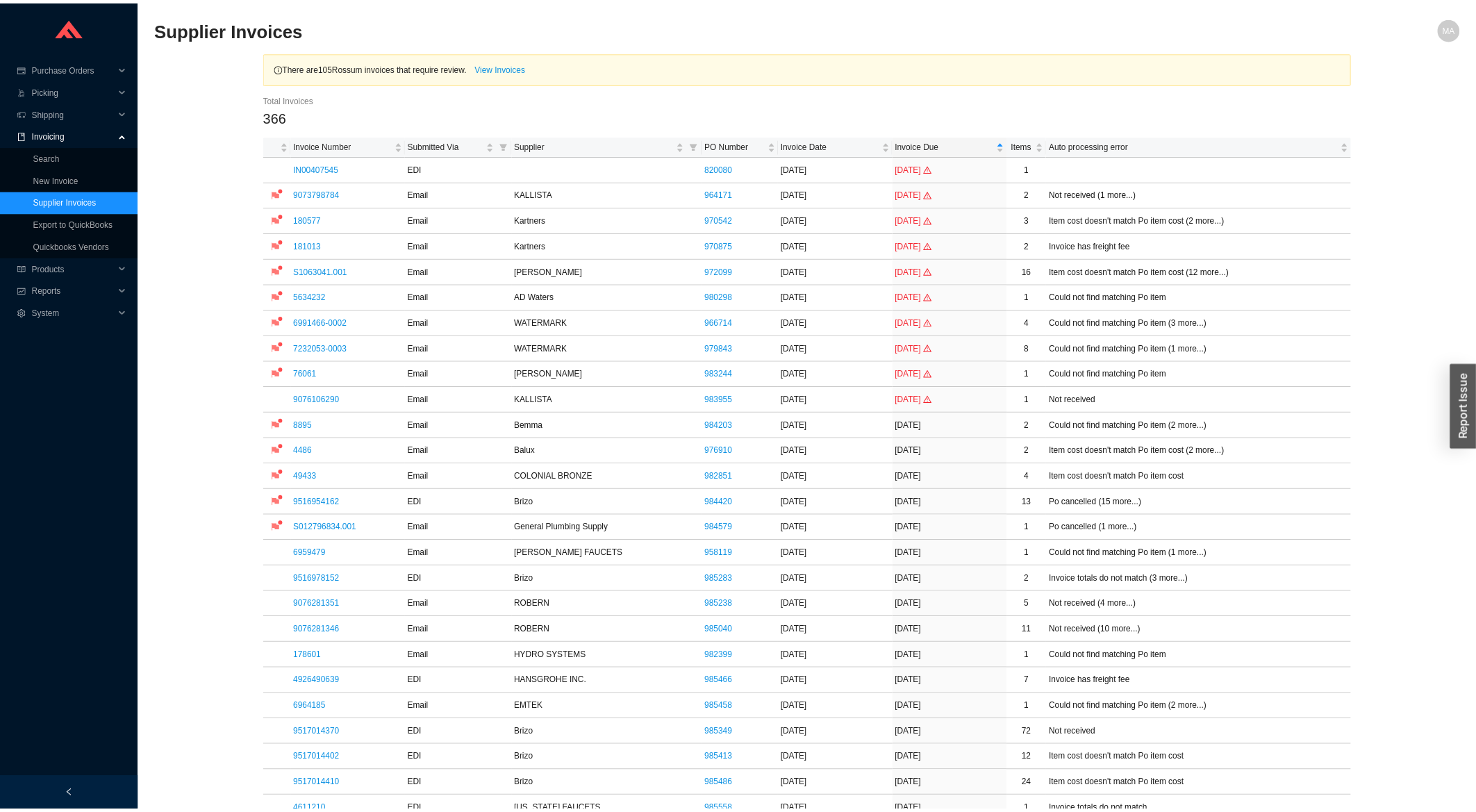
scroll to position [372, 0]
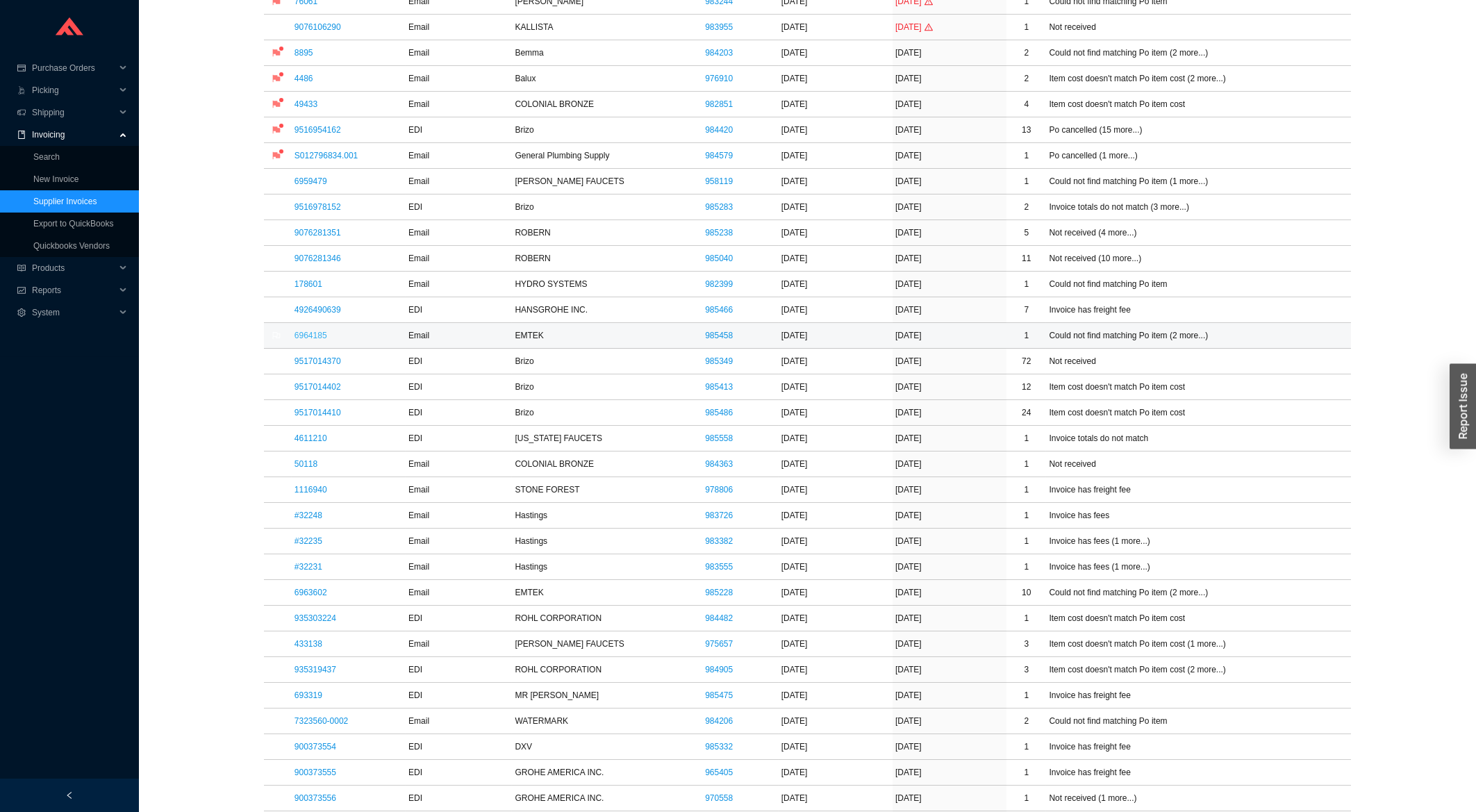
click at [304, 338] on link "6964185" at bounding box center [311, 335] width 32 height 10
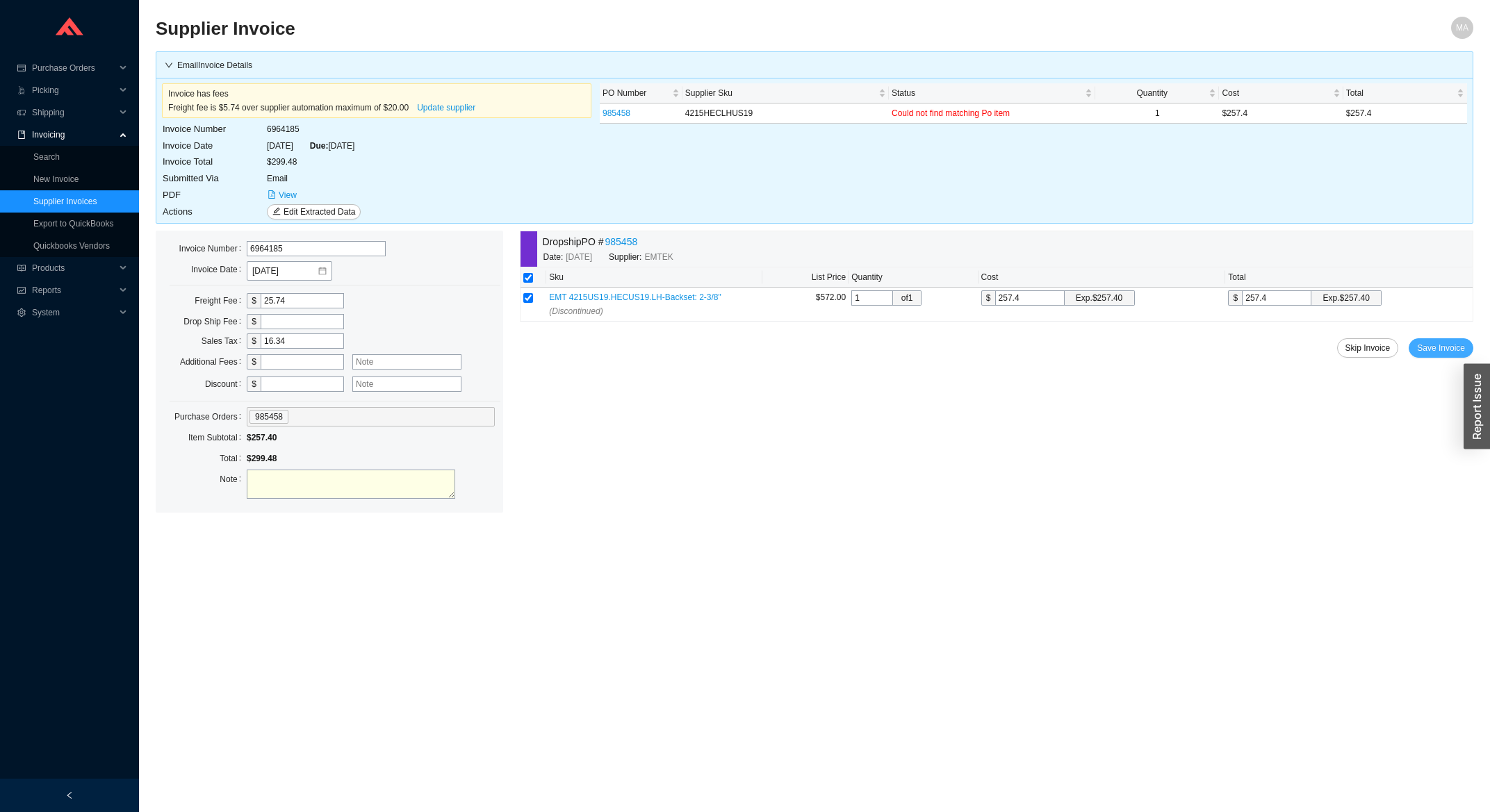
click at [1436, 346] on span "Save Invoice" at bounding box center [1441, 348] width 48 height 14
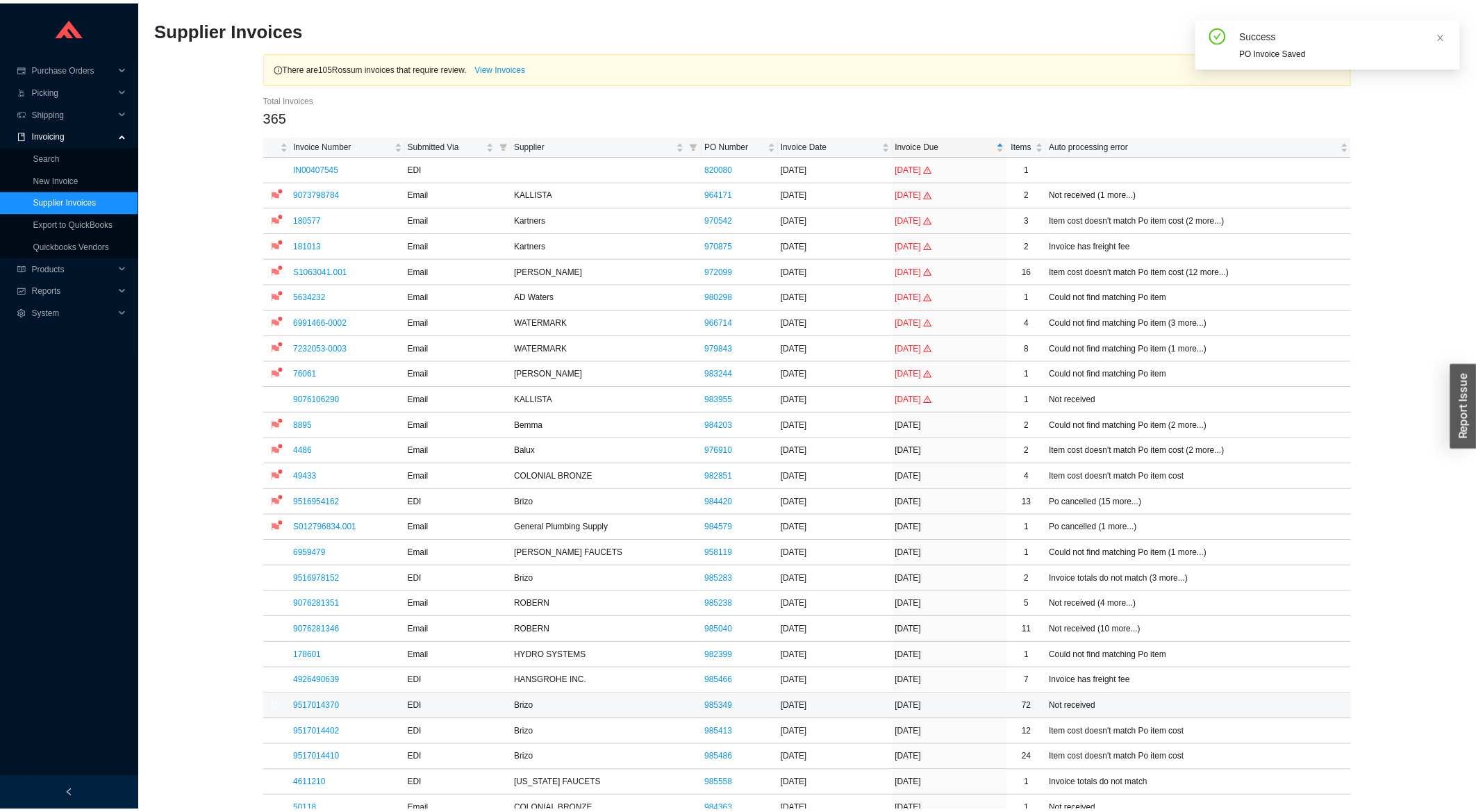
scroll to position [223, 0]
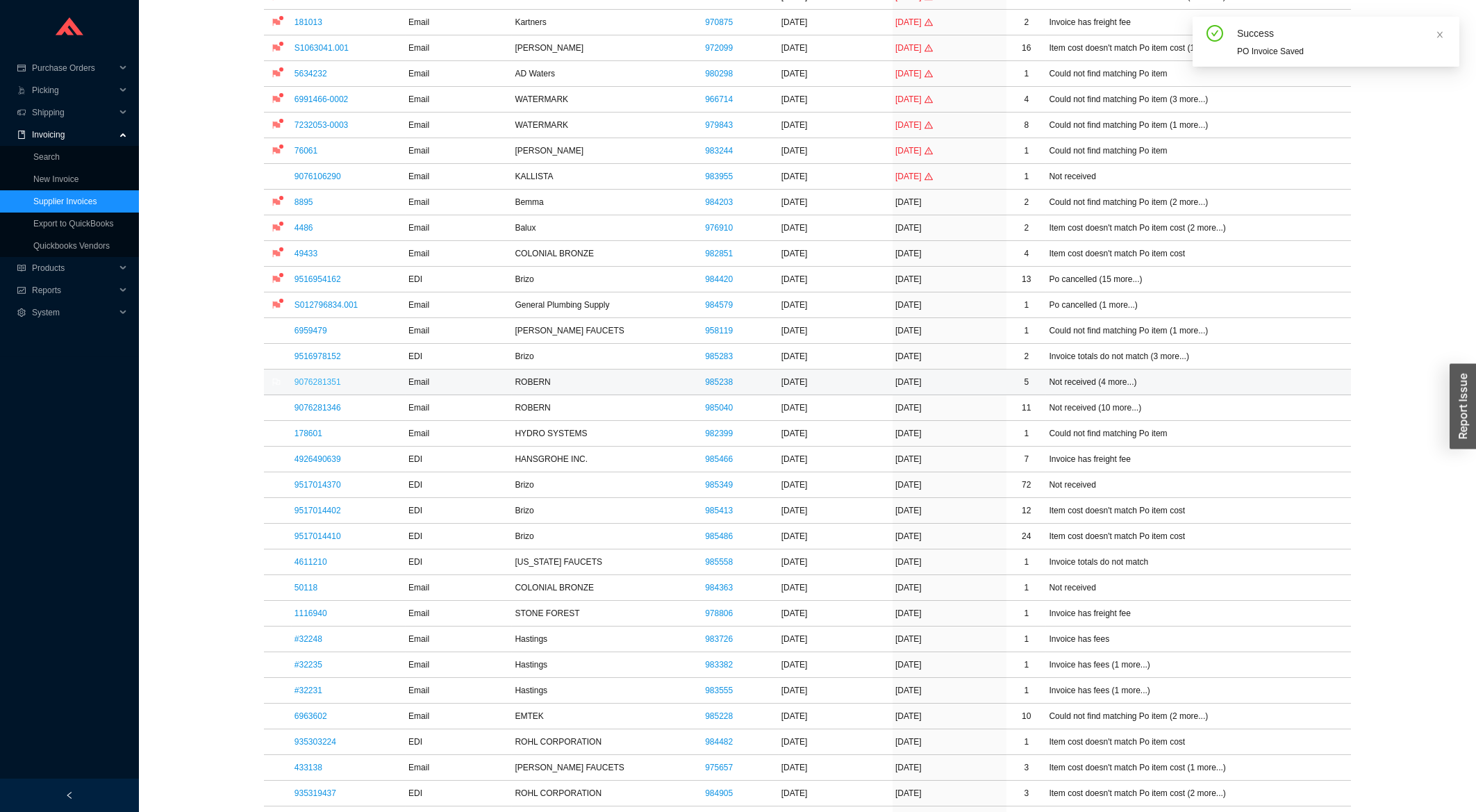
click at [321, 381] on link "9076281351" at bounding box center [318, 382] width 46 height 10
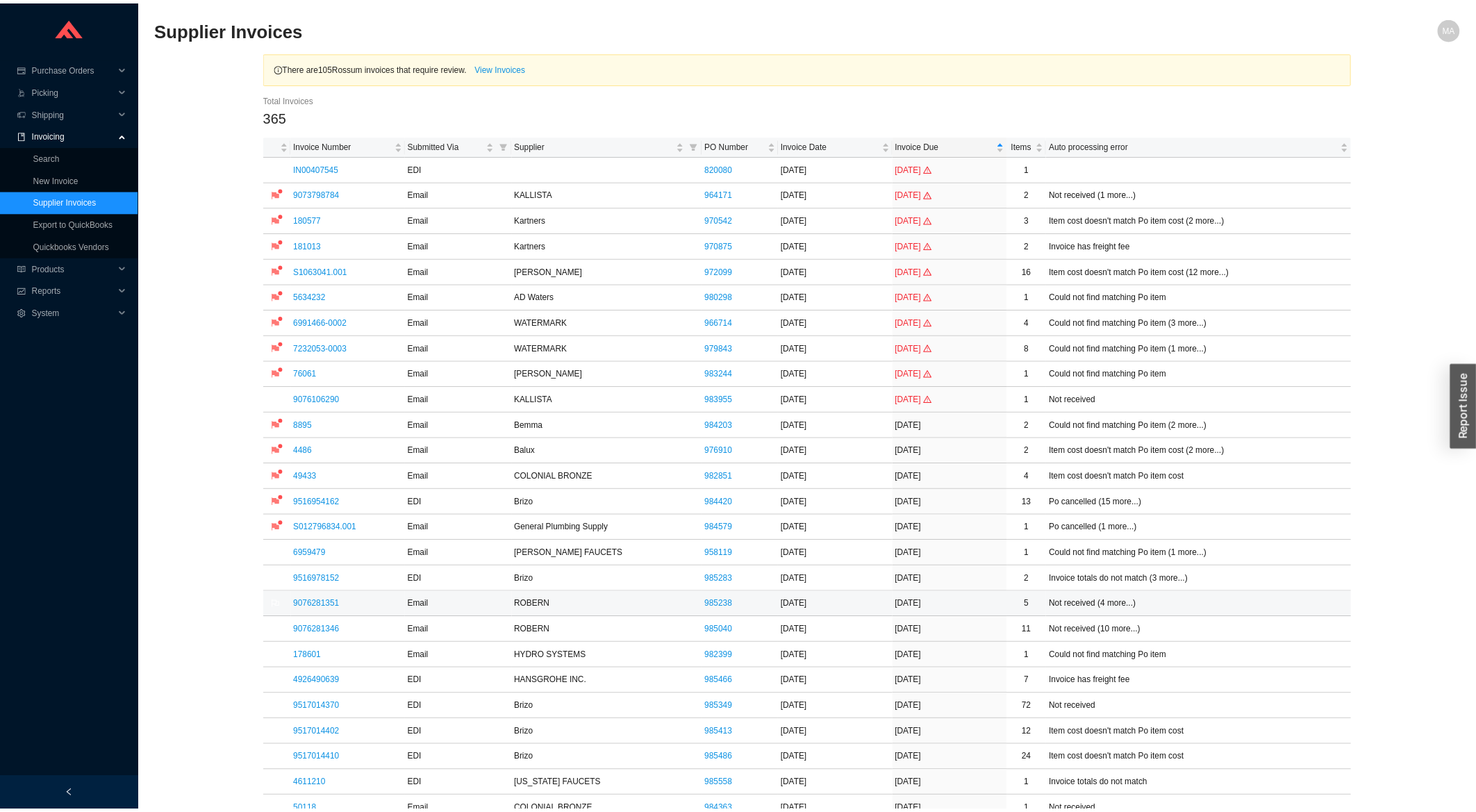
scroll to position [223, 0]
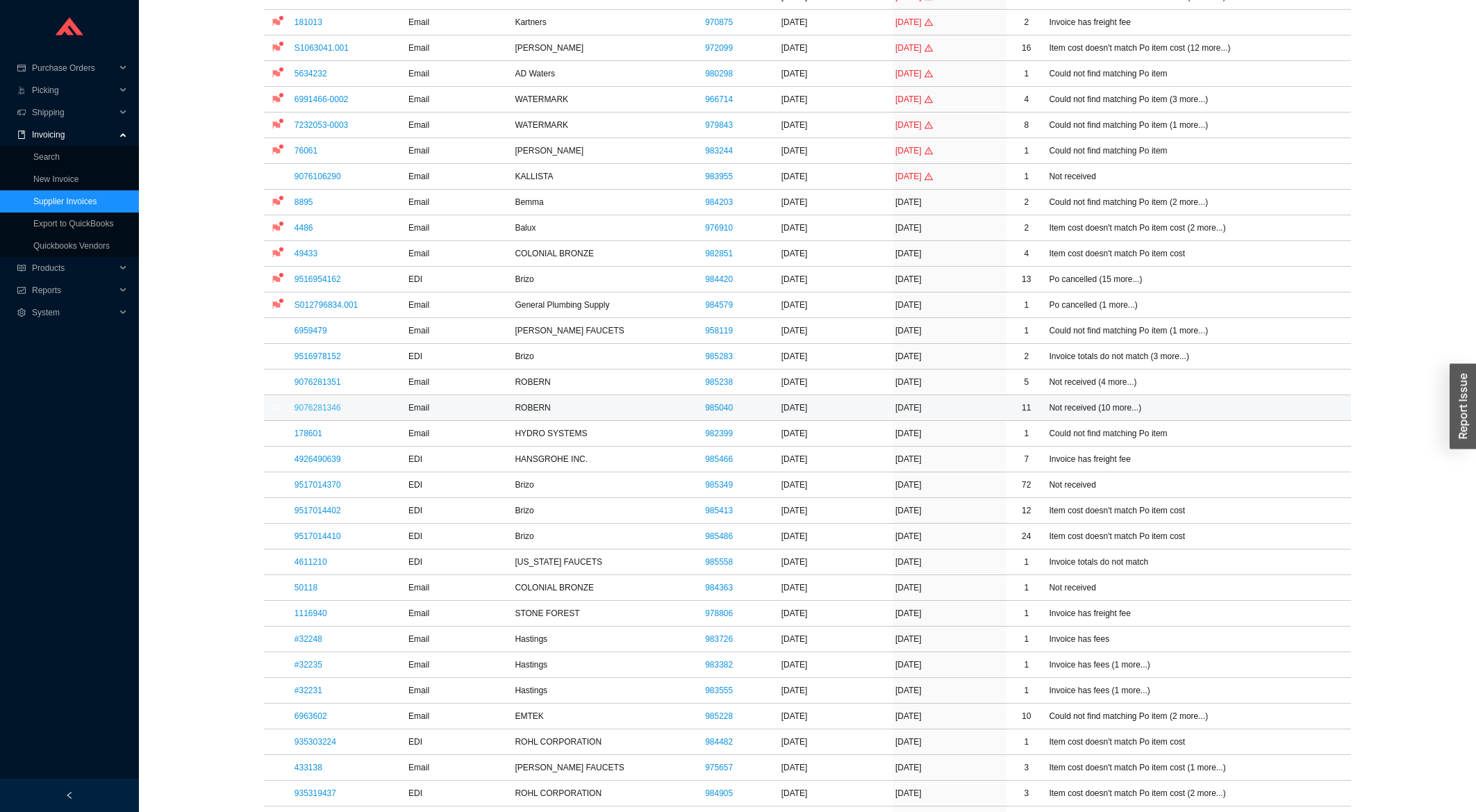
click at [312, 407] on link "9076281346" at bounding box center [318, 407] width 46 height 10
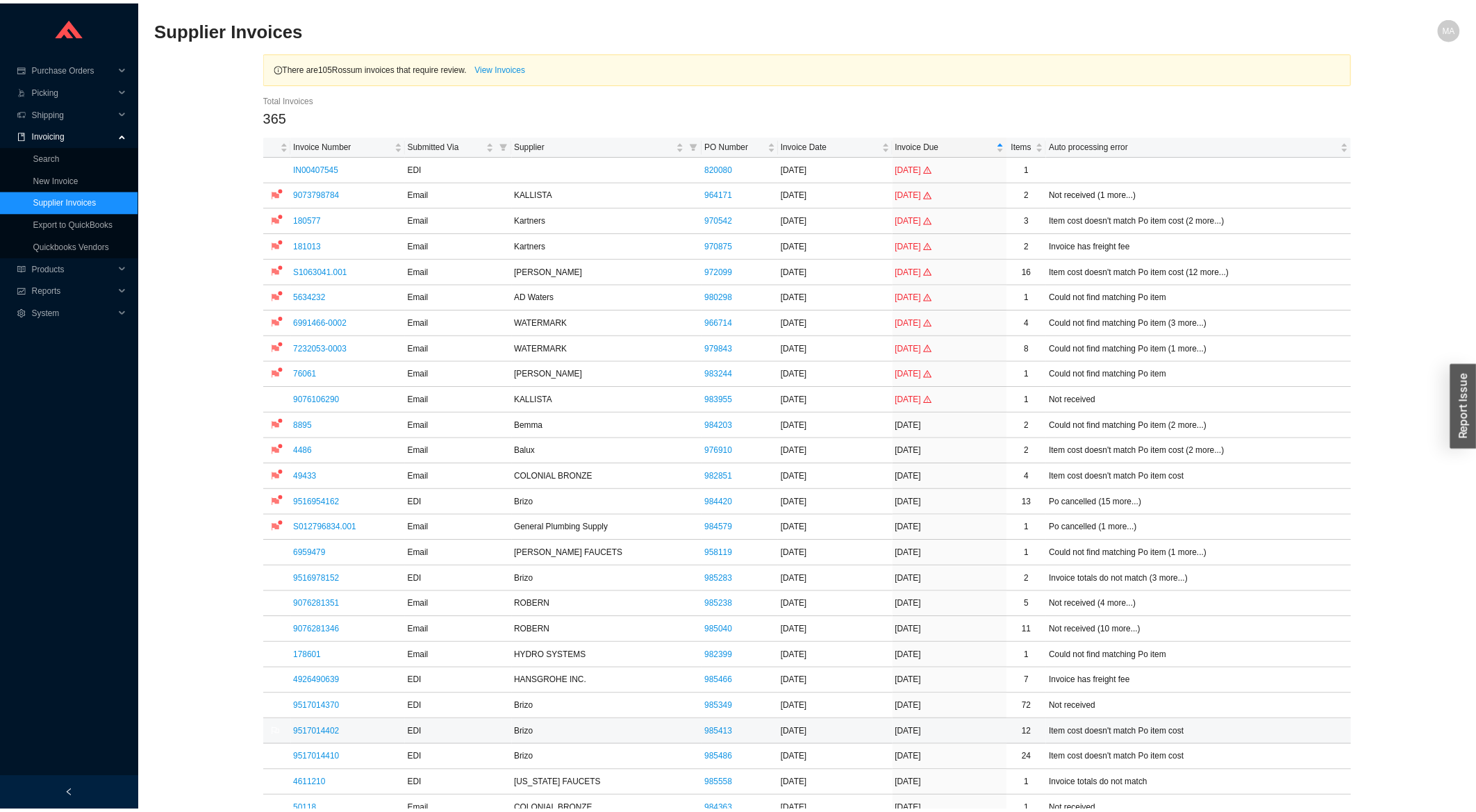
scroll to position [223, 0]
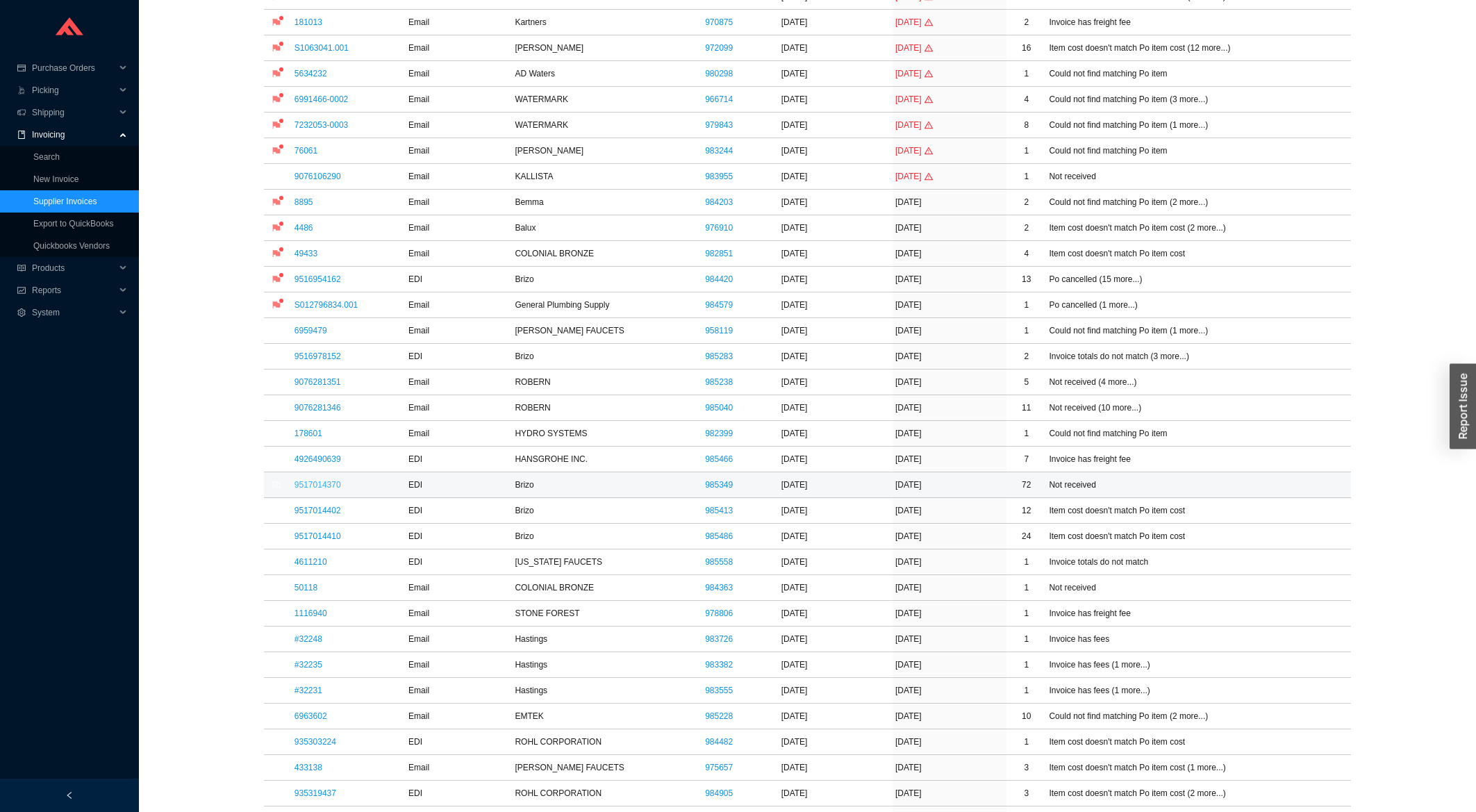
click at [311, 488] on link "9517014370" at bounding box center [318, 484] width 46 height 10
click at [312, 514] on link "9517014402" at bounding box center [318, 510] width 46 height 10
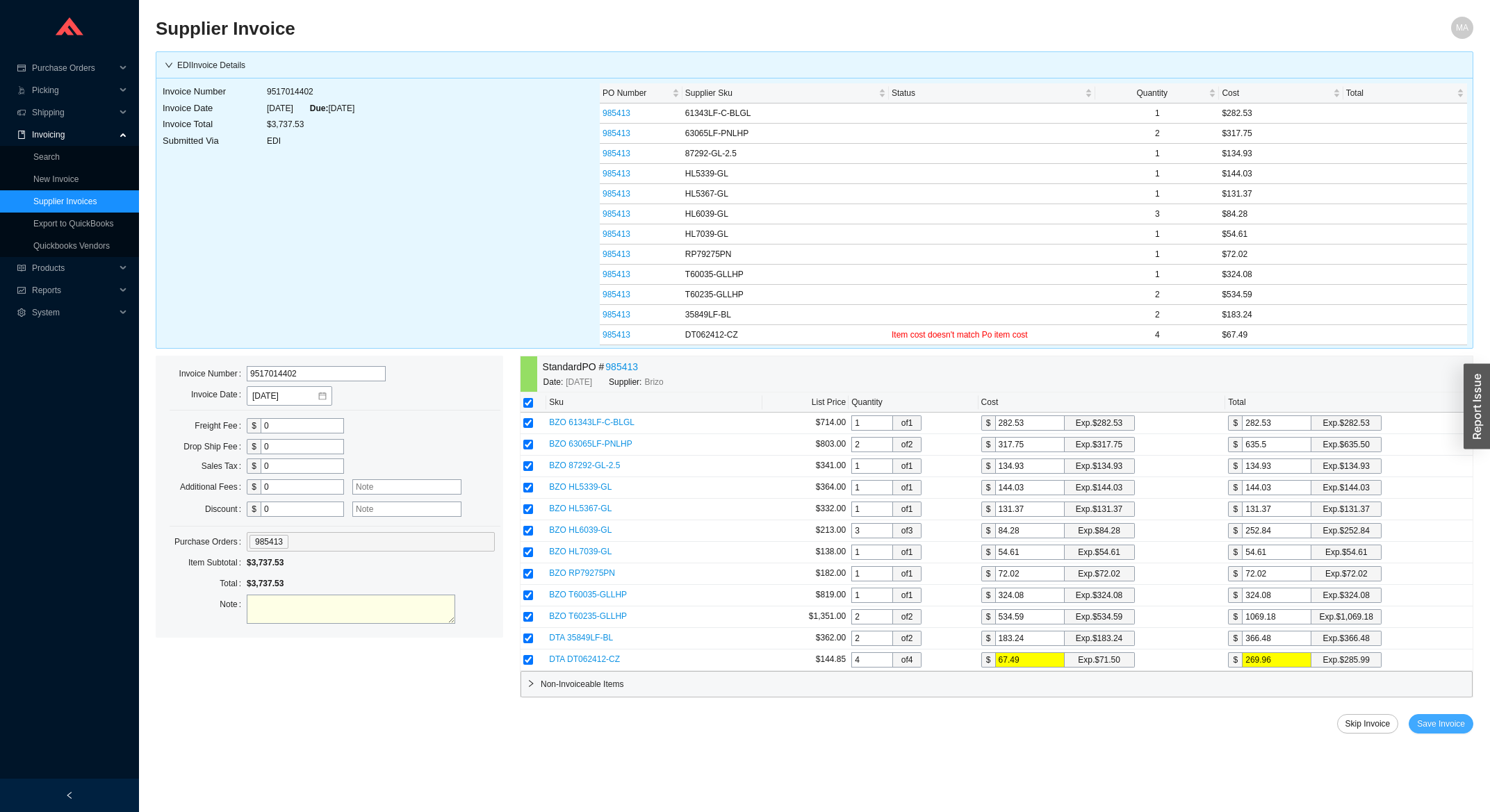
click at [1456, 727] on span "Save Invoice" at bounding box center [1441, 724] width 48 height 14
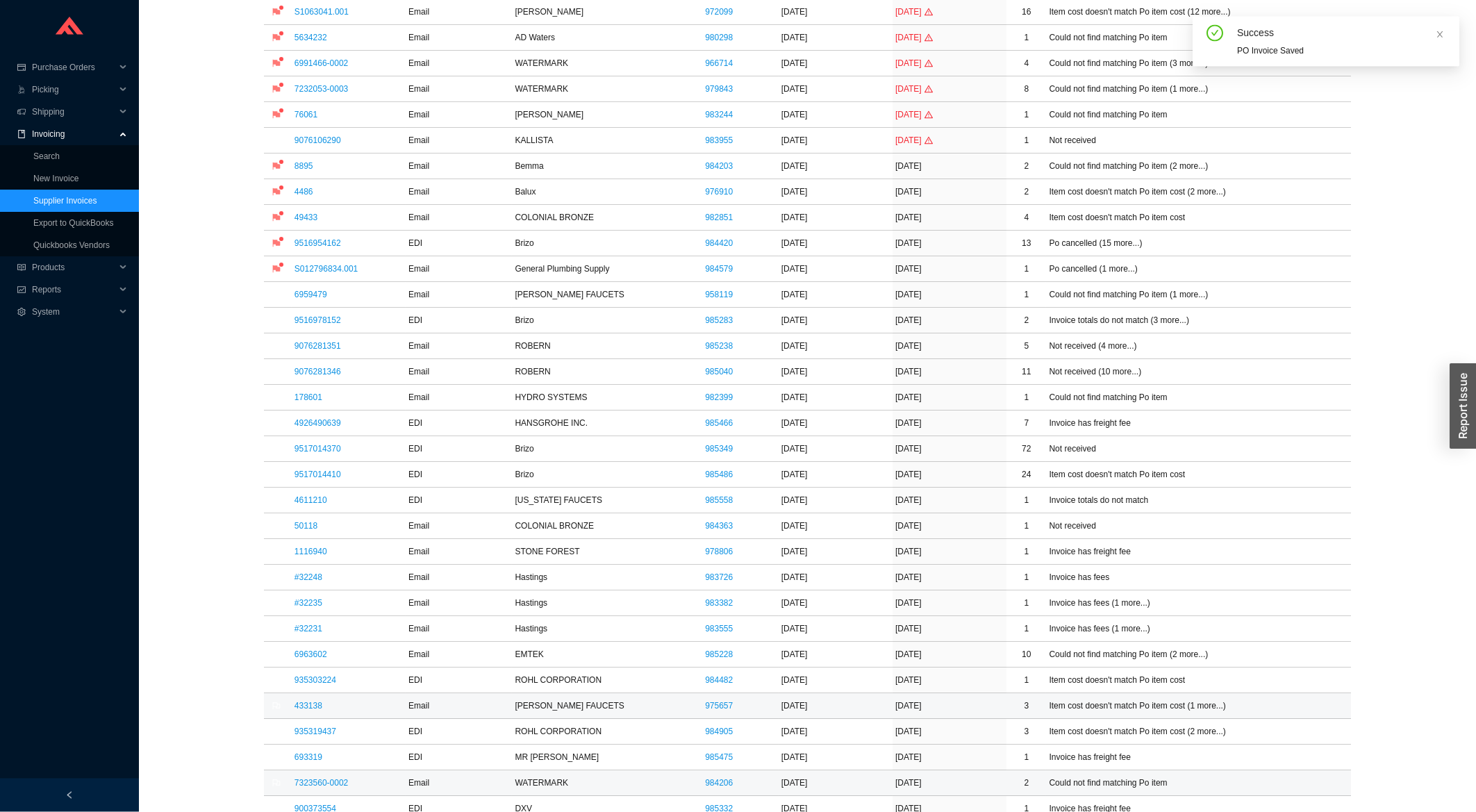
scroll to position [297, 0]
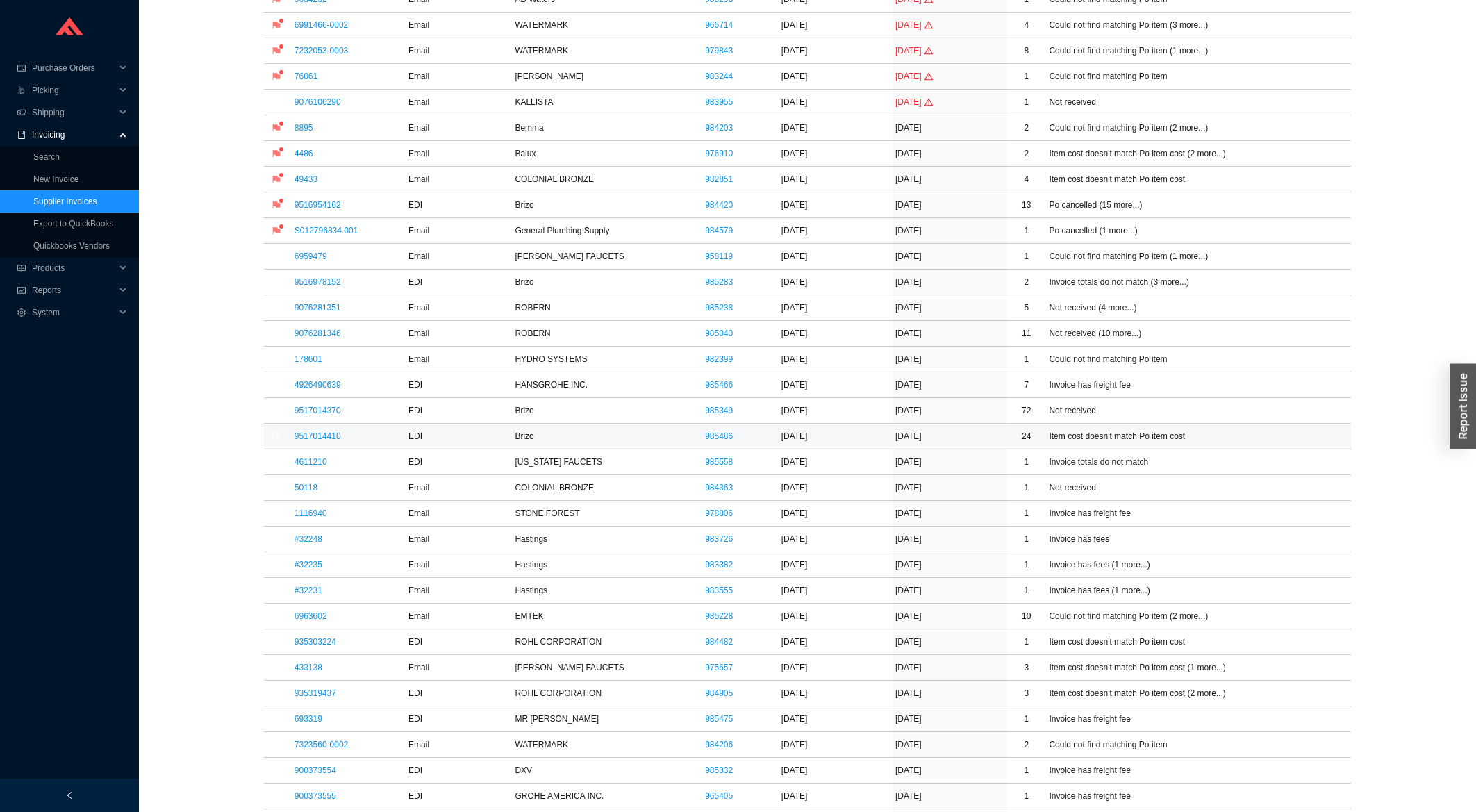
click at [331, 430] on td "9517014410" at bounding box center [349, 436] width 114 height 26
click at [332, 433] on link "9517014410" at bounding box center [318, 435] width 46 height 10
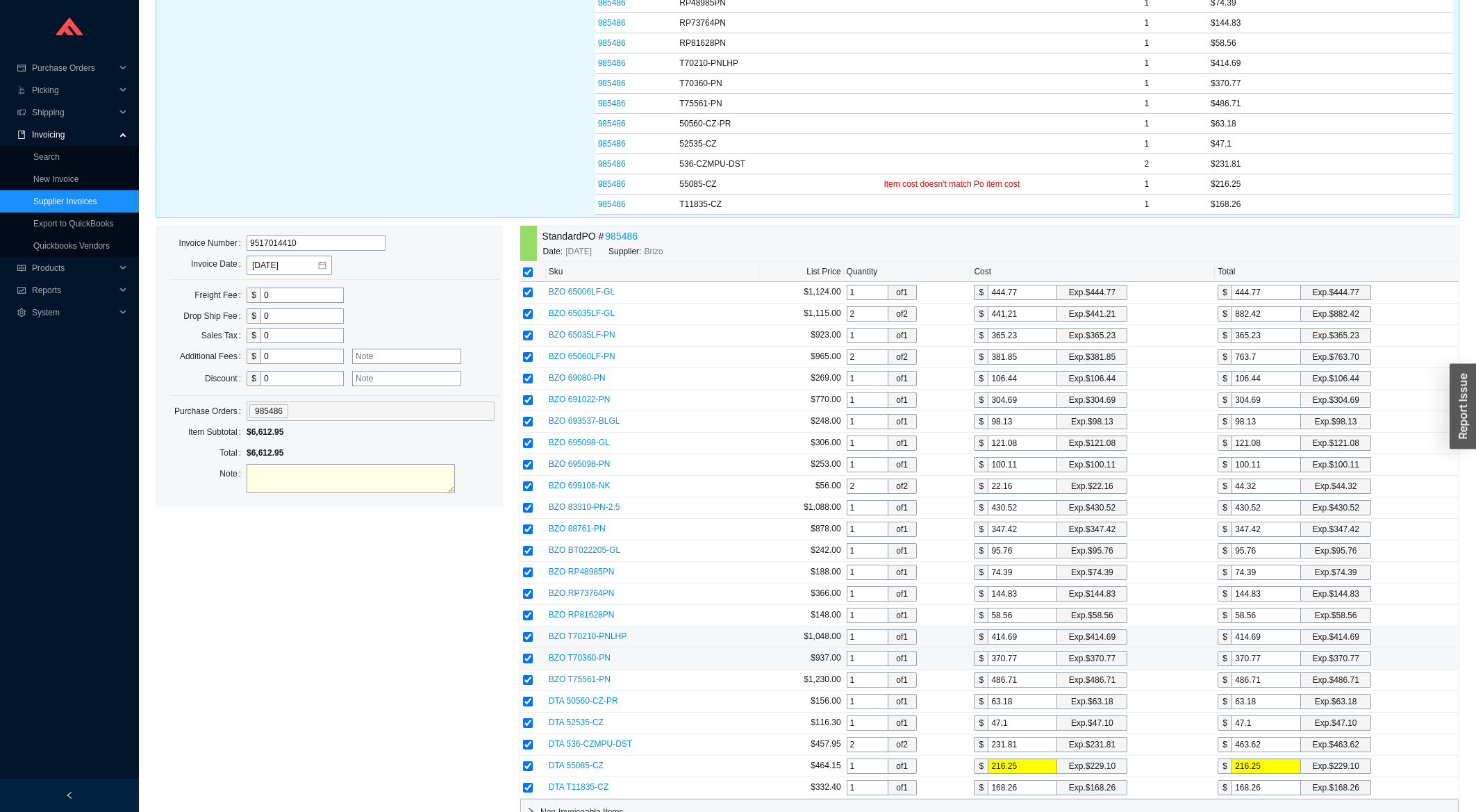
scroll to position [469, 0]
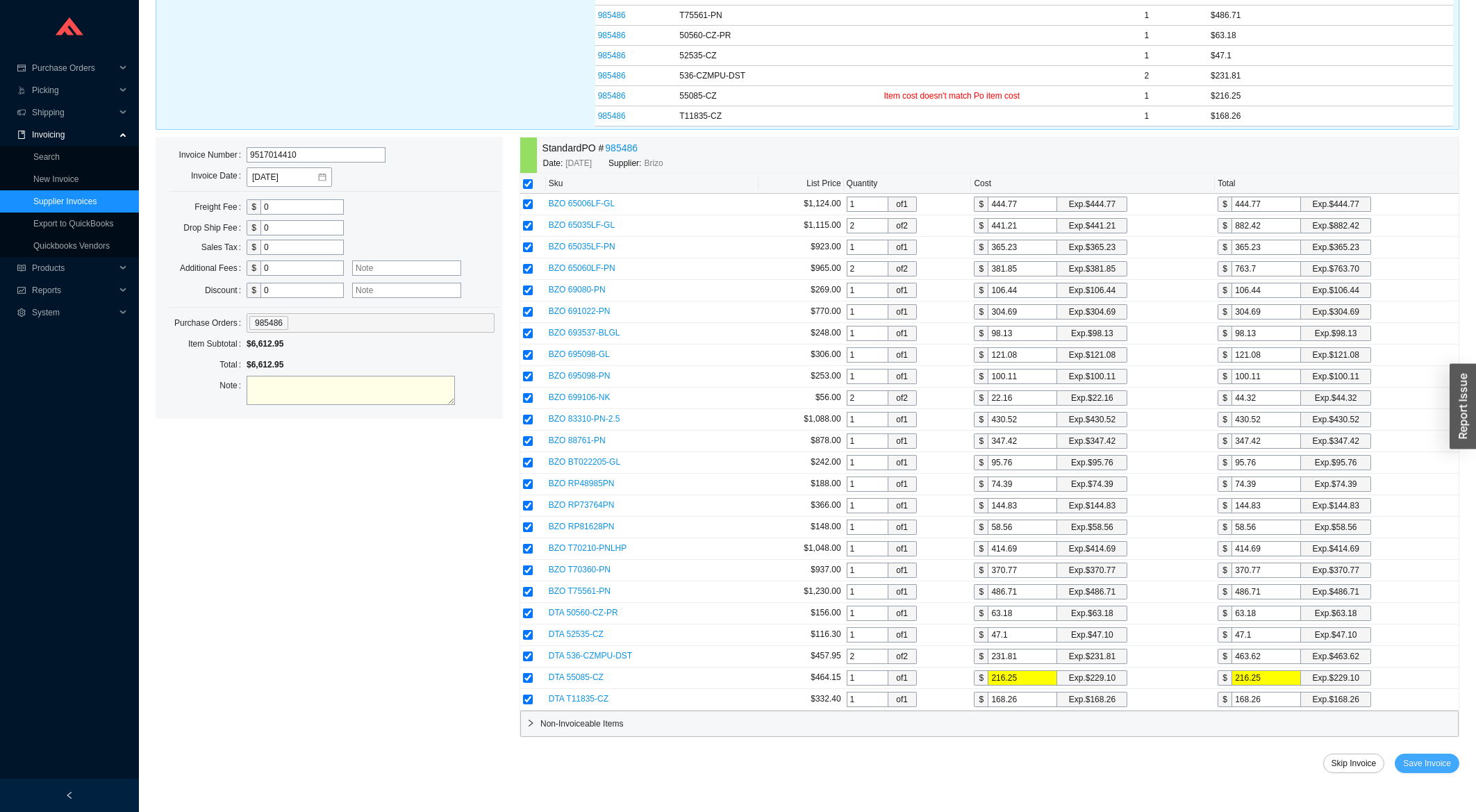
click at [1405, 760] on button "Save Invoice" at bounding box center [1427, 763] width 65 height 19
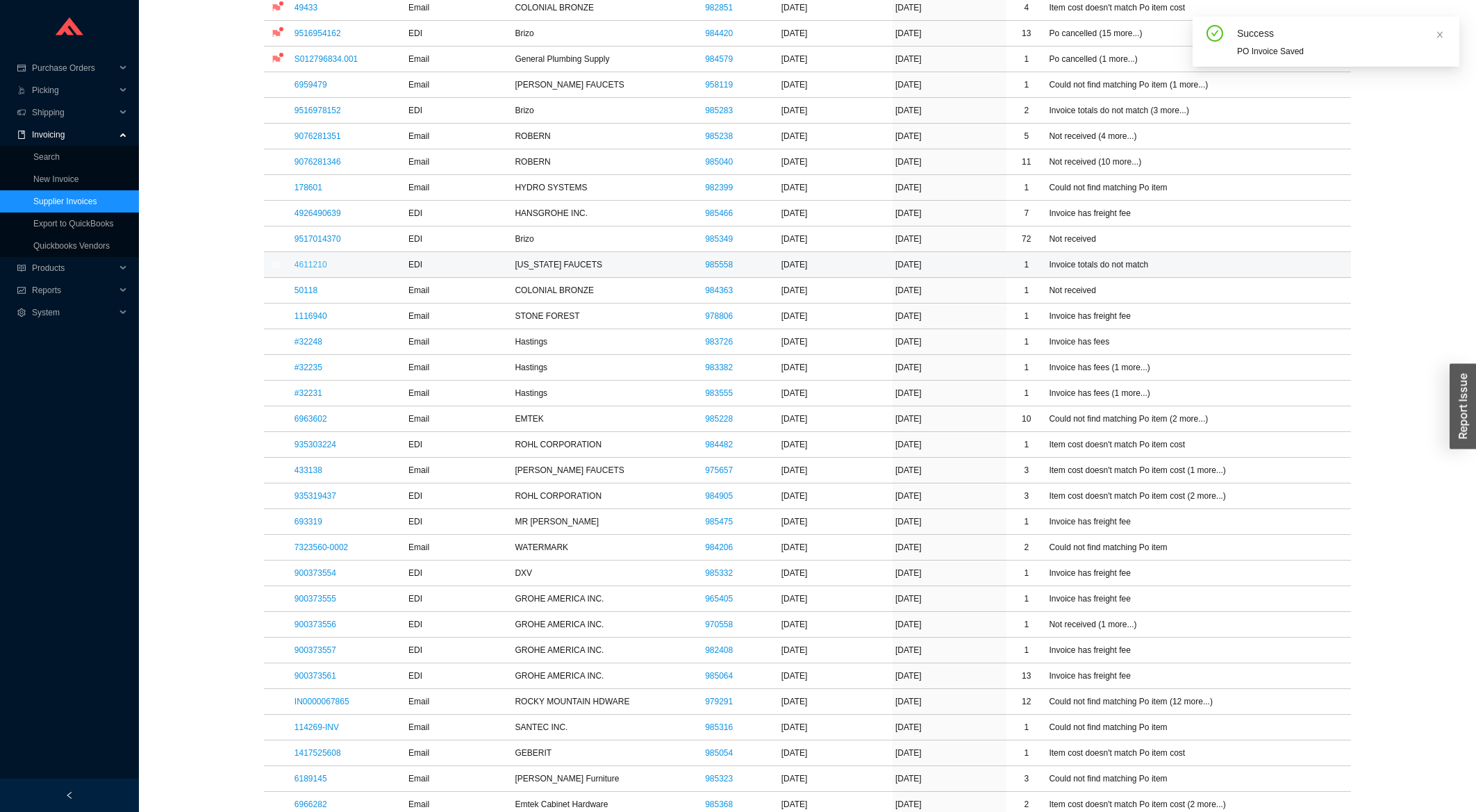
click at [318, 265] on link "4611210" at bounding box center [311, 265] width 32 height 10
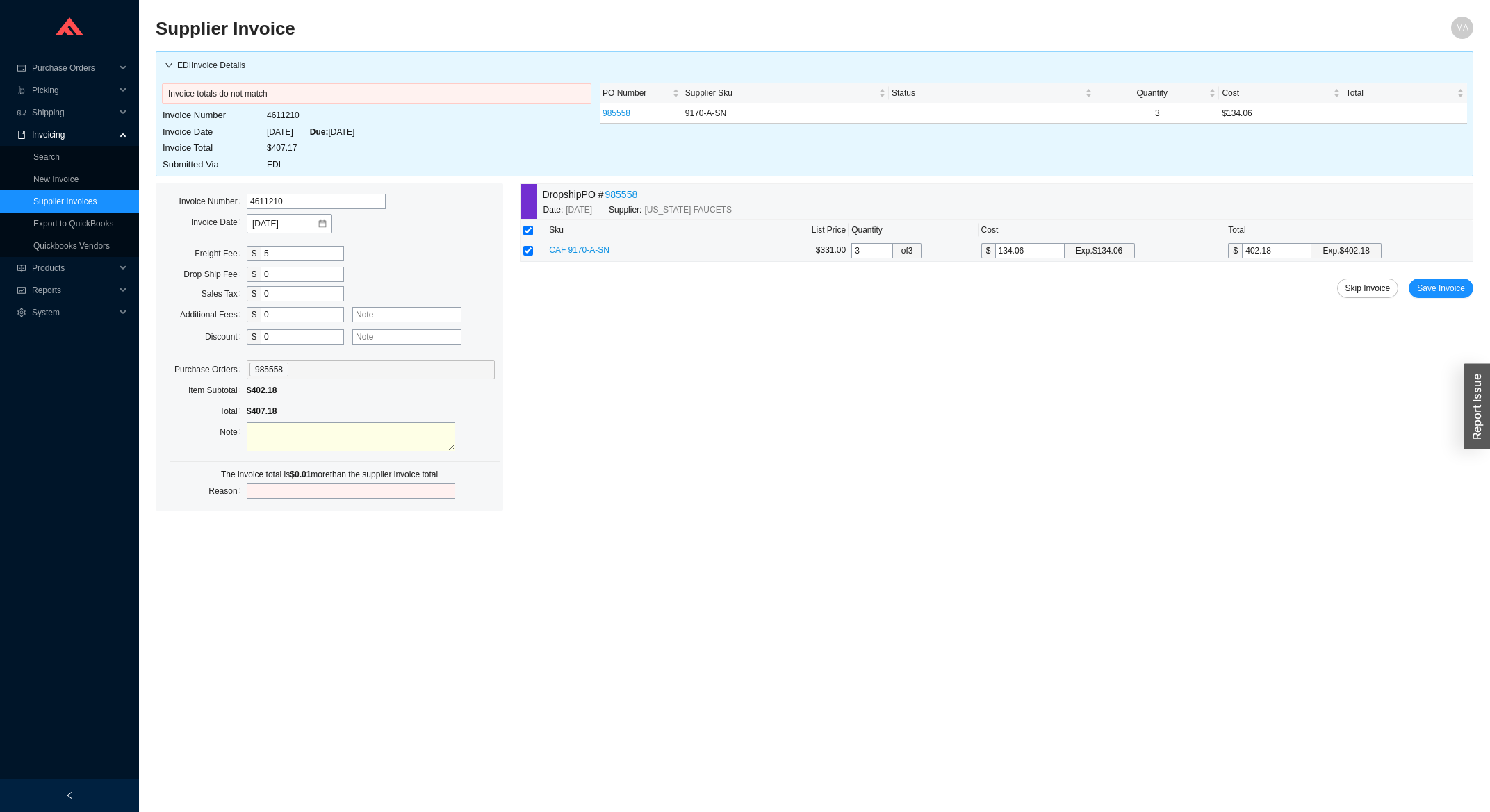
click at [1273, 255] on input "402.18" at bounding box center [1276, 251] width 69 height 15
type input "134.0333"
type input "402.1"
type input "134.0567"
type input "402.17"
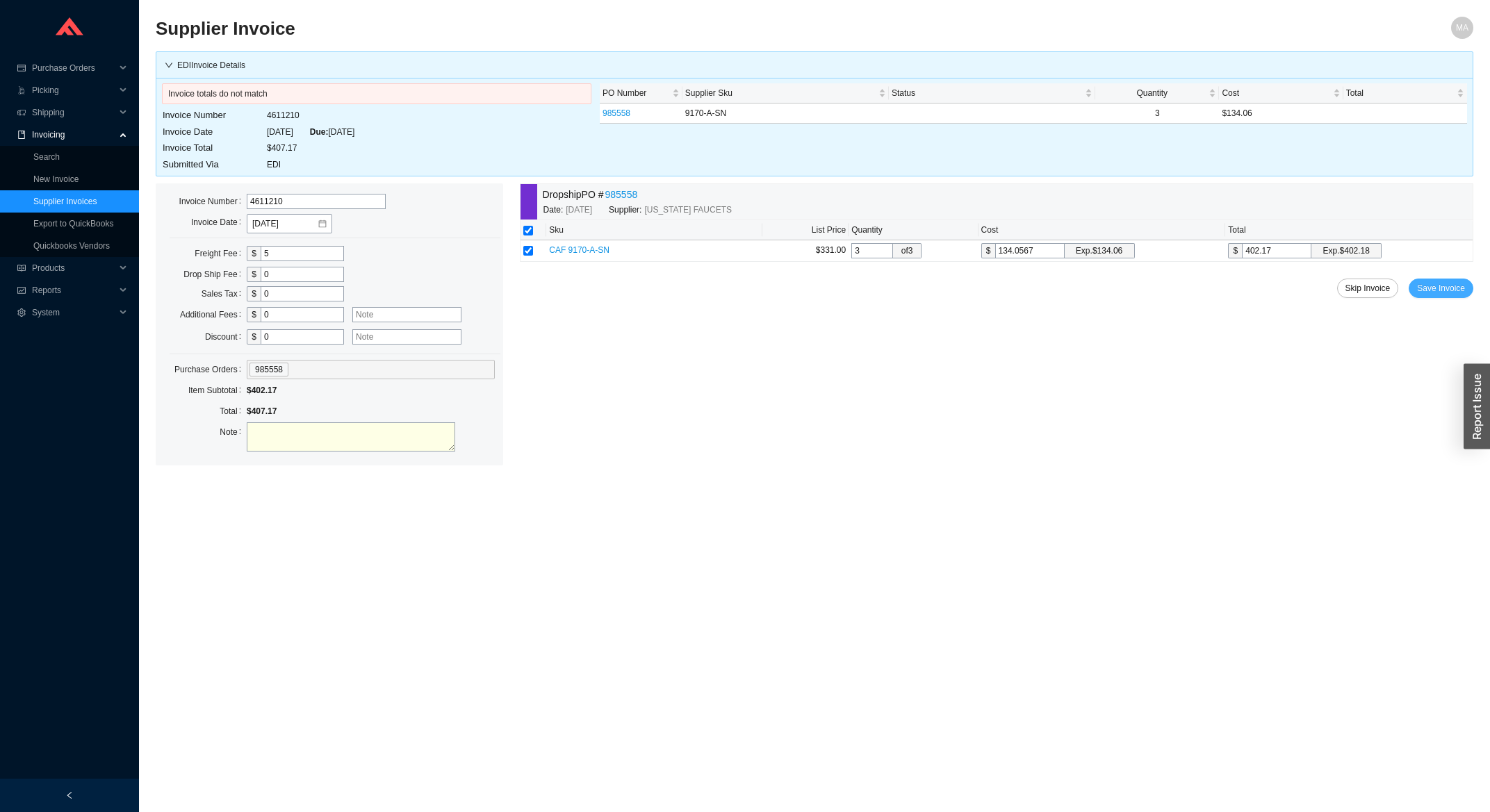
click at [1452, 292] on span "Save Invoice" at bounding box center [1441, 288] width 48 height 14
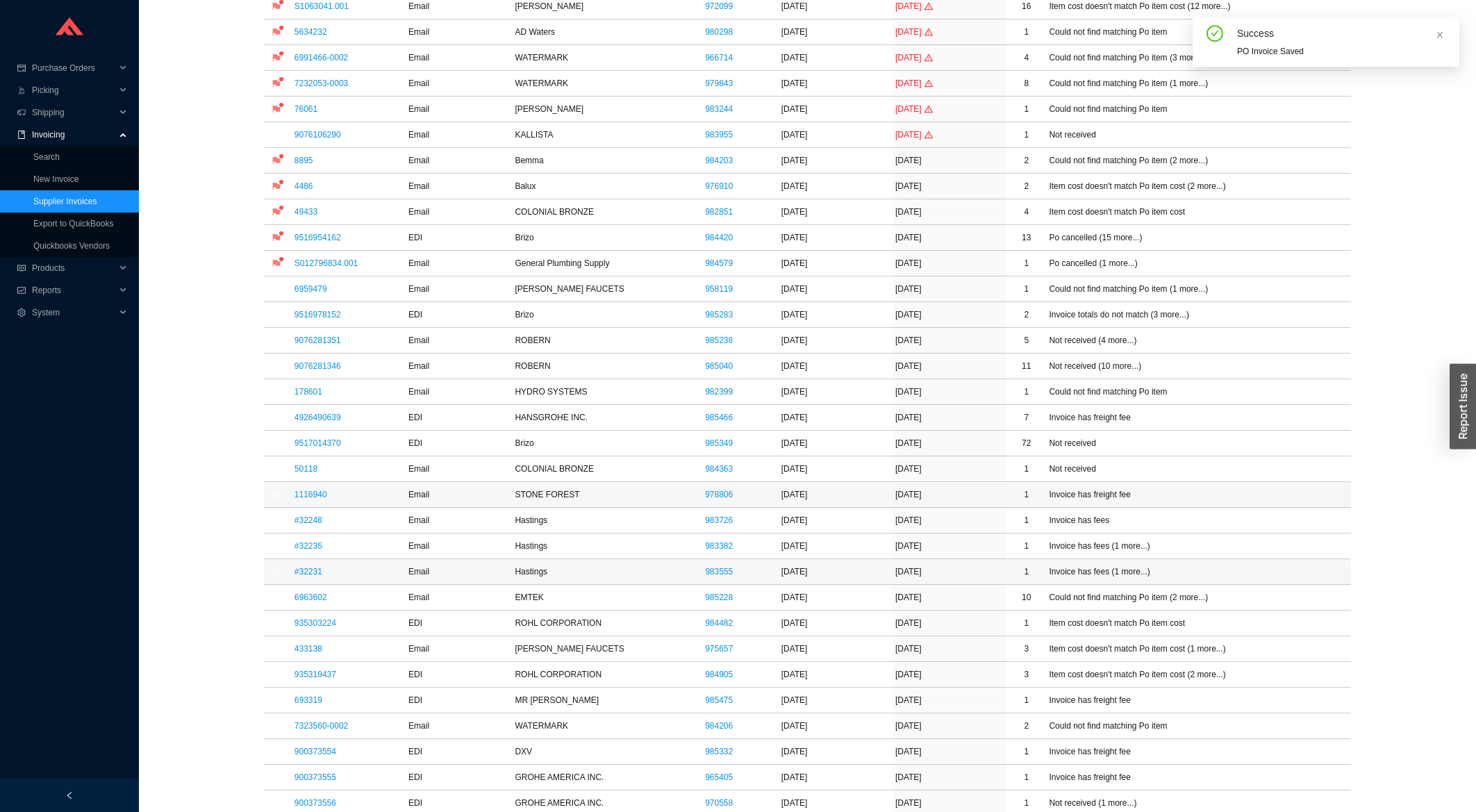
scroll to position [297, 0]
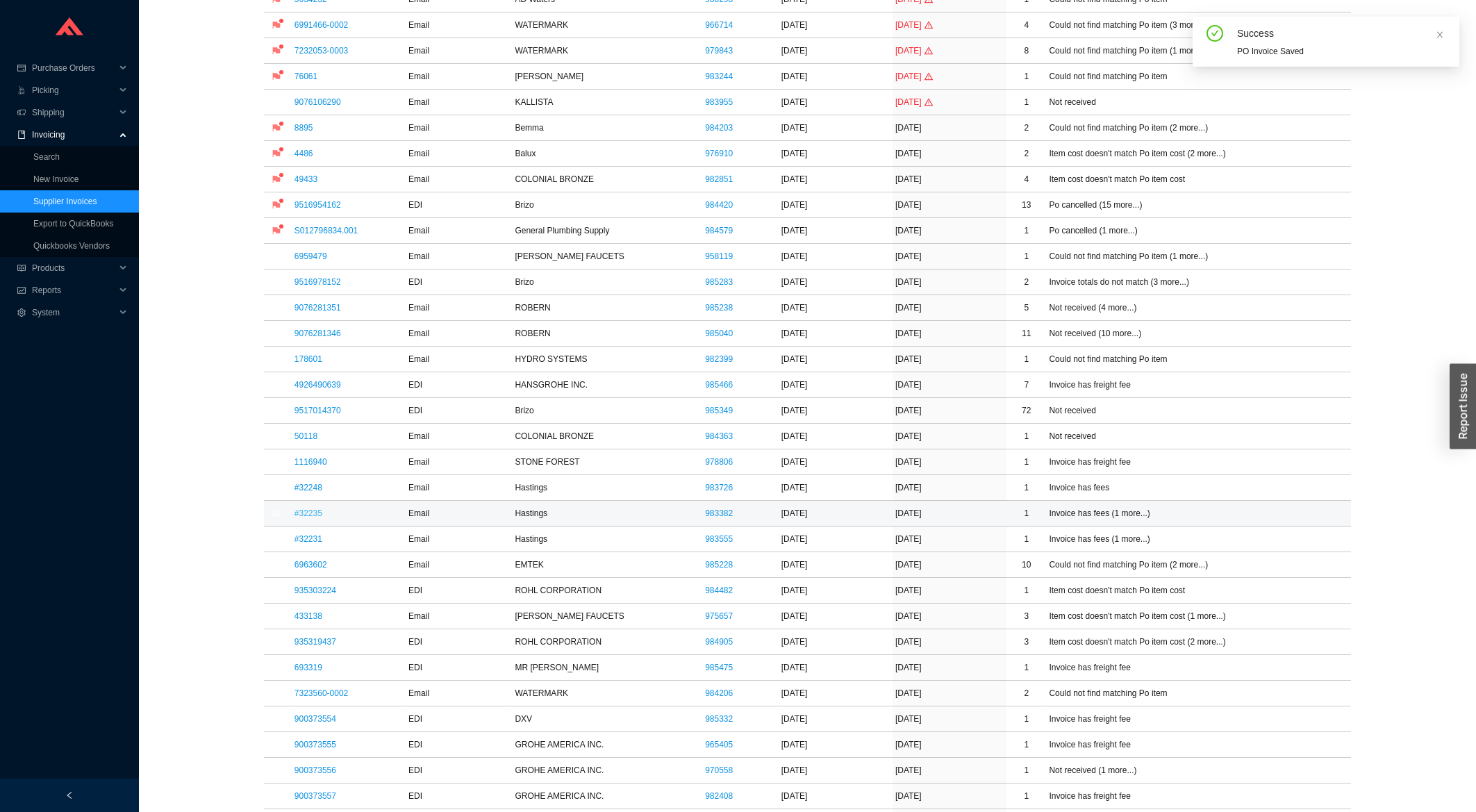
click at [310, 517] on link "#32235" at bounding box center [309, 513] width 28 height 10
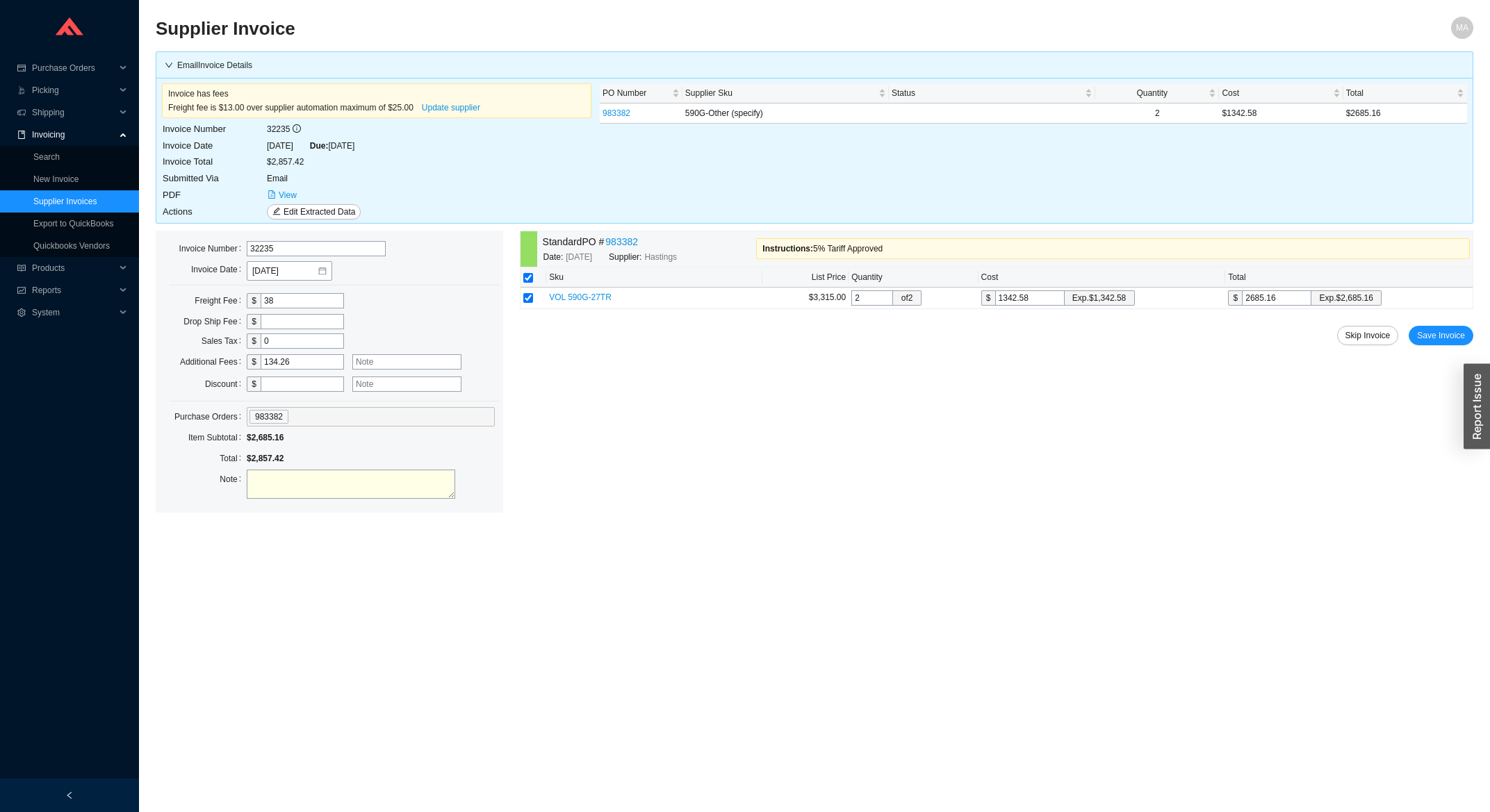
click at [384, 357] on input "text" at bounding box center [407, 362] width 109 height 15
type input "5% tariff"
click at [1455, 332] on button "Save Invoice" at bounding box center [1441, 335] width 65 height 19
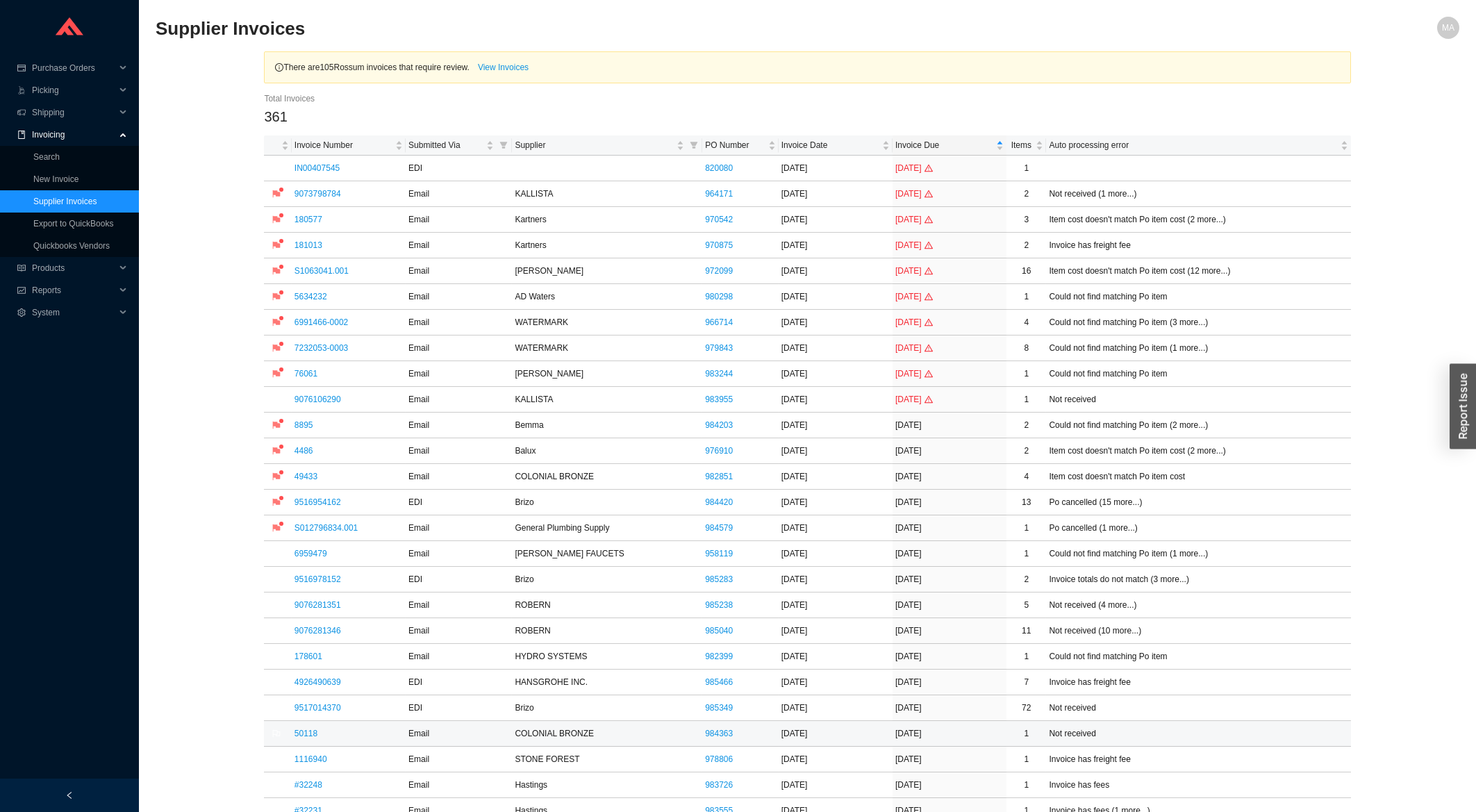
drag, startPoint x: 312, startPoint y: 740, endPoint x: 304, endPoint y: 737, distance: 8.5
click at [312, 738] on link "50118" at bounding box center [306, 733] width 23 height 10
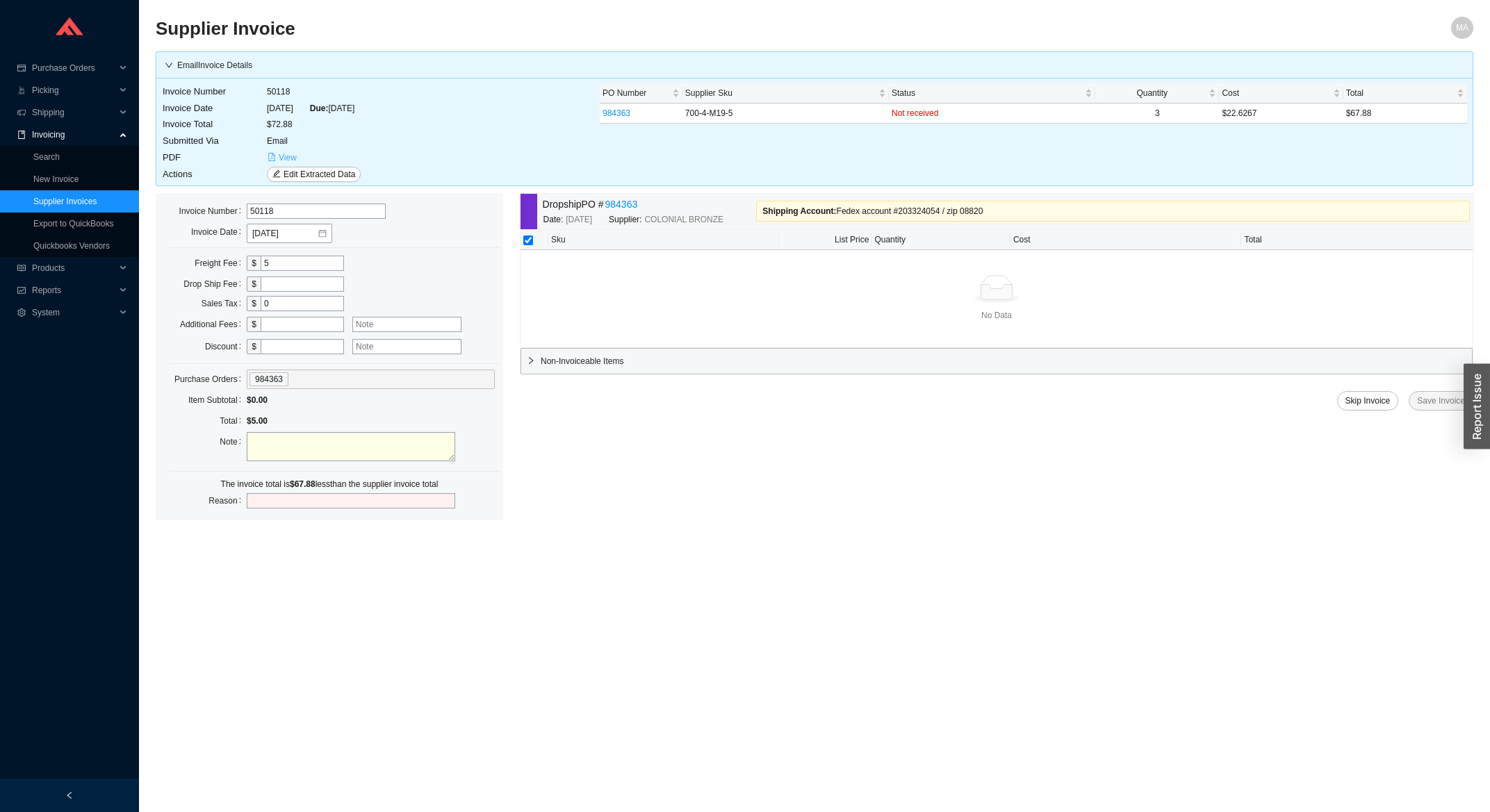
click at [276, 154] on button "View" at bounding box center [282, 158] width 30 height 15
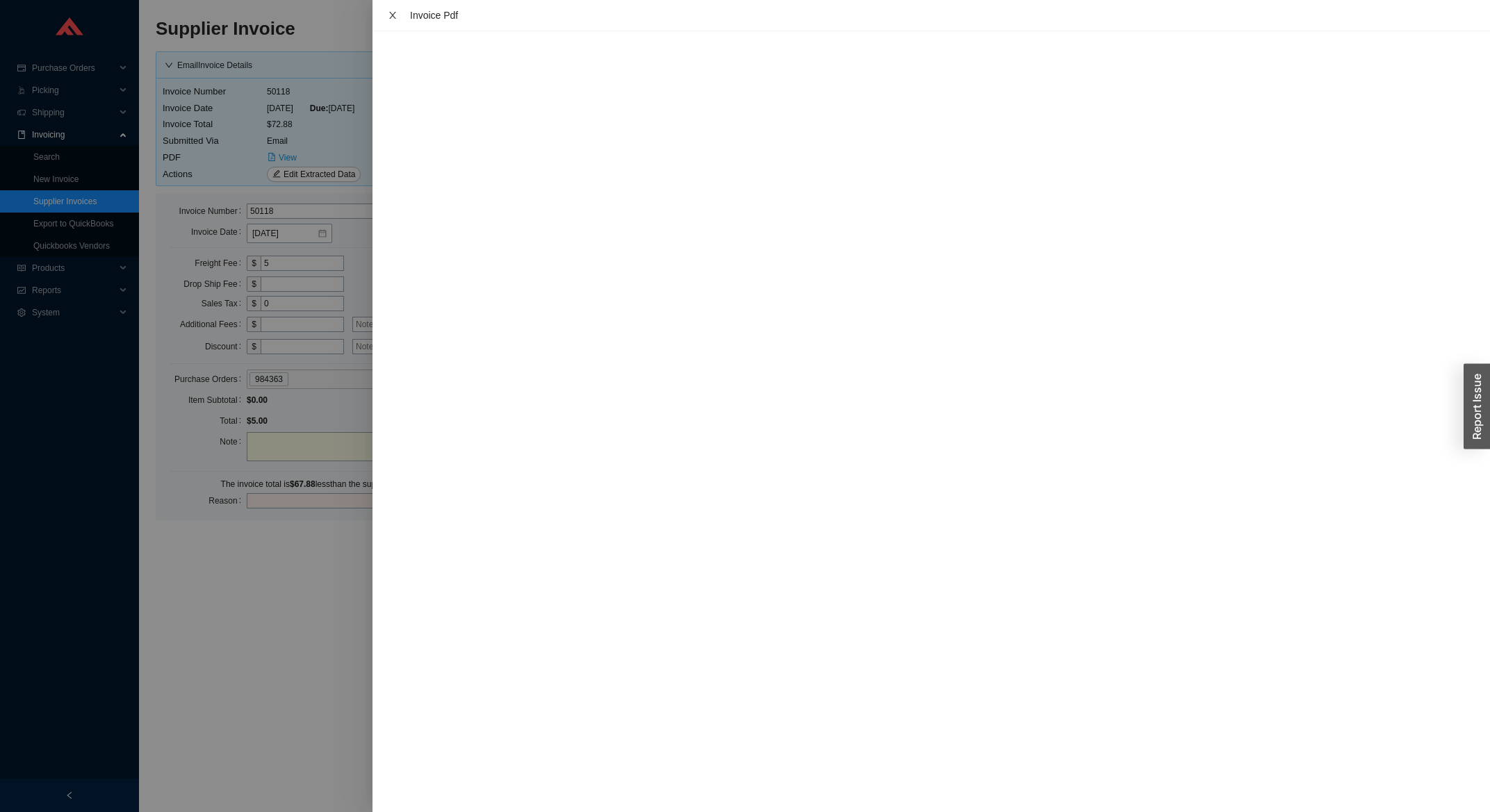
click at [388, 15] on icon "close" at bounding box center [392, 15] width 10 height 10
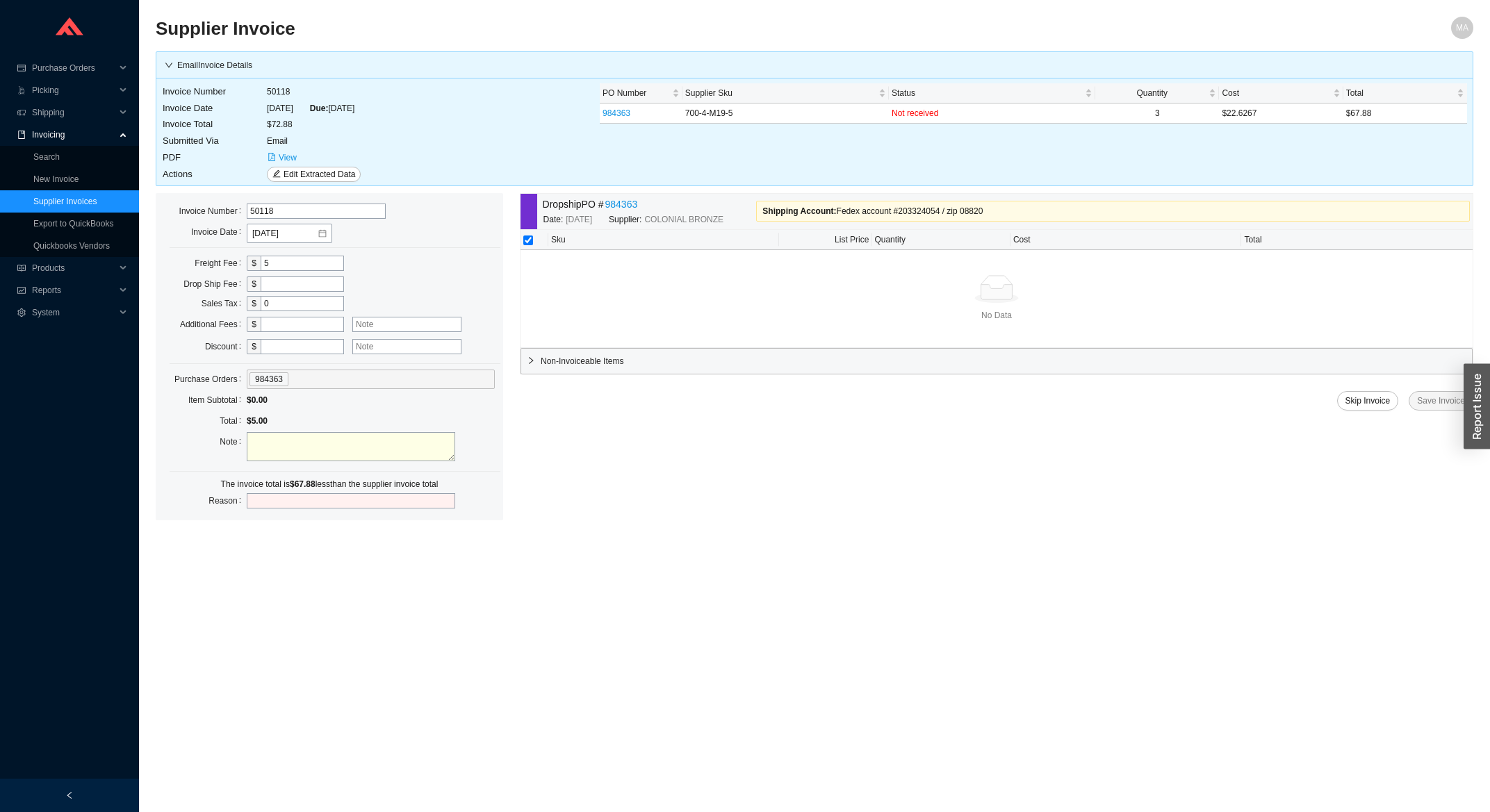
click at [638, 204] on div "Dropship PO # 984363" at bounding box center [650, 205] width 214 height 16
click at [633, 207] on link "984363" at bounding box center [622, 205] width 32 height 16
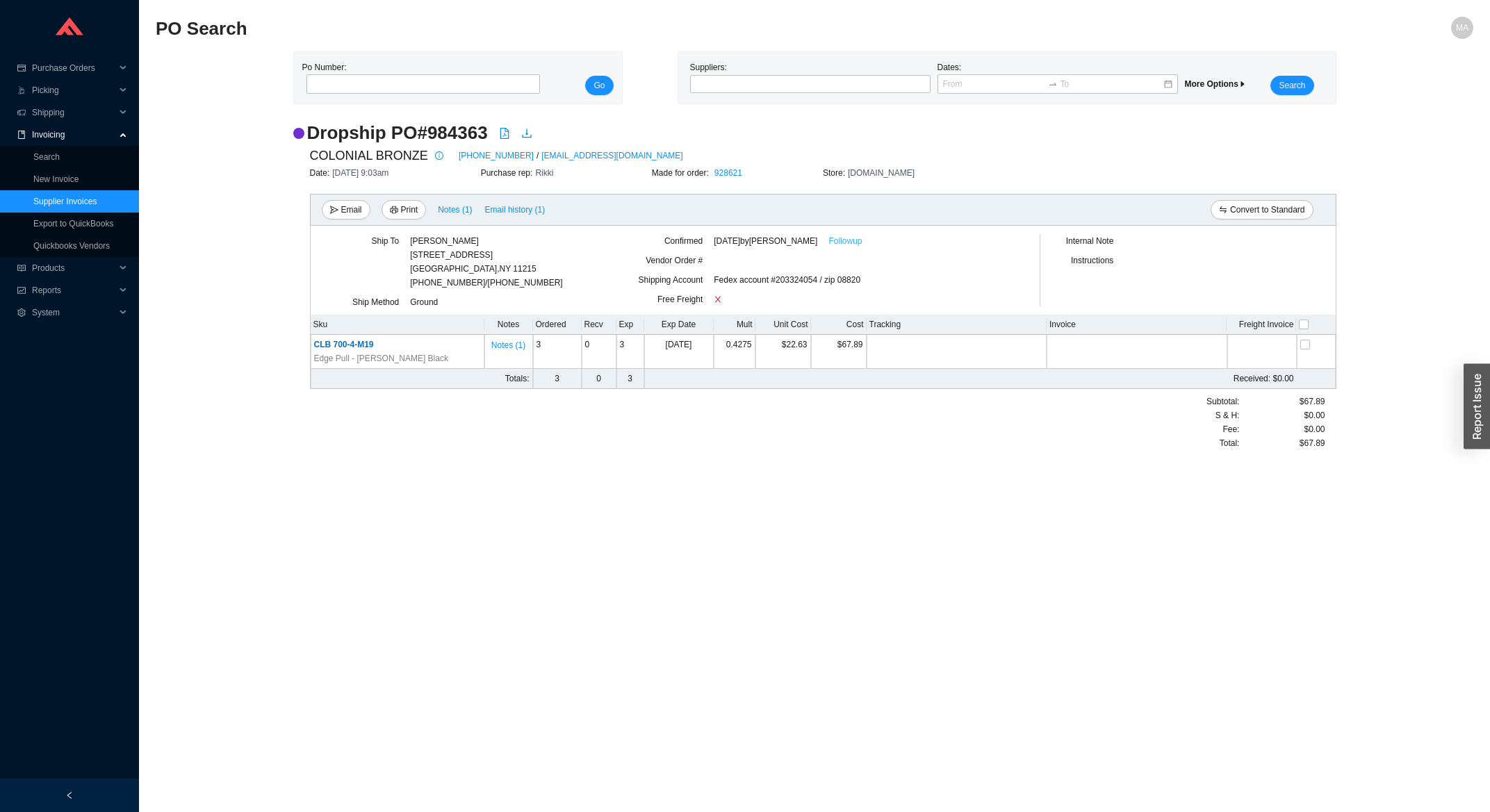
click at [833, 248] on link "Followup" at bounding box center [845, 241] width 33 height 14
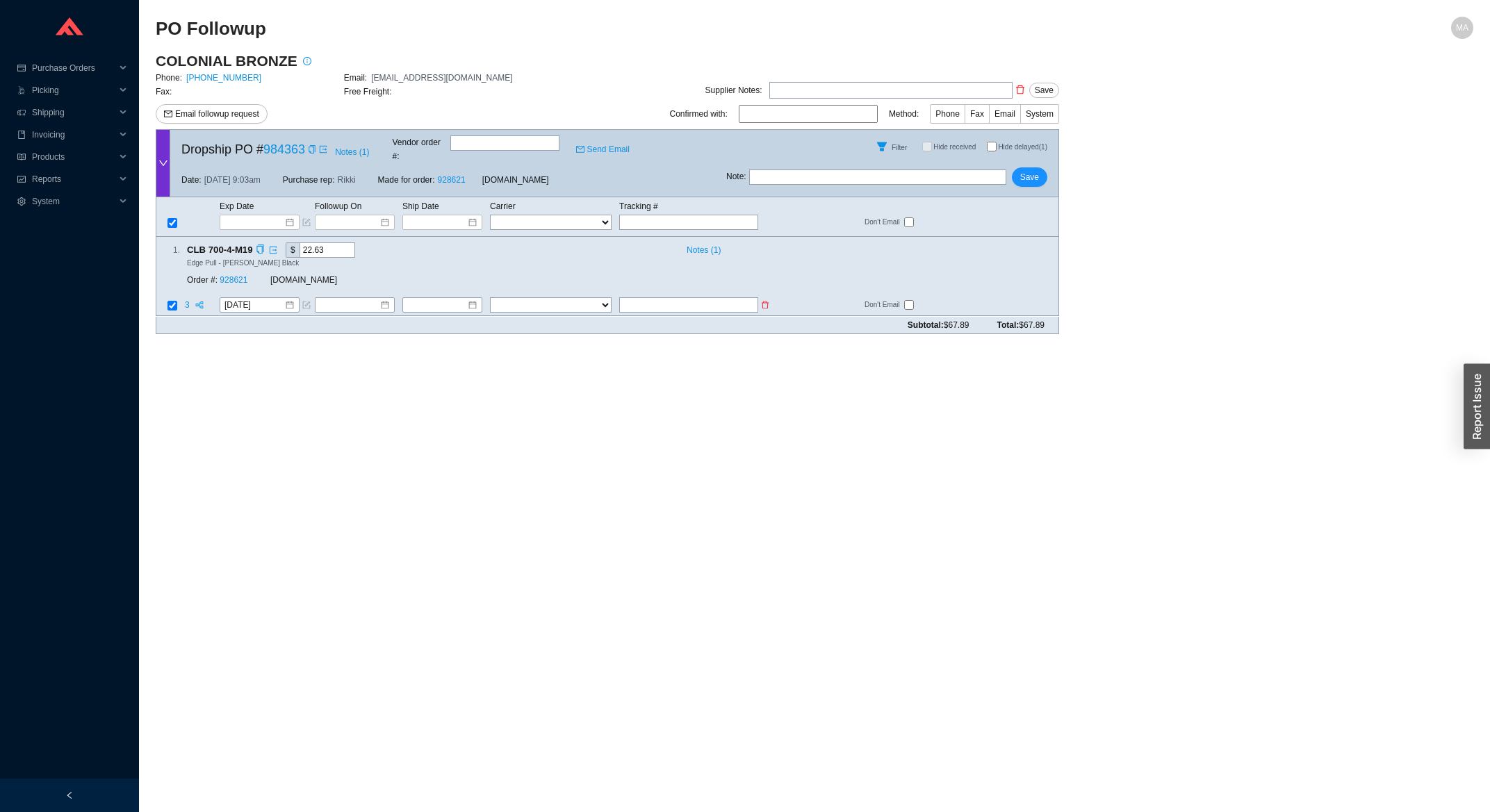
click at [707, 298] on input "text" at bounding box center [689, 305] width 139 height 15
type input "392241464934"
select select "1"
click option "FedEx" at bounding box center [0, 0] width 0 height 0
click at [443, 301] on td at bounding box center [445, 306] width 88 height 18
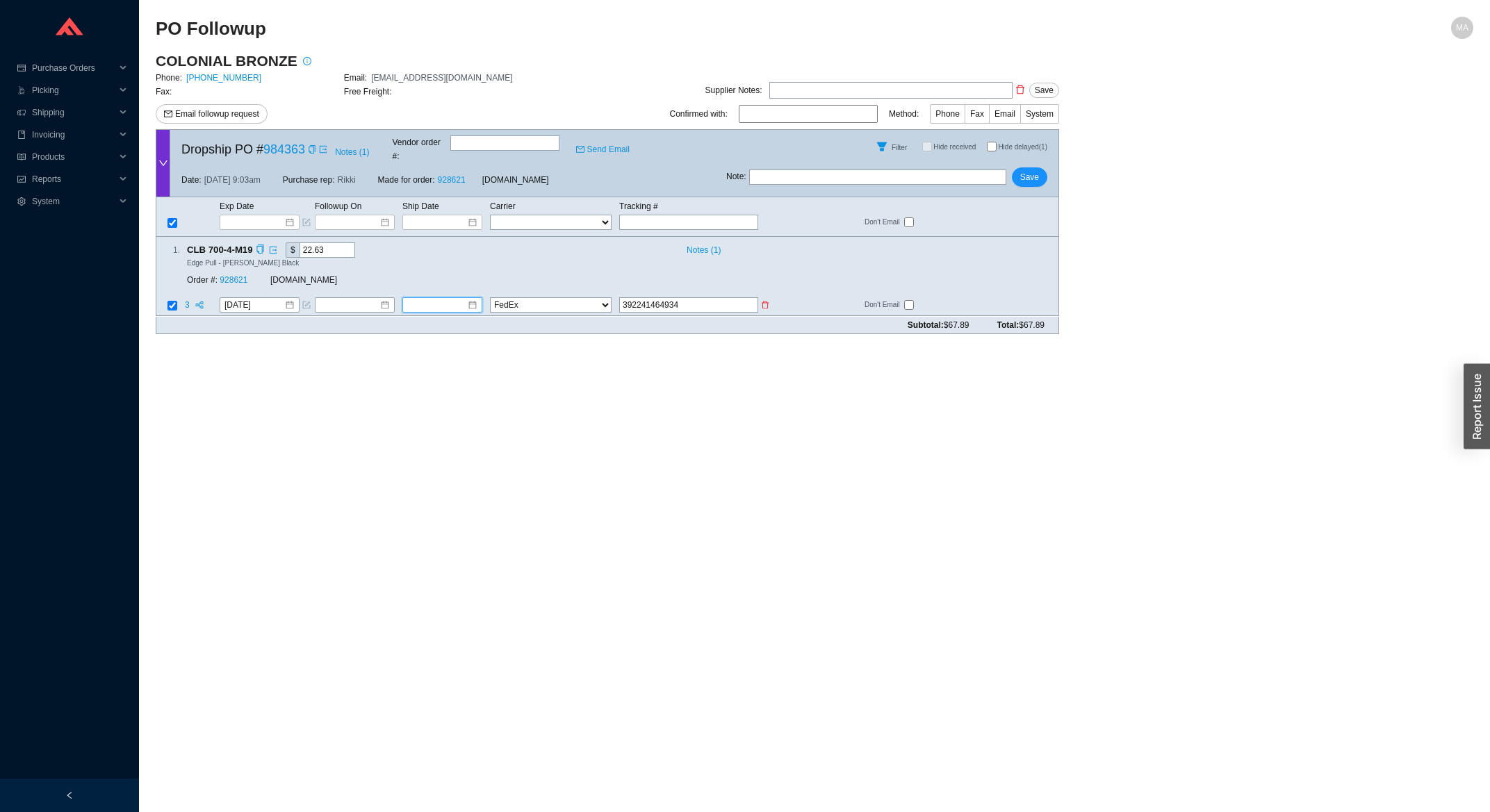
click at [450, 298] on input at bounding box center [436, 305] width 60 height 14
type input "[DATE]"
click at [442, 419] on div "18" at bounding box center [441, 419] width 15 height 15
click at [1033, 174] on span "Save" at bounding box center [1029, 177] width 18 height 14
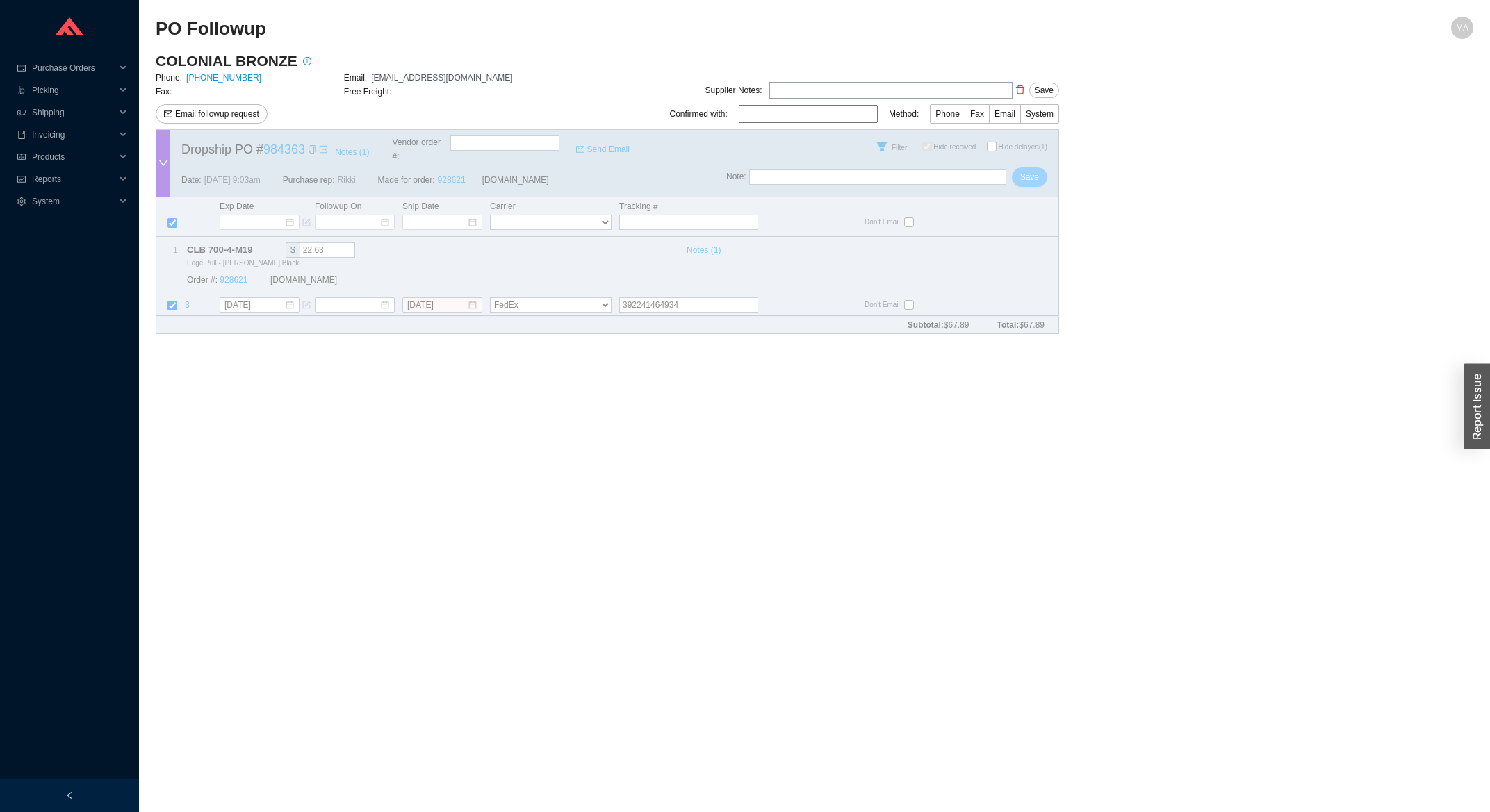
checkbox input "true"
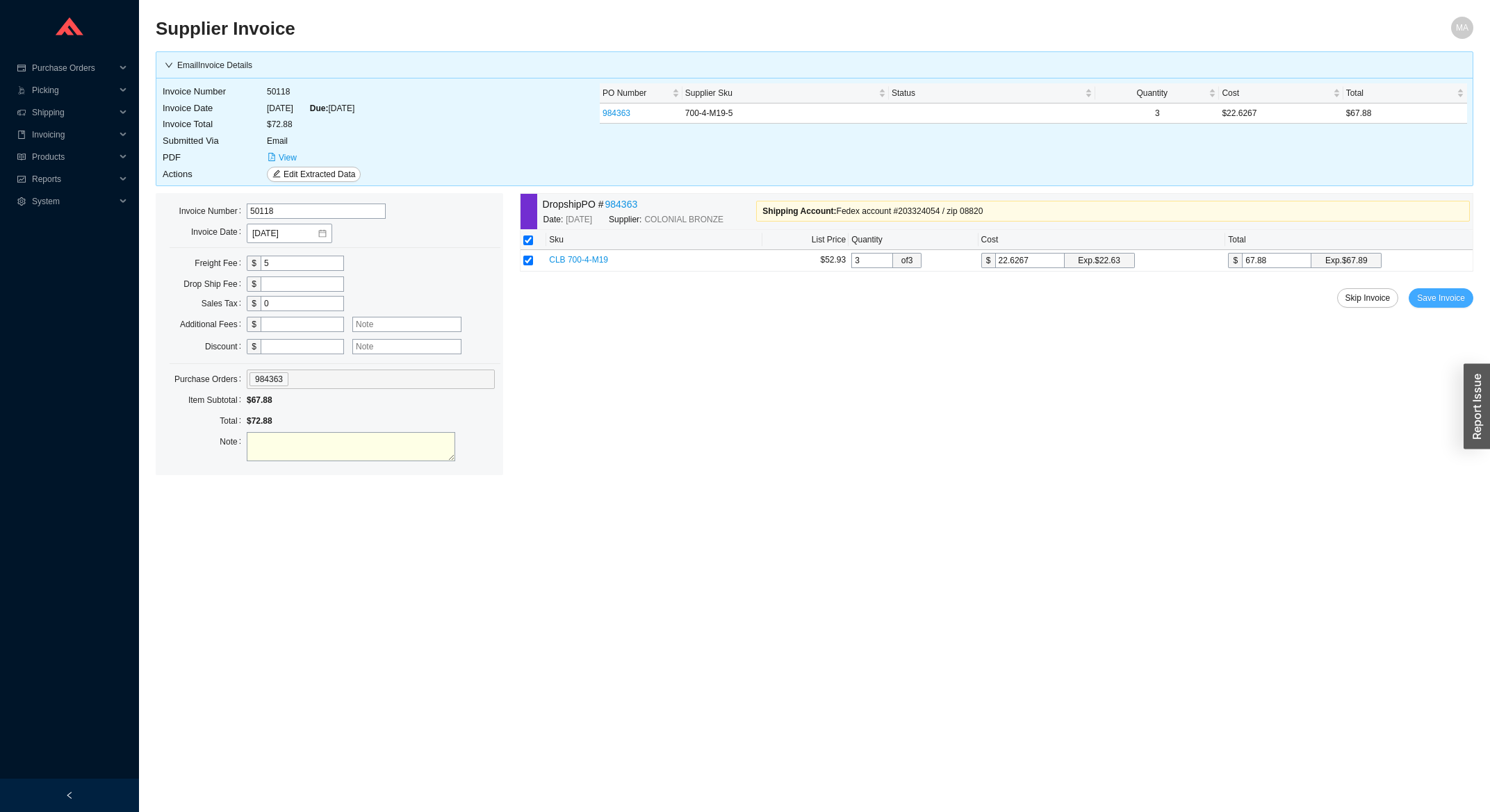
click at [1467, 300] on button "Save Invoice" at bounding box center [1441, 298] width 65 height 19
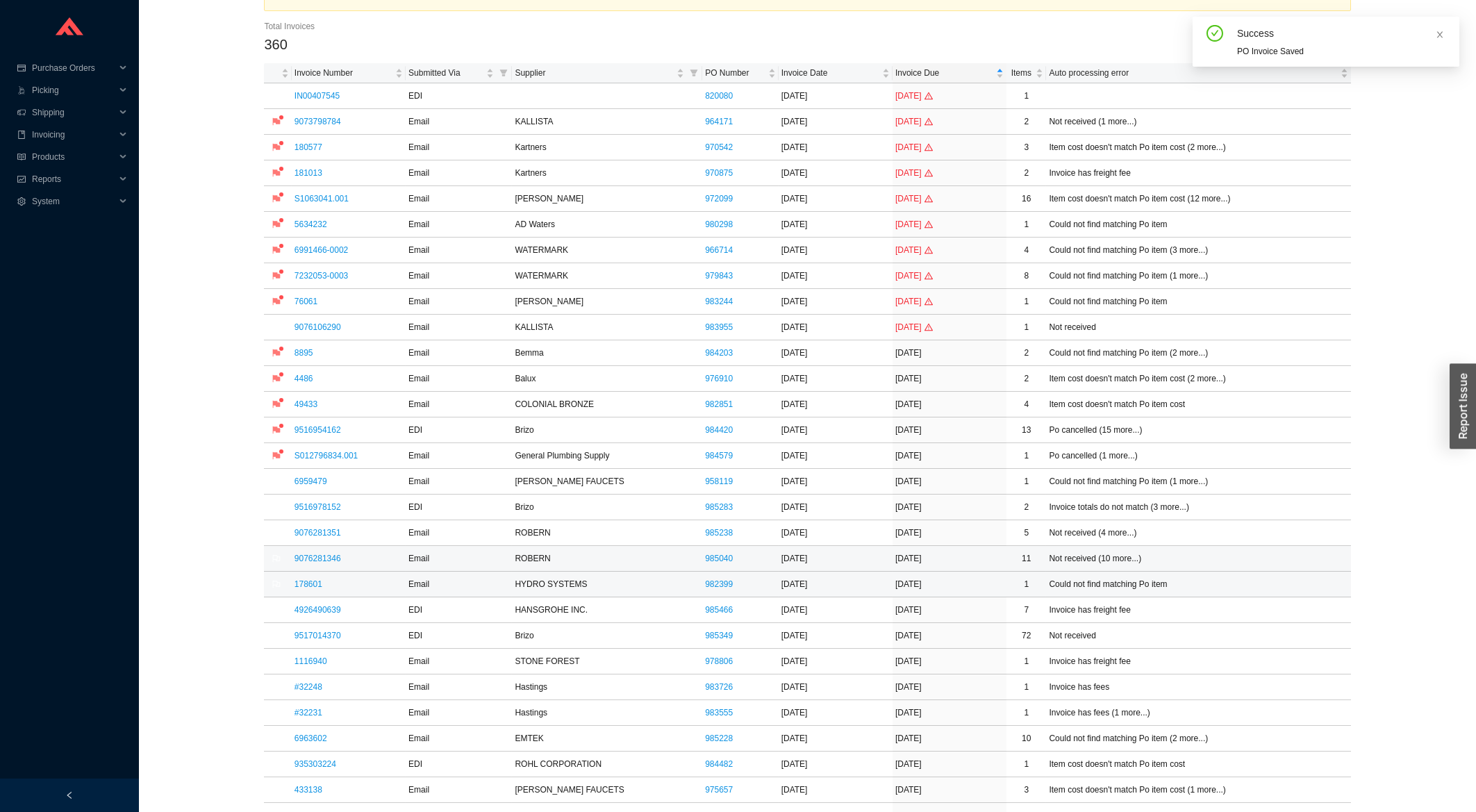
scroll to position [74, 0]
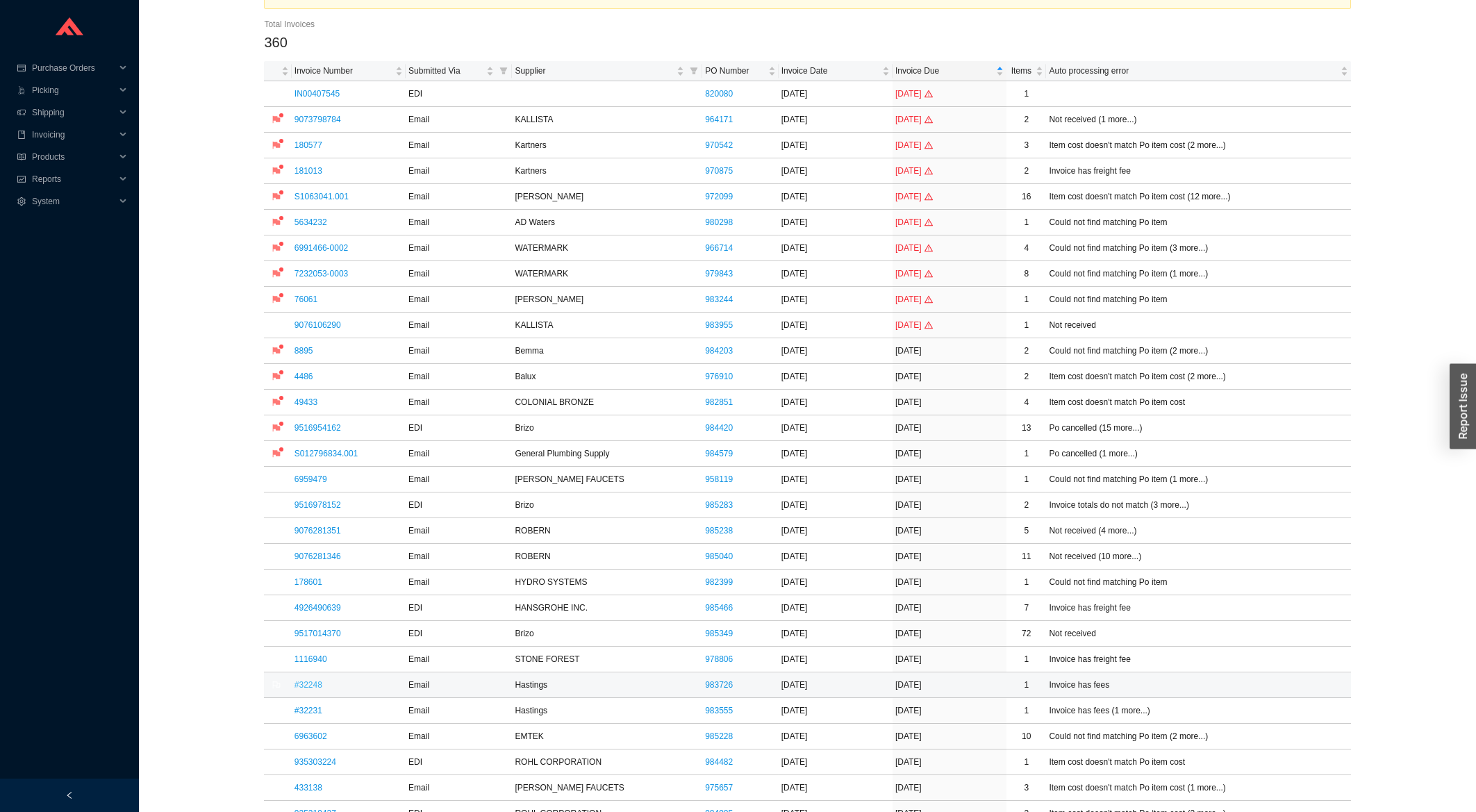
click at [318, 685] on link "#32248" at bounding box center [309, 685] width 28 height 10
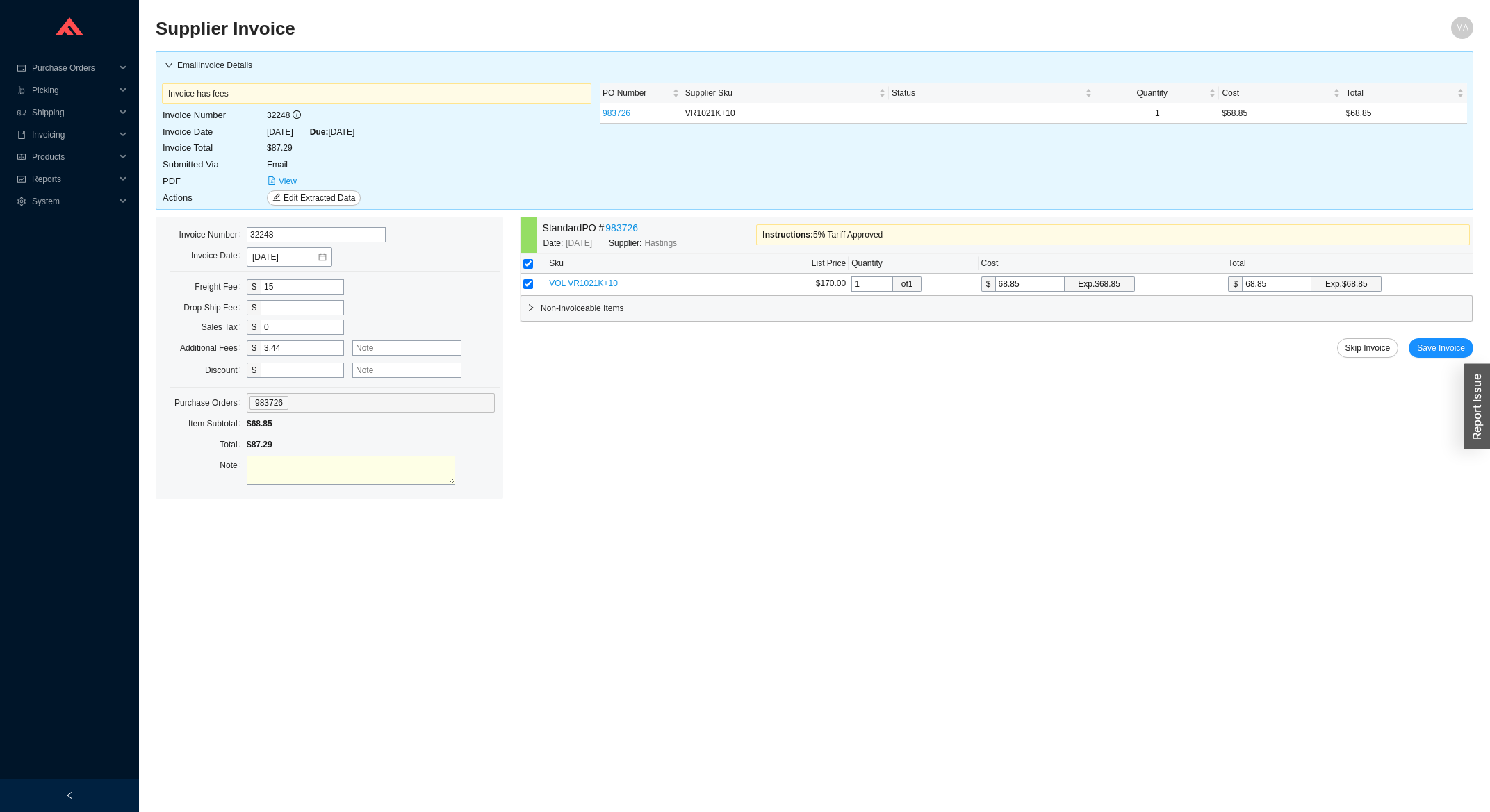
click at [403, 340] on div at bounding box center [418, 348] width 147 height 19
click at [405, 348] on input "text" at bounding box center [407, 348] width 109 height 15
type input "5% tariff"
click at [1449, 345] on span "Save Invoice" at bounding box center [1441, 348] width 48 height 14
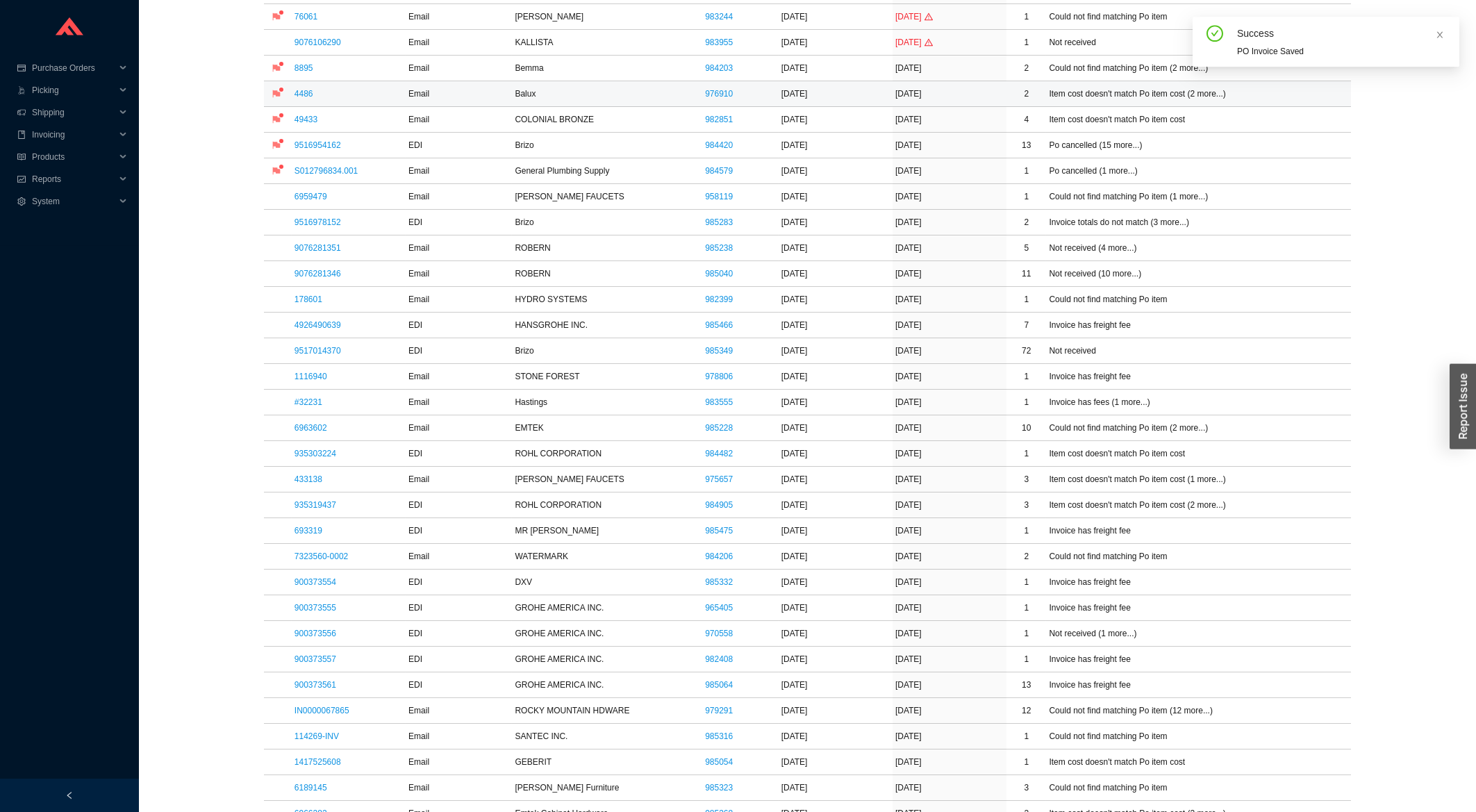
scroll to position [447, 0]
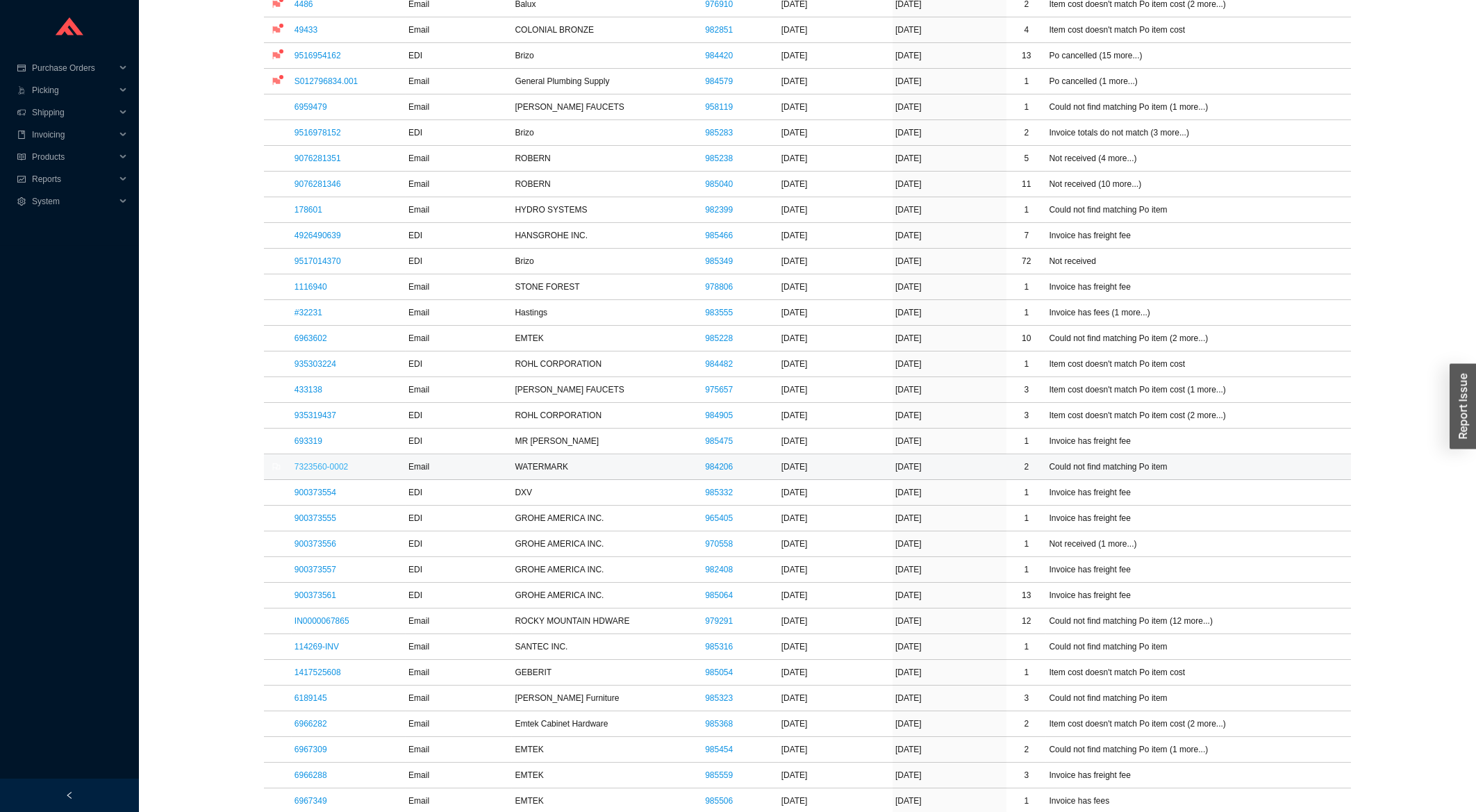
click at [330, 472] on link "7323560-0002" at bounding box center [321, 466] width 54 height 10
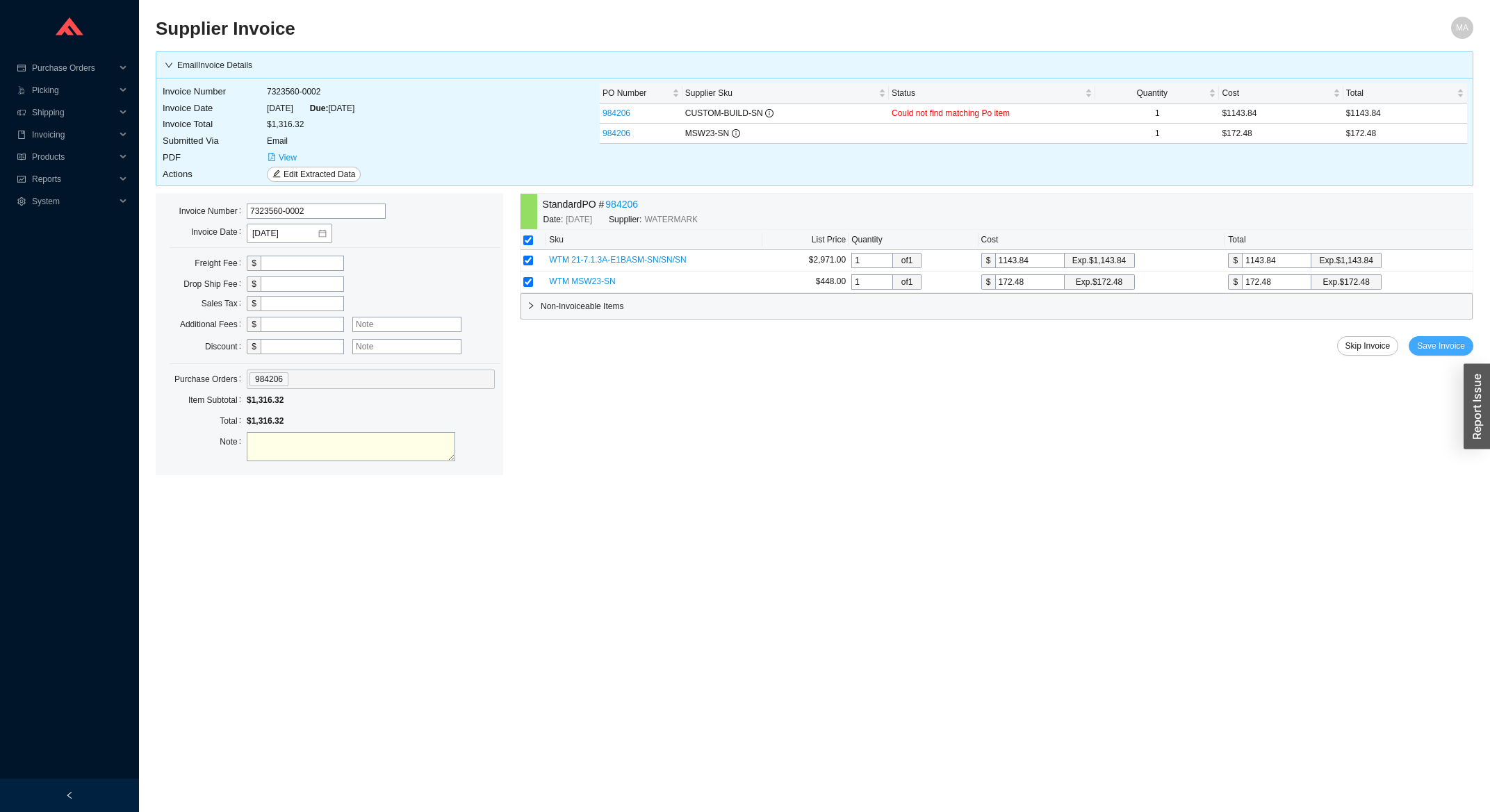
click at [1449, 342] on span "Save Invoice" at bounding box center [1441, 346] width 48 height 14
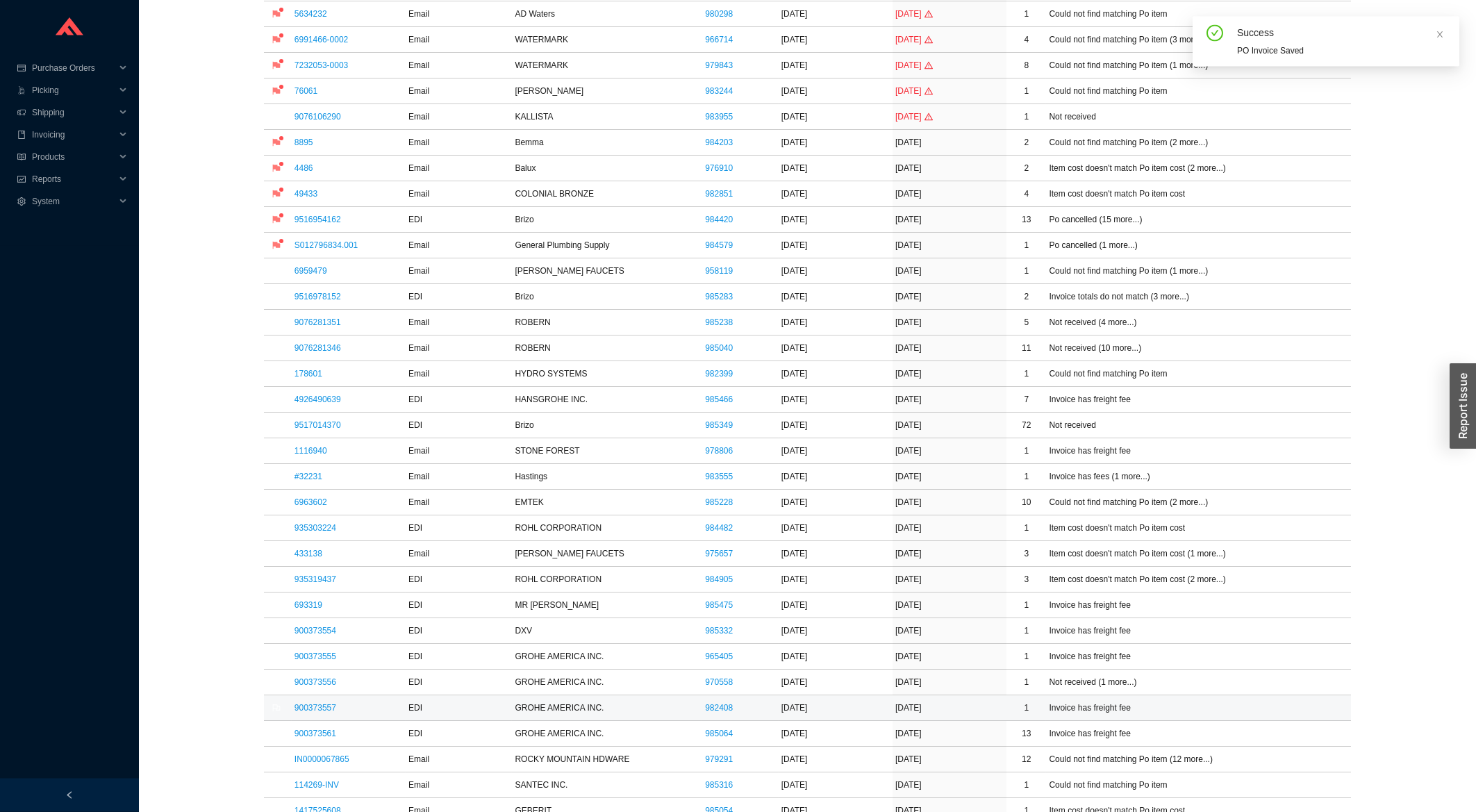
scroll to position [372, 0]
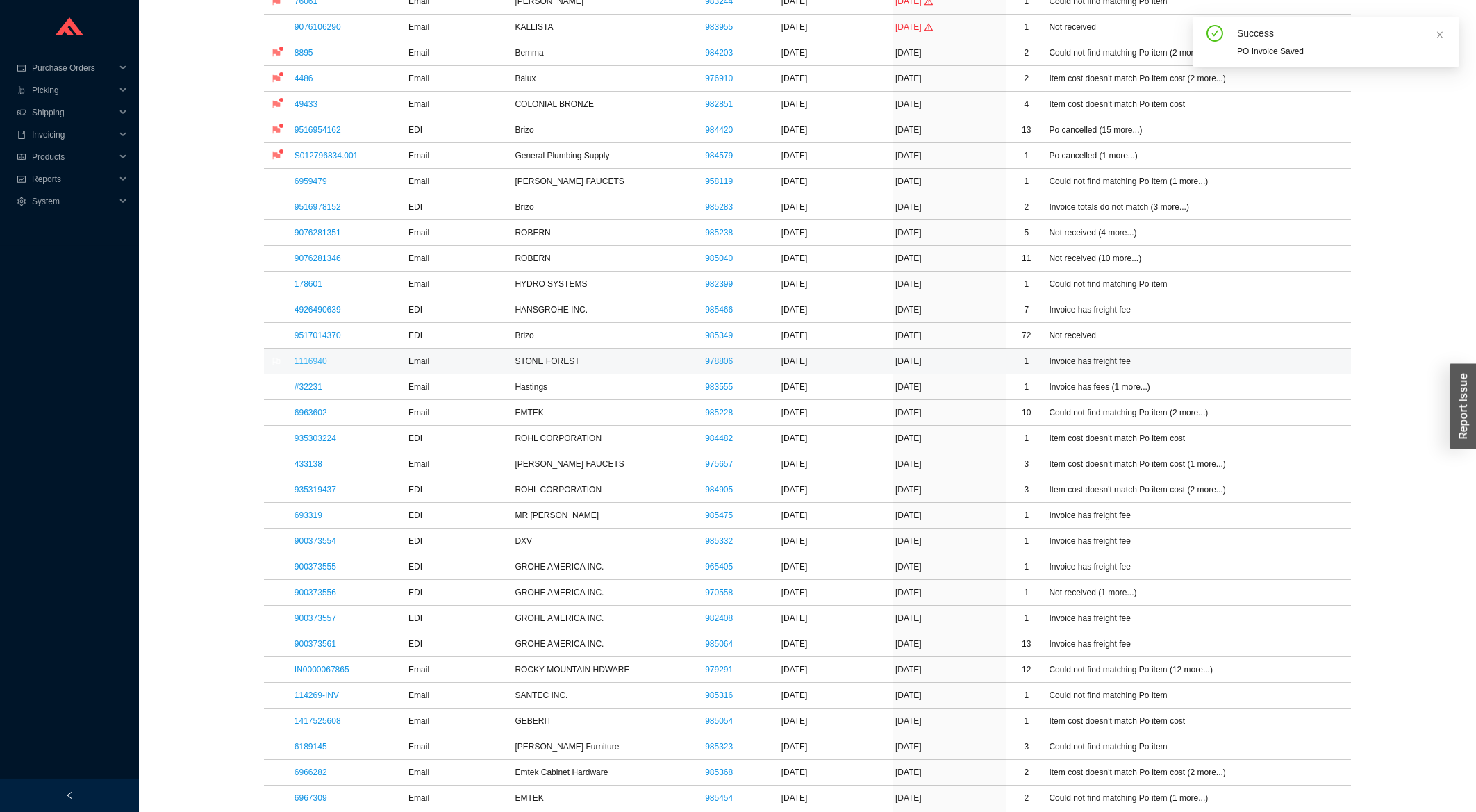
click at [318, 362] on link "1116940" at bounding box center [311, 361] width 32 height 10
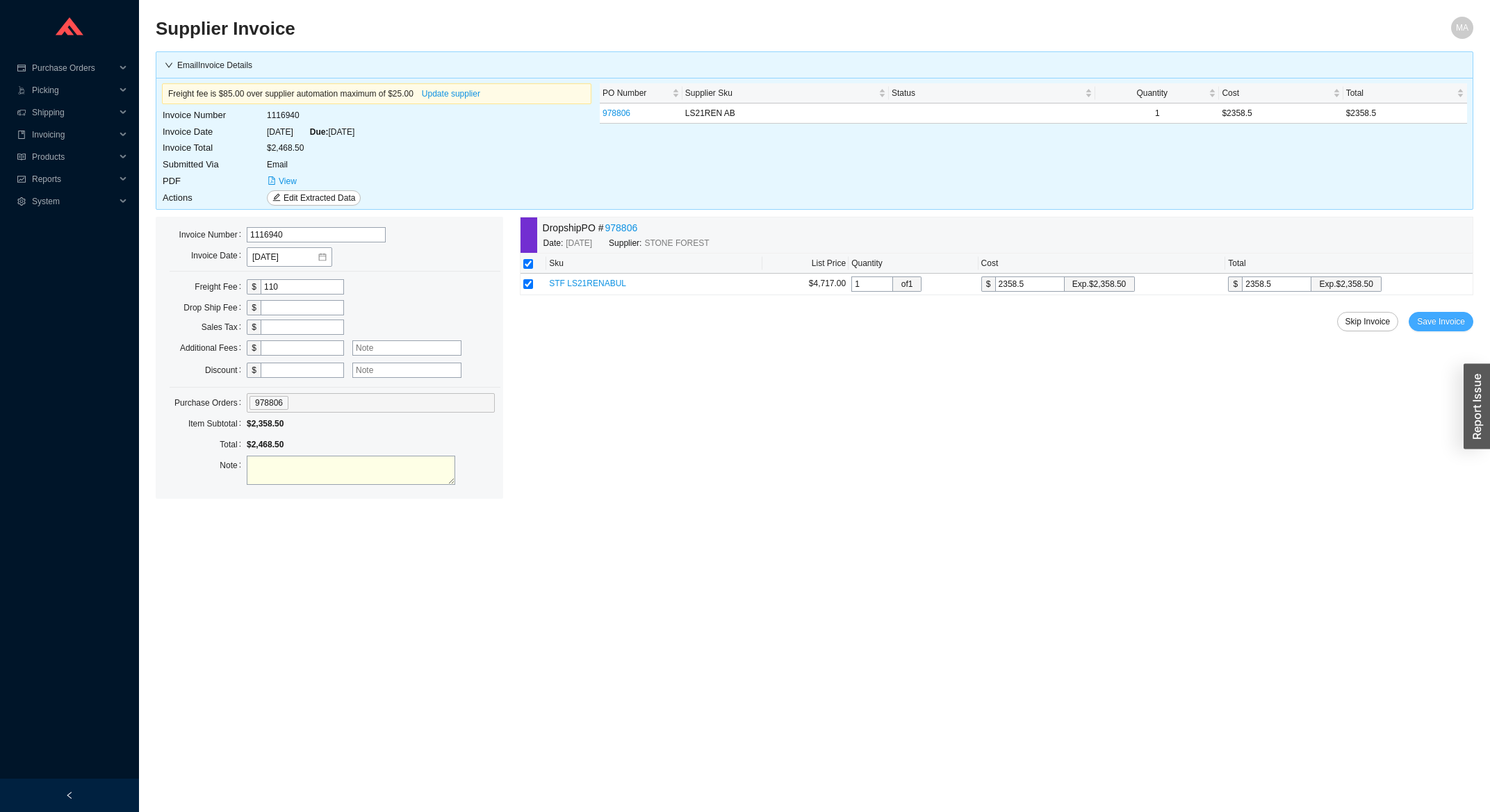
click at [1449, 319] on span "Save Invoice" at bounding box center [1441, 321] width 48 height 14
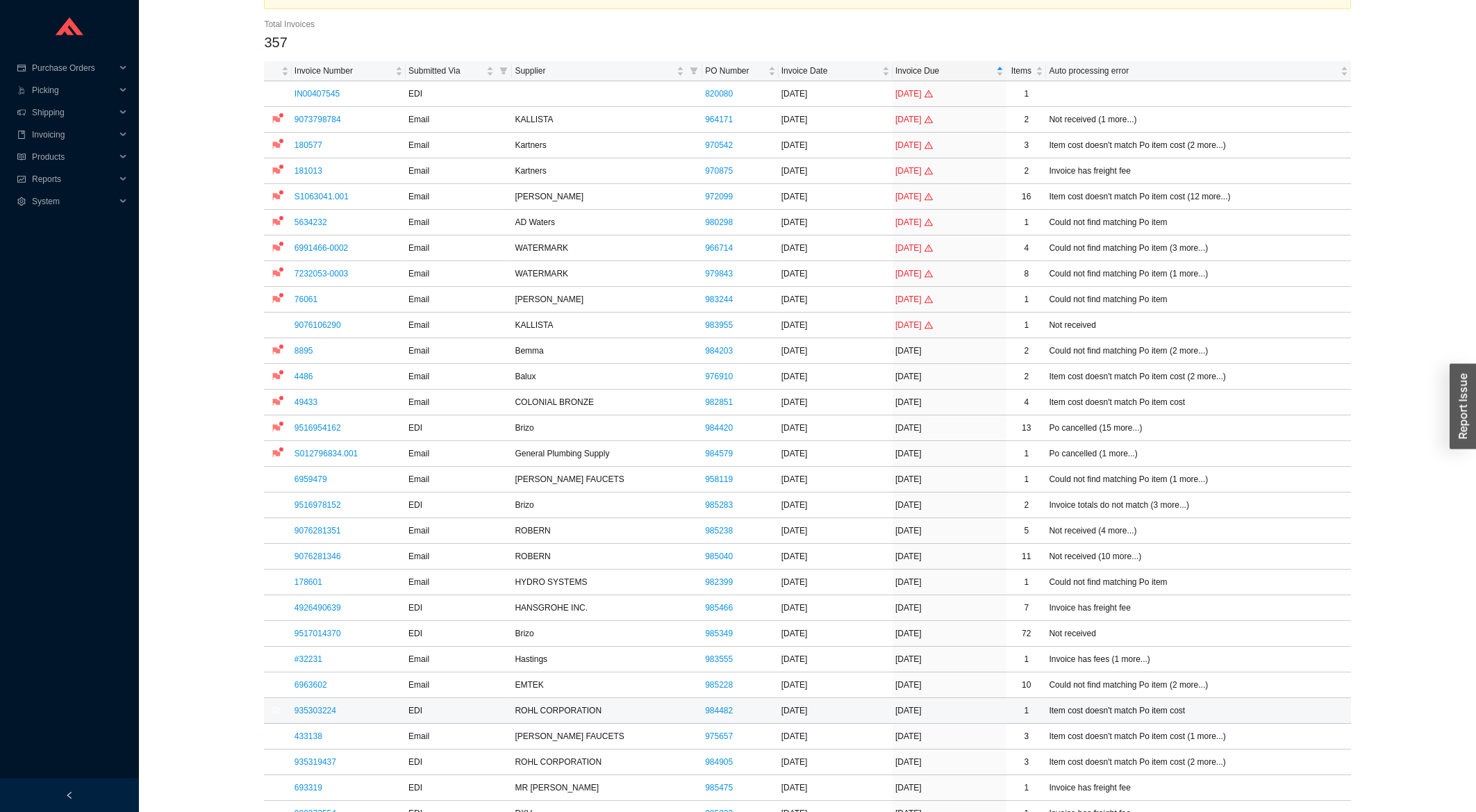
scroll to position [223, 0]
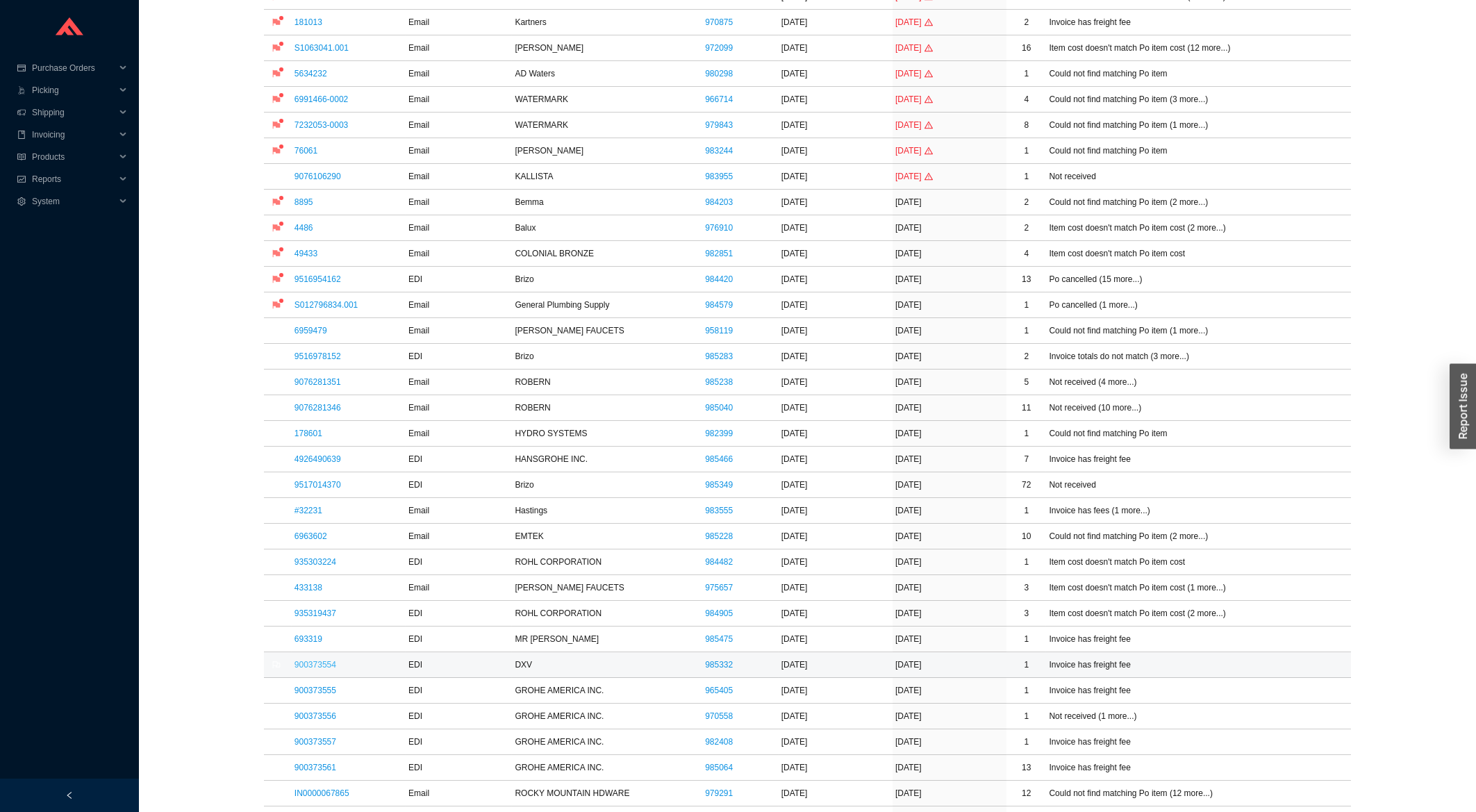
click at [332, 670] on link "900373554" at bounding box center [315, 664] width 42 height 10
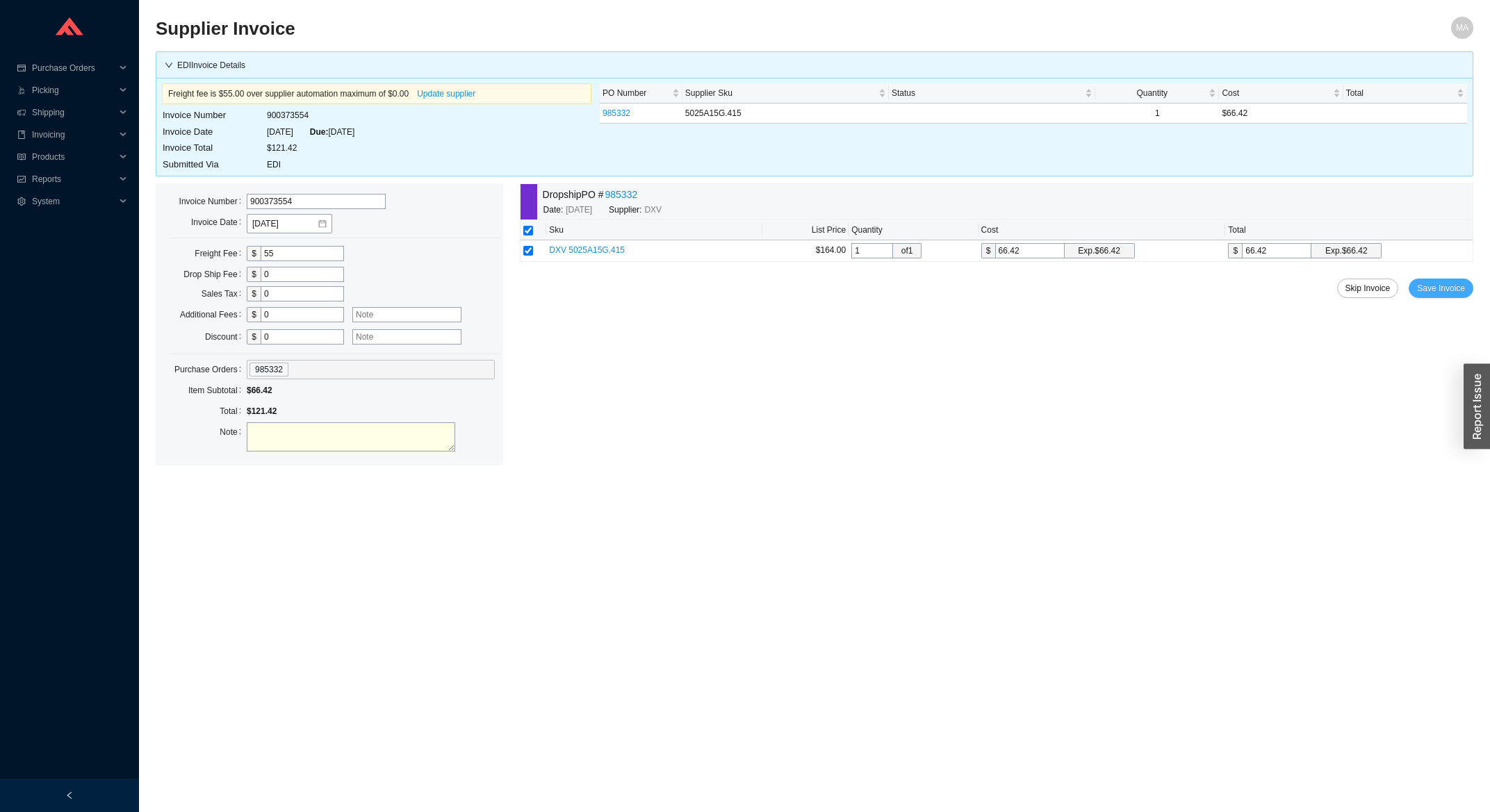
click at [1462, 282] on button "Save Invoice" at bounding box center [1441, 288] width 65 height 19
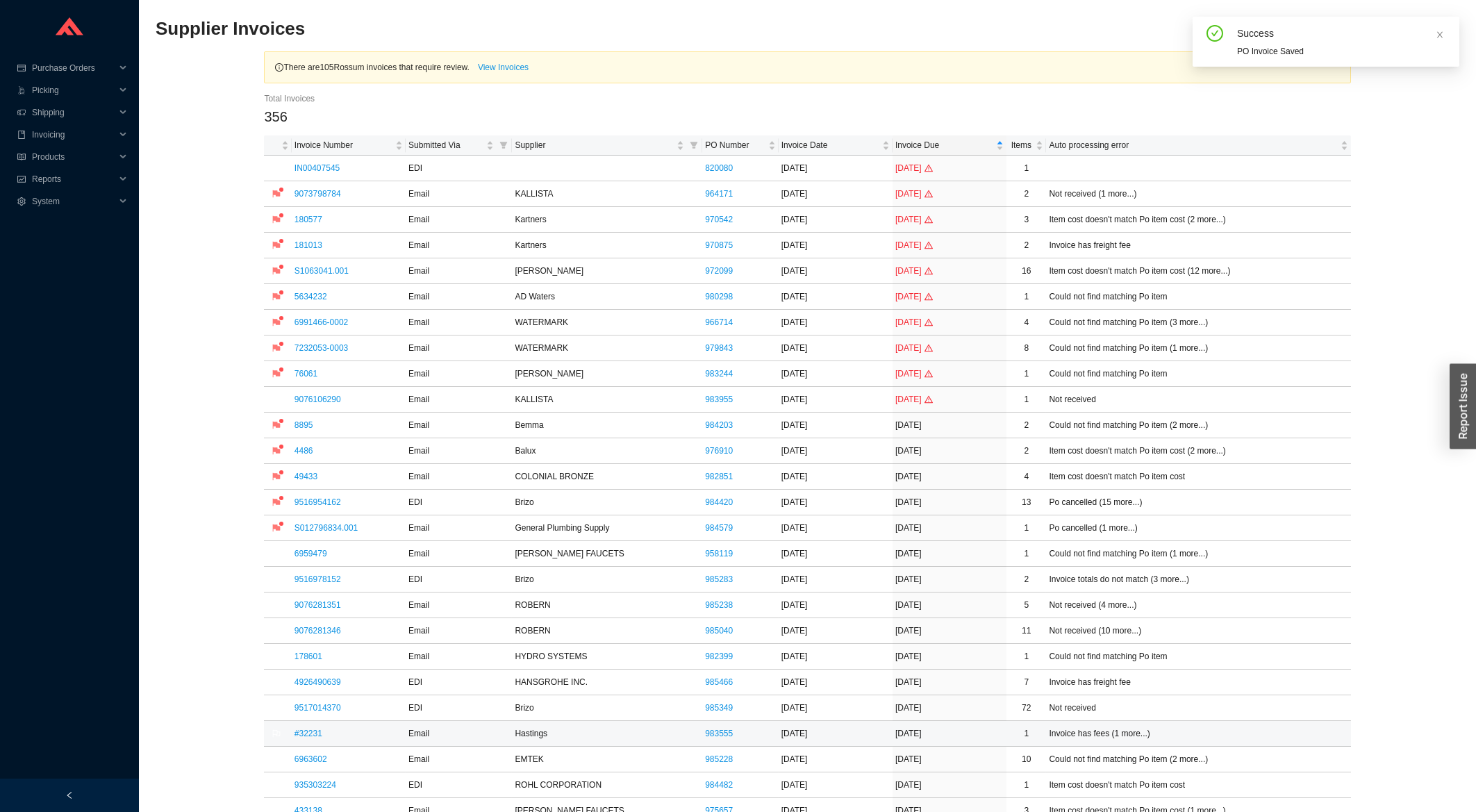
scroll to position [521, 0]
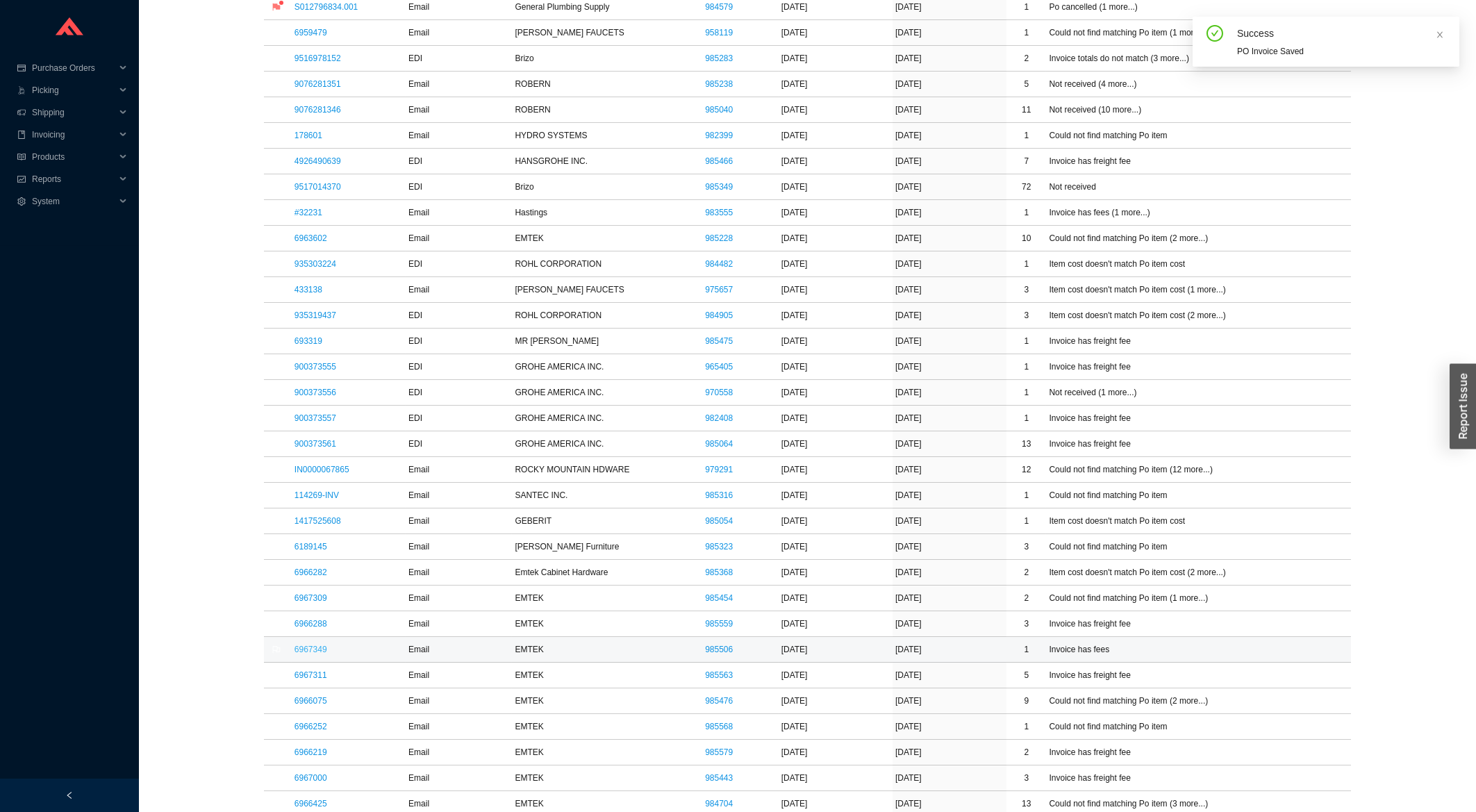
click at [313, 654] on link "6967349" at bounding box center [311, 649] width 32 height 10
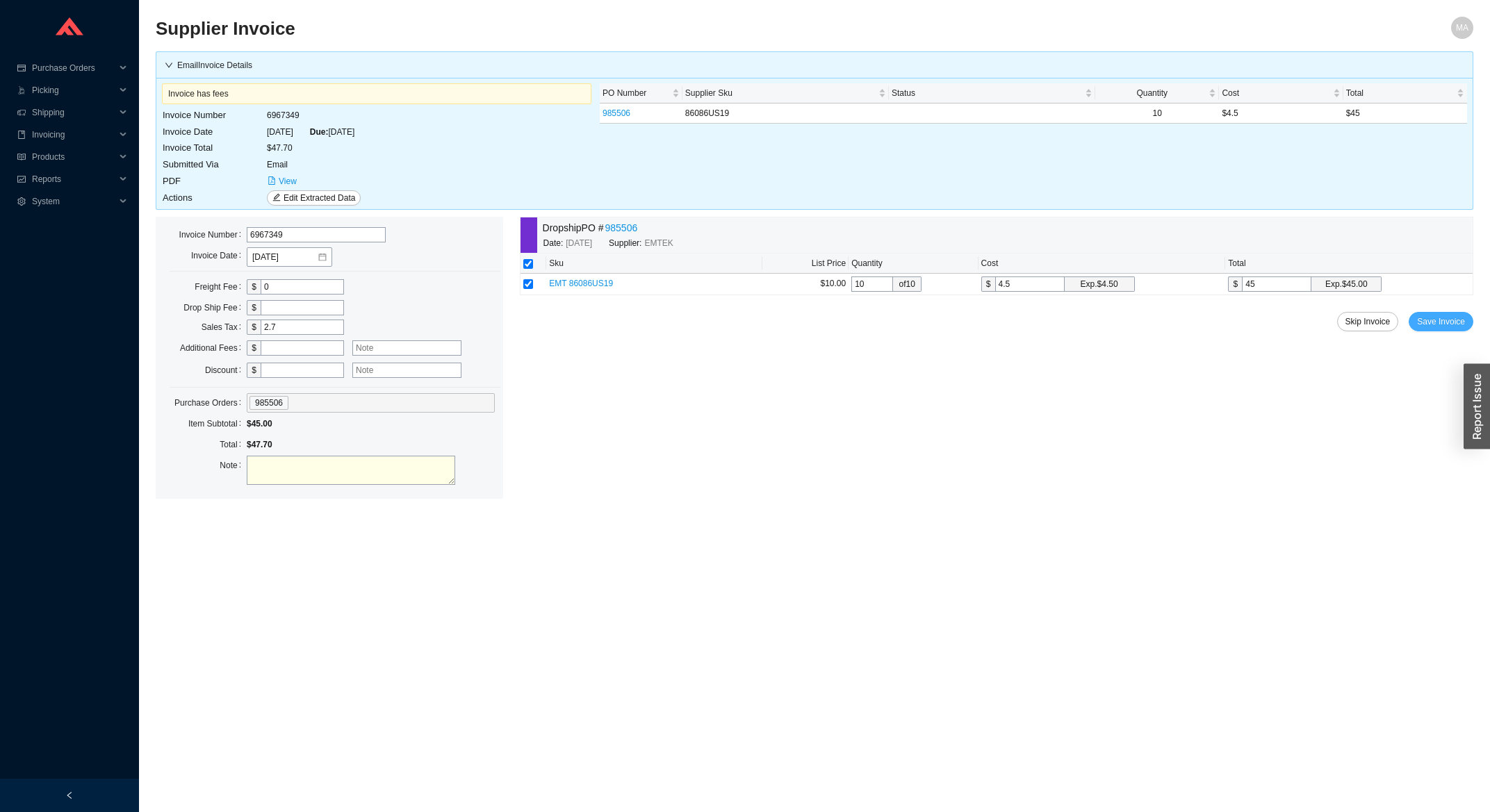
drag, startPoint x: 1435, startPoint y: 326, endPoint x: 1329, endPoint y: 340, distance: 106.9
click at [1434, 326] on span "Save Invoice" at bounding box center [1441, 321] width 48 height 14
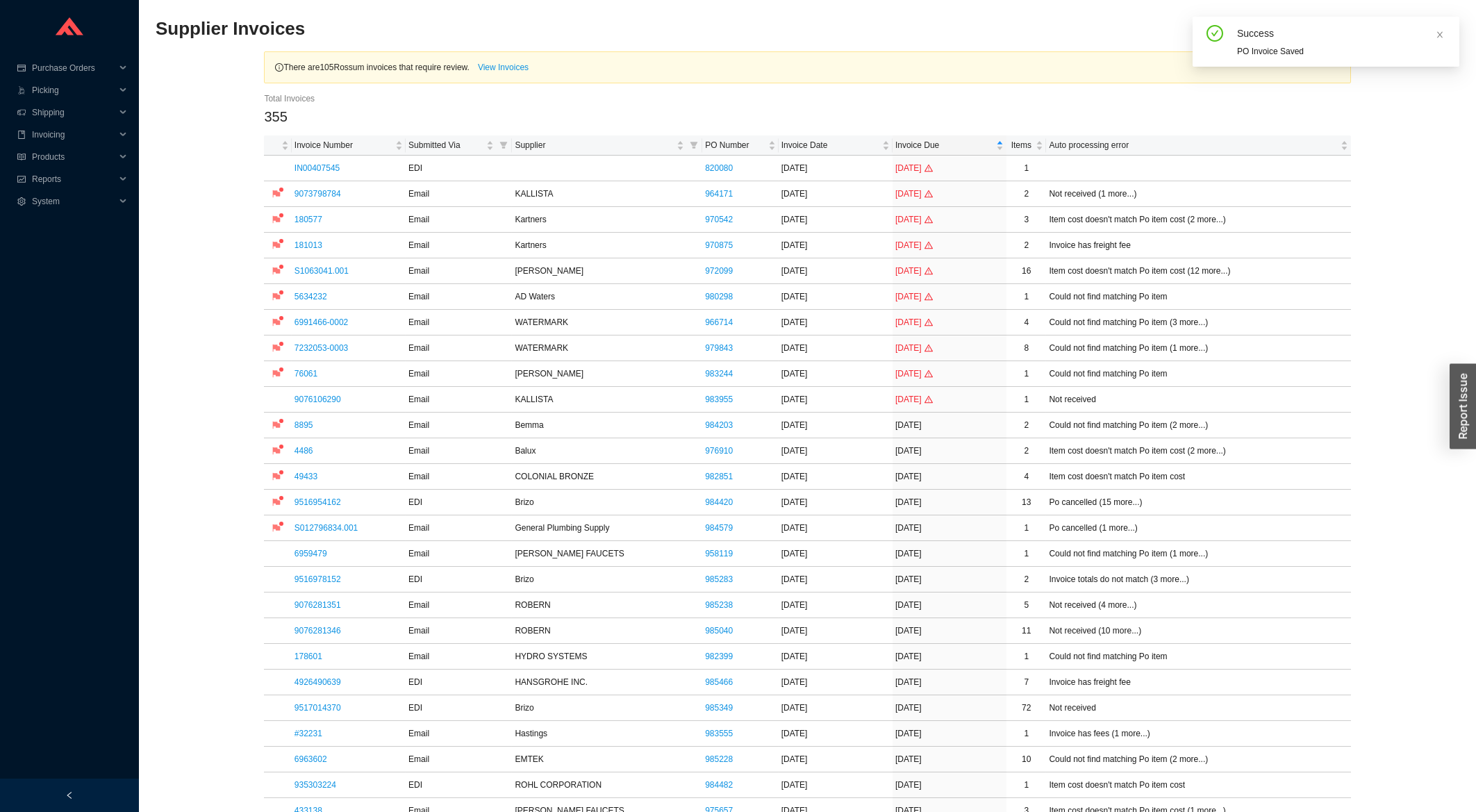
scroll to position [372, 0]
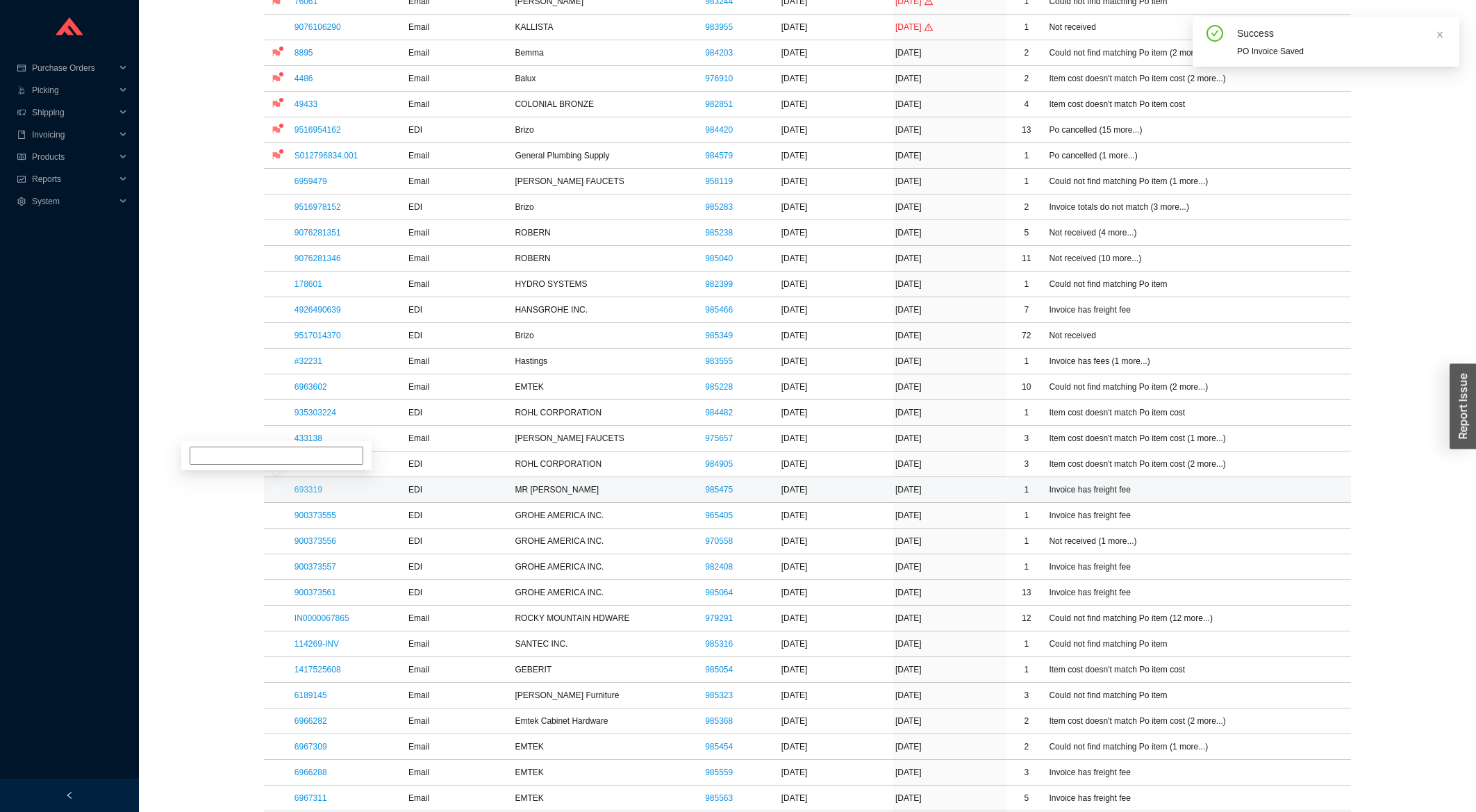
click at [300, 494] on link "693319" at bounding box center [309, 489] width 28 height 10
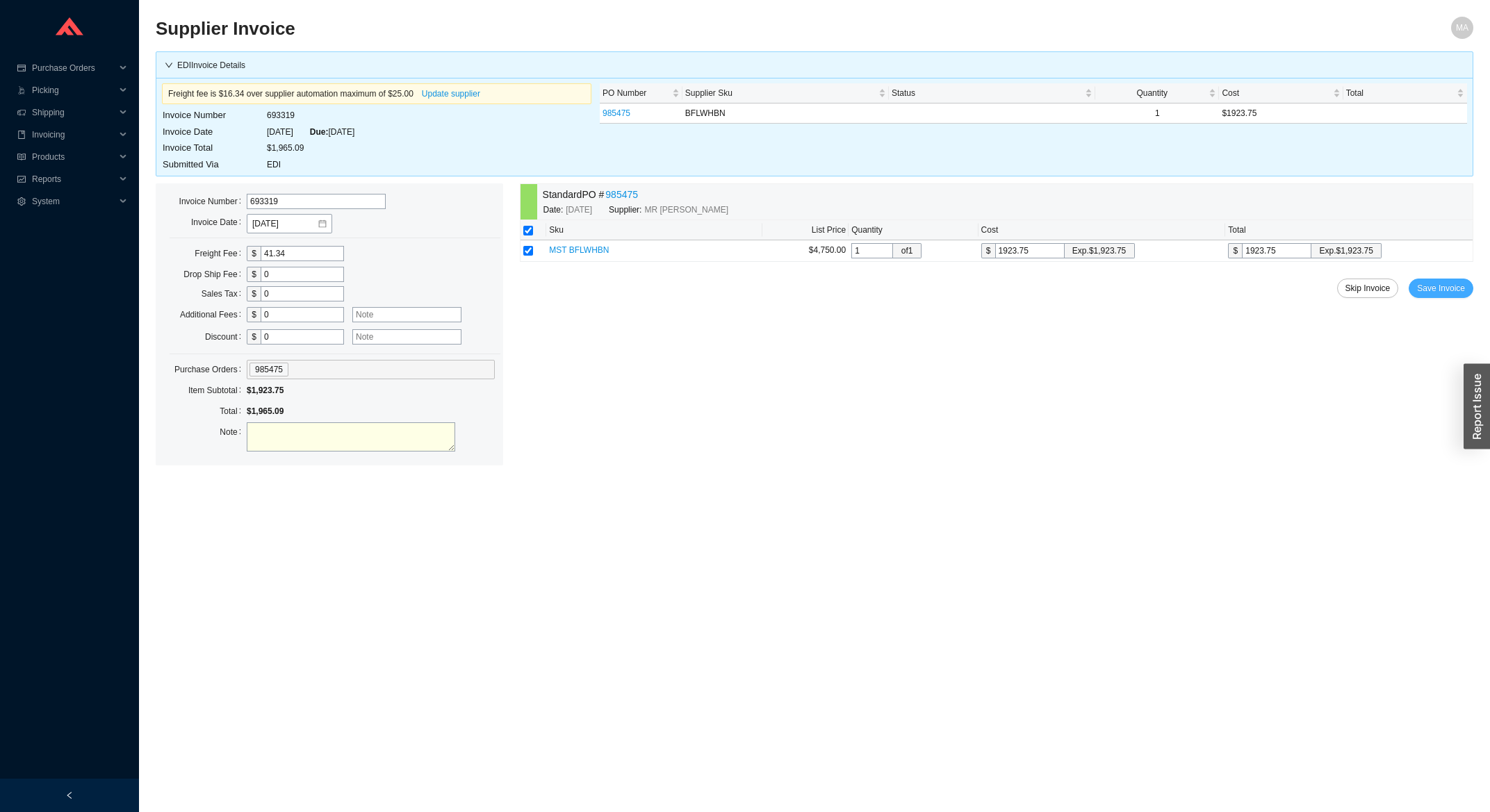
click at [1457, 293] on span "Save Invoice" at bounding box center [1441, 288] width 48 height 14
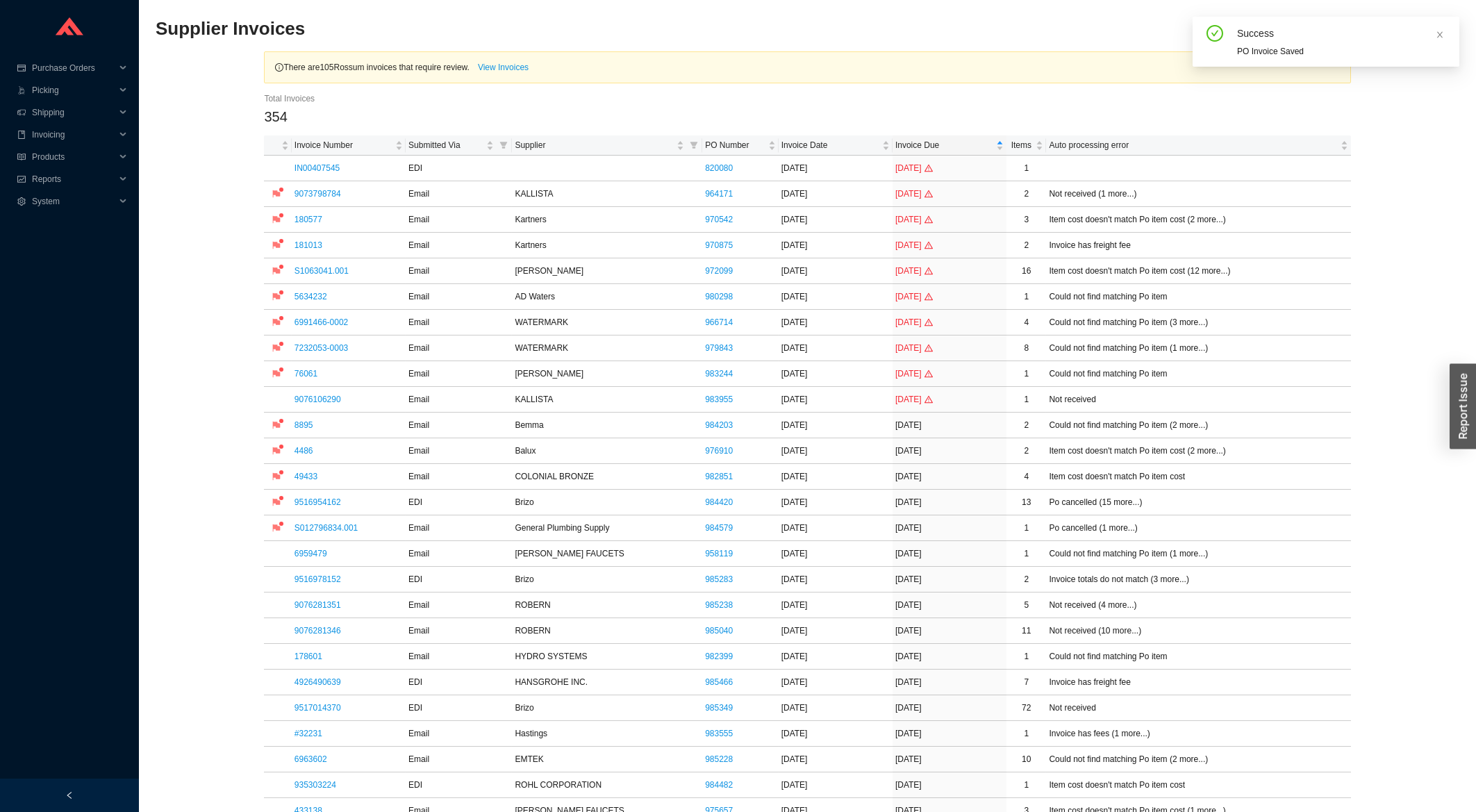
scroll to position [447, 0]
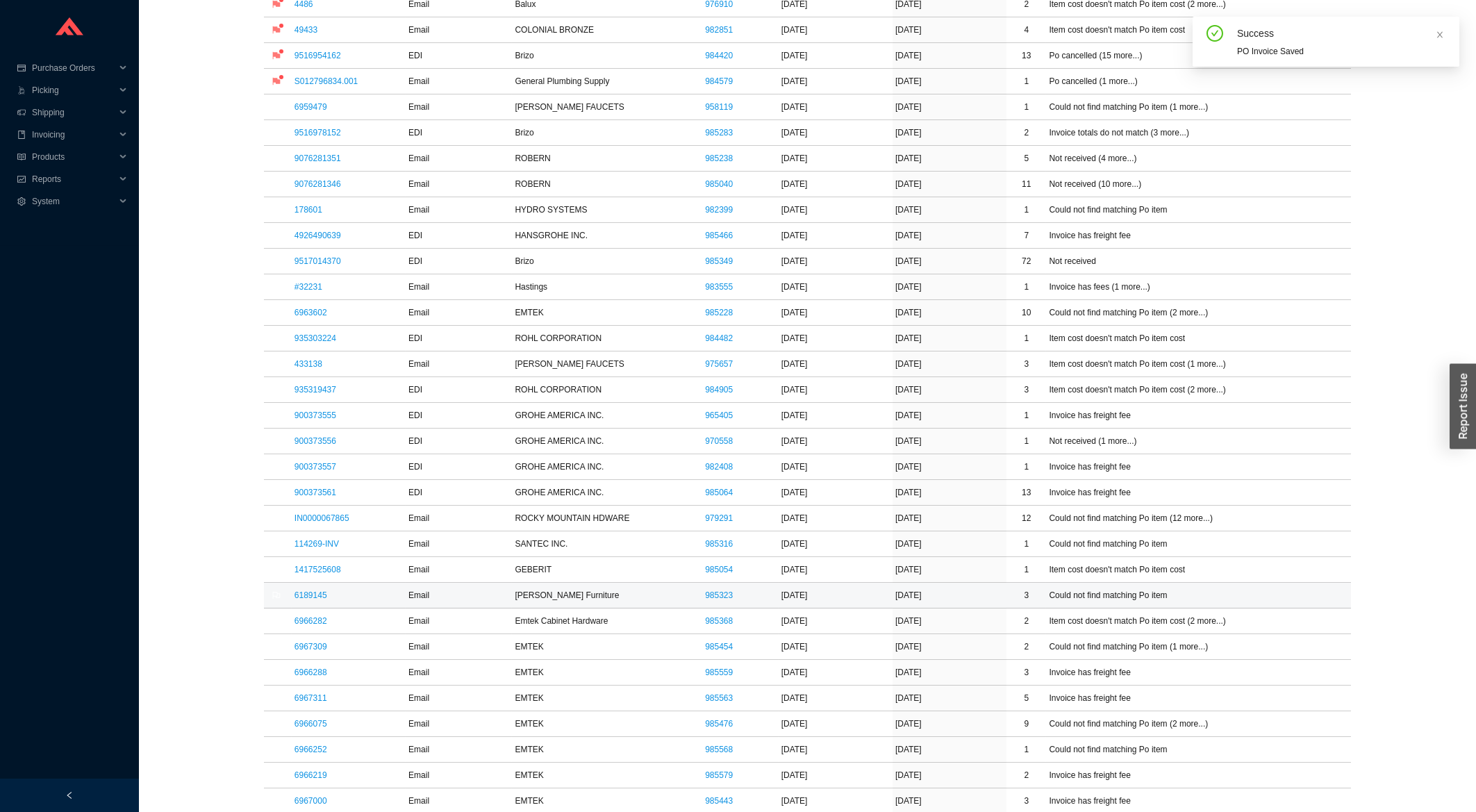
click at [306, 597] on link "6189145" at bounding box center [311, 595] width 32 height 10
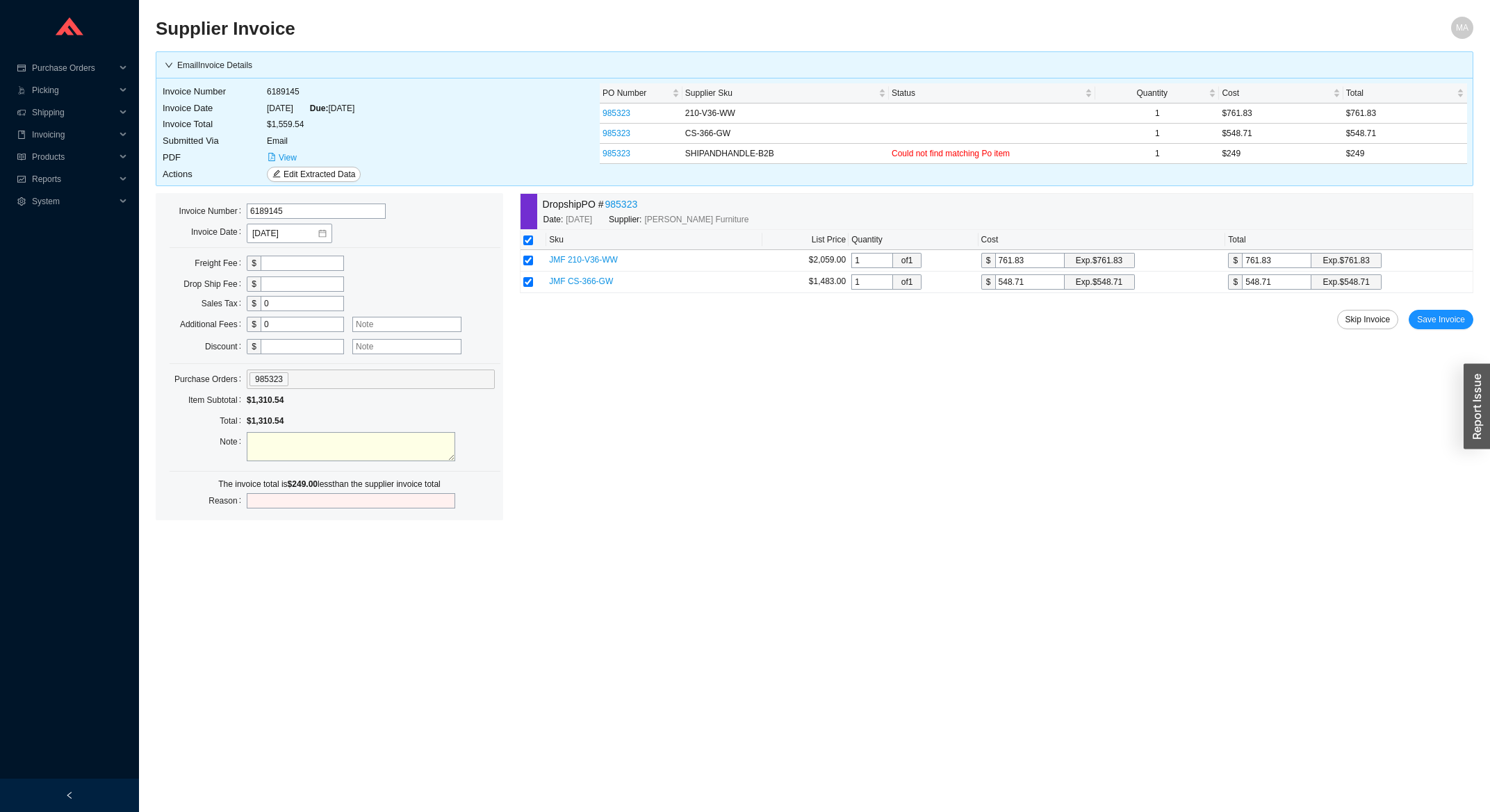
click at [300, 268] on input "text" at bounding box center [302, 263] width 83 height 15
type input "249"
click at [1449, 321] on span "Save Invoice" at bounding box center [1441, 319] width 48 height 14
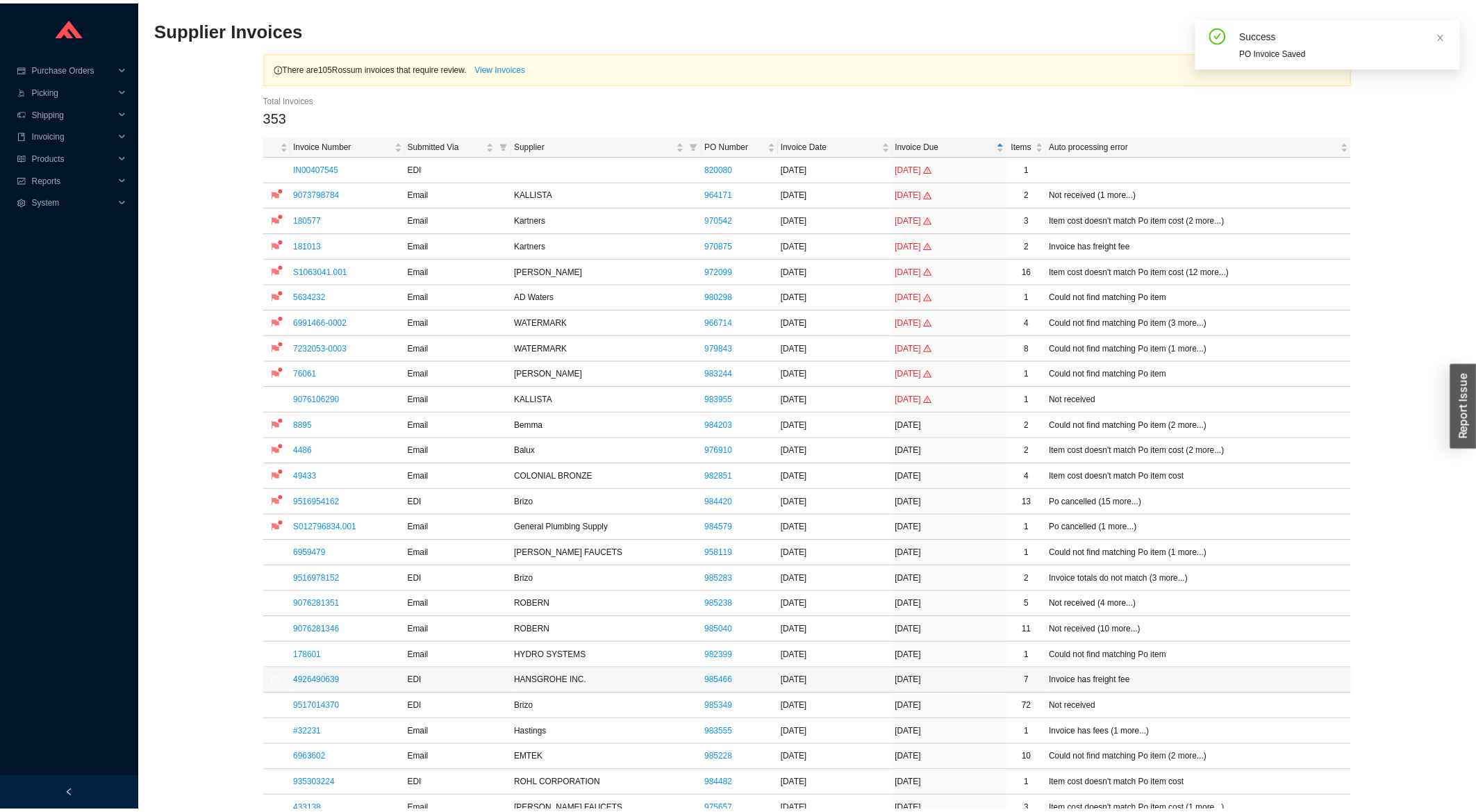
scroll to position [521, 0]
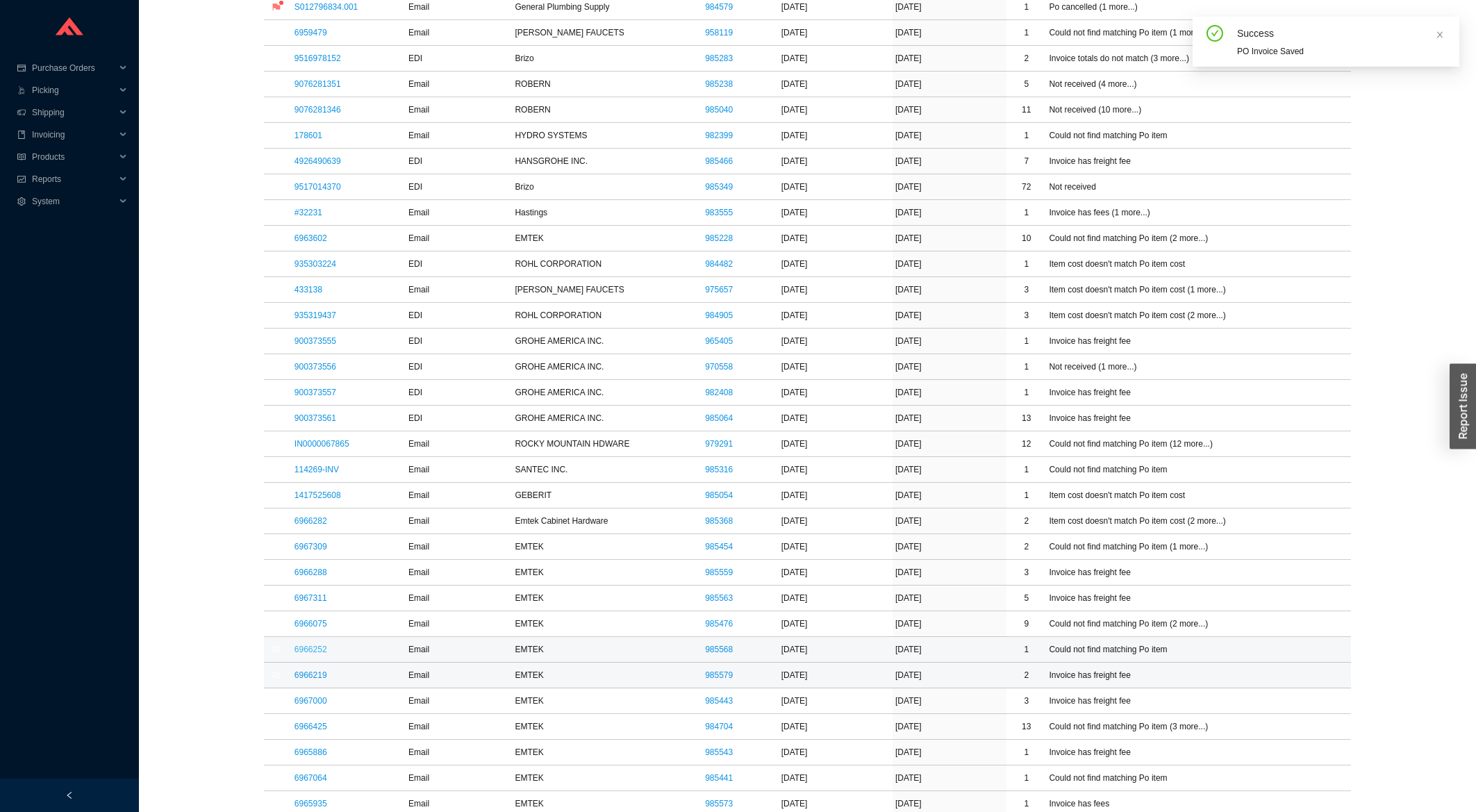
click at [309, 659] on td "6966252" at bounding box center [349, 649] width 114 height 26
click at [308, 653] on link "6966252" at bounding box center [311, 649] width 32 height 10
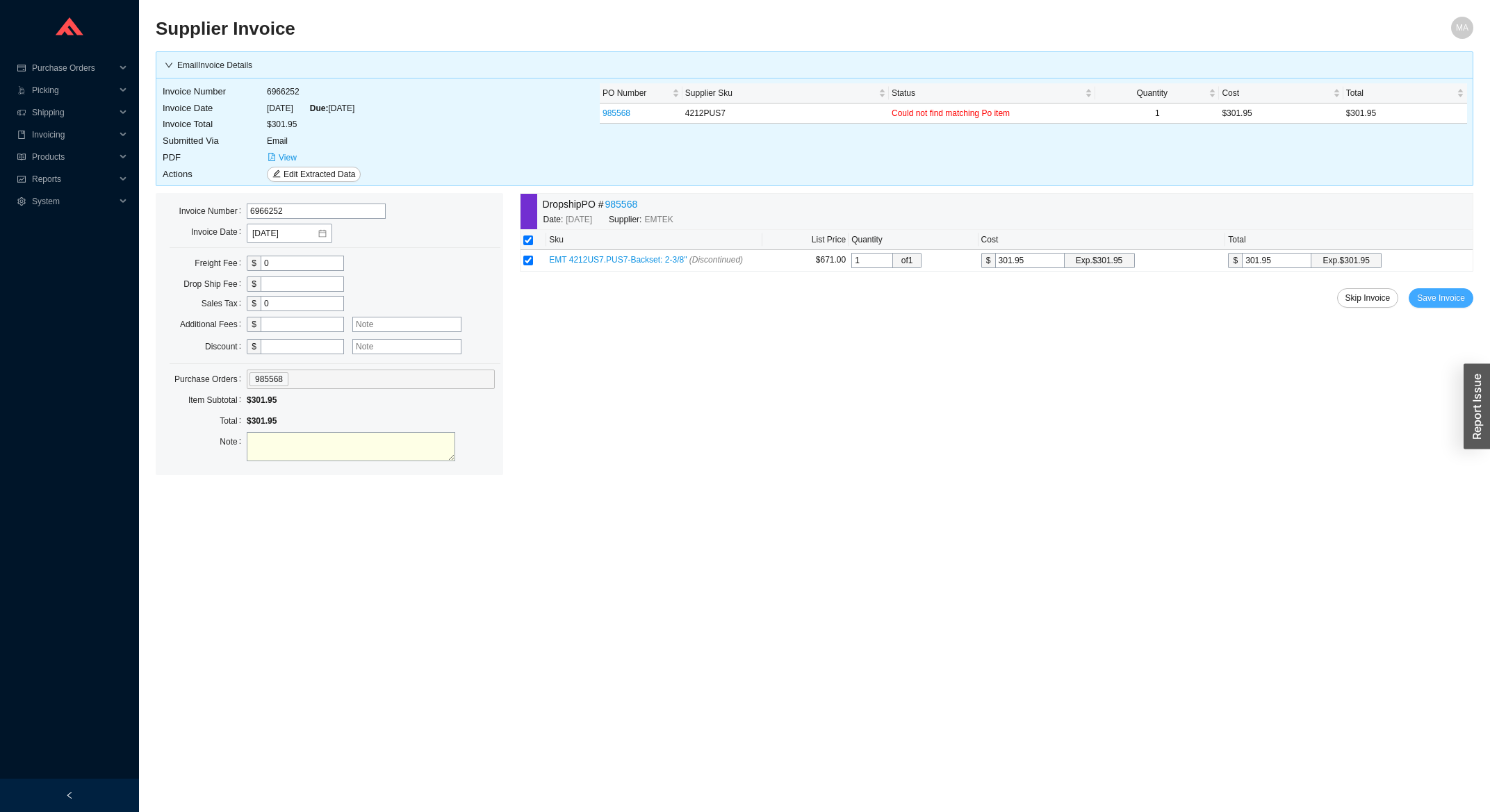
click at [1431, 293] on span "Save Invoice" at bounding box center [1441, 298] width 48 height 14
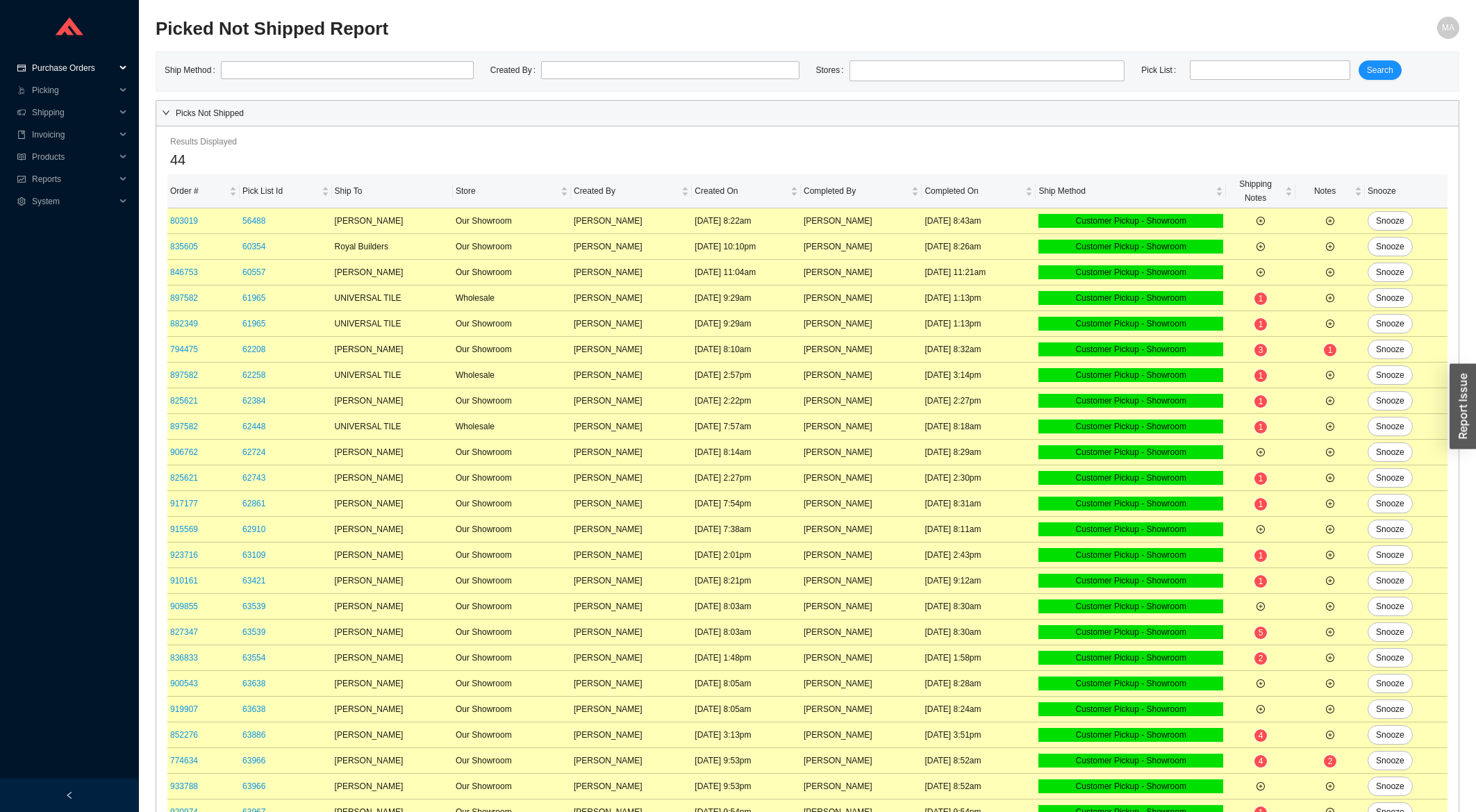
click at [52, 66] on span "Purchase Orders" at bounding box center [73, 68] width 83 height 22
click at [60, 88] on link "Search" at bounding box center [46, 90] width 27 height 10
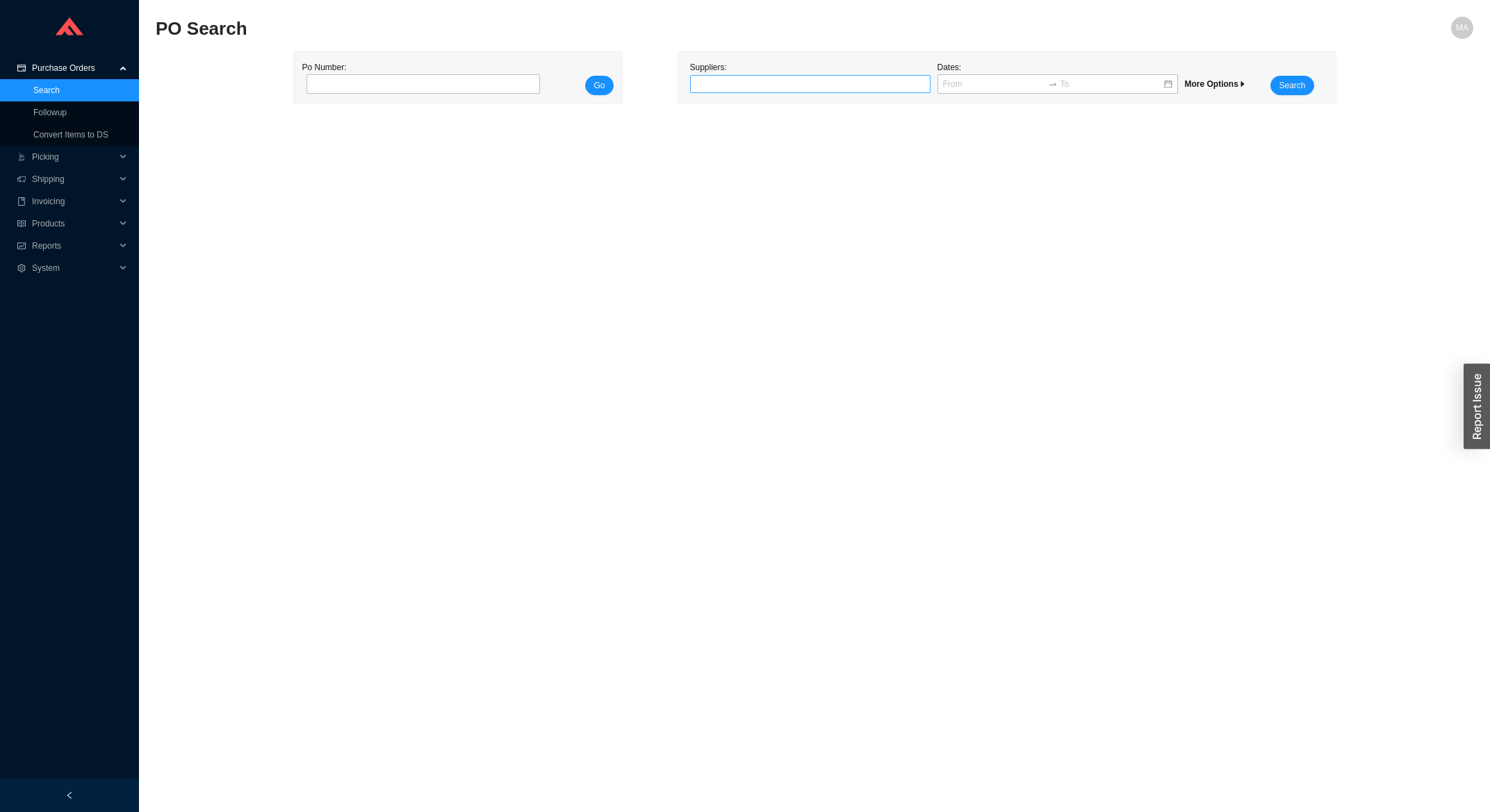
click at [804, 84] on div at bounding box center [804, 84] width 223 height 14
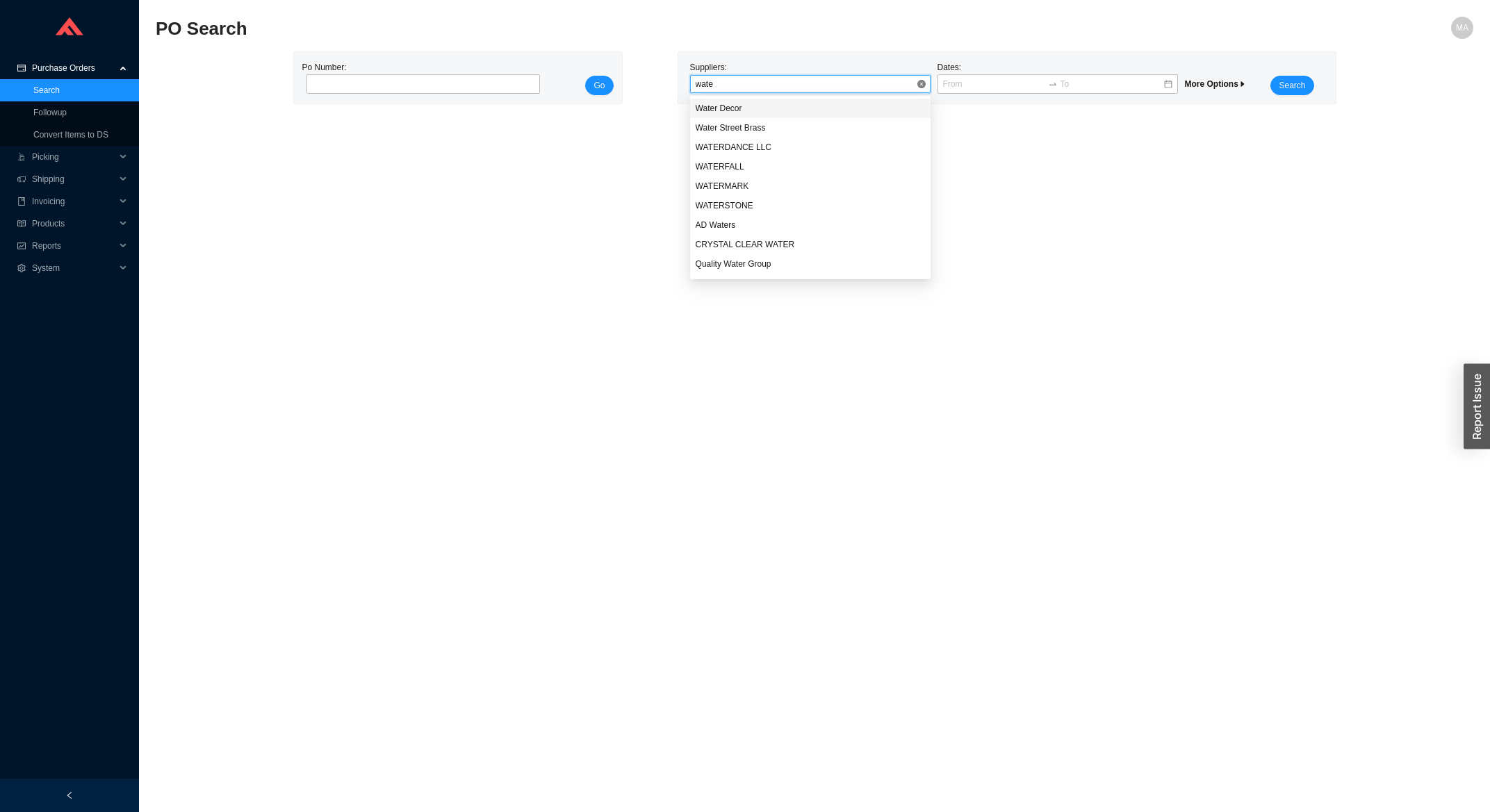
type input "water"
click at [748, 181] on div "WATERMARK" at bounding box center [810, 186] width 229 height 13
click at [1303, 87] on button "Search" at bounding box center [1292, 85] width 43 height 19
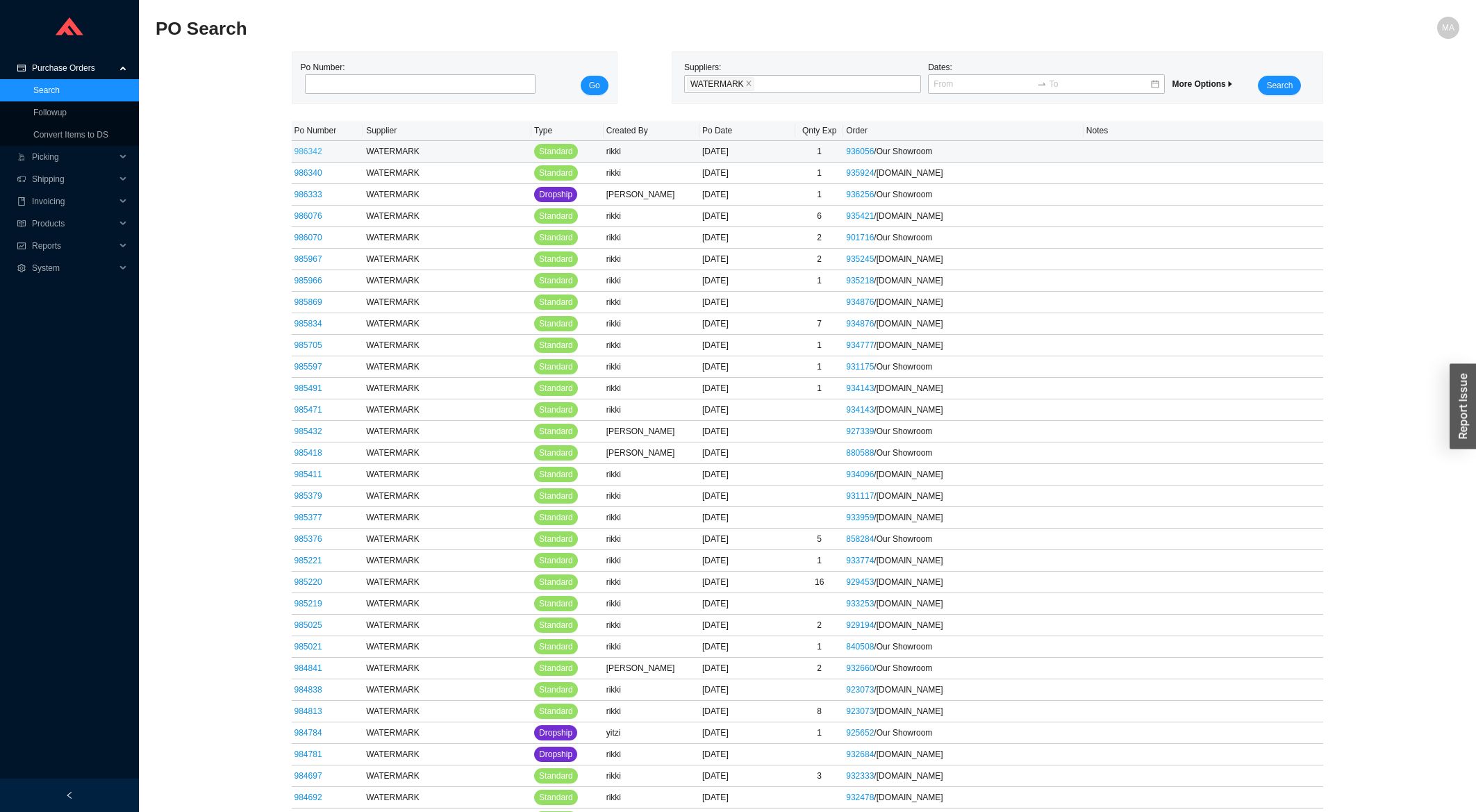
click at [308, 148] on link "986342" at bounding box center [309, 151] width 28 height 10
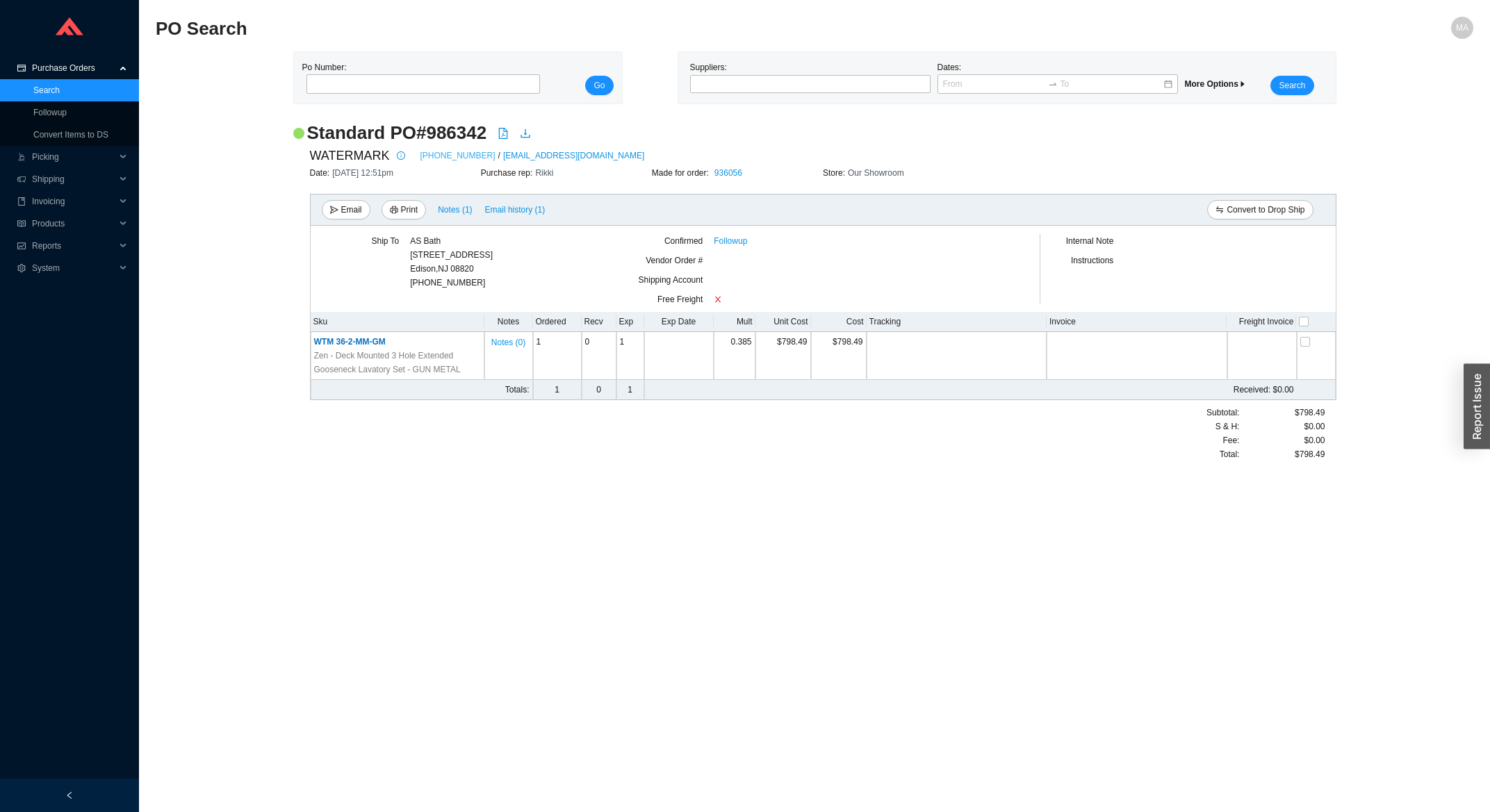
click at [429, 157] on link "718-257-2800" at bounding box center [458, 155] width 75 height 14
